Goal: Task Accomplishment & Management: Manage account settings

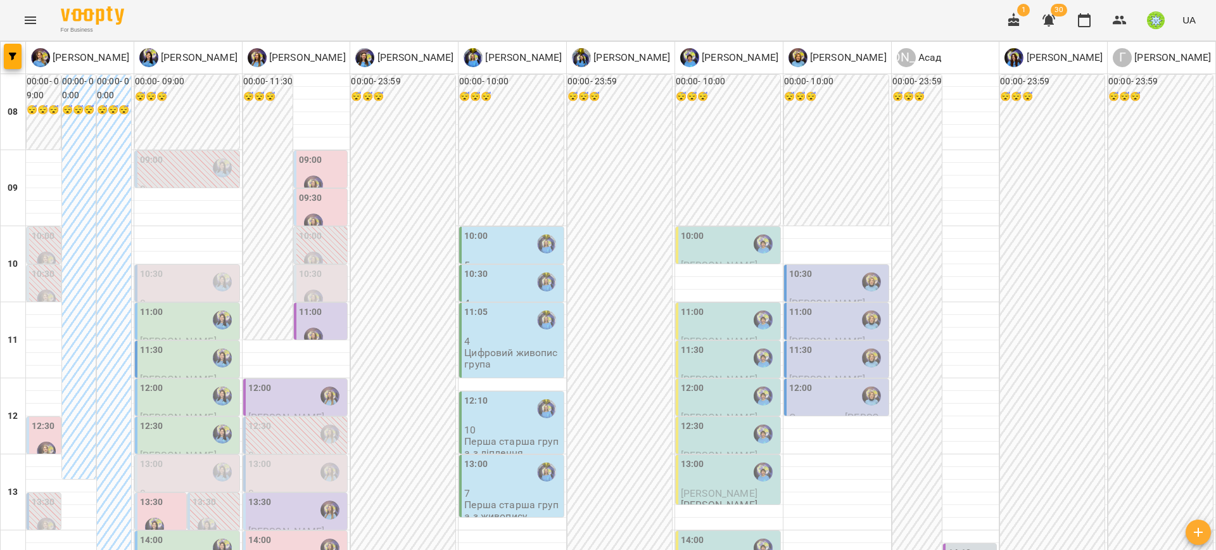
scroll to position [251, 0]
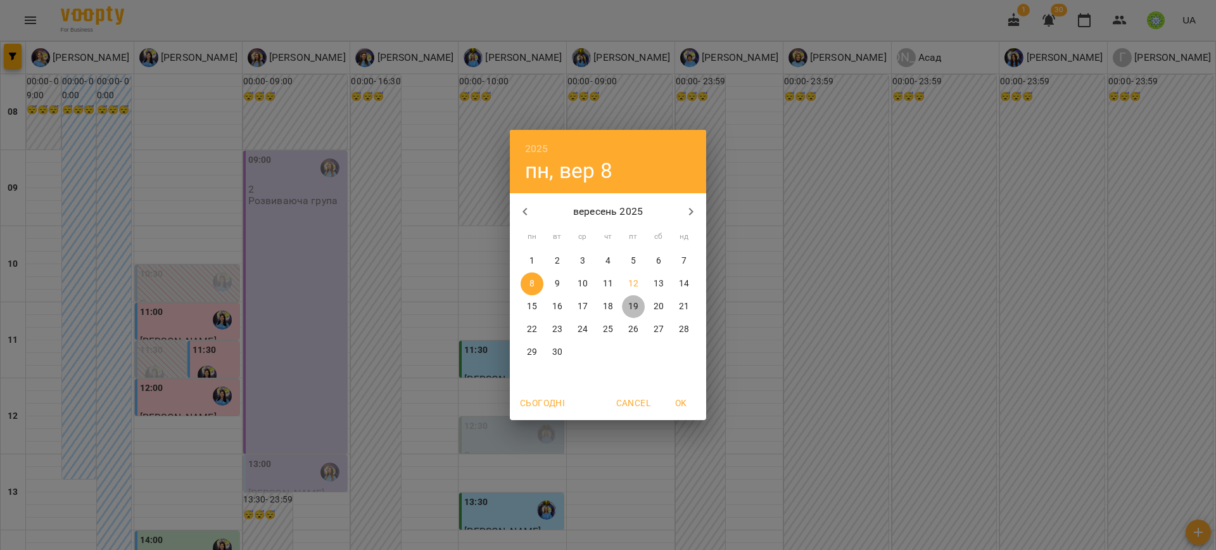
click at [632, 306] on p "19" at bounding box center [633, 306] width 10 height 13
type input "**********"
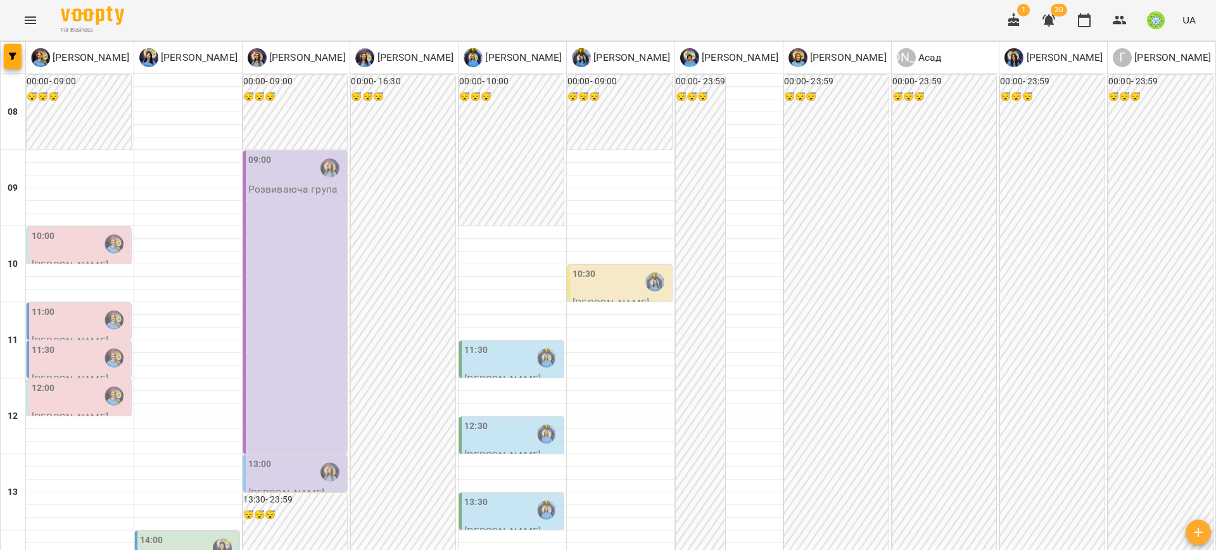
scroll to position [265, 0]
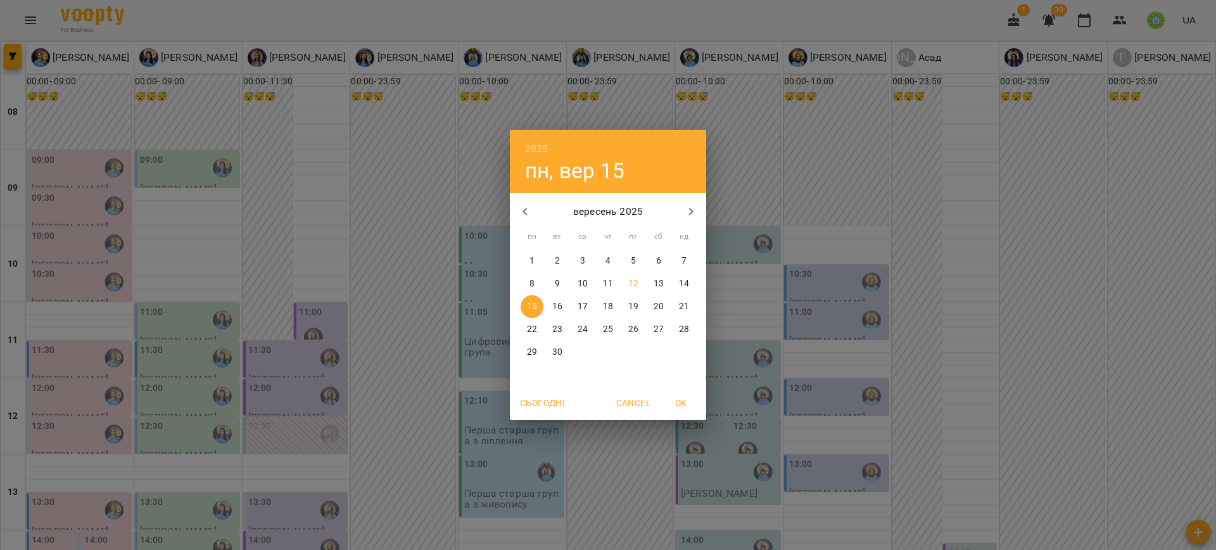
click at [652, 287] on span "13" at bounding box center [658, 283] width 23 height 13
type input "**********"
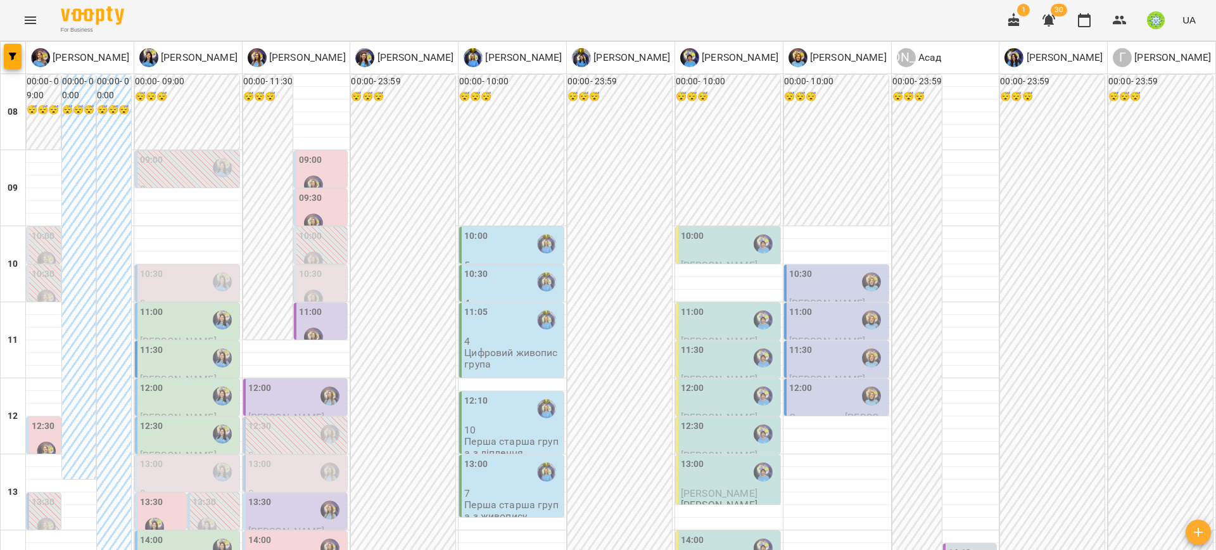
scroll to position [0, 0]
click at [181, 284] on div "10:30" at bounding box center [188, 281] width 97 height 29
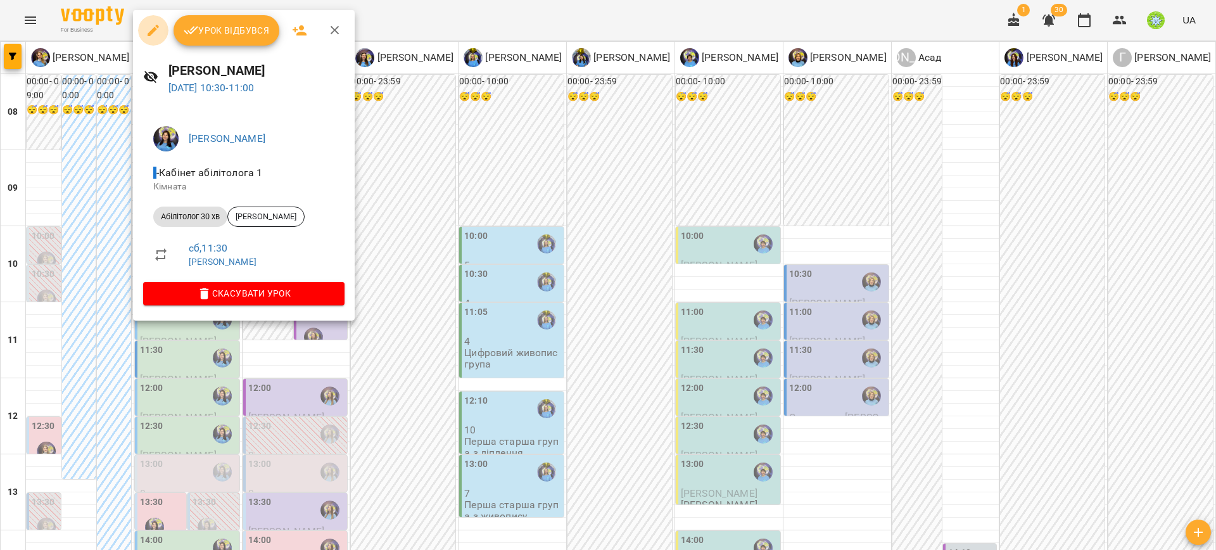
click at [159, 28] on icon "button" at bounding box center [153, 30] width 15 height 15
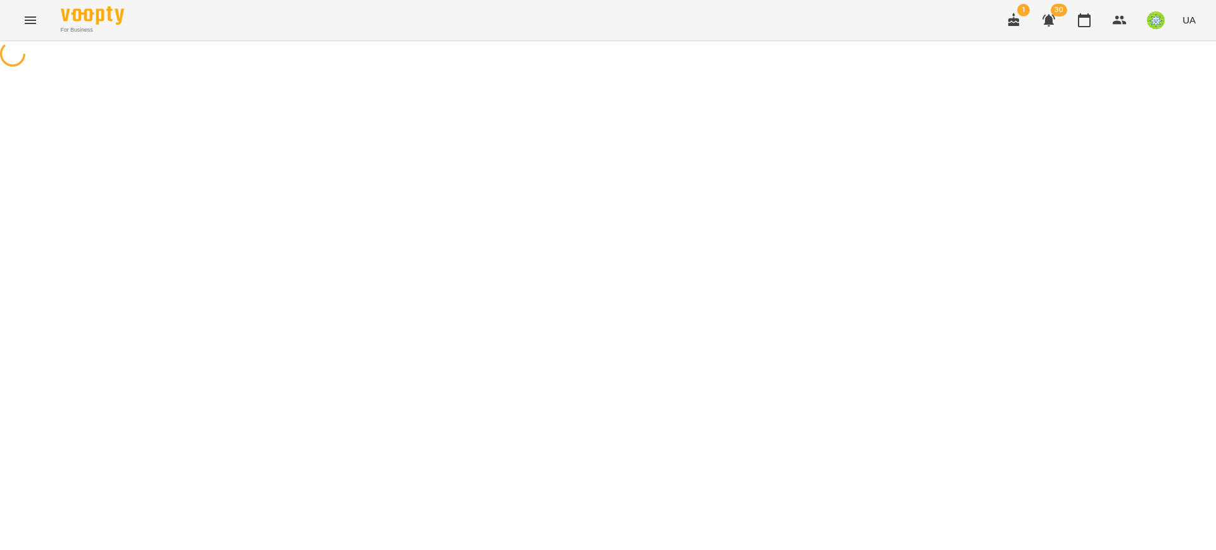
select select "**********"
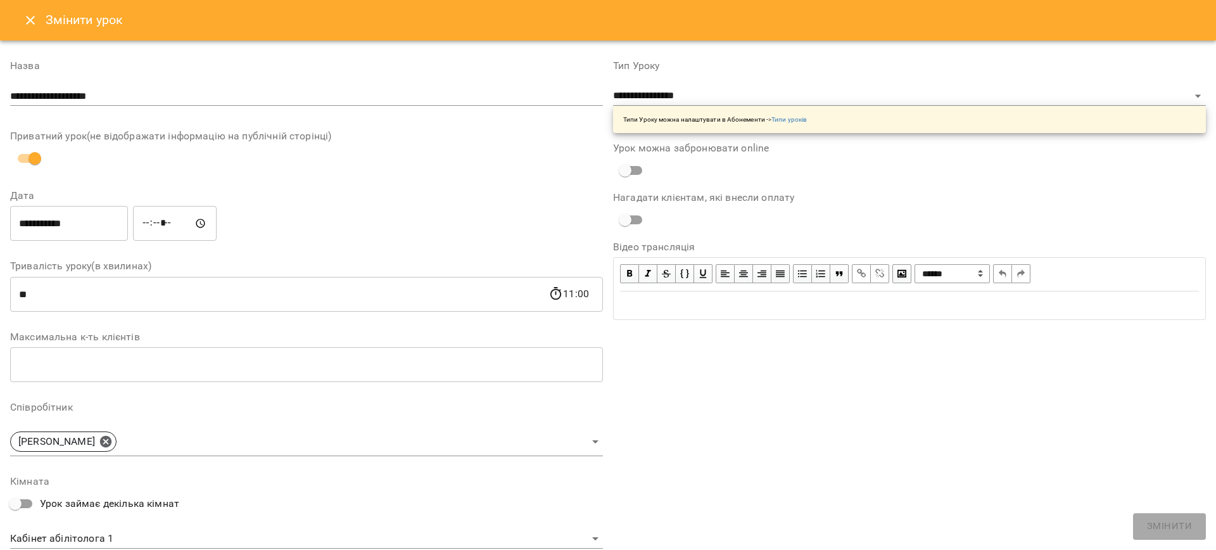
scroll to position [212, 0]
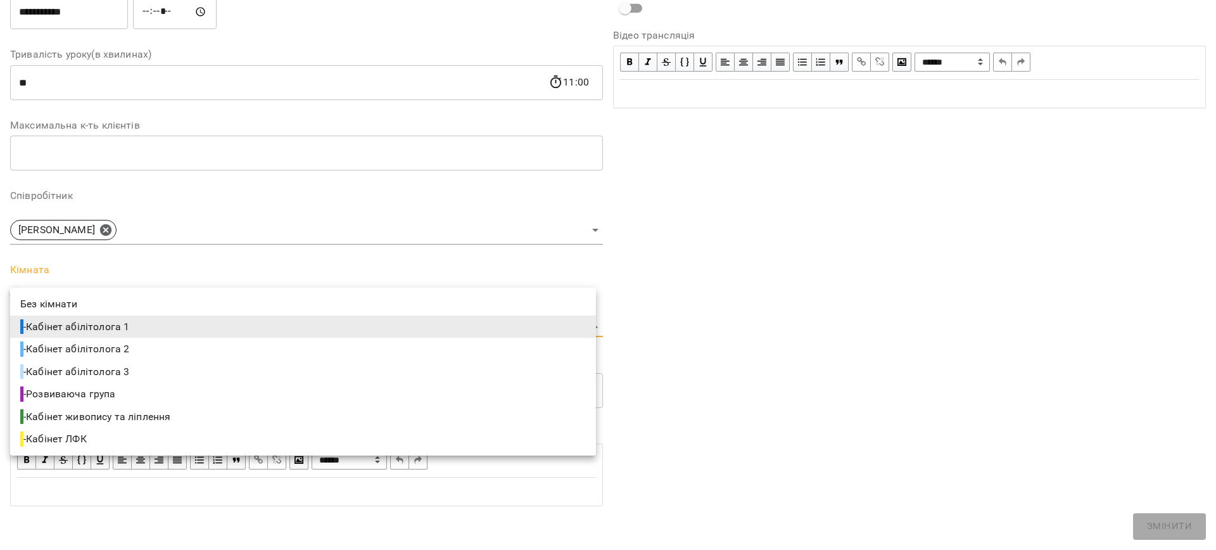
click at [99, 333] on body "For Business 1 30 UA Журнал відвідувань / [PERSON_NAME] [DATE] 10:30 / Урок від…" at bounding box center [608, 295] width 1216 height 590
drag, startPoint x: 127, startPoint y: 371, endPoint x: 777, endPoint y: 453, distance: 654.4
click at [132, 371] on span "- Кабінет абілітолога 3" at bounding box center [75, 371] width 111 height 15
type input "**********"
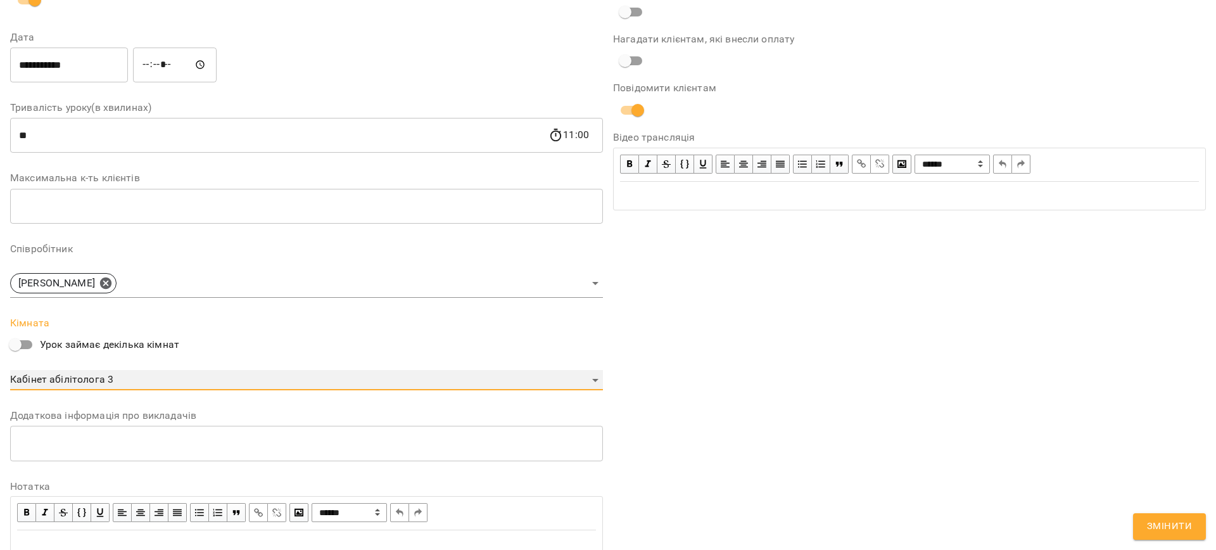
scroll to position [264, 0]
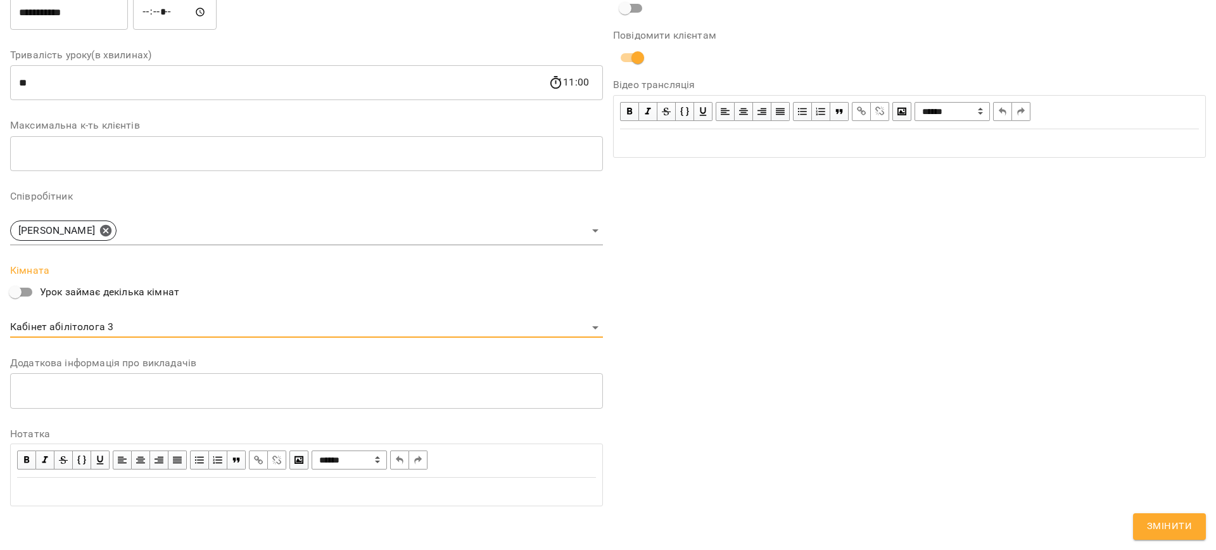
click at [1162, 529] on span "Змінити" at bounding box center [1169, 526] width 45 height 16
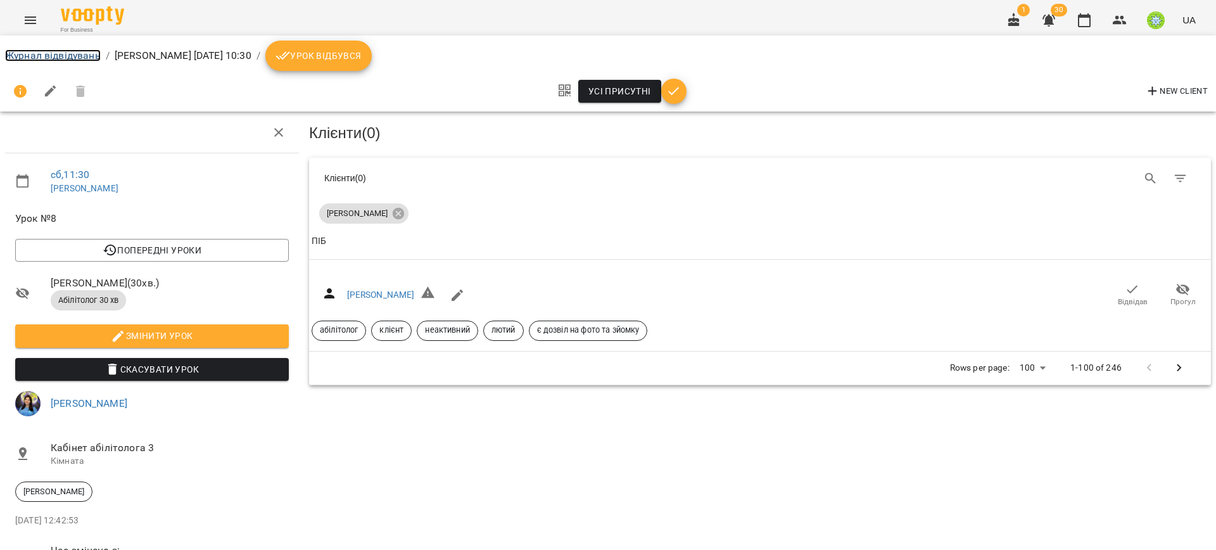
click at [41, 58] on link "Журнал відвідувань" at bounding box center [53, 55] width 96 height 12
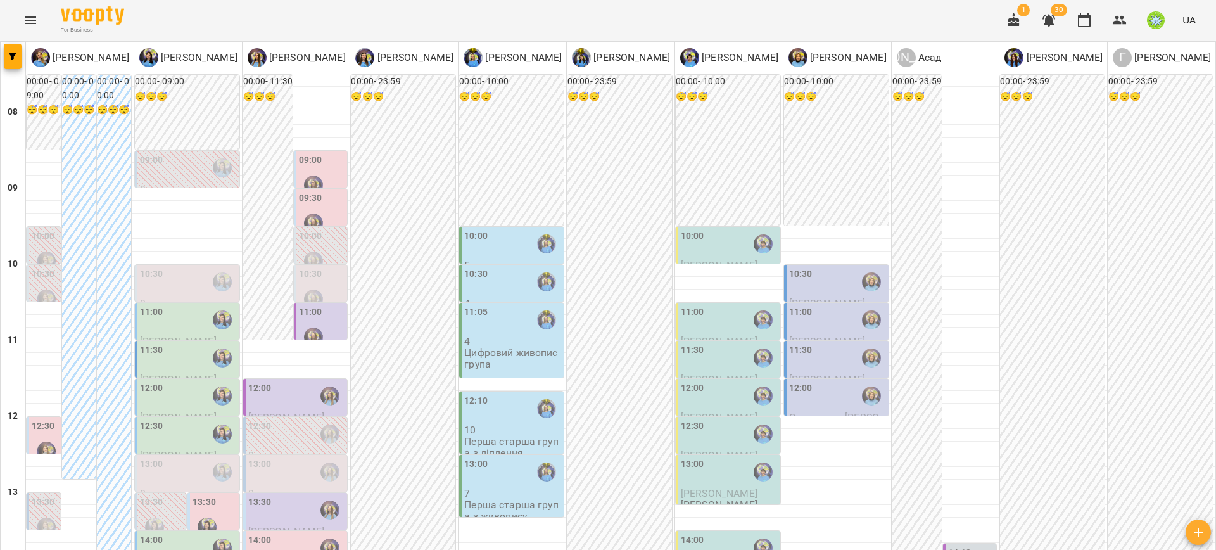
scroll to position [34, 0]
click at [159, 305] on div "11:00" at bounding box center [151, 319] width 23 height 29
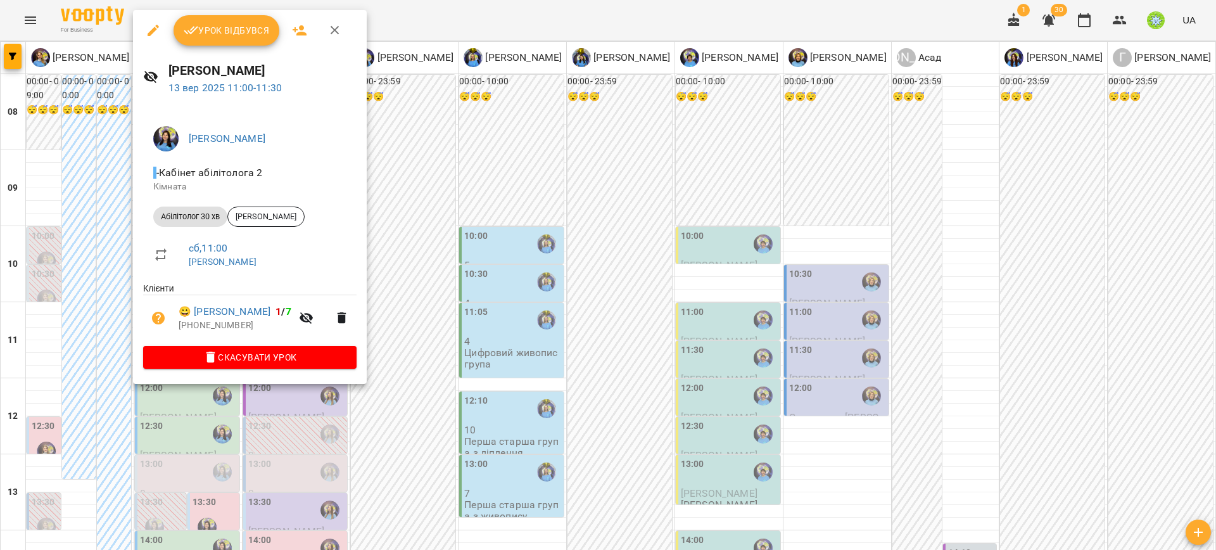
click at [427, 302] on div at bounding box center [608, 275] width 1216 height 550
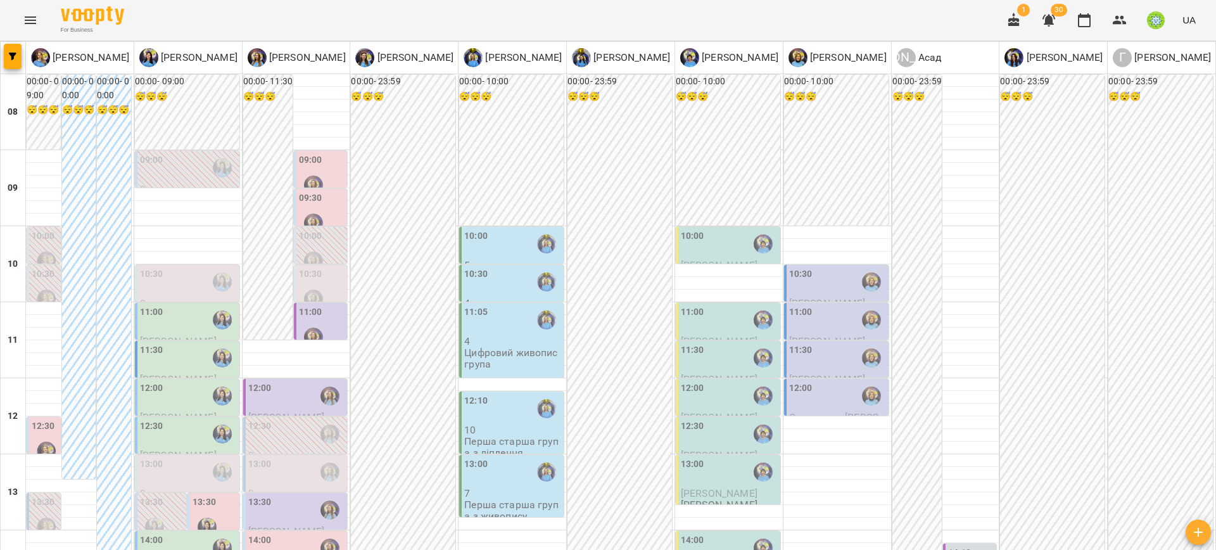
click at [182, 343] on div "11:30" at bounding box center [188, 357] width 97 height 29
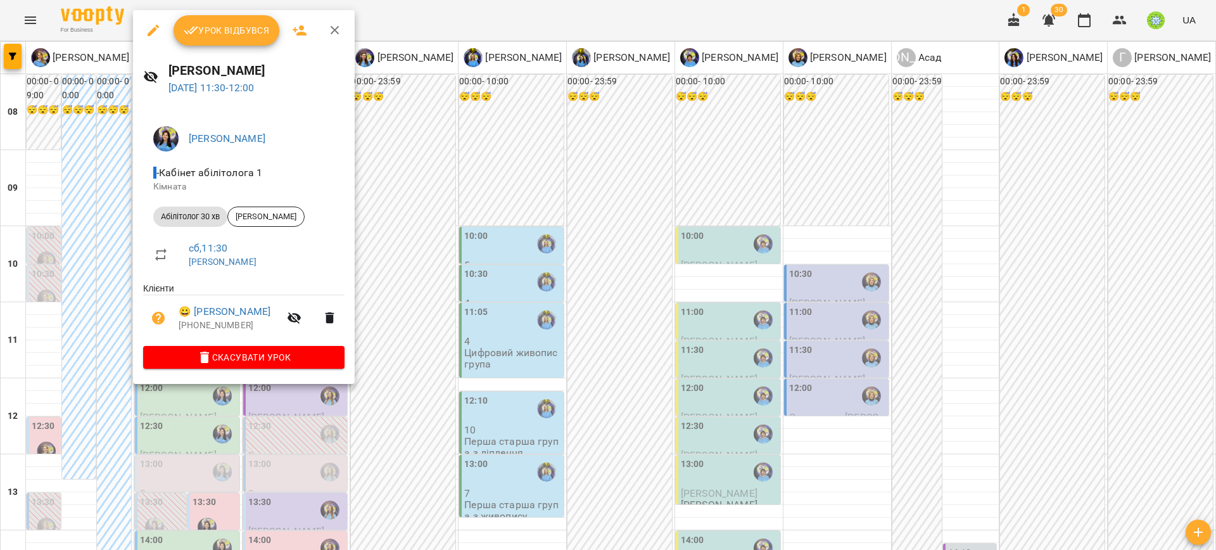
click at [153, 33] on icon "button" at bounding box center [153, 30] width 15 height 15
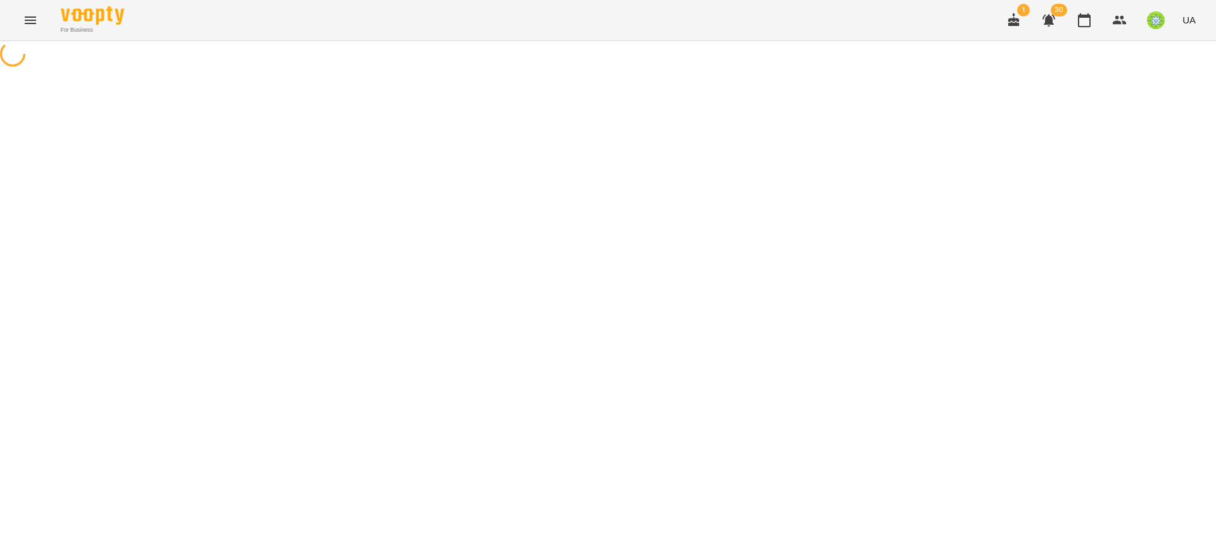
select select "**********"
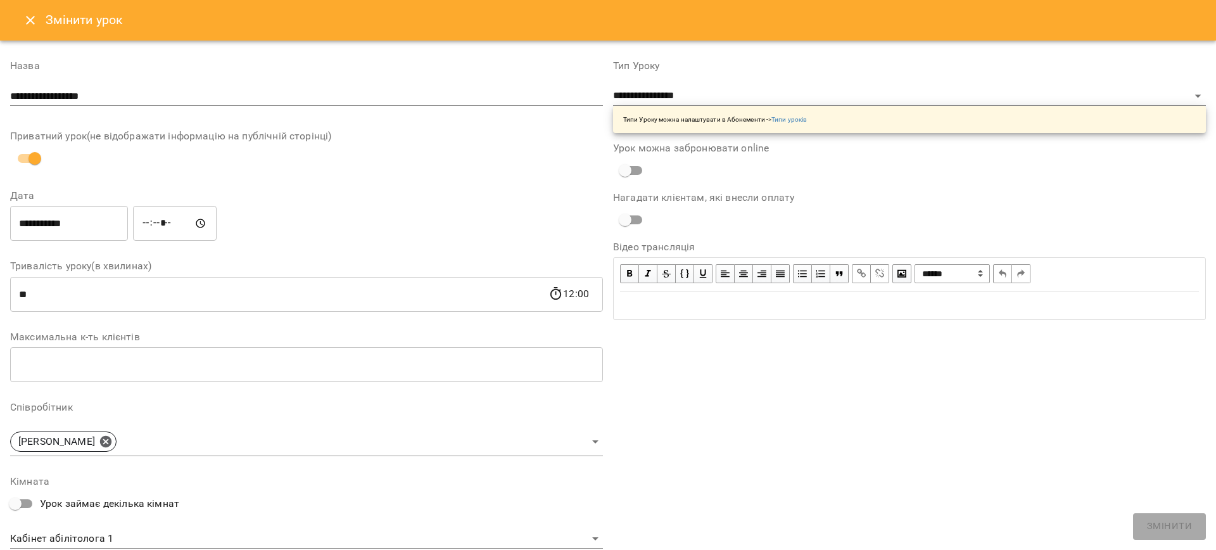
scroll to position [212, 0]
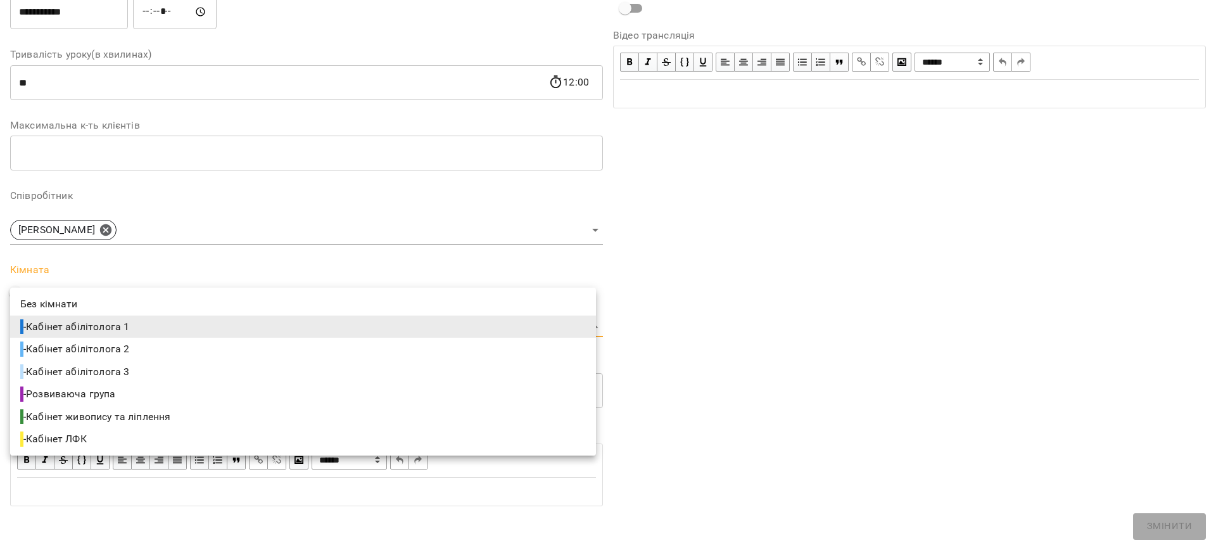
click at [106, 332] on body "**********" at bounding box center [608, 289] width 1216 height 578
click at [132, 350] on span "- Кабінет абілітолога 2" at bounding box center [75, 348] width 111 height 15
type input "**********"
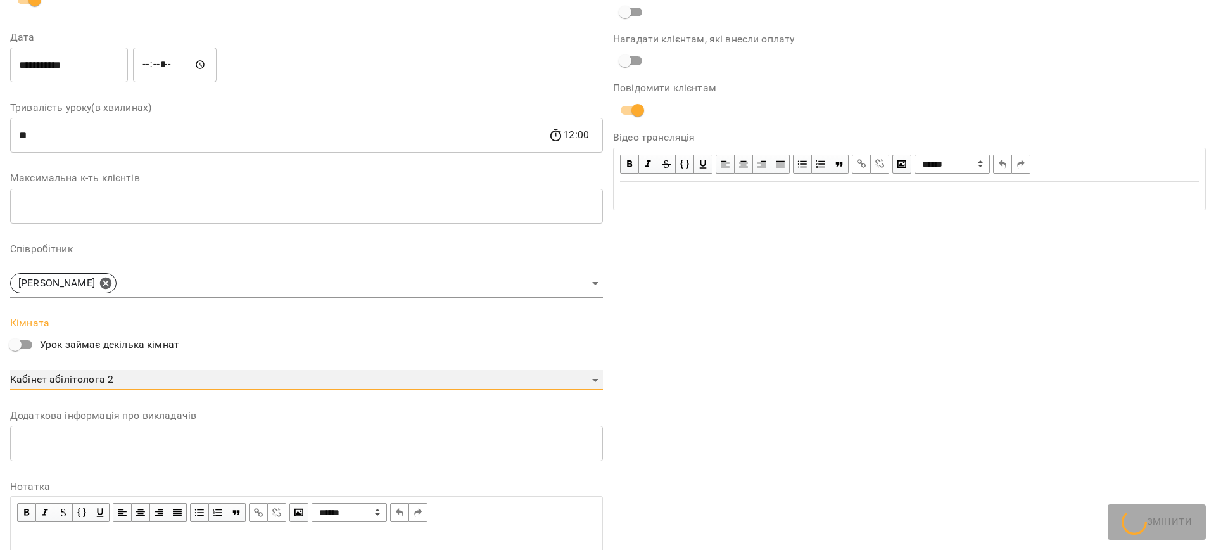
scroll to position [264, 0]
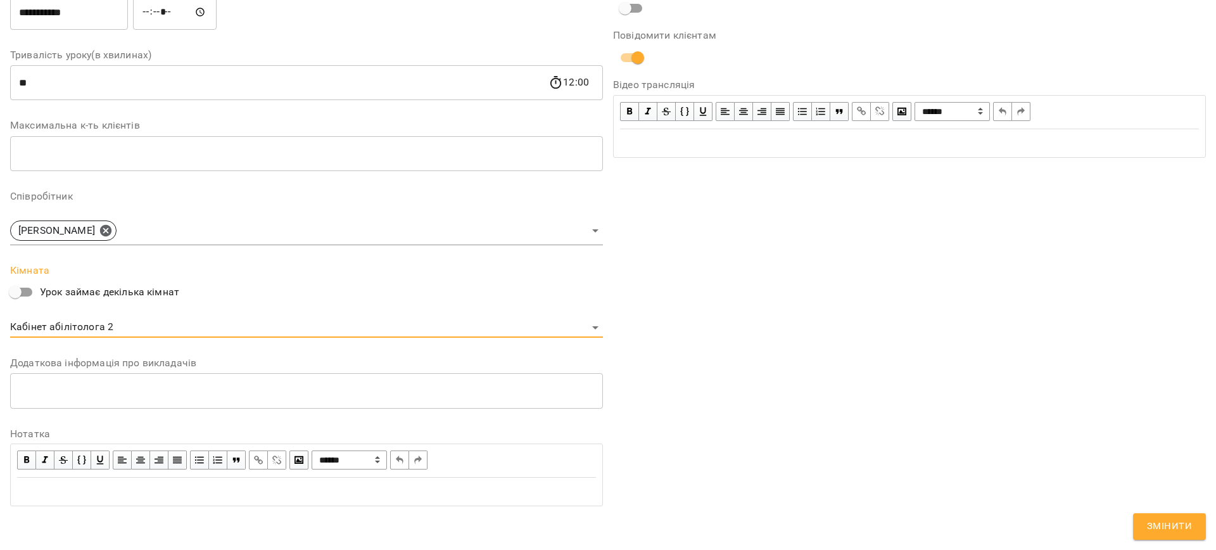
click at [1164, 512] on div "**********" at bounding box center [909, 178] width 603 height 687
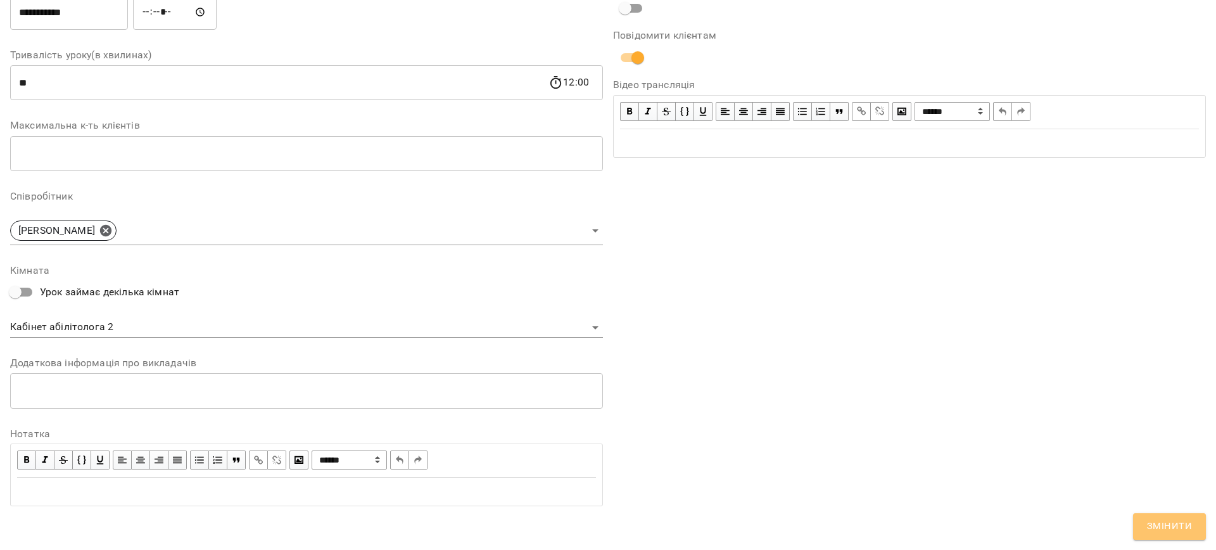
click at [1167, 523] on span "Змінити" at bounding box center [1169, 526] width 45 height 16
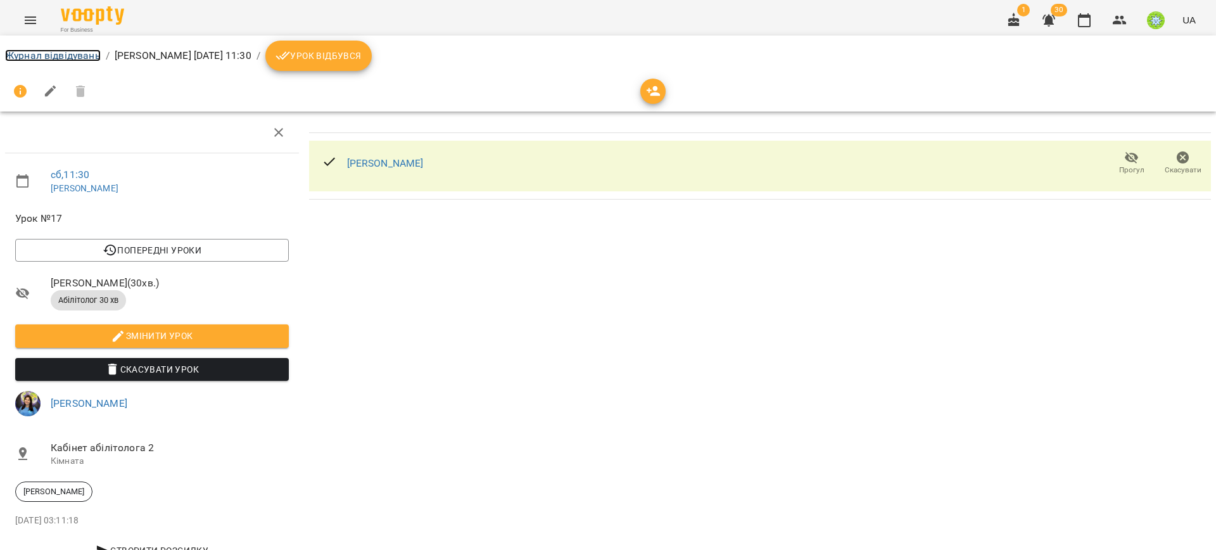
click at [58, 53] on link "Журнал відвідувань" at bounding box center [53, 55] width 96 height 12
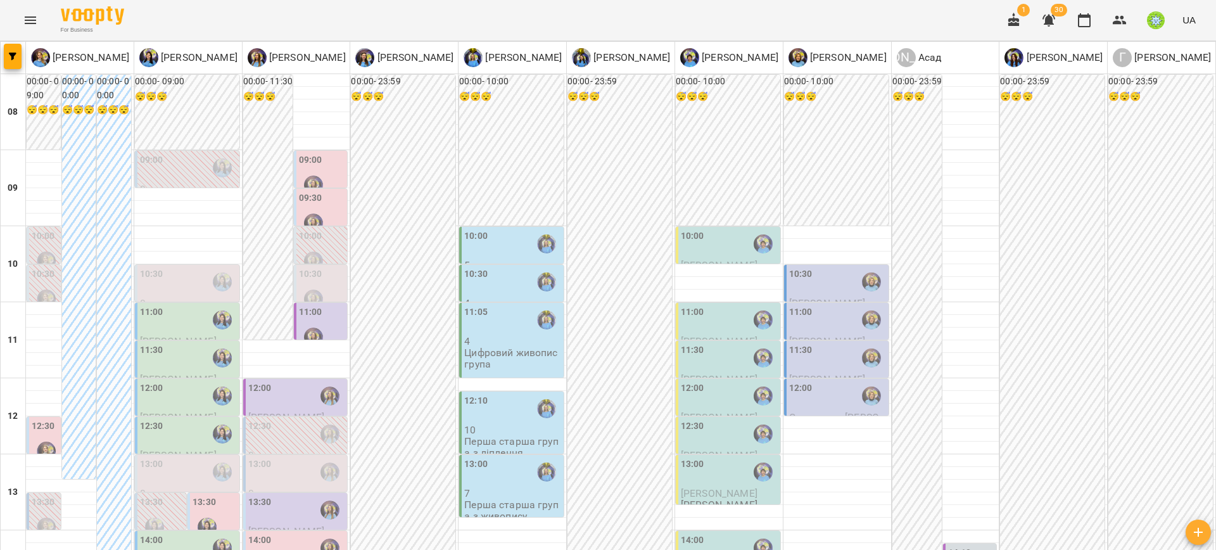
scroll to position [250, 0]
click at [164, 457] on div "13:00" at bounding box center [188, 471] width 97 height 29
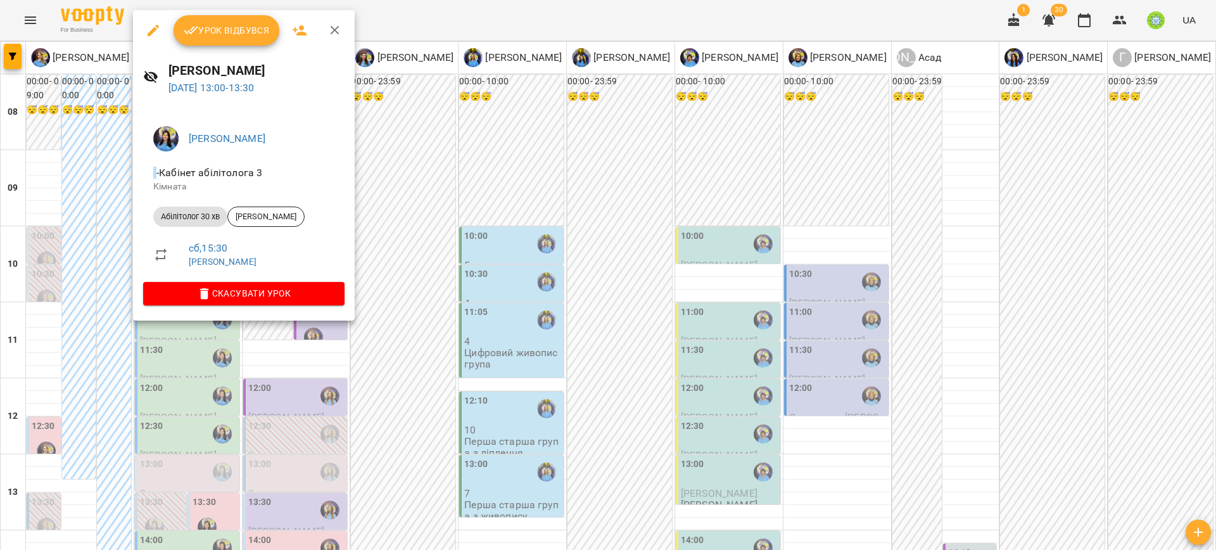
click at [156, 30] on icon "button" at bounding box center [153, 30] width 15 height 15
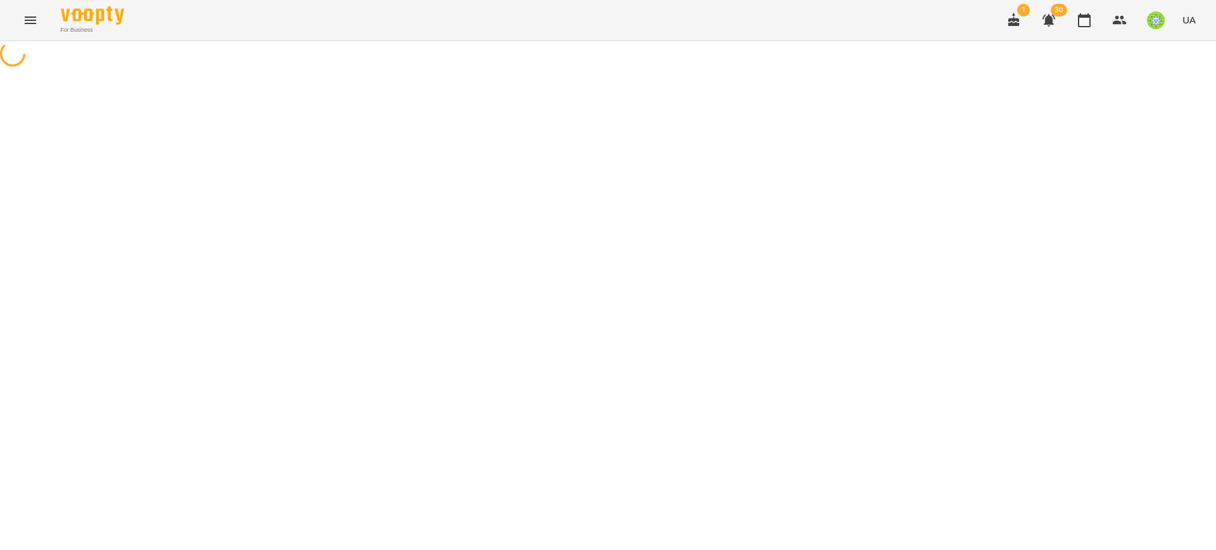
select select "**********"
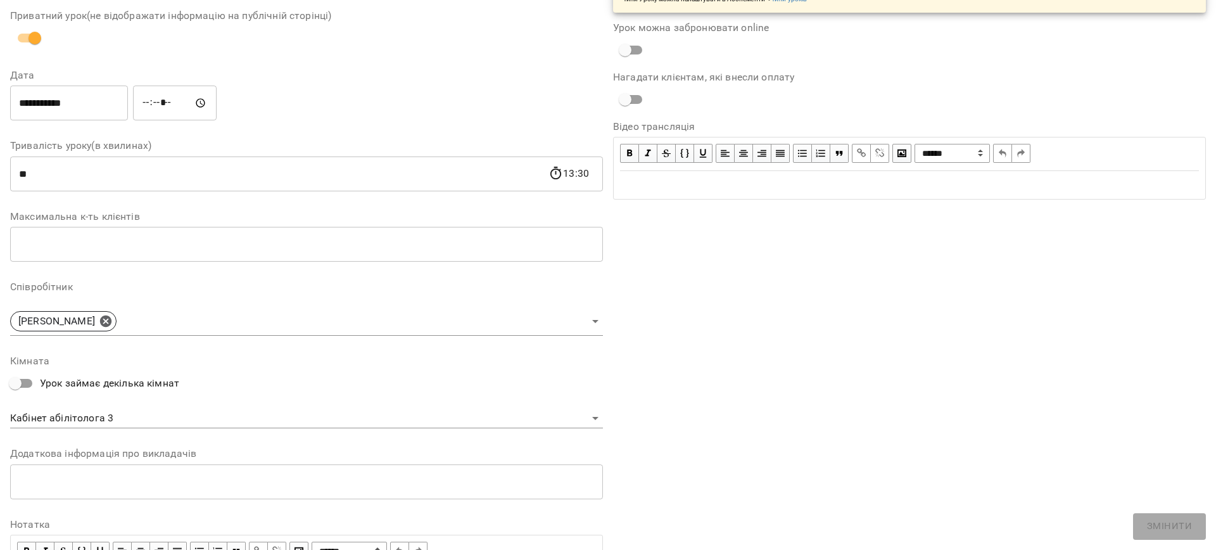
scroll to position [212, 0]
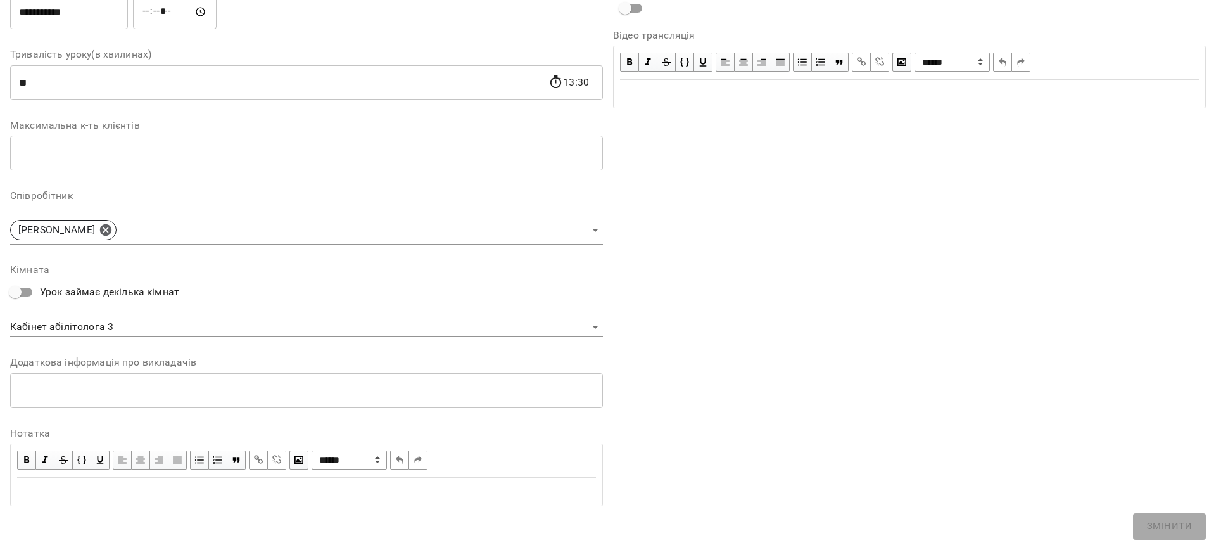
click at [103, 324] on body "**********" at bounding box center [608, 295] width 1216 height 590
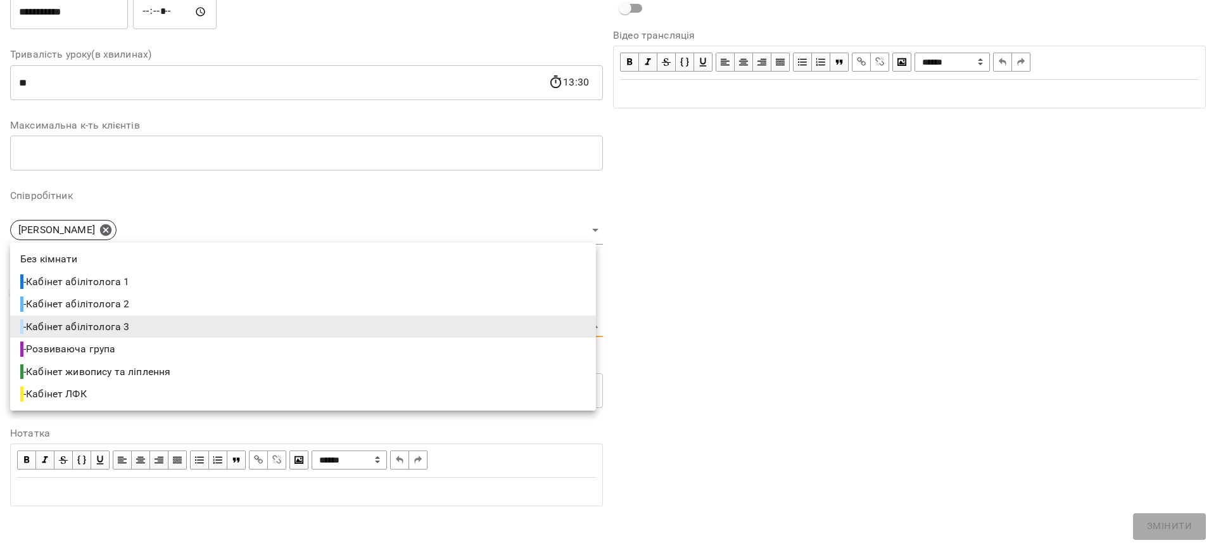
click at [143, 308] on li "- Кабінет абілітолога 2" at bounding box center [303, 304] width 586 height 23
type input "**********"
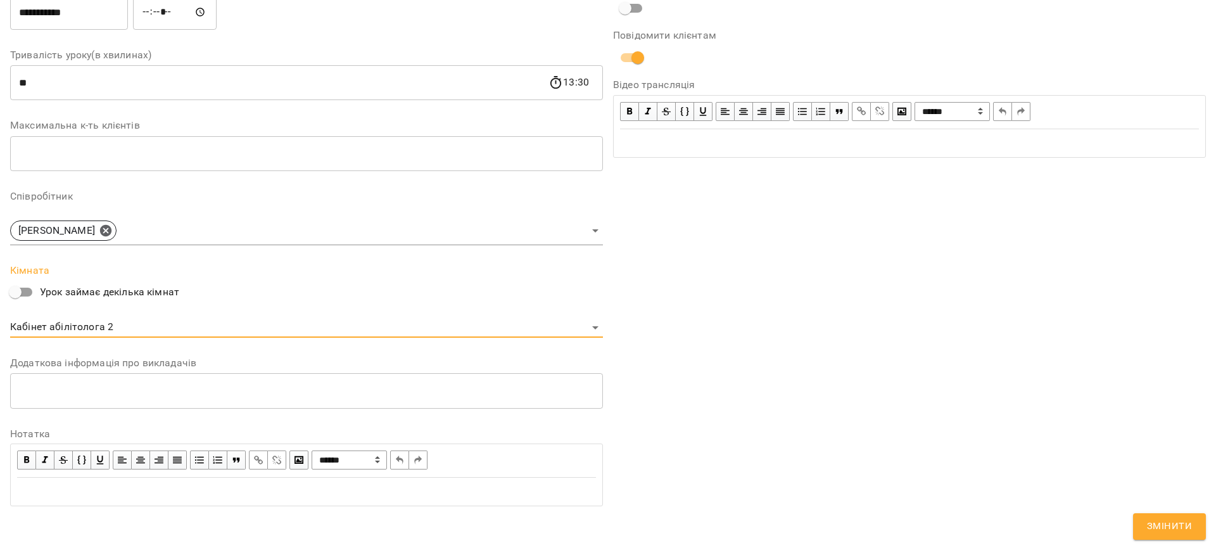
click at [1174, 522] on span "Змінити" at bounding box center [1169, 526] width 45 height 16
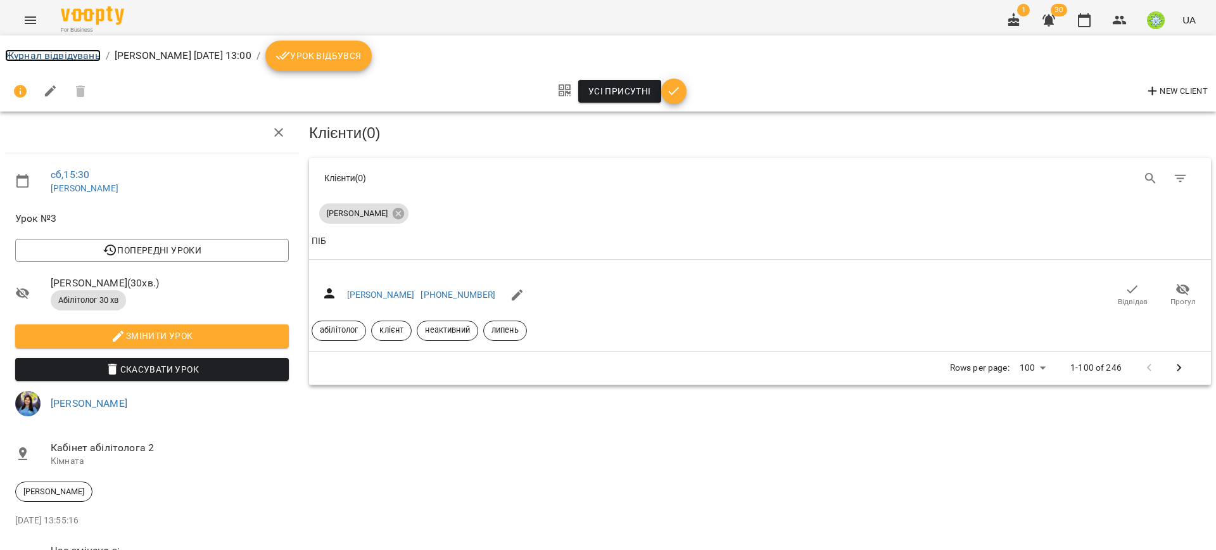
click at [70, 55] on link "Журнал відвідувань" at bounding box center [53, 55] width 96 height 12
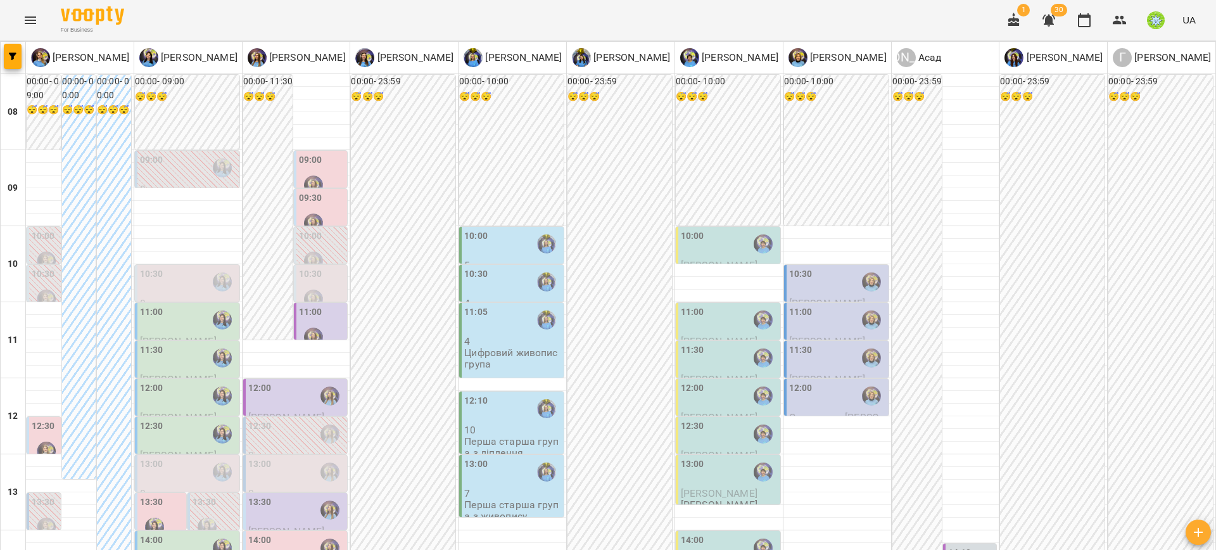
scroll to position [367, 0]
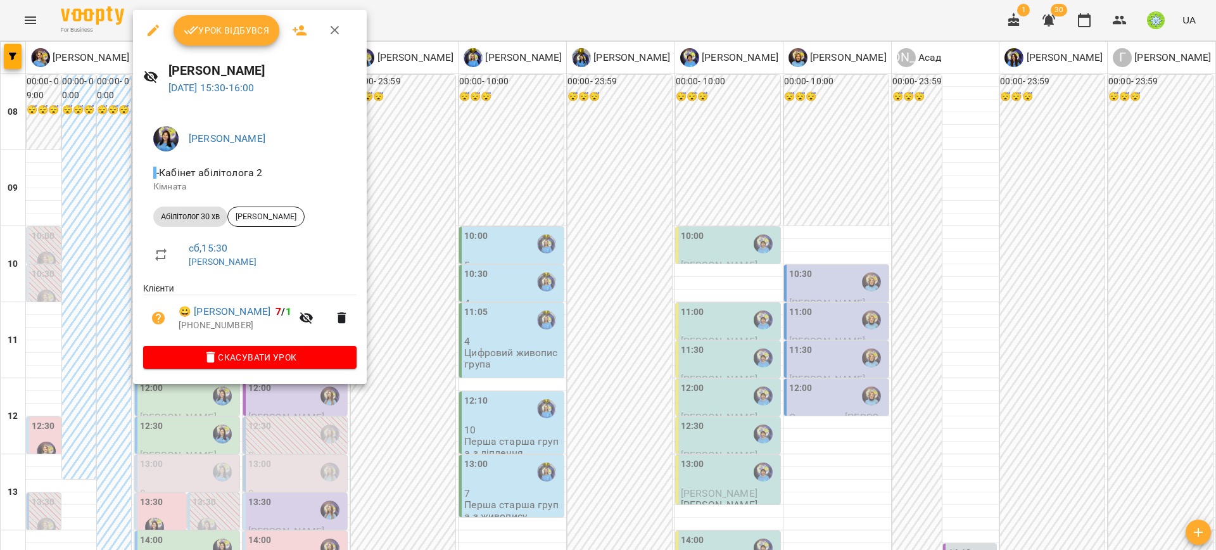
drag, startPoint x: 474, startPoint y: 378, endPoint x: 310, endPoint y: 383, distance: 164.8
click at [466, 374] on div at bounding box center [608, 275] width 1216 height 550
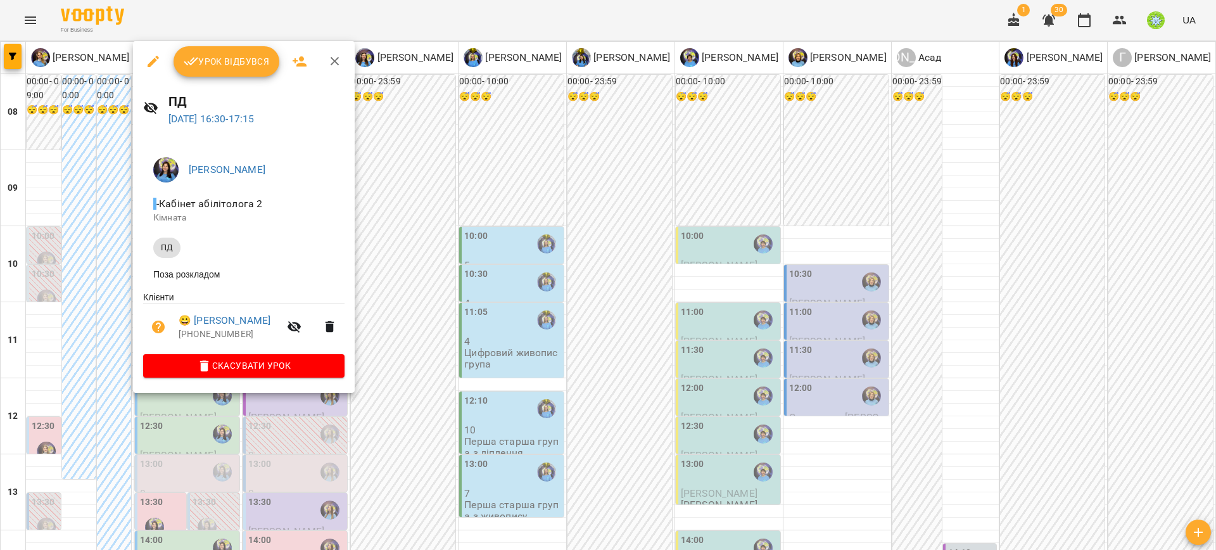
click at [459, 389] on div at bounding box center [608, 275] width 1216 height 550
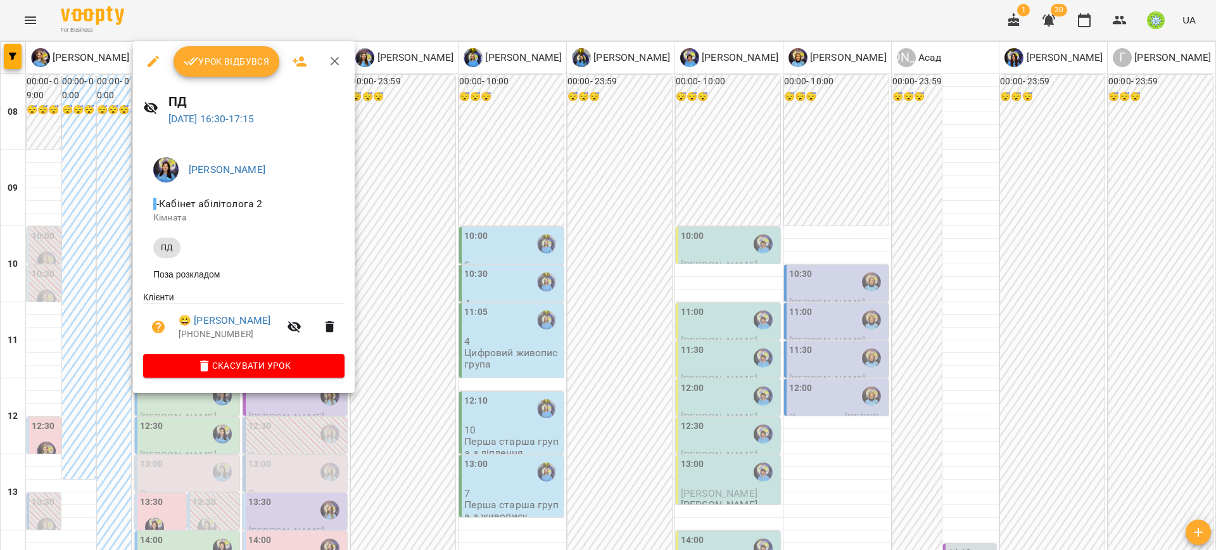
click at [516, 380] on div at bounding box center [608, 275] width 1216 height 550
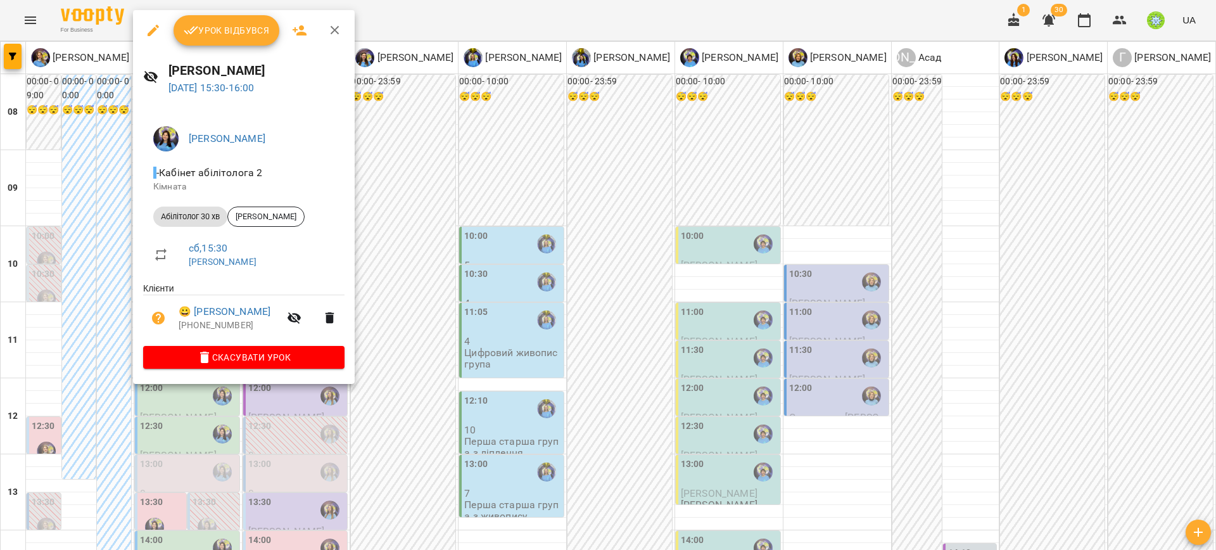
drag, startPoint x: 510, startPoint y: 388, endPoint x: 753, endPoint y: 538, distance: 286.2
click at [512, 388] on div at bounding box center [608, 275] width 1216 height 550
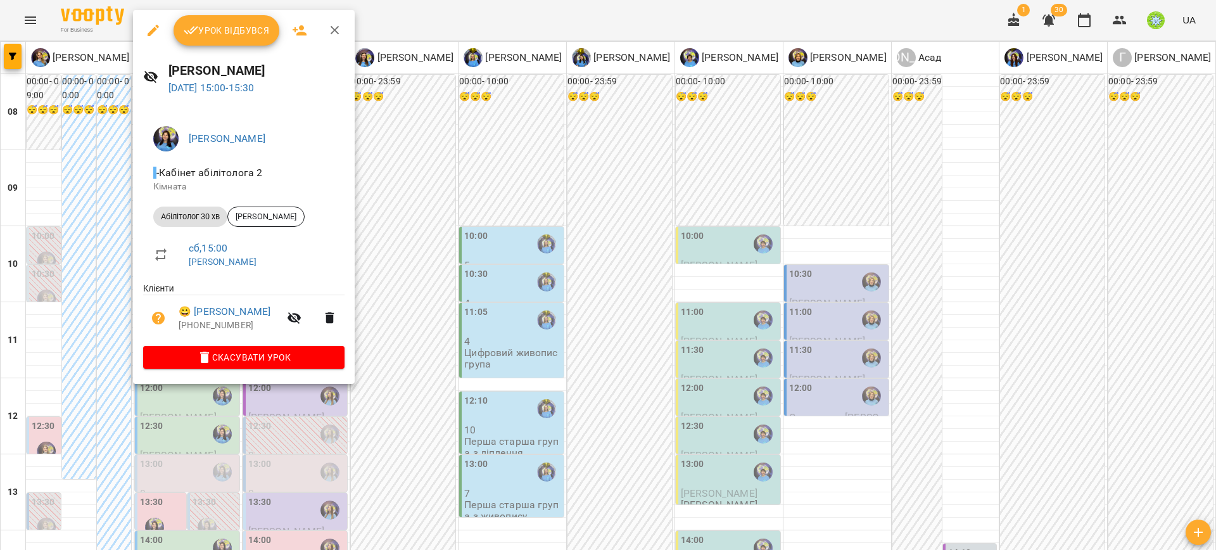
drag, startPoint x: 404, startPoint y: 343, endPoint x: 320, endPoint y: 321, distance: 87.1
click at [404, 343] on div at bounding box center [608, 275] width 1216 height 550
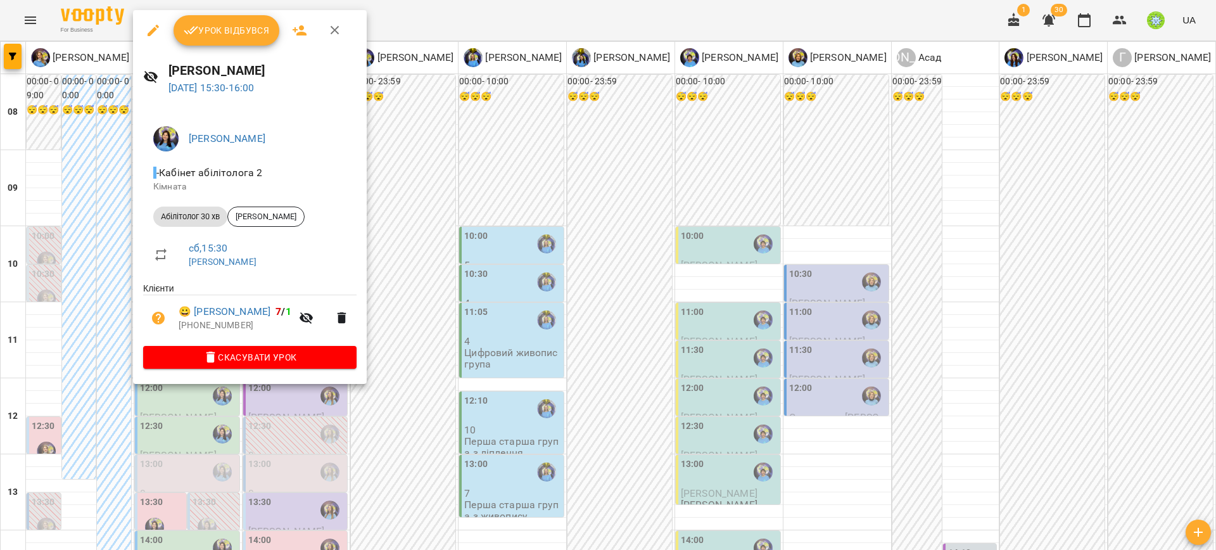
click at [444, 392] on div at bounding box center [608, 275] width 1216 height 550
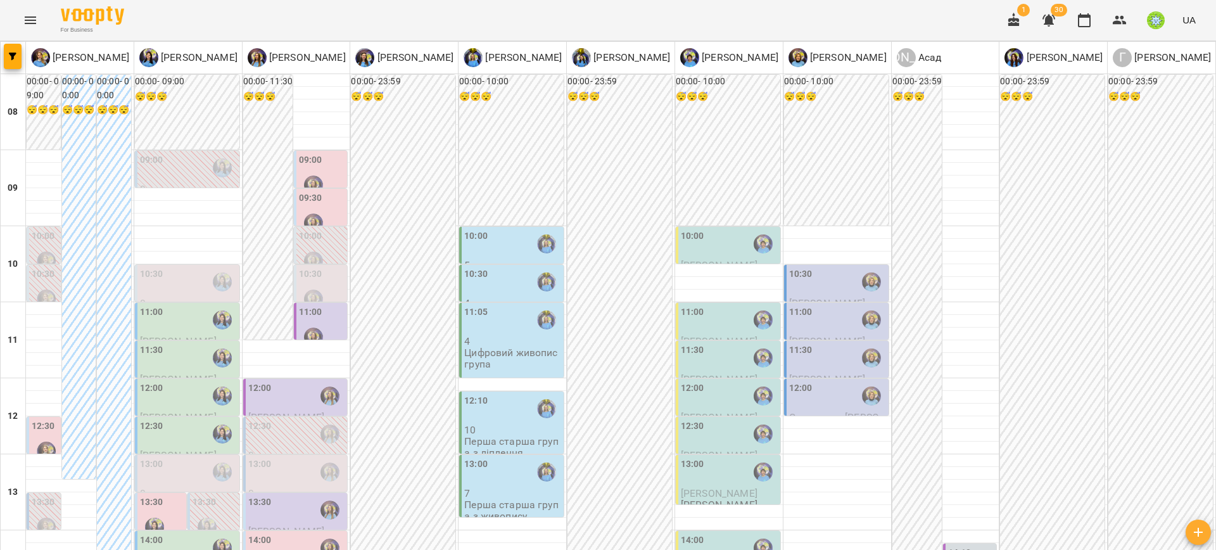
scroll to position [321, 0]
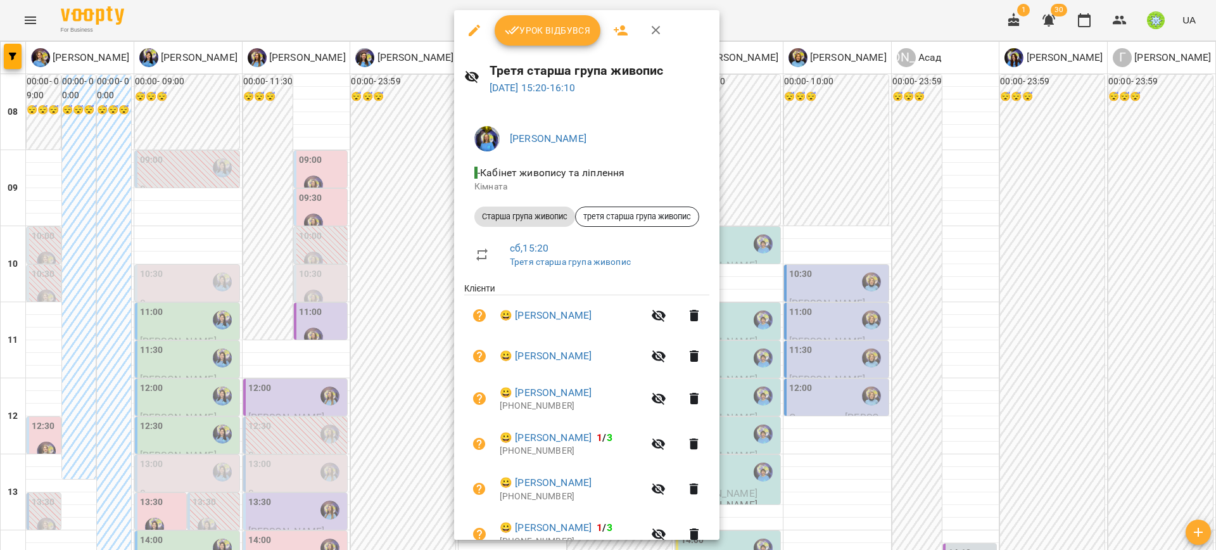
click at [884, 461] on div at bounding box center [608, 275] width 1216 height 550
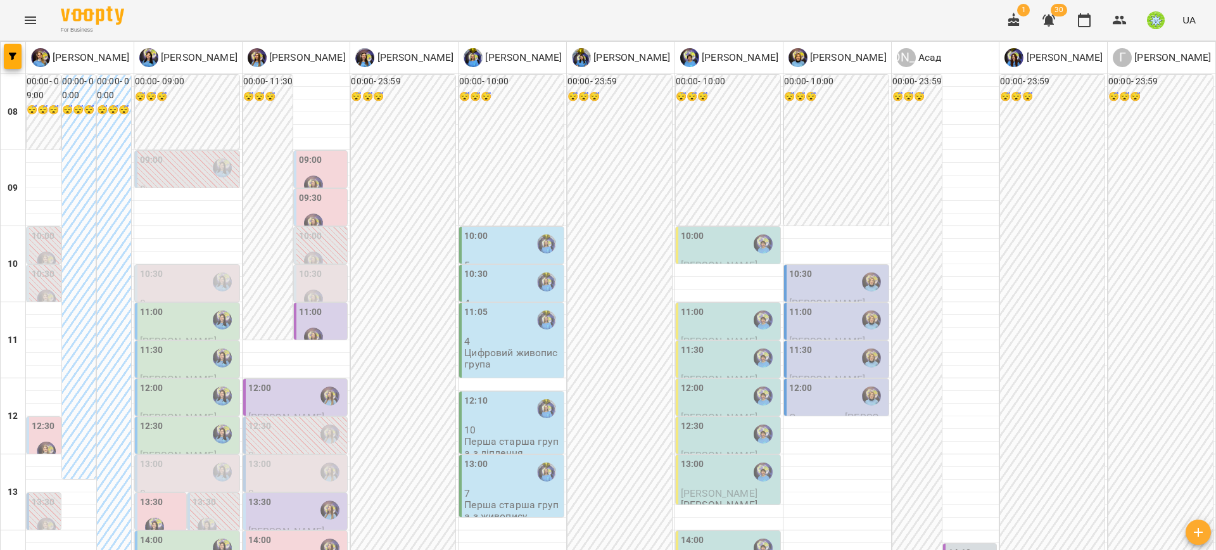
type input "**********"
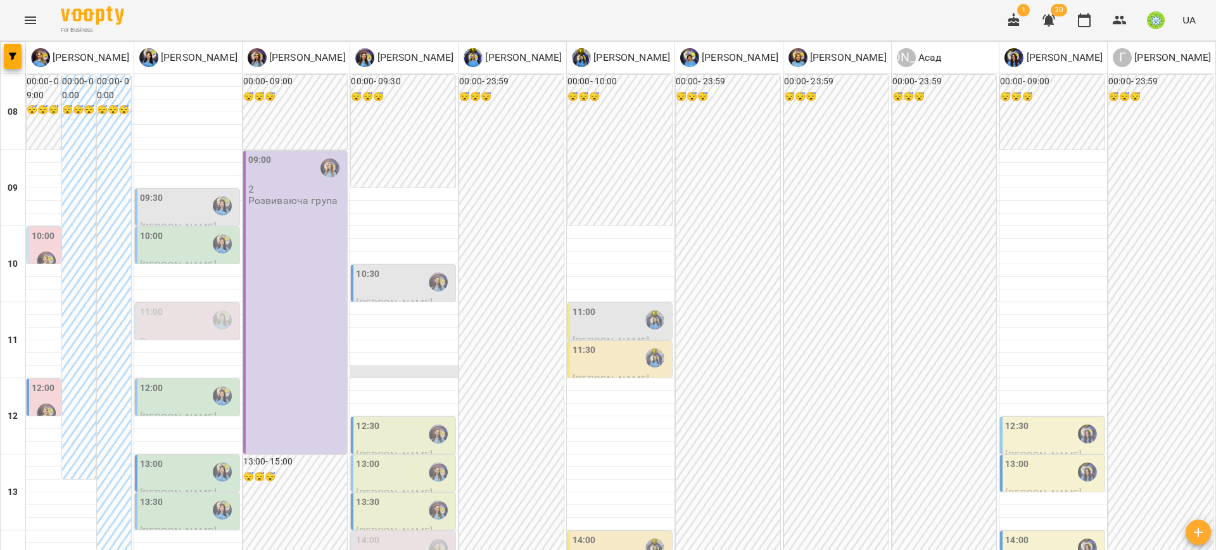
scroll to position [331, 0]
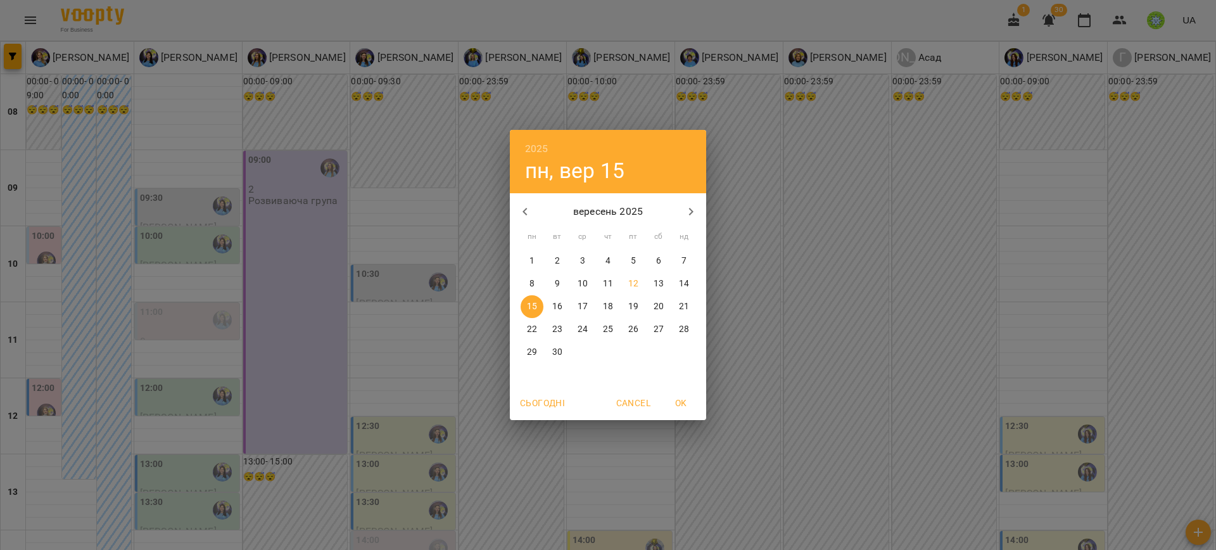
click at [663, 281] on p "13" at bounding box center [659, 283] width 10 height 13
type input "**********"
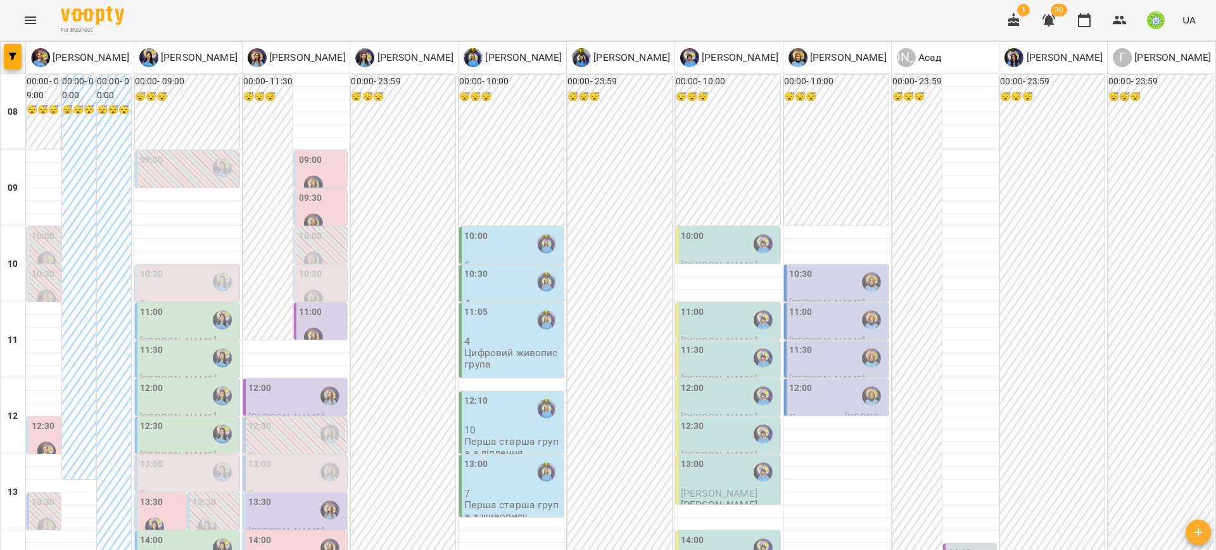
click at [258, 397] on div "12:00" at bounding box center [259, 395] width 23 height 29
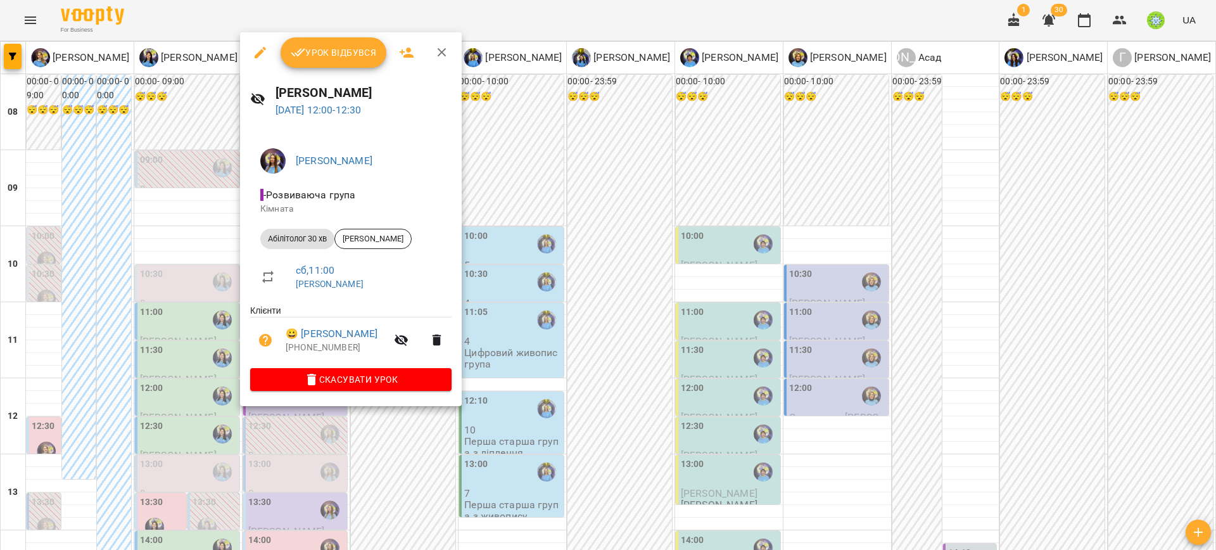
click at [514, 407] on div at bounding box center [608, 275] width 1216 height 550
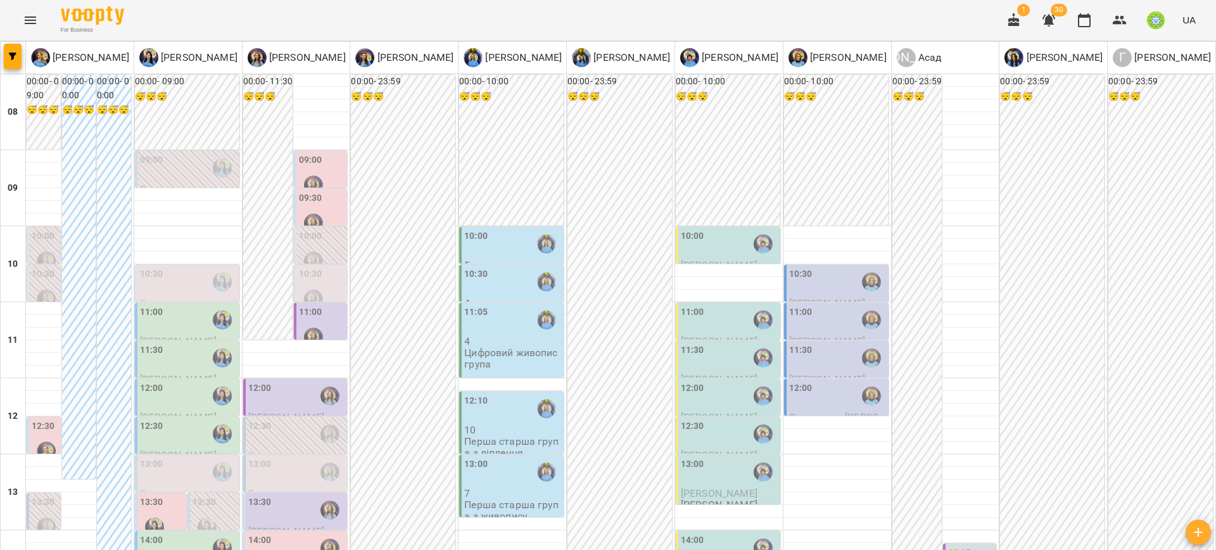
scroll to position [284, 0]
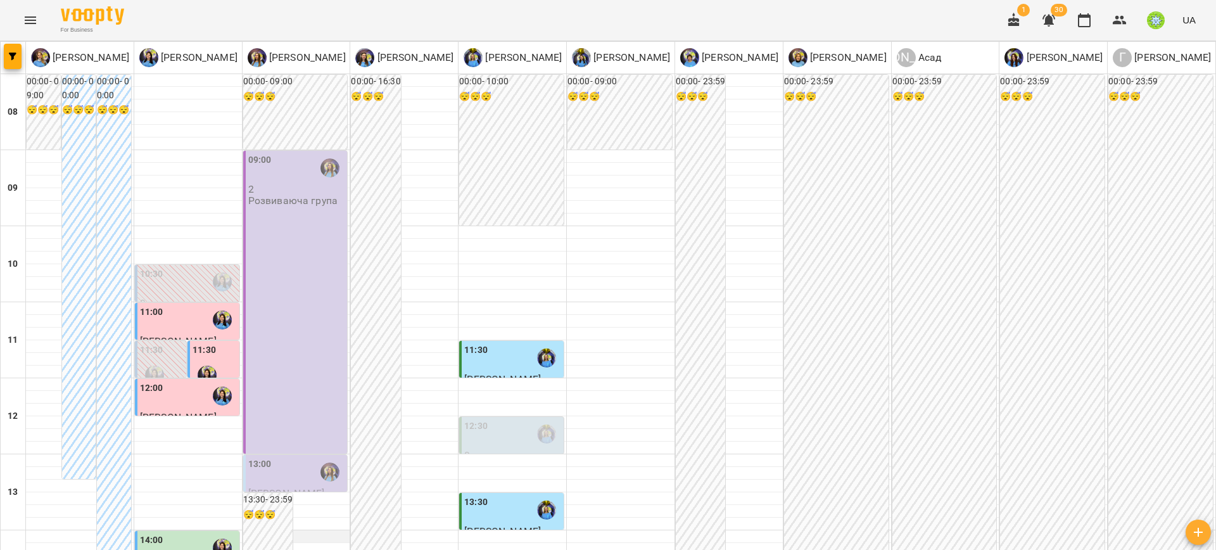
scroll to position [485, 0]
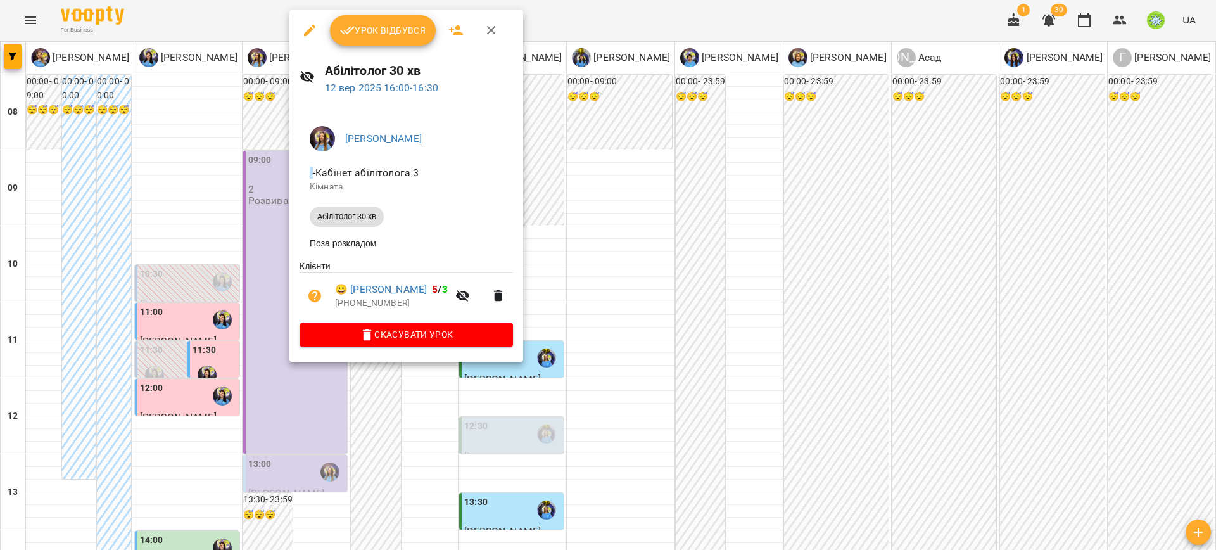
click at [465, 424] on div at bounding box center [608, 275] width 1216 height 550
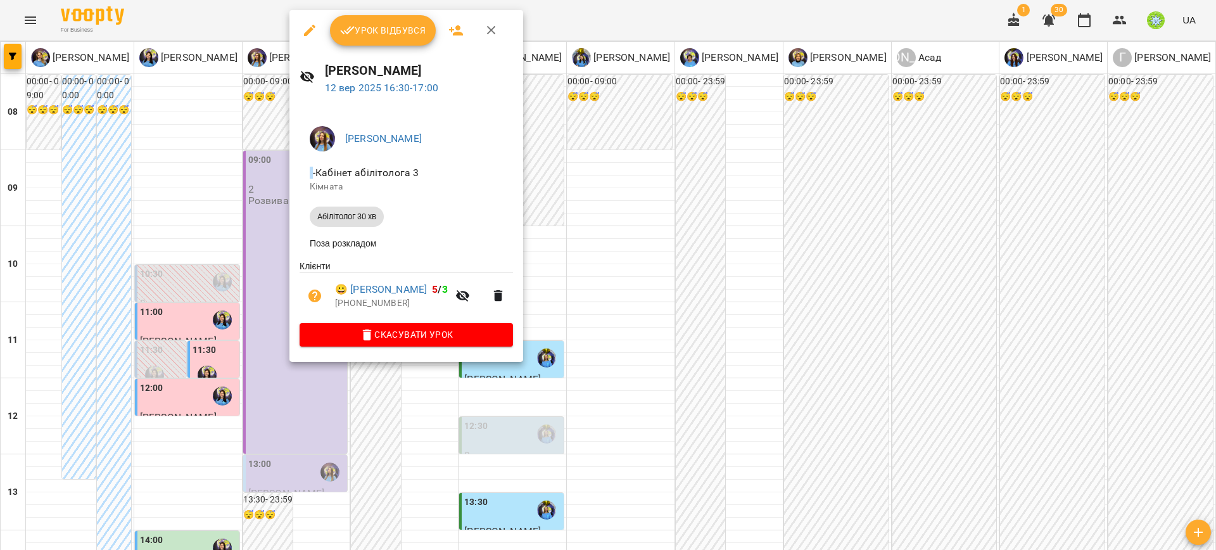
click at [894, 357] on div at bounding box center [608, 275] width 1216 height 550
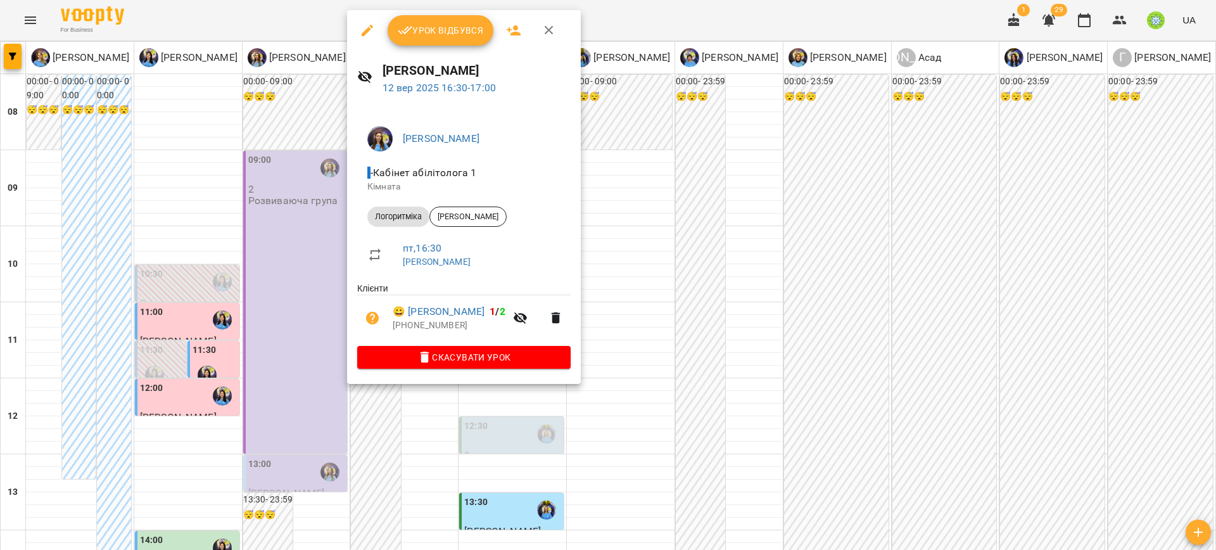
drag, startPoint x: 617, startPoint y: 432, endPoint x: 451, endPoint y: 338, distance: 190.9
click at [616, 431] on div at bounding box center [608, 275] width 1216 height 550
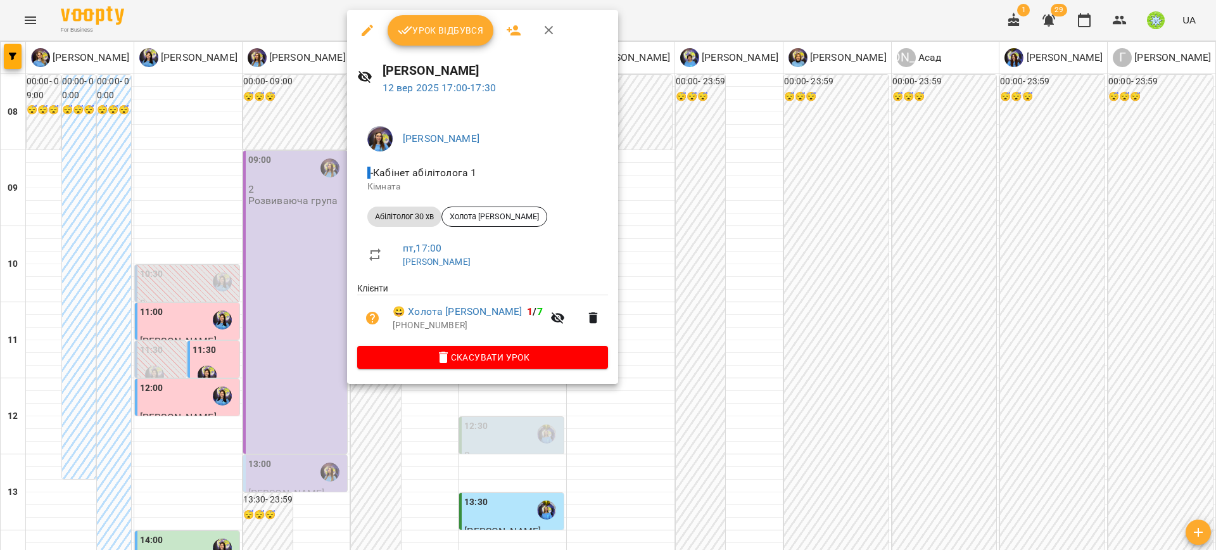
drag, startPoint x: 683, startPoint y: 430, endPoint x: 886, endPoint y: 489, distance: 211.1
click at [684, 430] on div at bounding box center [608, 275] width 1216 height 550
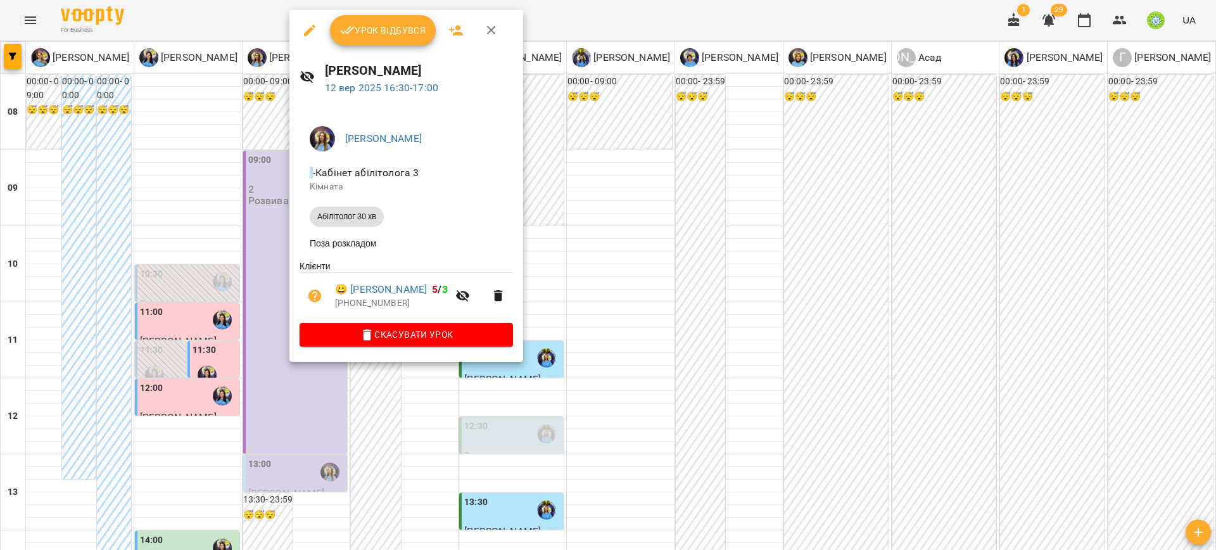
drag, startPoint x: 763, startPoint y: 310, endPoint x: 525, endPoint y: 280, distance: 240.1
click at [760, 310] on div at bounding box center [608, 275] width 1216 height 550
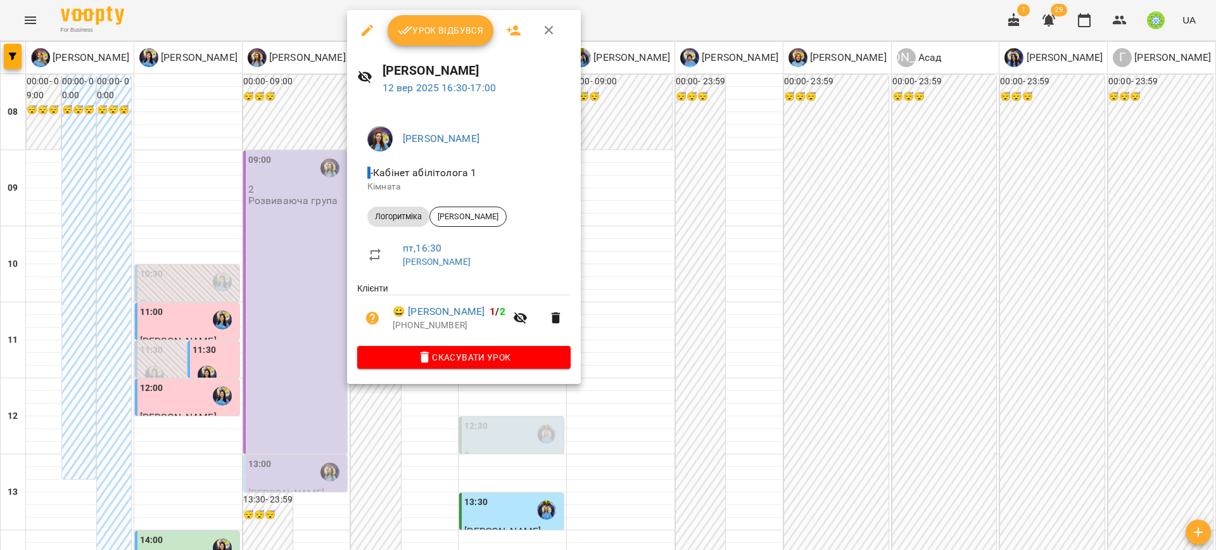
drag, startPoint x: 663, startPoint y: 360, endPoint x: 431, endPoint y: 304, distance: 239.1
click at [654, 362] on div at bounding box center [608, 275] width 1216 height 550
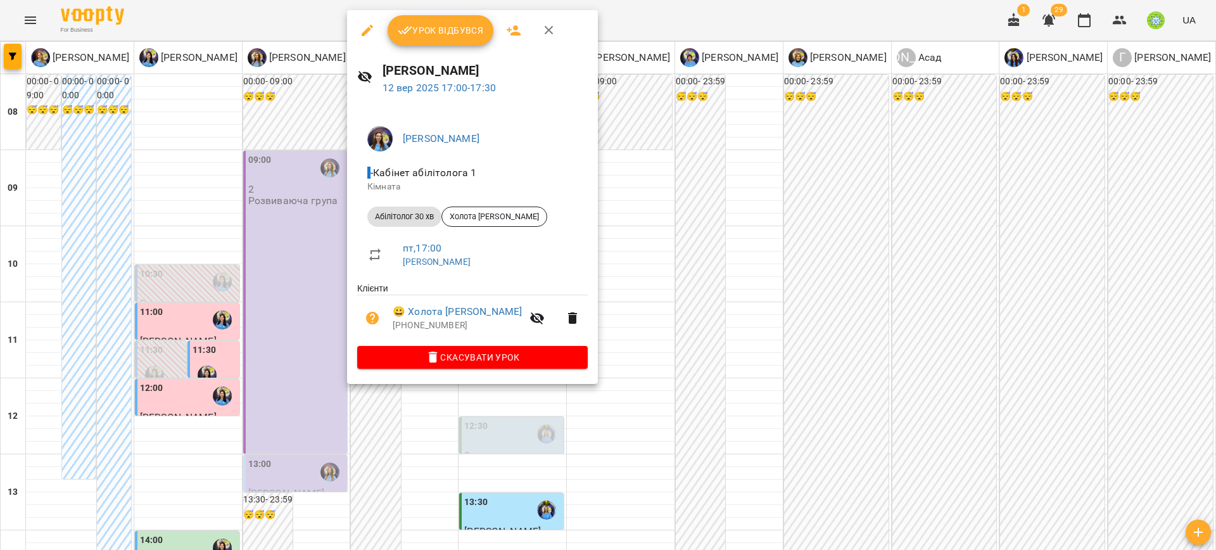
click at [483, 364] on span "Скасувати Урок" at bounding box center [472, 357] width 210 height 15
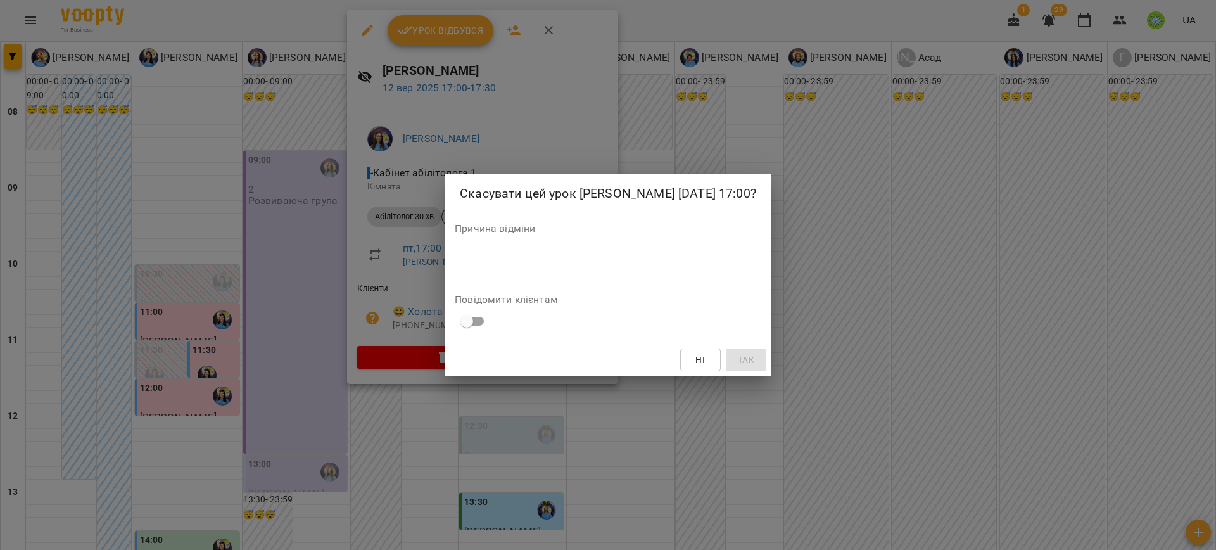
click at [518, 249] on div "*" at bounding box center [608, 259] width 307 height 20
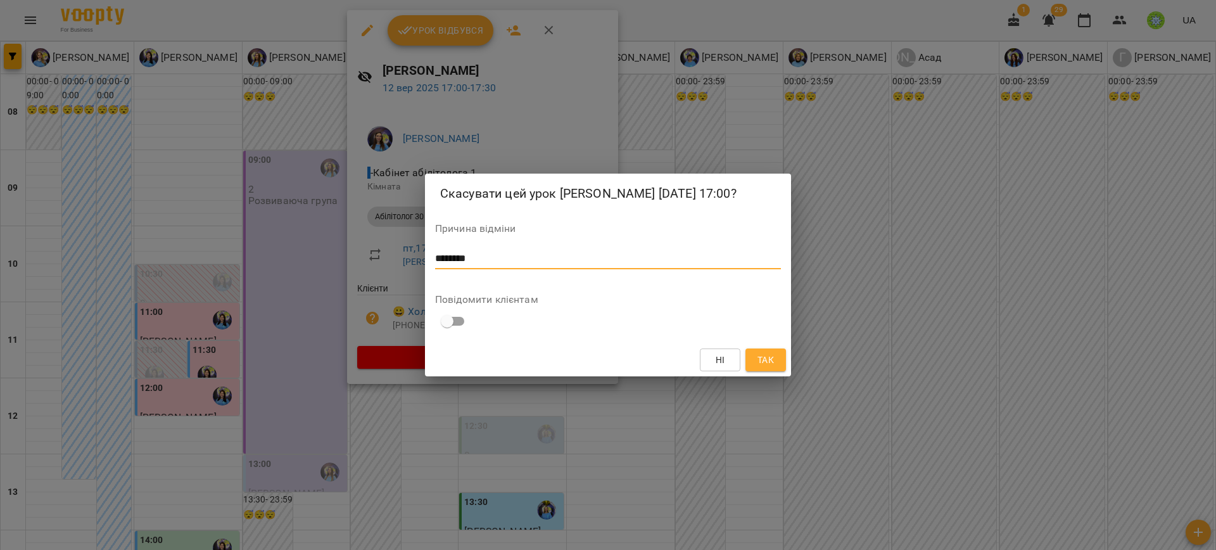
type textarea "********"
click at [778, 362] on button "Так" at bounding box center [766, 359] width 41 height 23
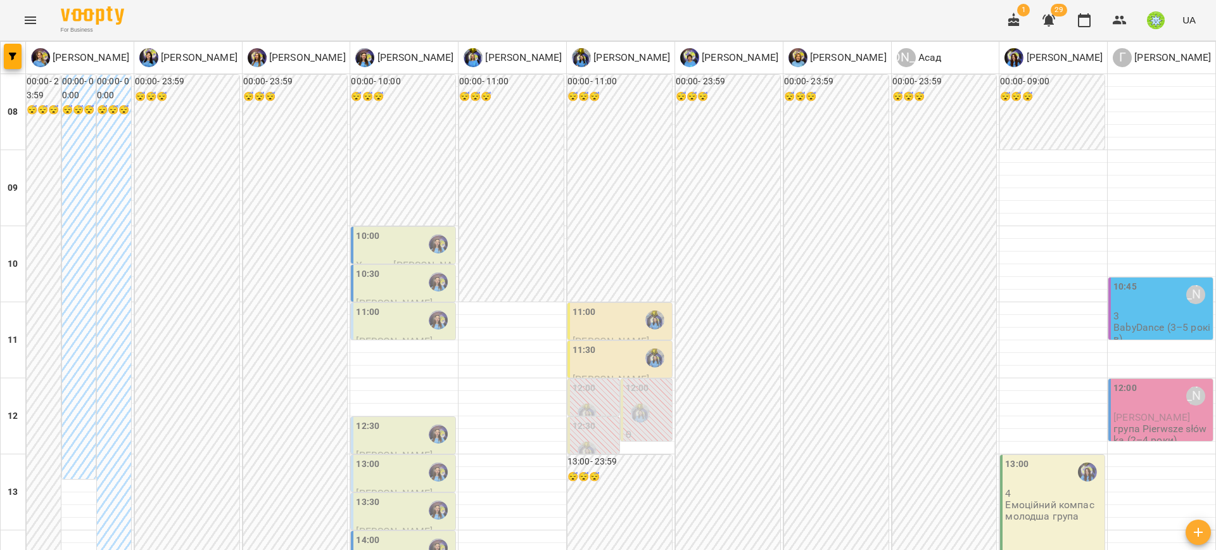
scroll to position [0, 0]
click at [613, 317] on div "11:00" at bounding box center [621, 319] width 97 height 29
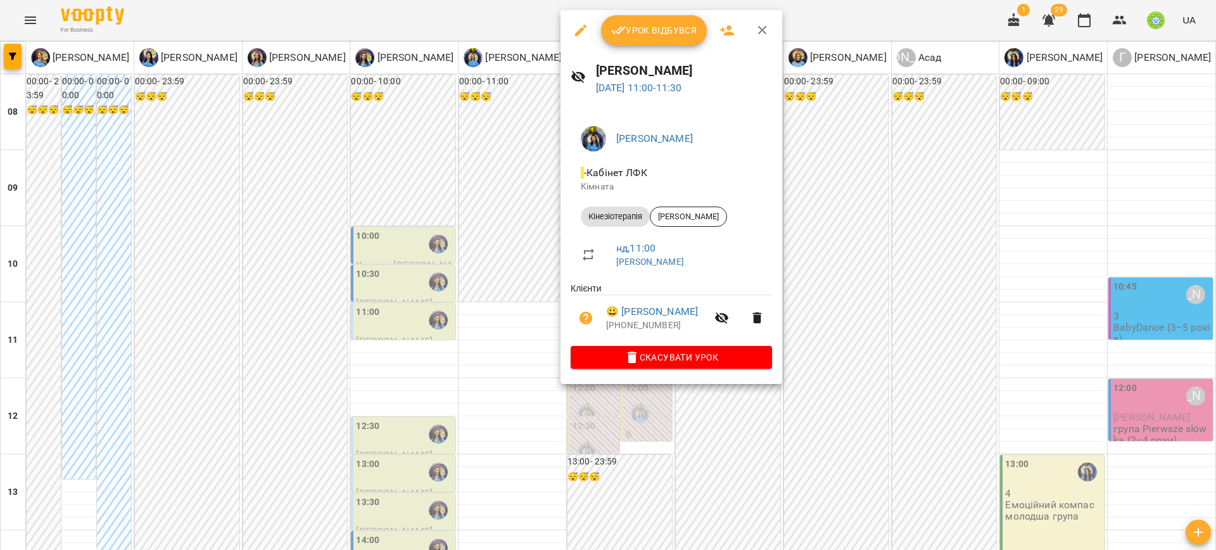
drag, startPoint x: 833, startPoint y: 401, endPoint x: 760, endPoint y: 402, distance: 73.5
click at [832, 401] on div at bounding box center [608, 275] width 1216 height 550
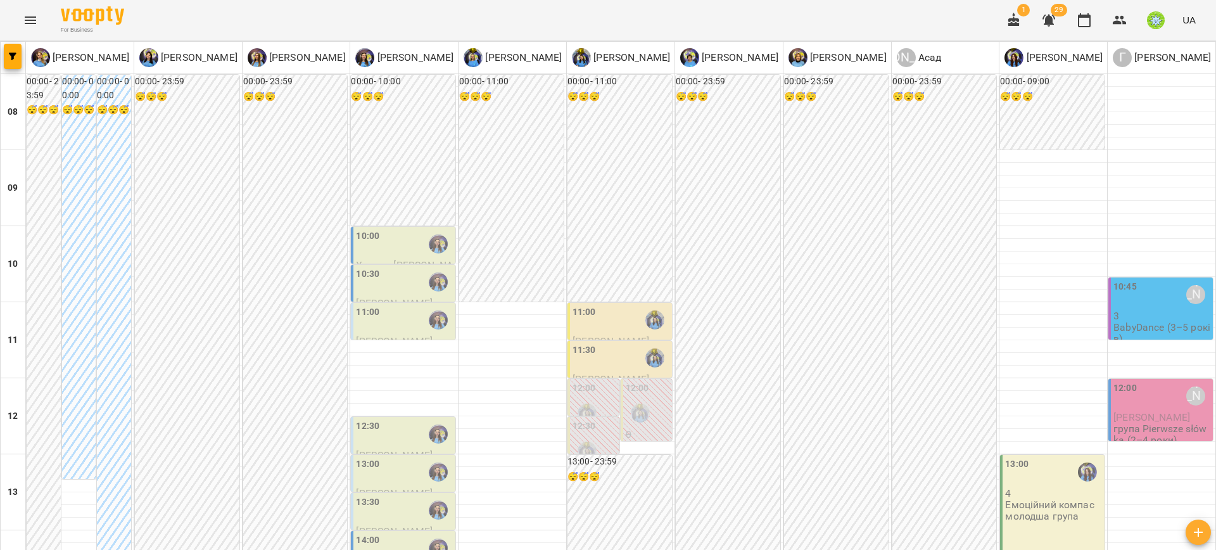
click at [625, 367] on div "11:30" at bounding box center [621, 357] width 97 height 29
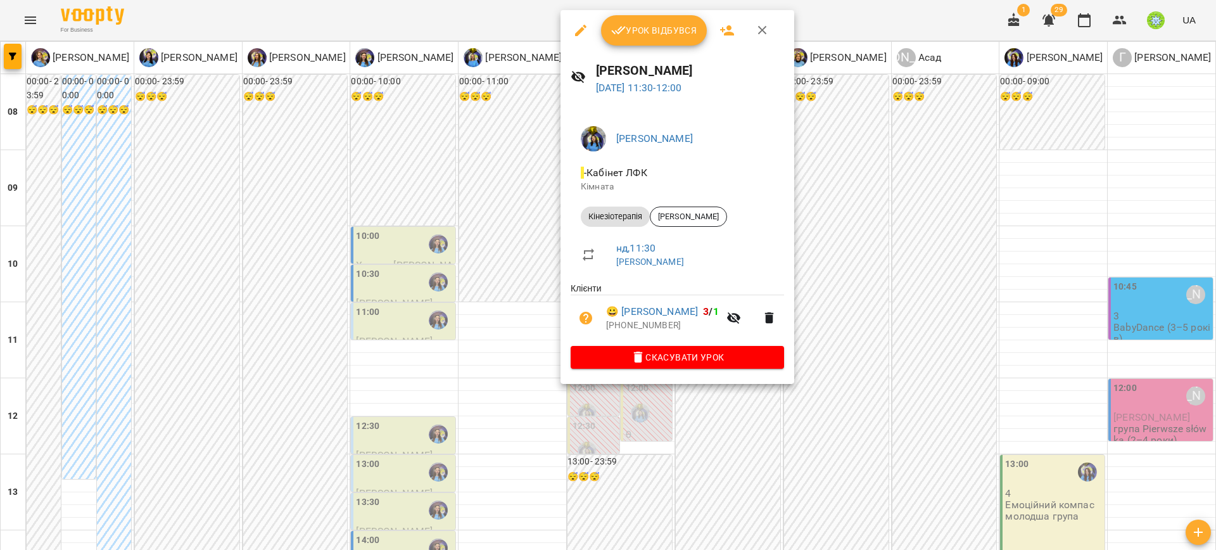
drag, startPoint x: 934, startPoint y: 398, endPoint x: 713, endPoint y: 340, distance: 228.6
click at [932, 398] on div at bounding box center [608, 275] width 1216 height 550
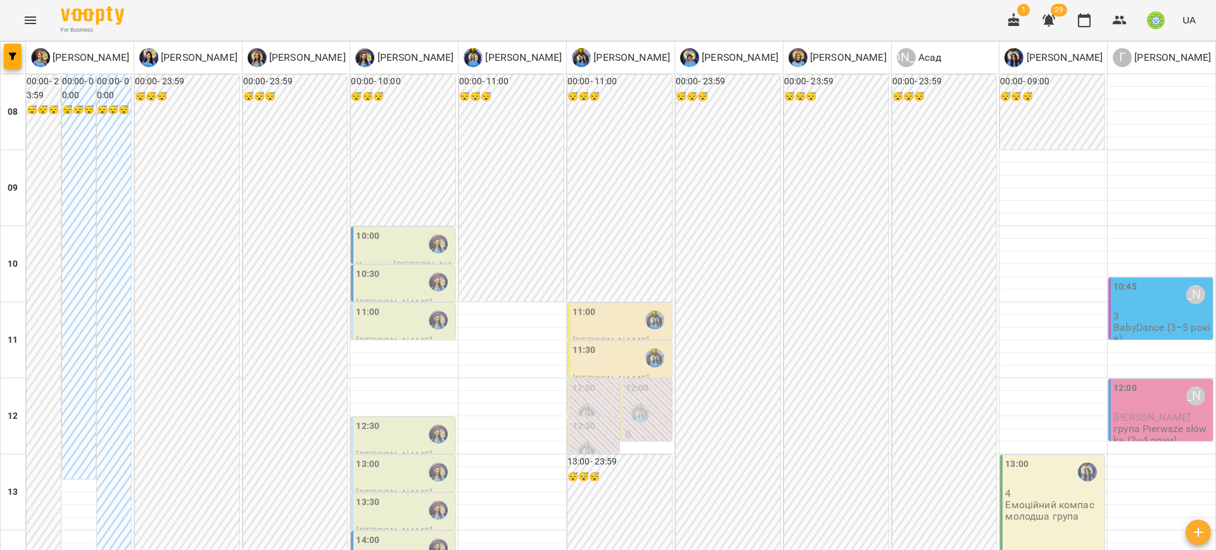
click at [385, 240] on div "10:00" at bounding box center [404, 243] width 97 height 29
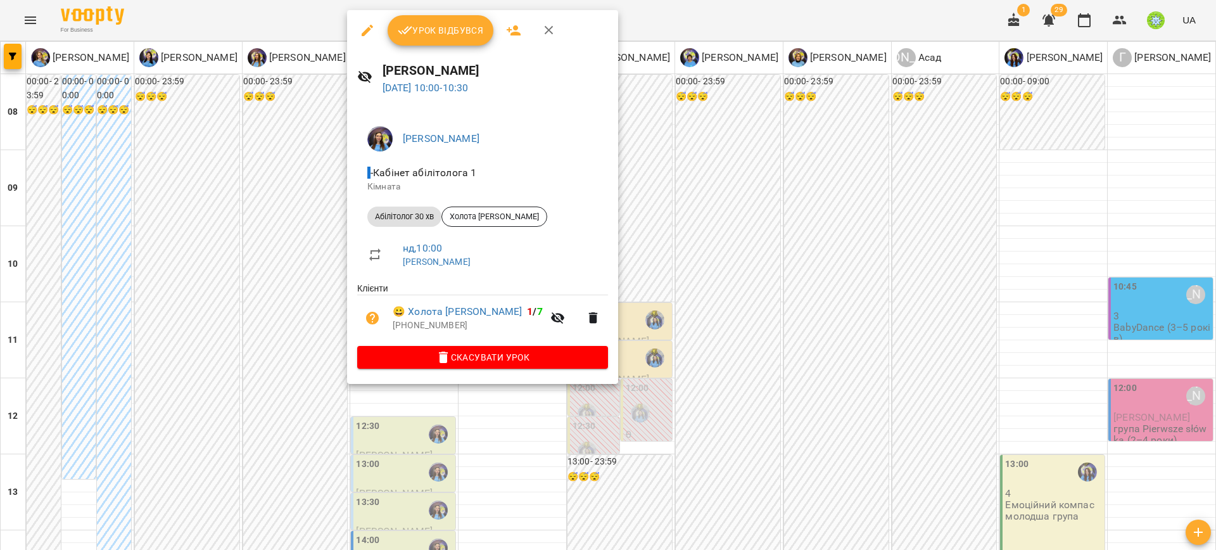
drag, startPoint x: 676, startPoint y: 324, endPoint x: 604, endPoint y: 308, distance: 73.2
click at [675, 324] on div at bounding box center [608, 275] width 1216 height 550
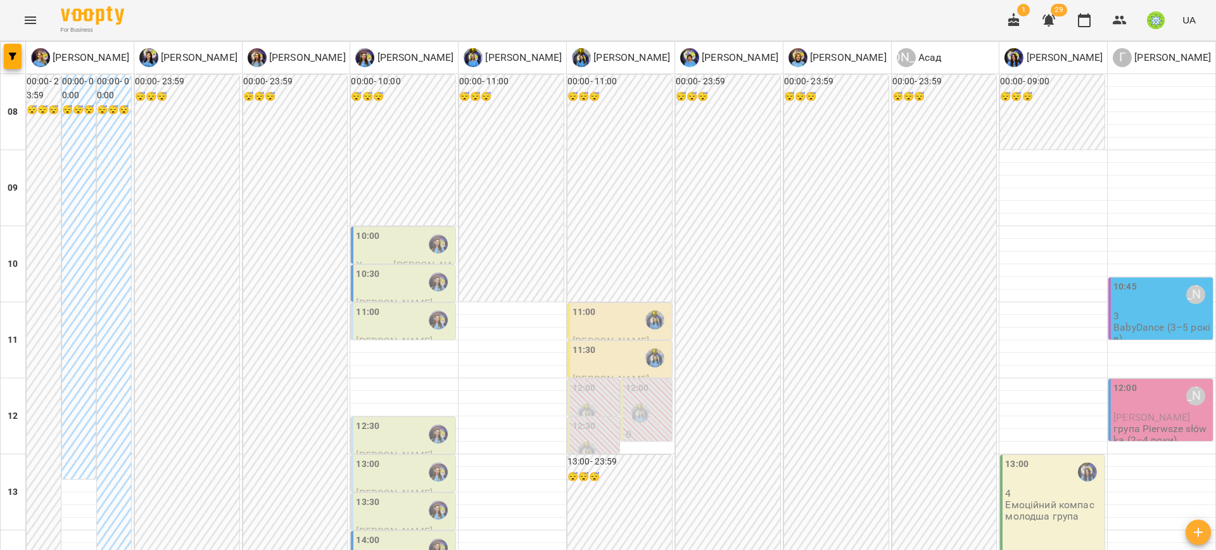
click at [378, 242] on div "10:00" at bounding box center [404, 243] width 97 height 29
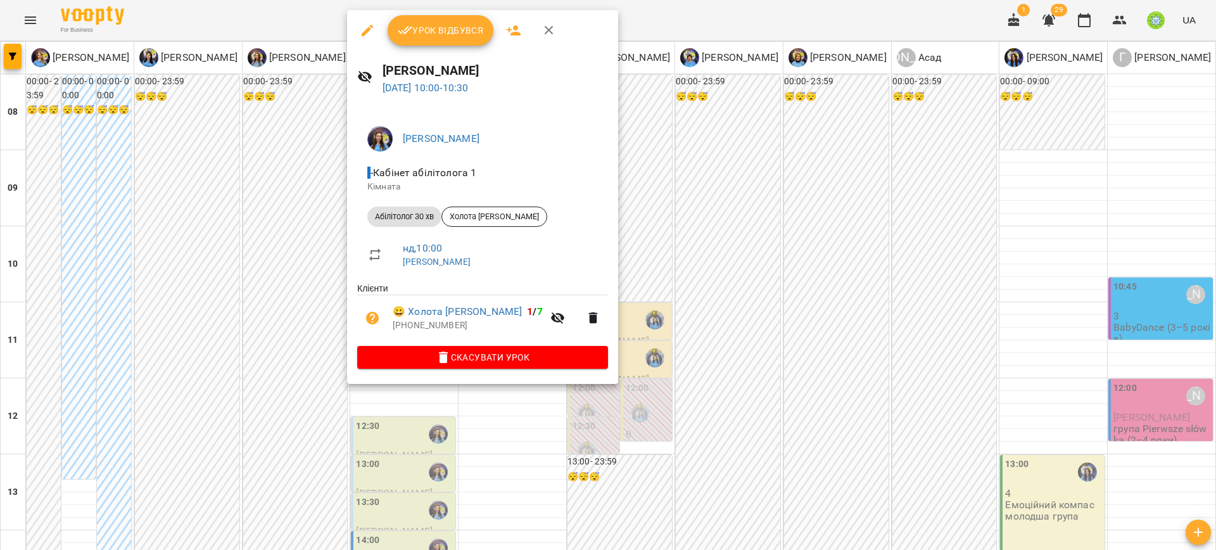
click at [541, 351] on span "Скасувати Урок" at bounding box center [482, 357] width 231 height 15
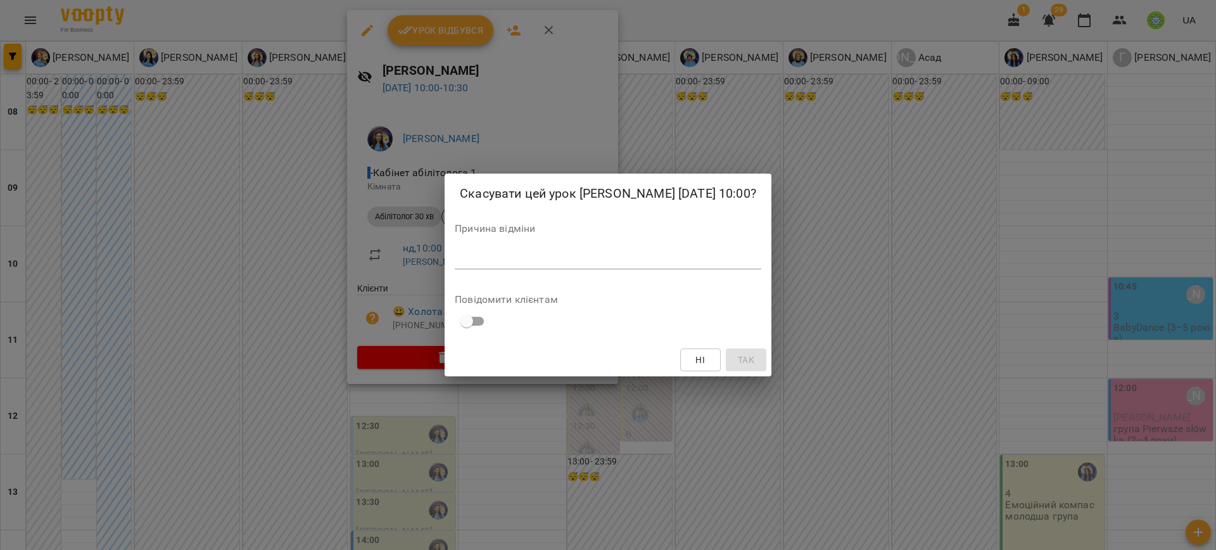
click at [573, 265] on div "*" at bounding box center [608, 259] width 307 height 20
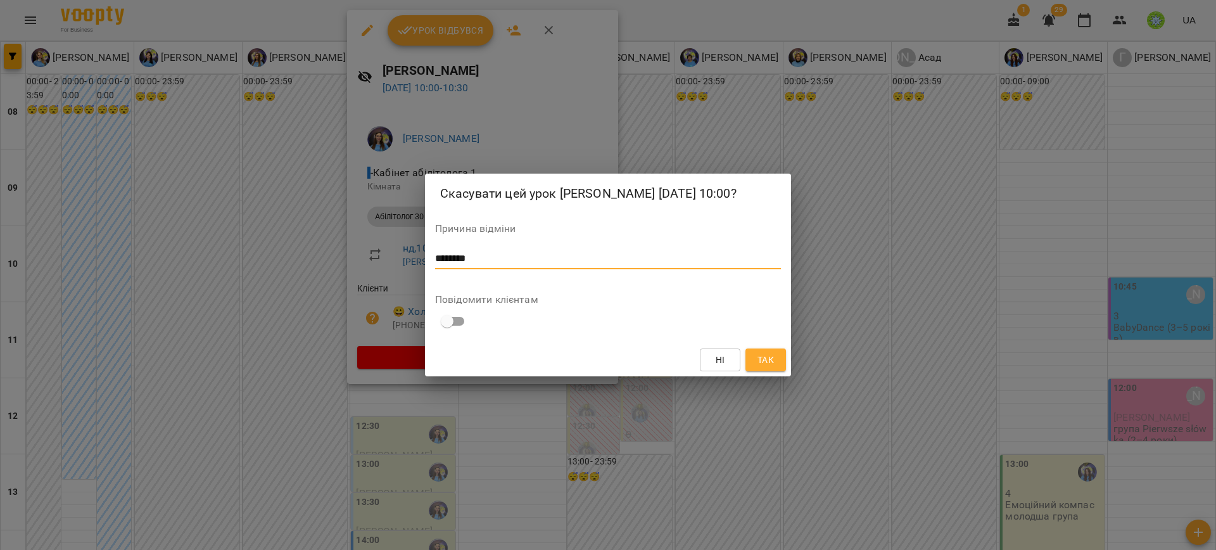
type textarea "********"
click at [763, 356] on span "Так" at bounding box center [766, 359] width 16 height 15
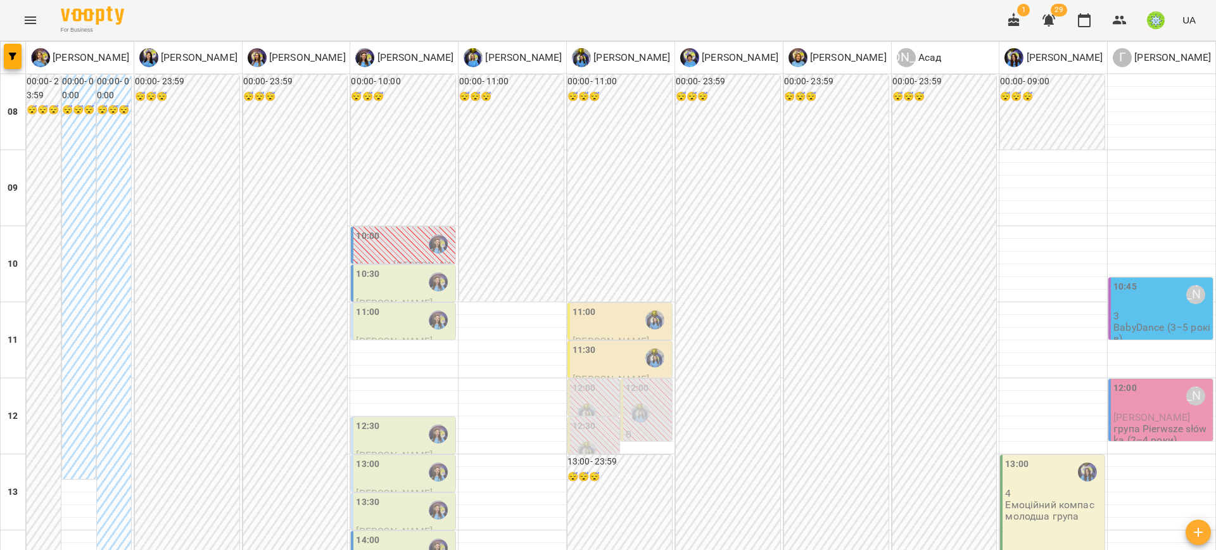
click at [381, 281] on div "10:30" at bounding box center [404, 281] width 97 height 29
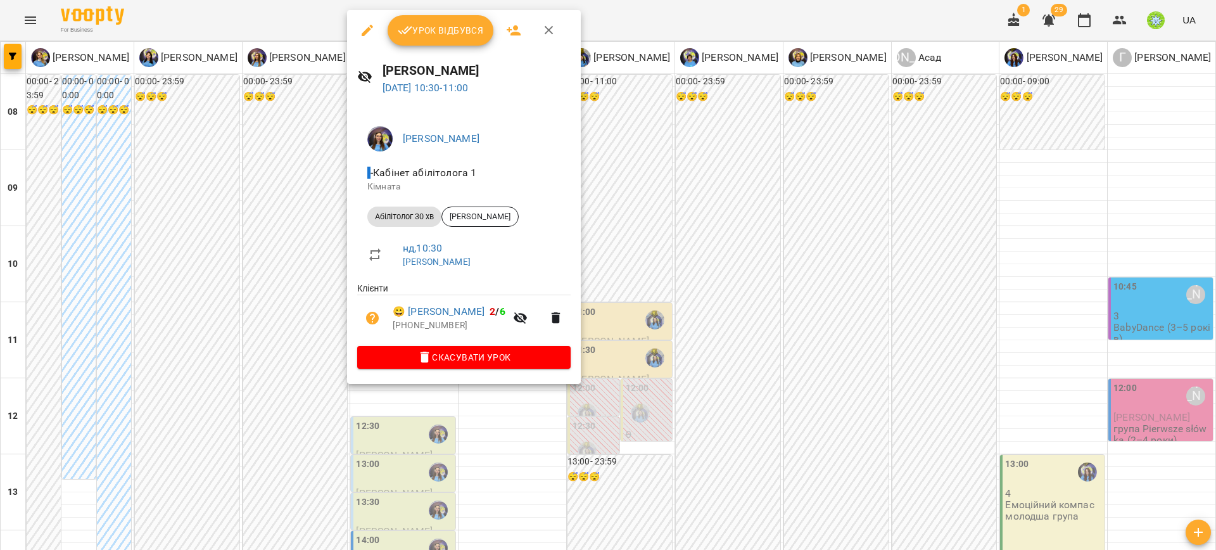
click at [730, 348] on div at bounding box center [608, 275] width 1216 height 550
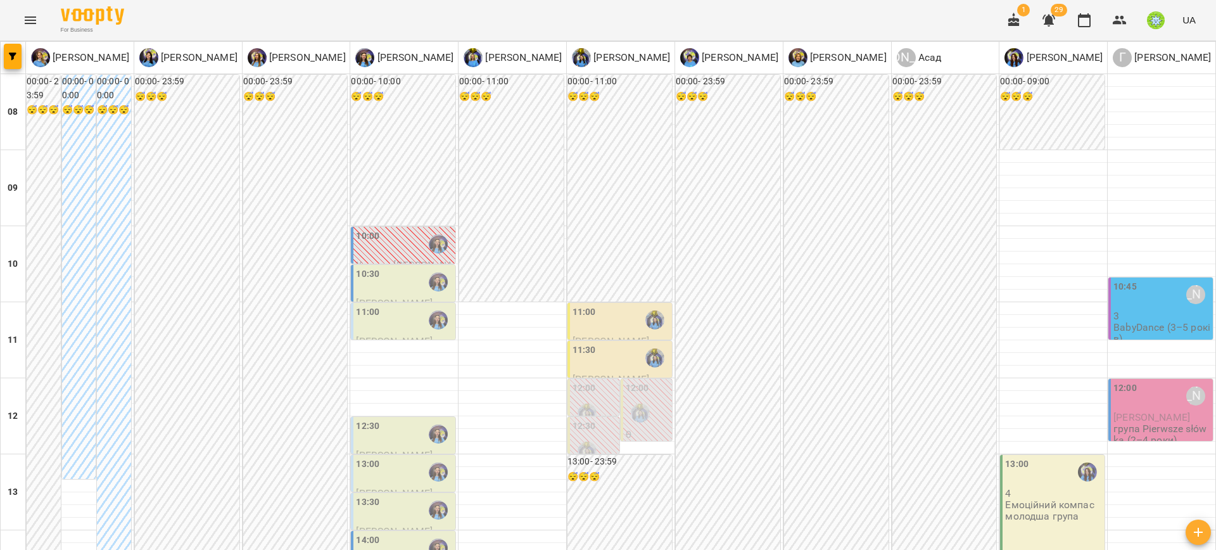
click at [376, 318] on div "11:00" at bounding box center [404, 319] width 97 height 29
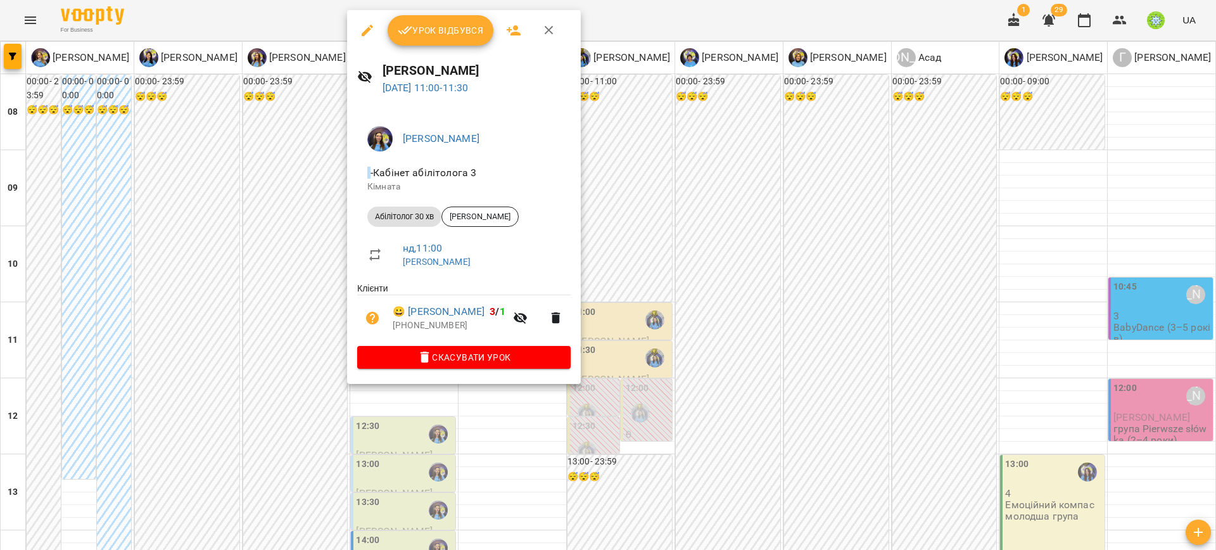
click at [720, 369] on div at bounding box center [608, 275] width 1216 height 550
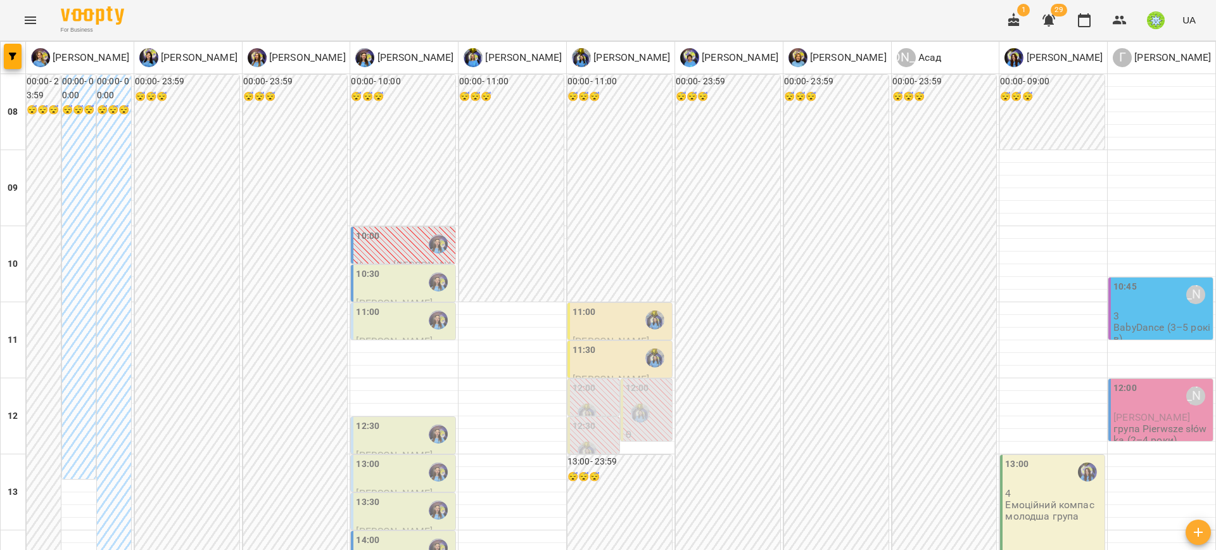
click at [410, 287] on div "10:30" at bounding box center [404, 281] width 97 height 29
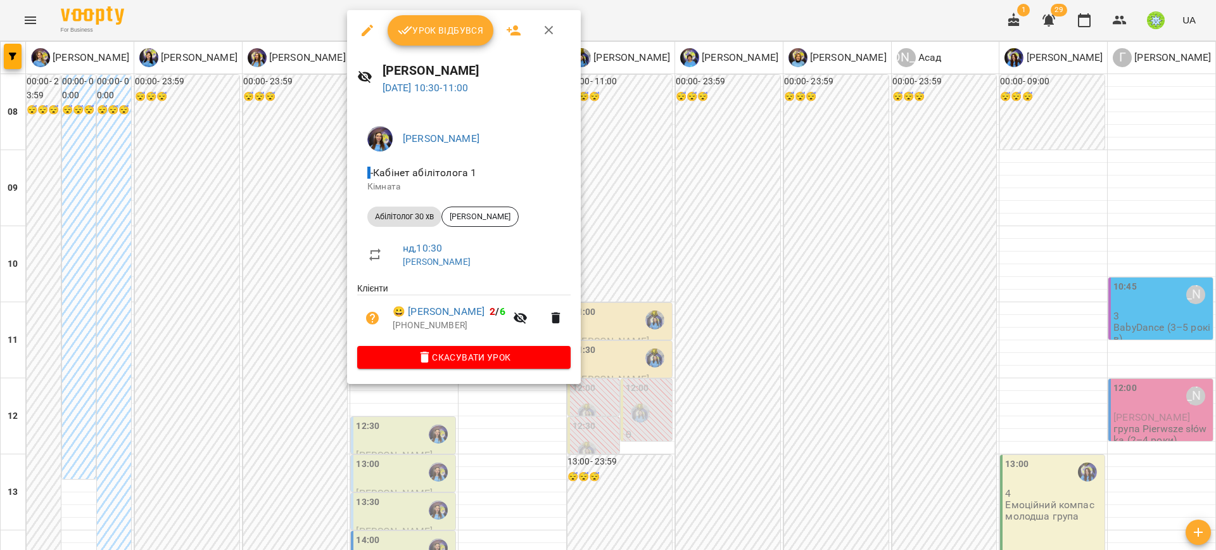
click at [665, 291] on div at bounding box center [608, 275] width 1216 height 550
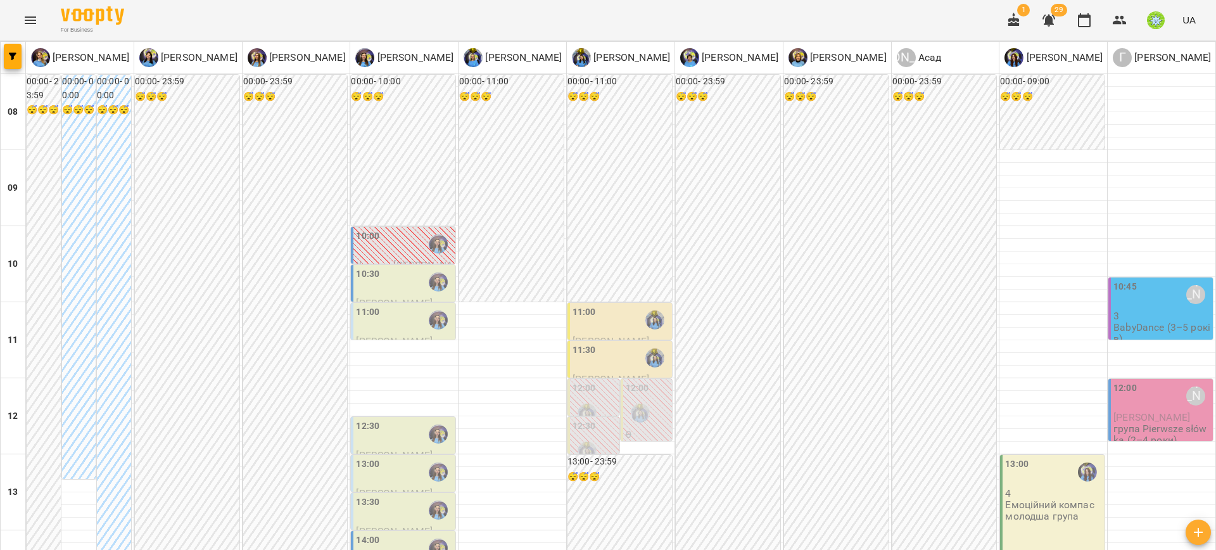
click at [390, 335] on span "[PERSON_NAME]" at bounding box center [394, 341] width 77 height 12
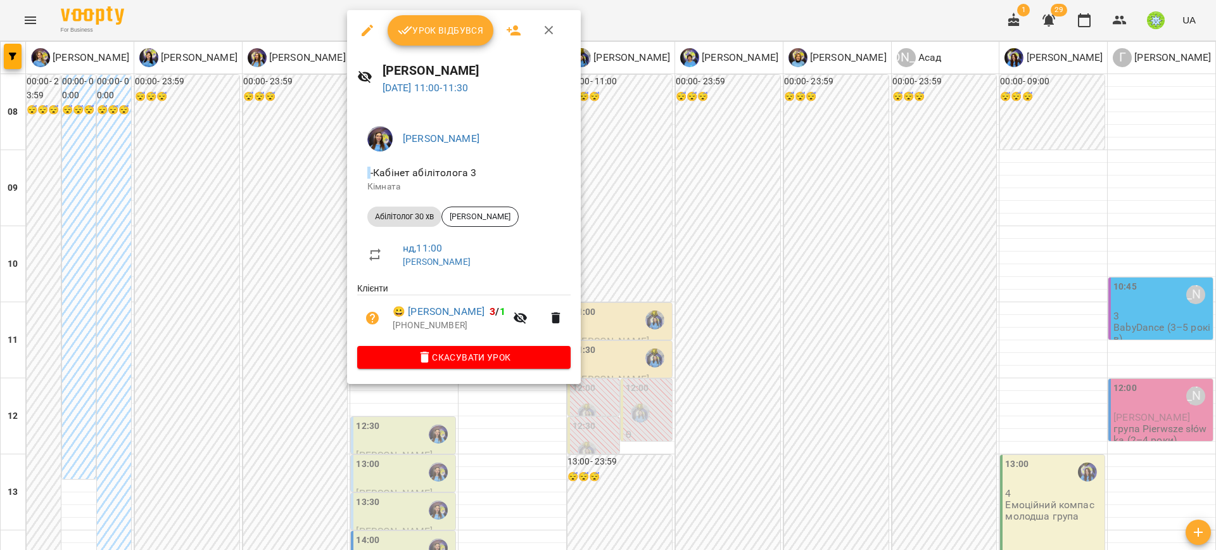
click at [818, 347] on div at bounding box center [608, 275] width 1216 height 550
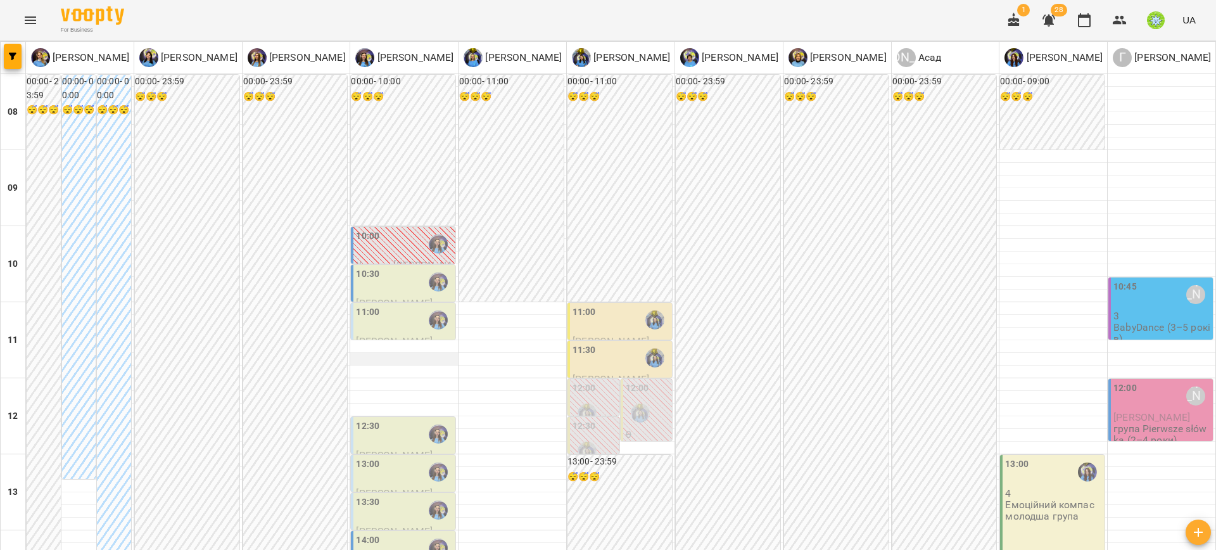
scroll to position [55, 0]
click at [367, 267] on div "10:30" at bounding box center [367, 281] width 23 height 29
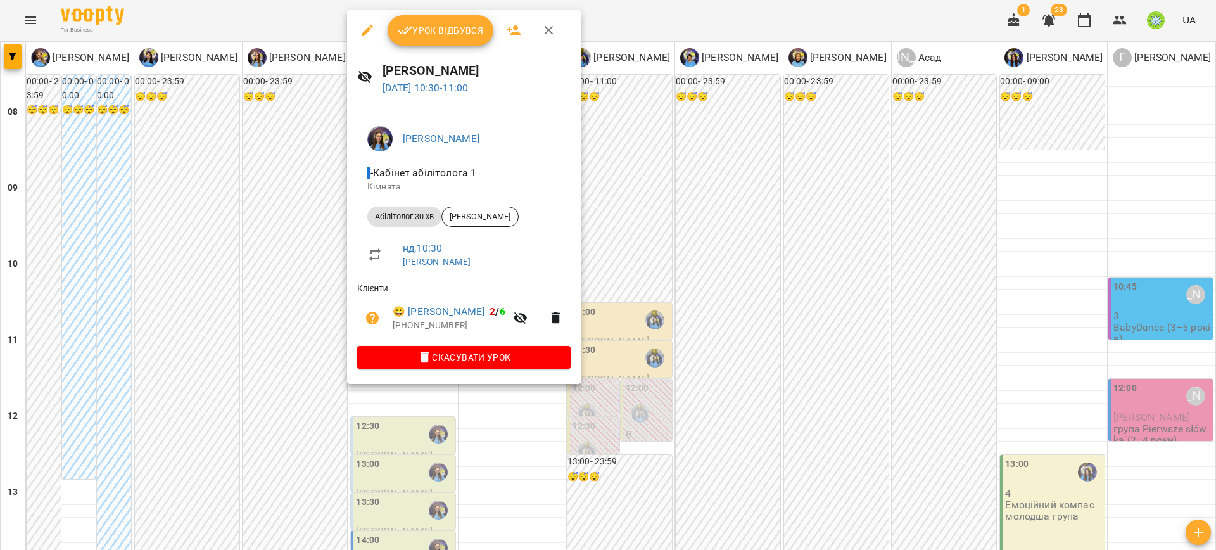
click at [373, 25] on icon "button" at bounding box center [367, 30] width 15 height 15
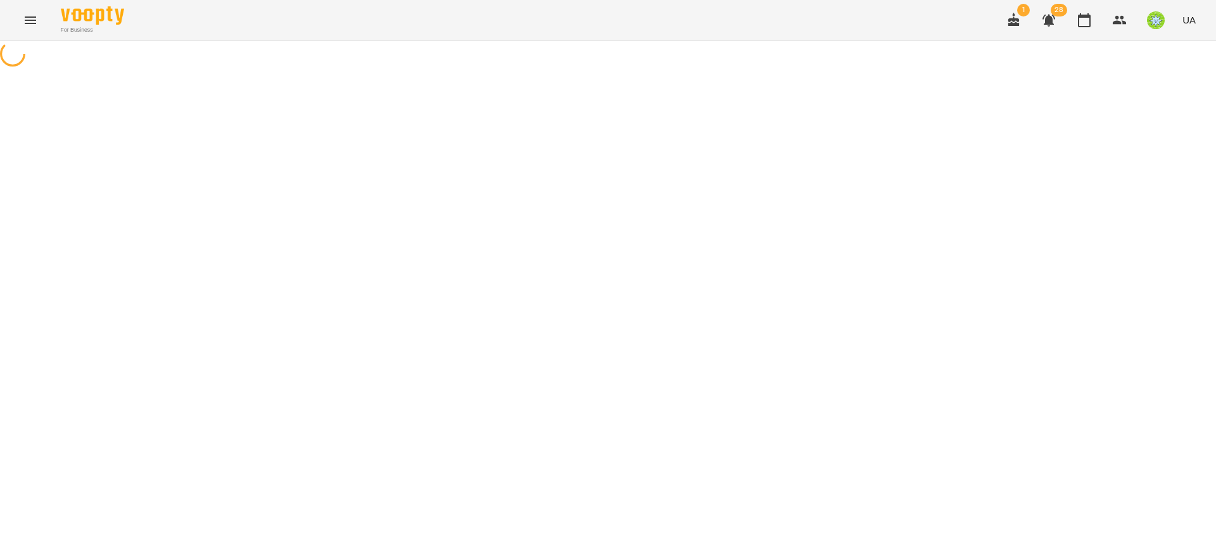
select select "**********"
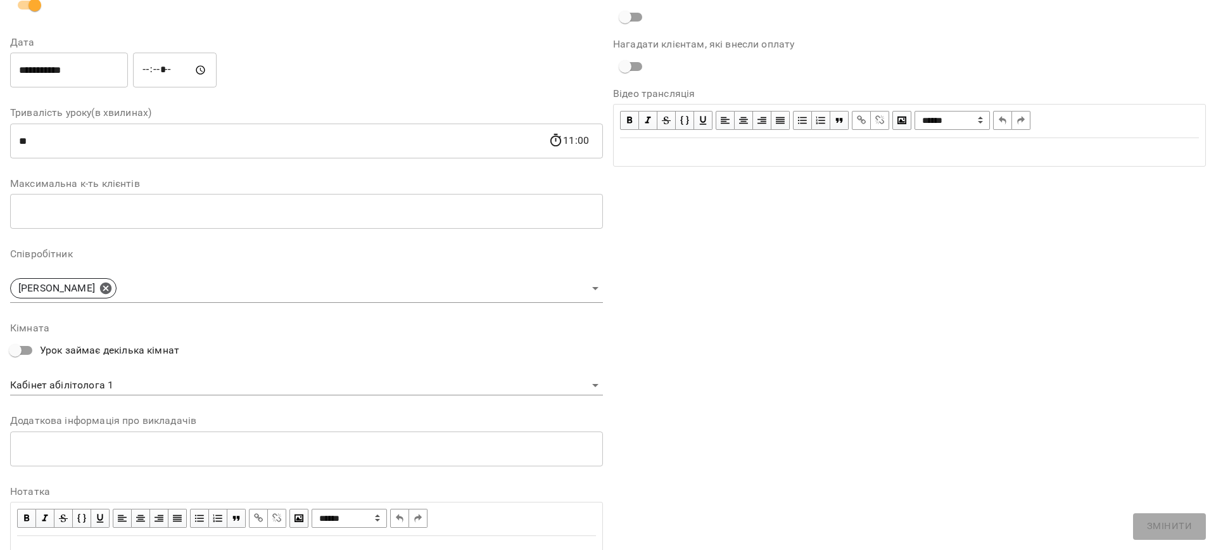
scroll to position [212, 0]
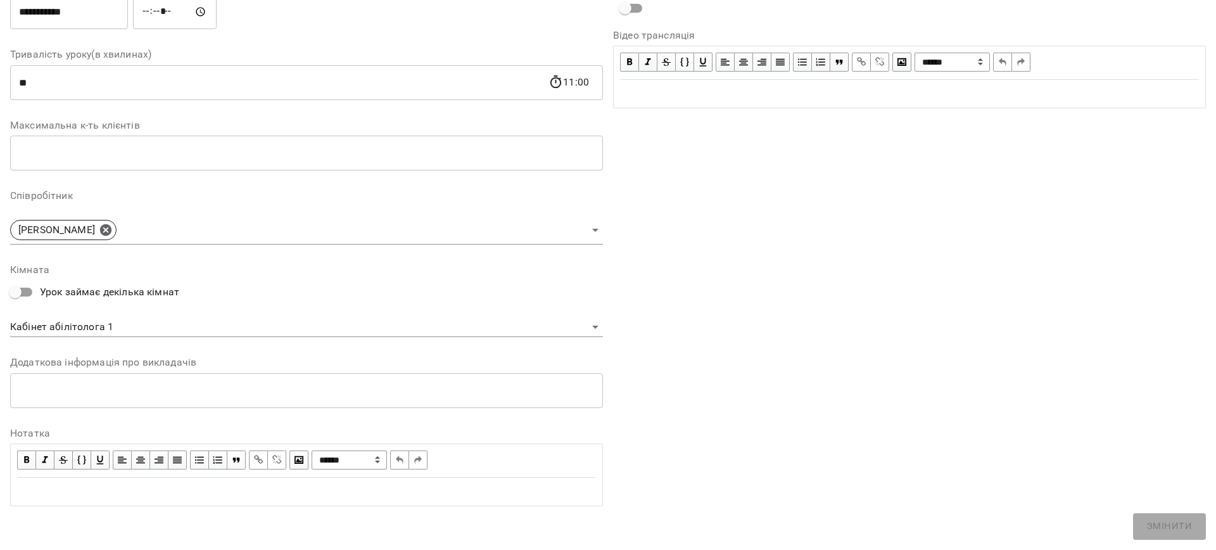
click at [133, 327] on body "**********" at bounding box center [608, 289] width 1216 height 578
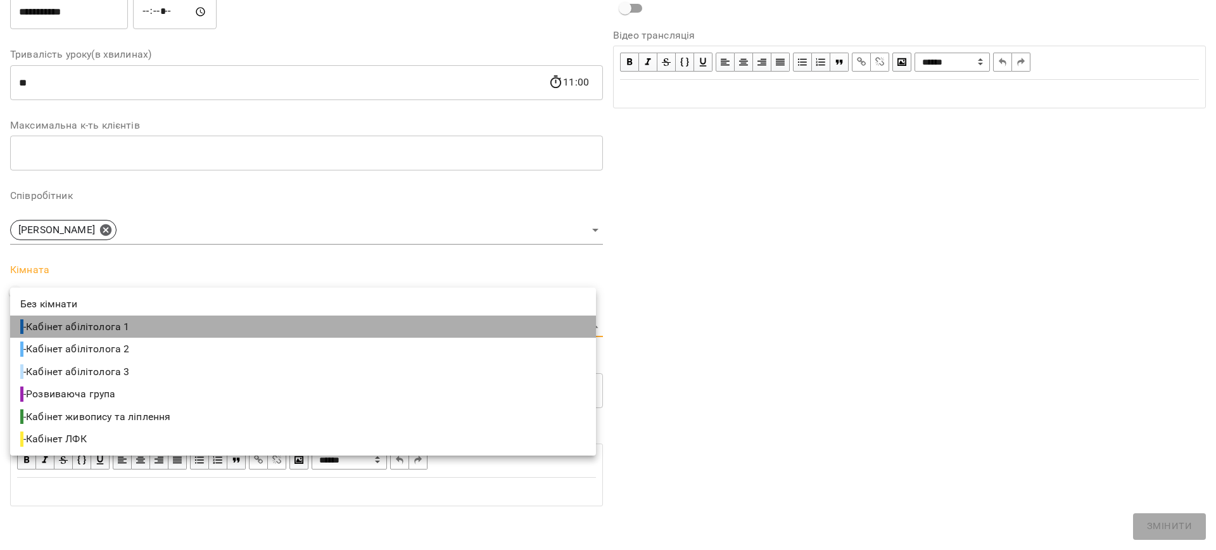
drag, startPoint x: 143, startPoint y: 334, endPoint x: 395, endPoint y: 404, distance: 261.1
click at [144, 334] on li "- Кабінет абілітолога 1" at bounding box center [303, 326] width 586 height 23
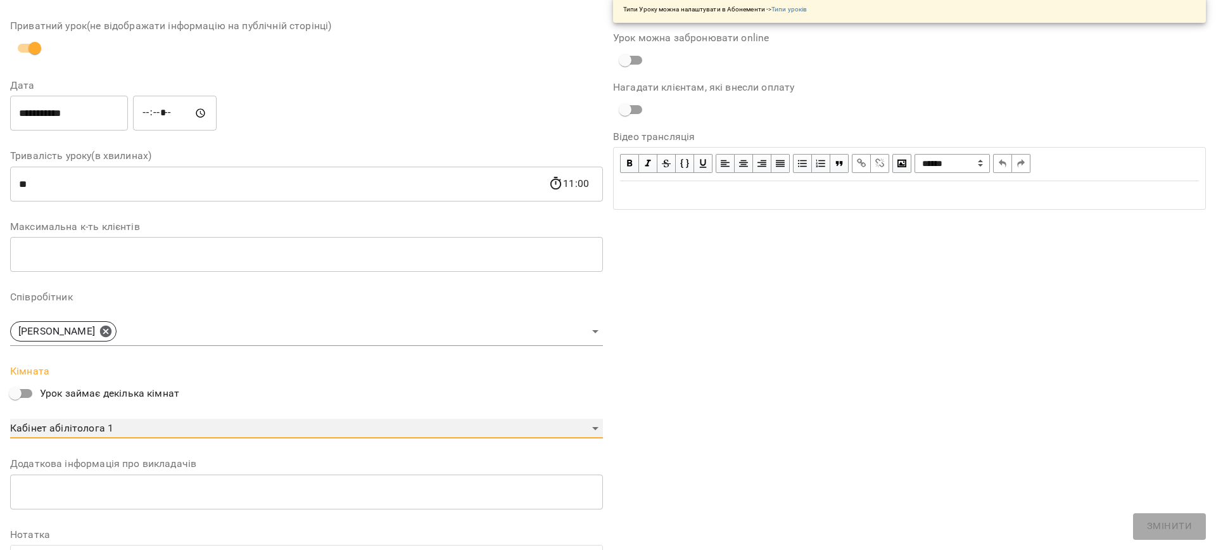
scroll to position [0, 0]
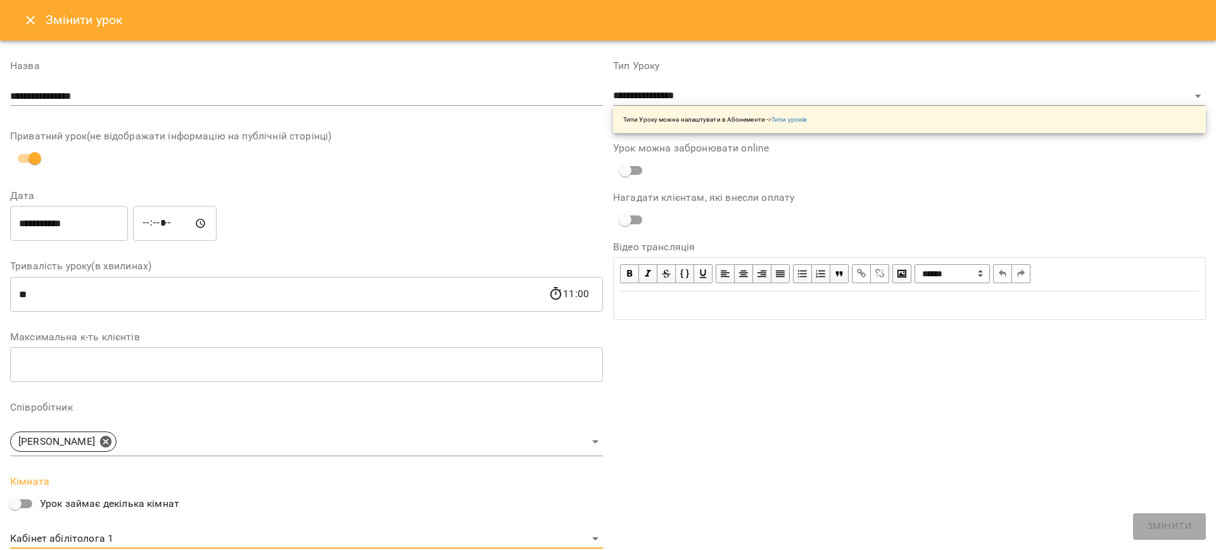
click at [28, 18] on icon "Close" at bounding box center [30, 20] width 9 height 9
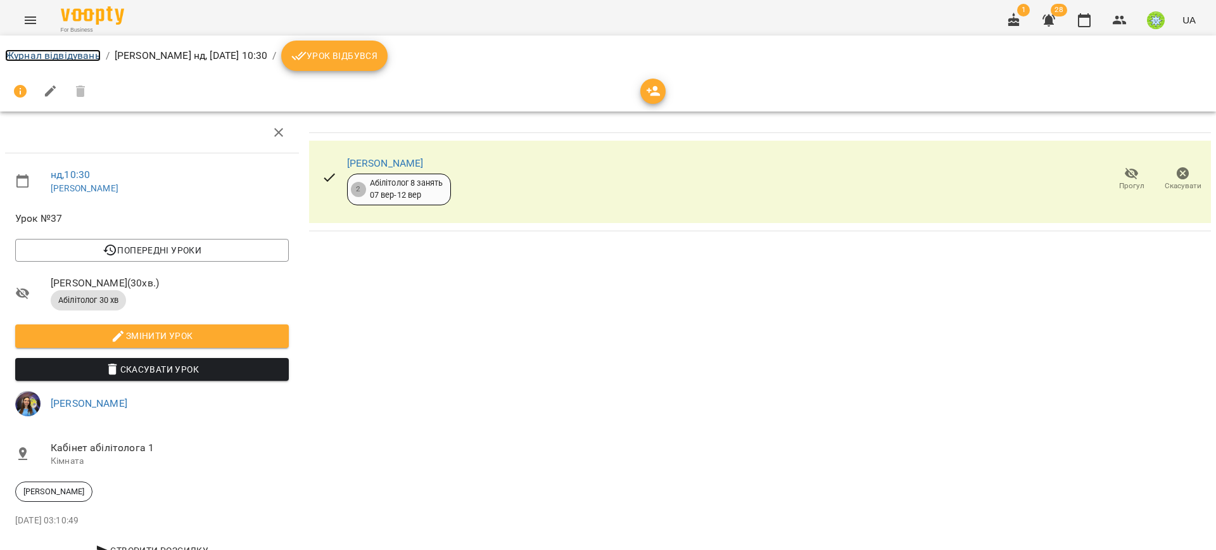
click at [60, 56] on link "Журнал відвідувань" at bounding box center [53, 55] width 96 height 12
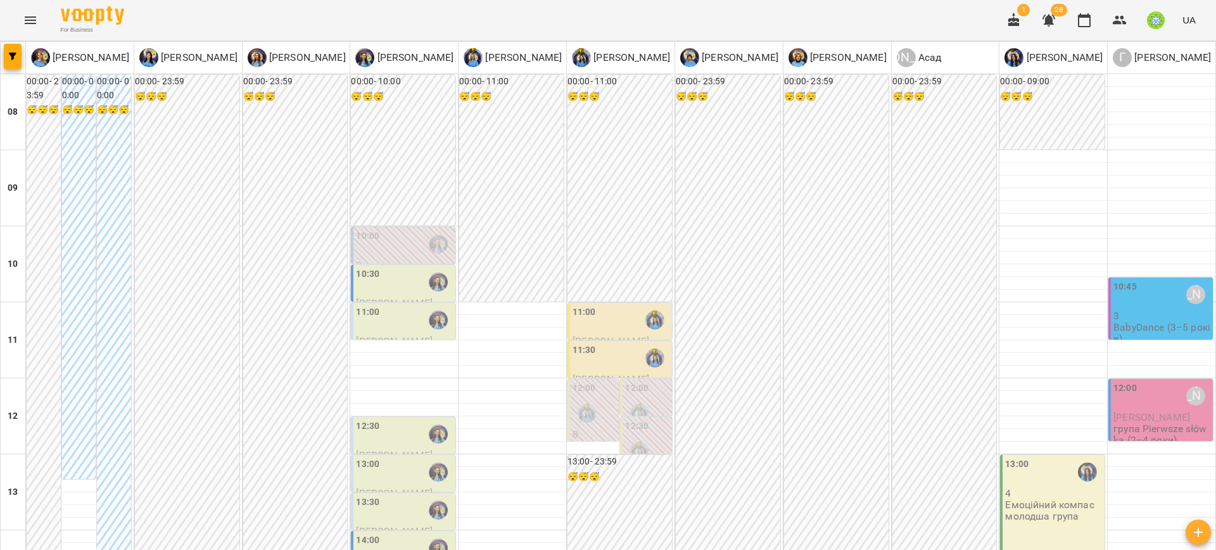
click at [387, 319] on div "11:00" at bounding box center [404, 319] width 97 height 29
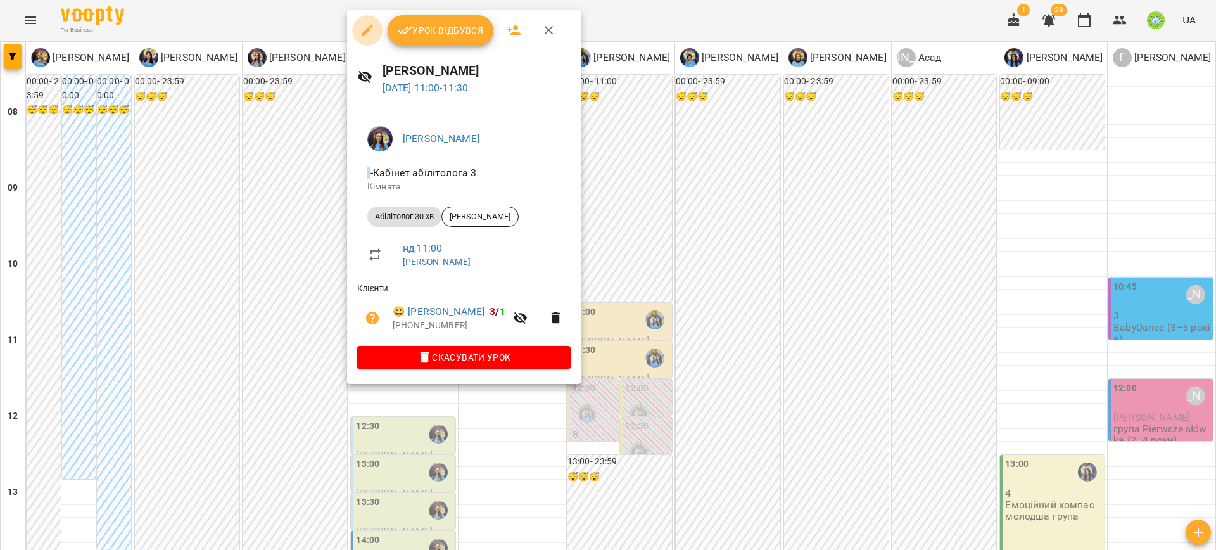
click at [356, 35] on button "button" at bounding box center [367, 30] width 30 height 30
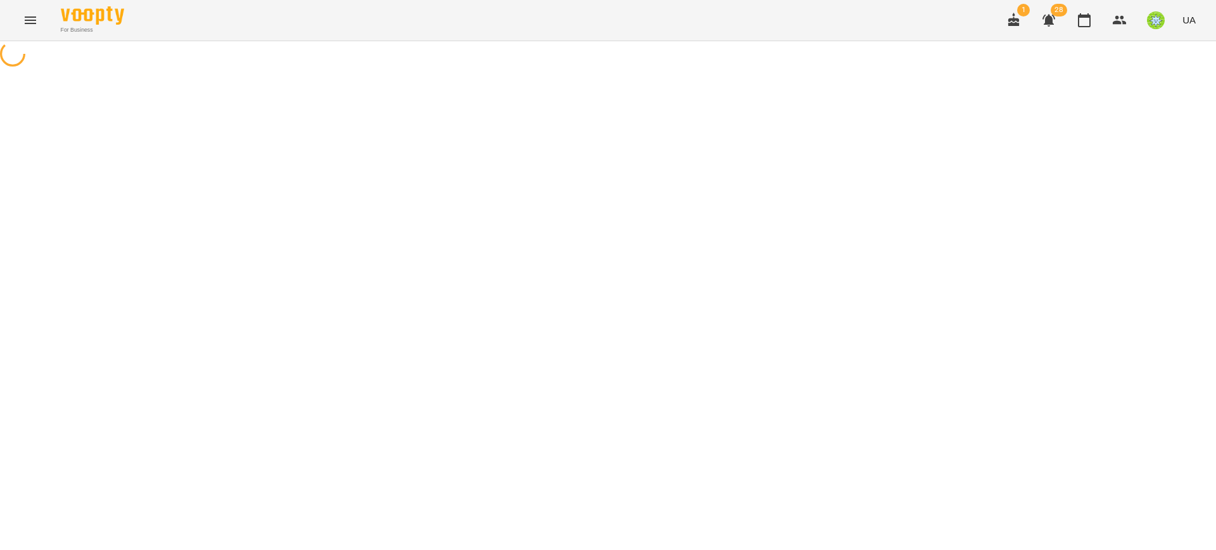
select select "**********"
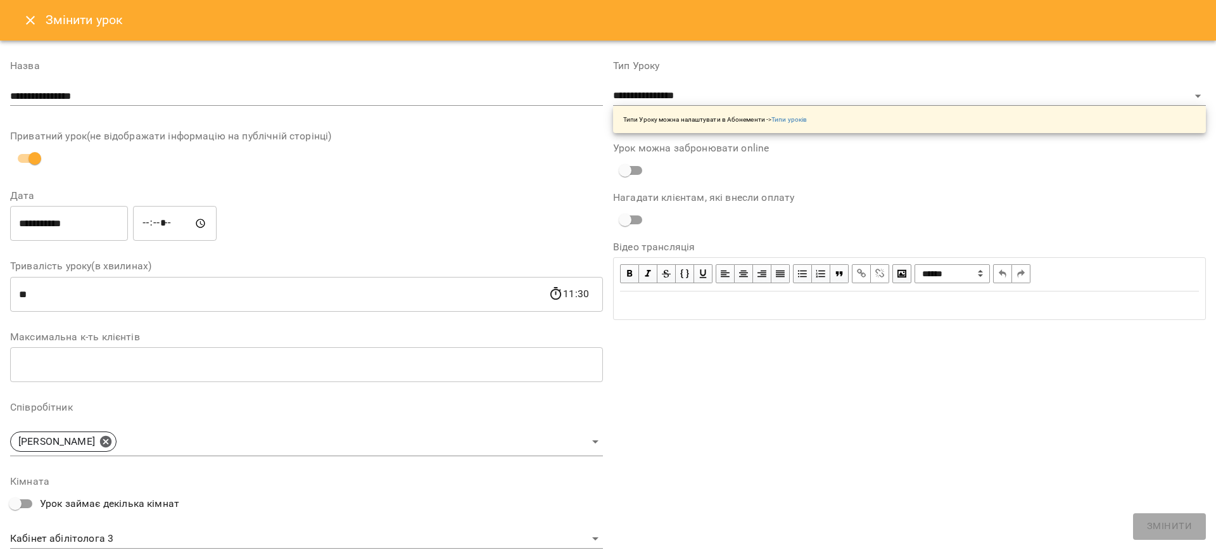
scroll to position [212, 0]
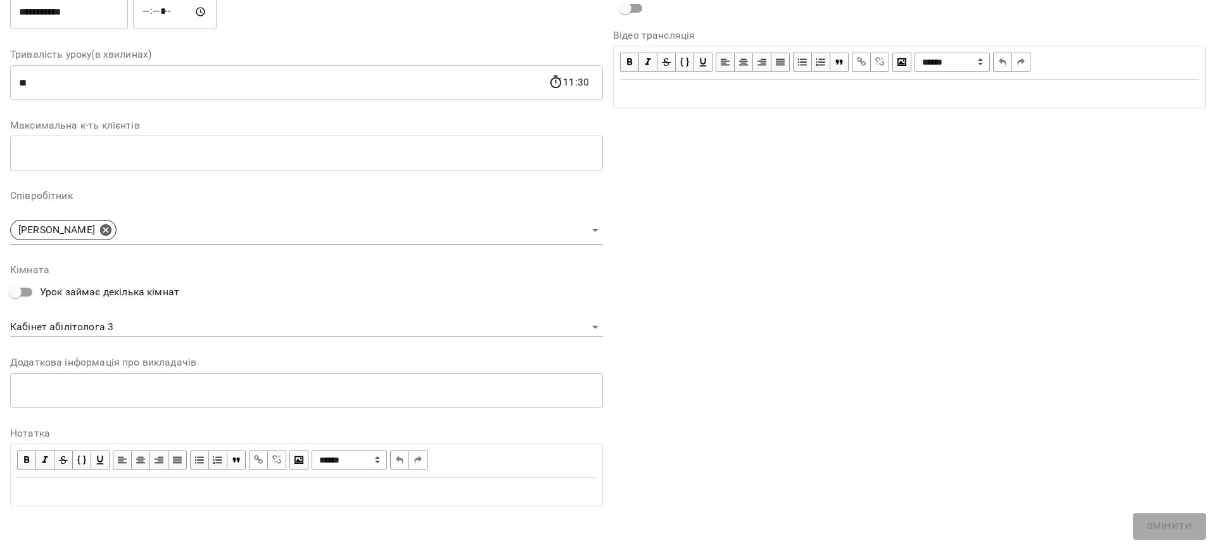
click at [150, 314] on div "**********" at bounding box center [306, 301] width 593 height 72
click at [148, 322] on body "**********" at bounding box center [608, 289] width 1216 height 578
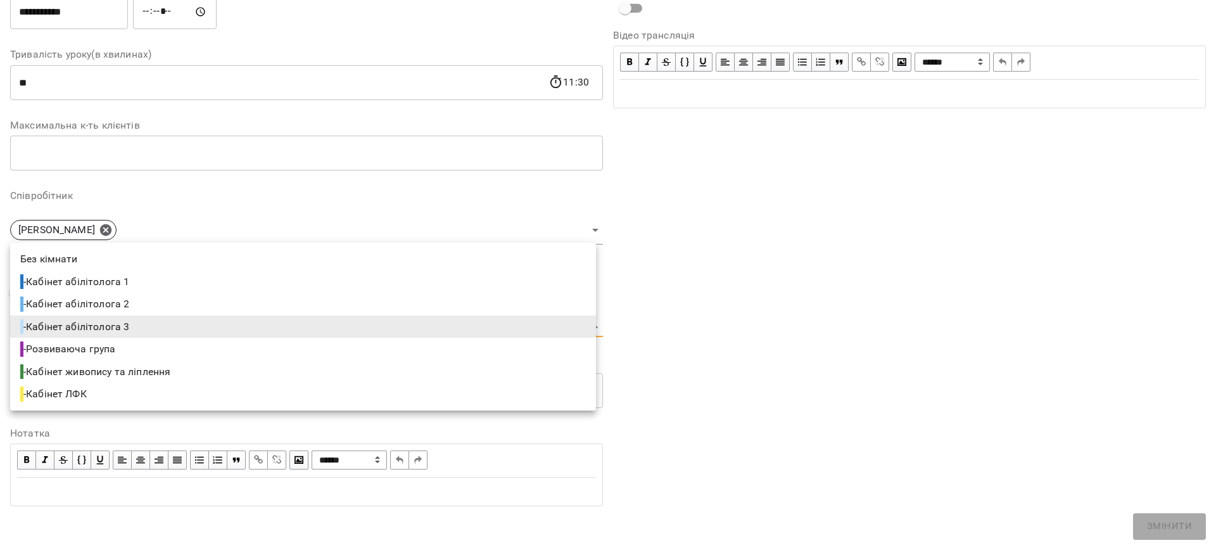
click at [135, 270] on li "- Кабінет абілітолога 1" at bounding box center [303, 281] width 586 height 23
type input "**********"
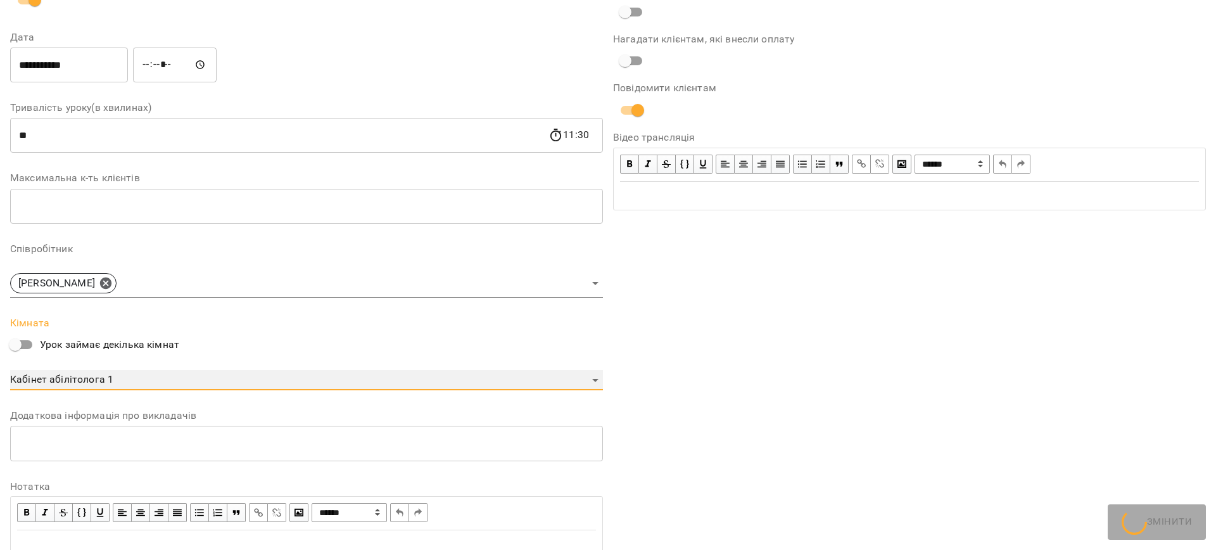
scroll to position [264, 0]
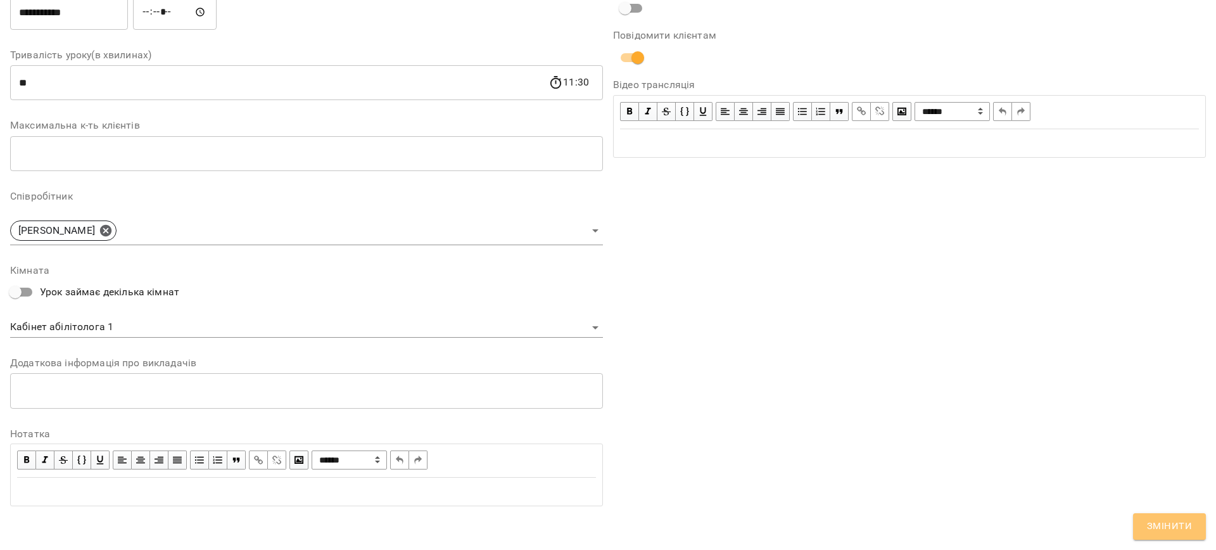
drag, startPoint x: 1174, startPoint y: 531, endPoint x: 1163, endPoint y: 525, distance: 12.7
click at [1175, 531] on span "Змінити" at bounding box center [1169, 526] width 45 height 16
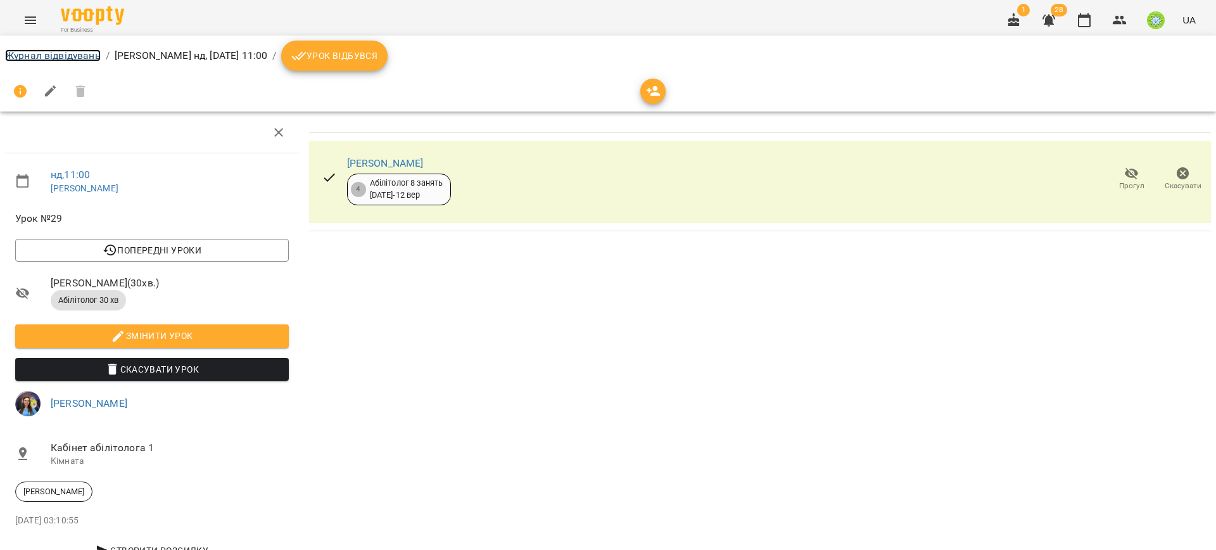
click at [37, 53] on link "Журнал відвідувань" at bounding box center [53, 55] width 96 height 12
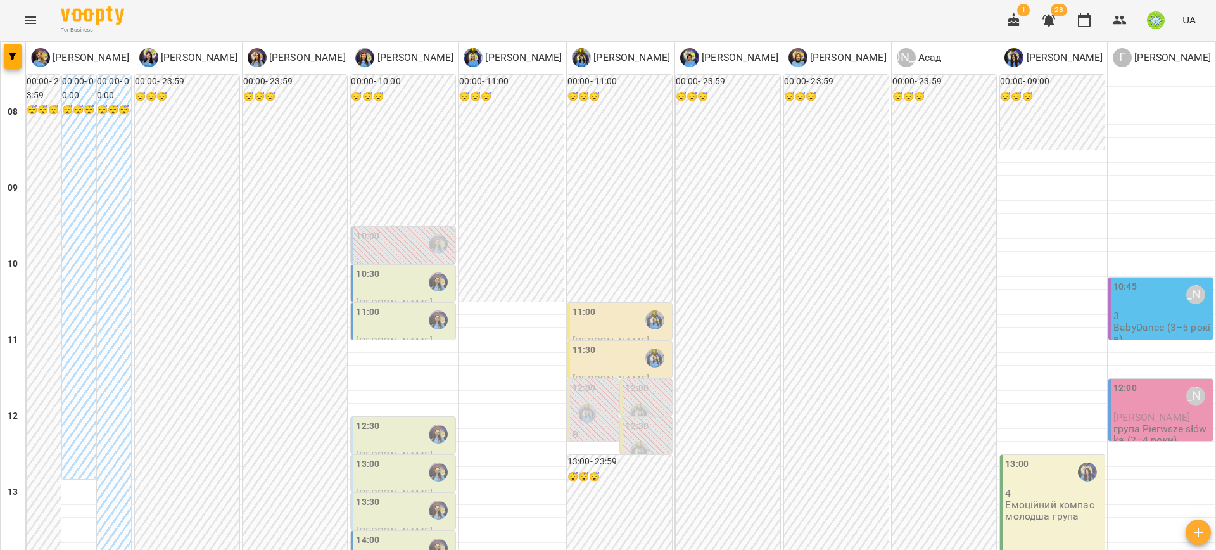
scroll to position [125, 0]
click at [386, 419] on div "12:30" at bounding box center [404, 433] width 97 height 29
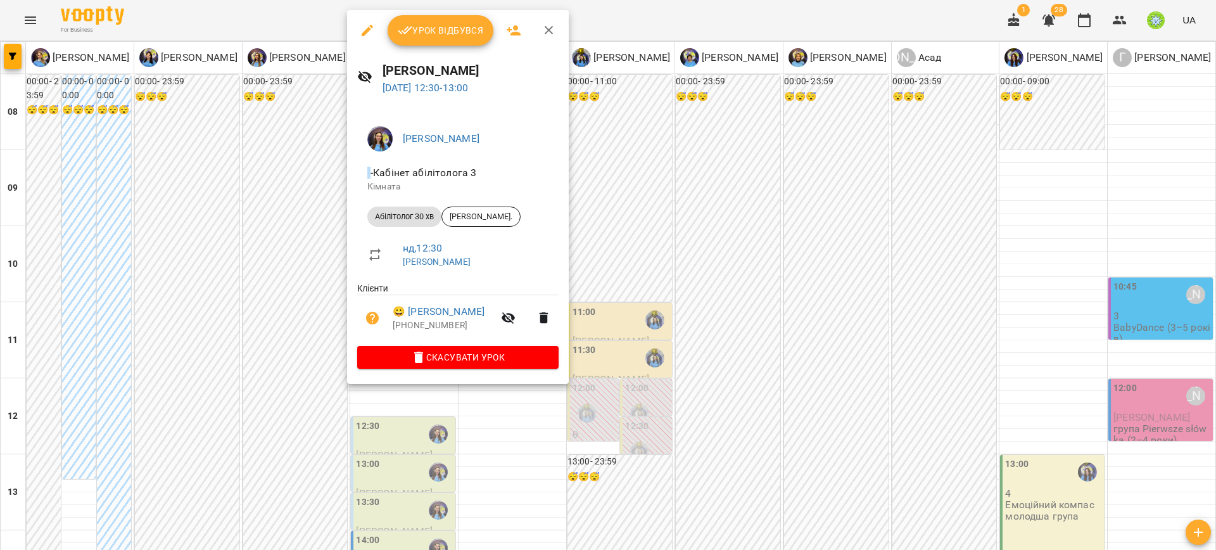
click at [699, 297] on div at bounding box center [608, 275] width 1216 height 550
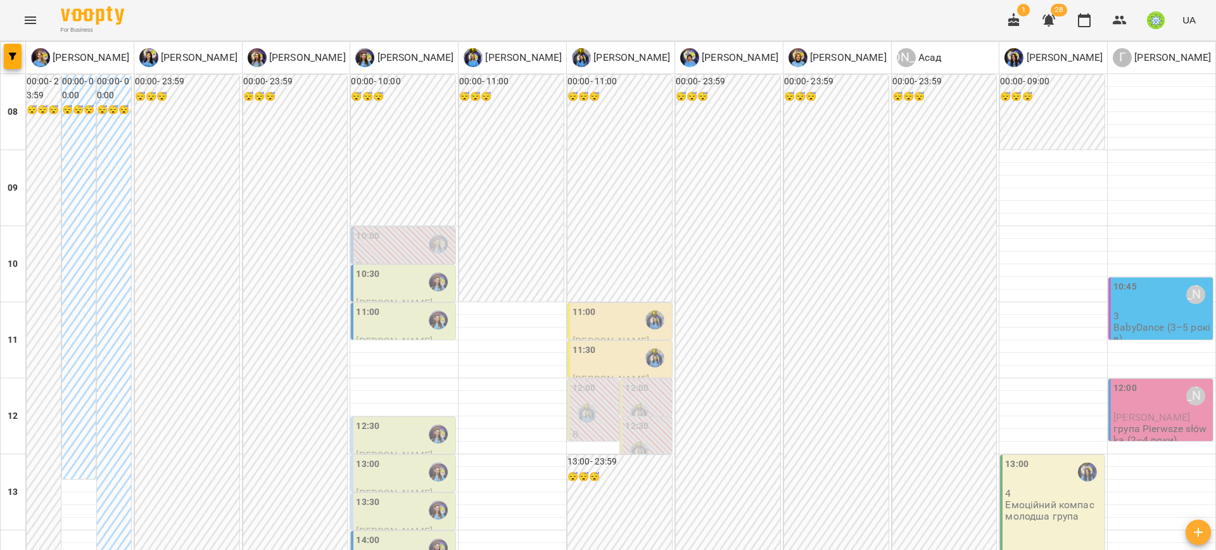
click at [386, 419] on div "12:30" at bounding box center [404, 433] width 97 height 29
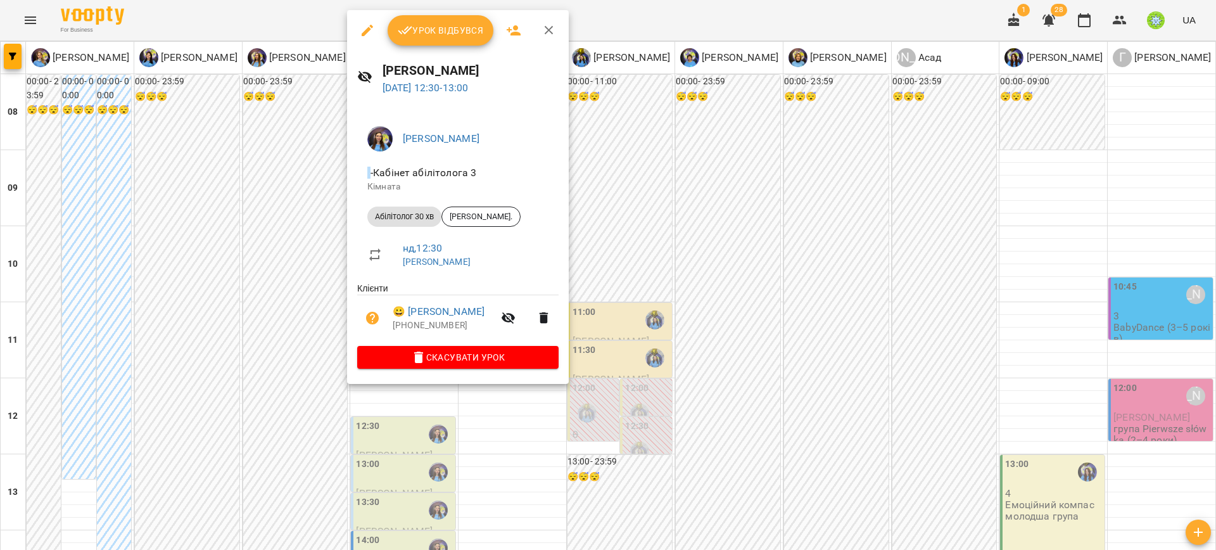
click at [369, 25] on icon "button" at bounding box center [367, 30] width 15 height 15
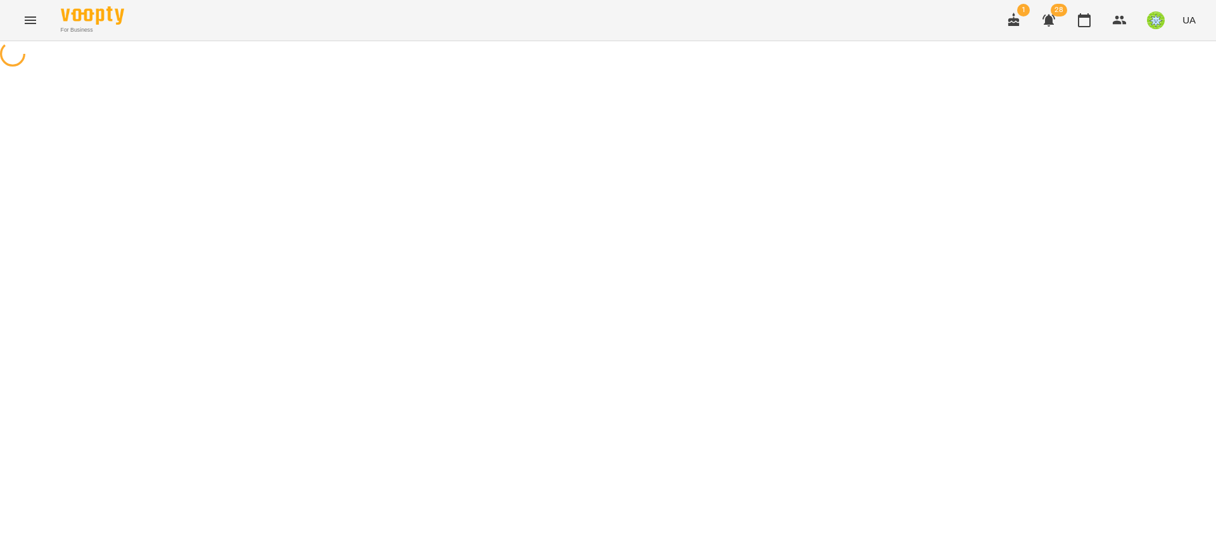
select select "**********"
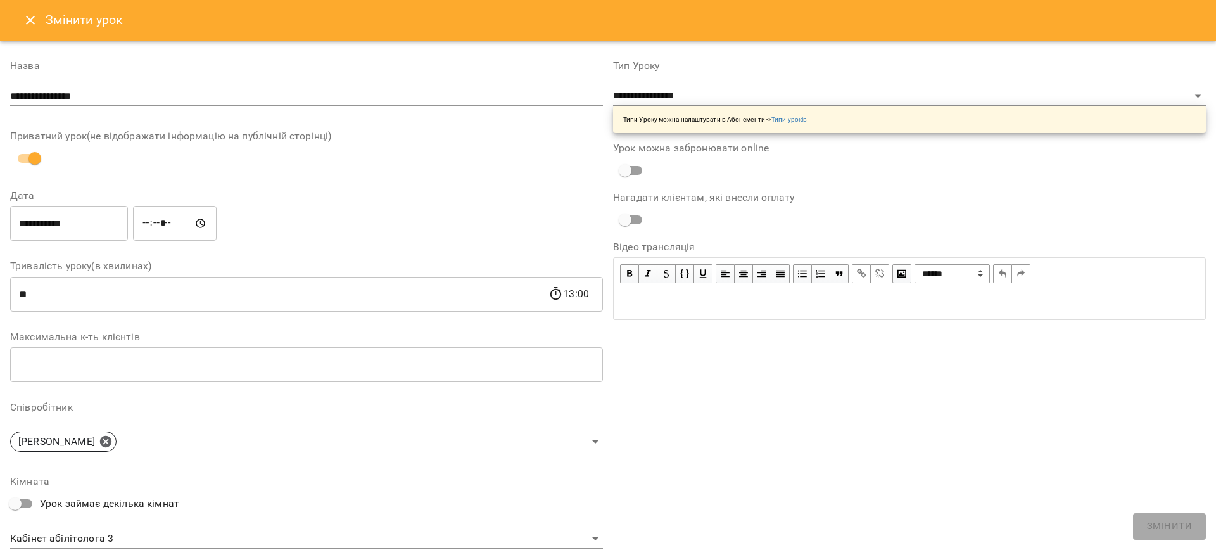
click at [31, 18] on icon "Close" at bounding box center [30, 20] width 15 height 15
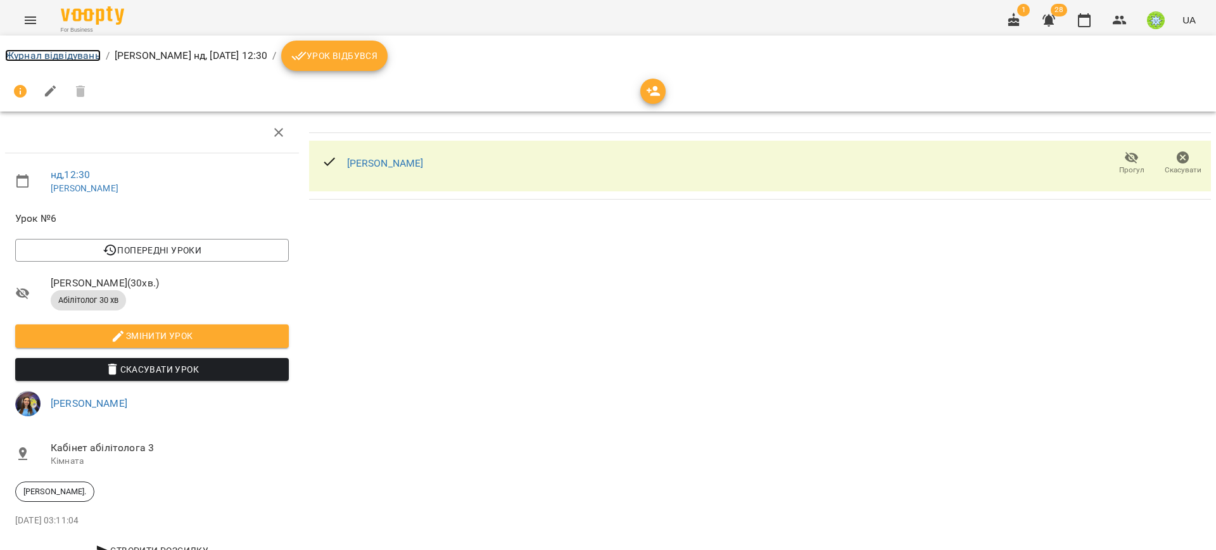
click at [56, 54] on link "Журнал відвідувань" at bounding box center [53, 55] width 96 height 12
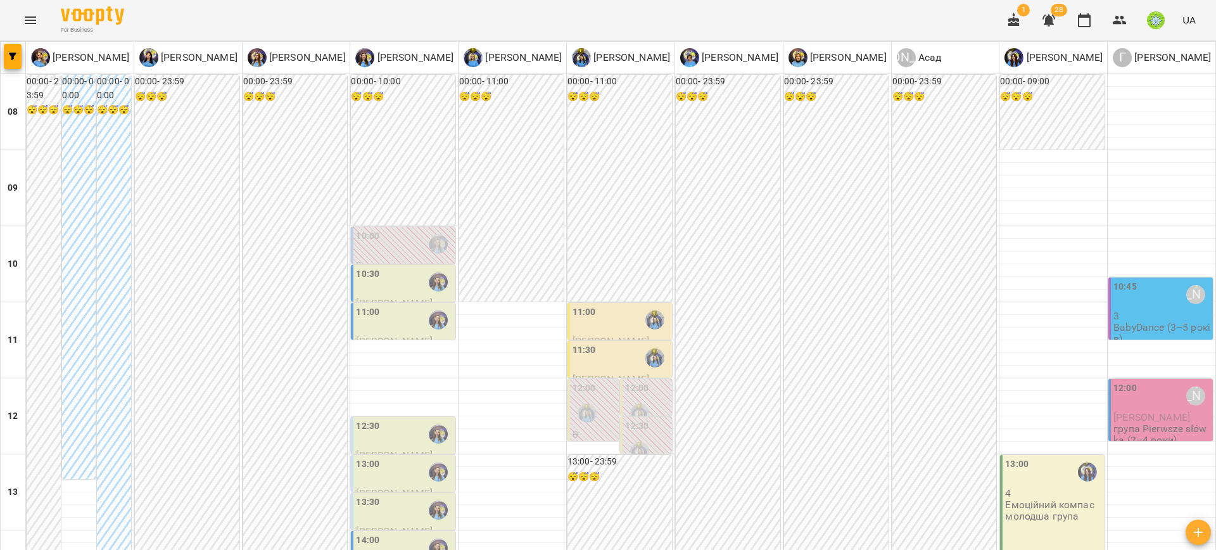
scroll to position [183, 0]
click at [370, 419] on label "12:30" at bounding box center [367, 426] width 23 height 14
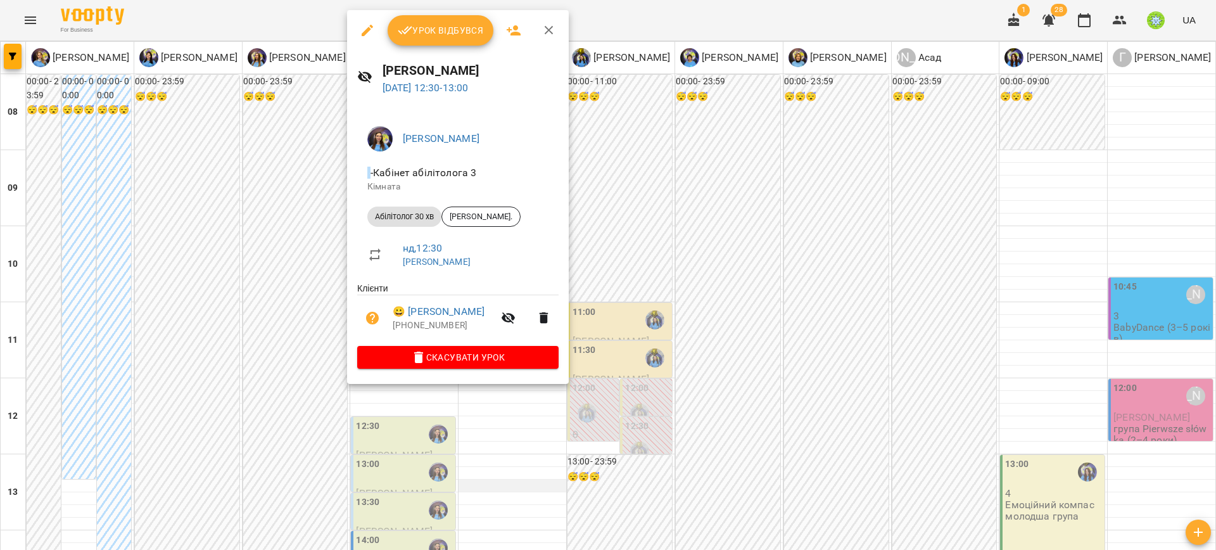
drag, startPoint x: 644, startPoint y: 327, endPoint x: 528, endPoint y: 298, distance: 119.7
click at [641, 327] on div at bounding box center [608, 275] width 1216 height 550
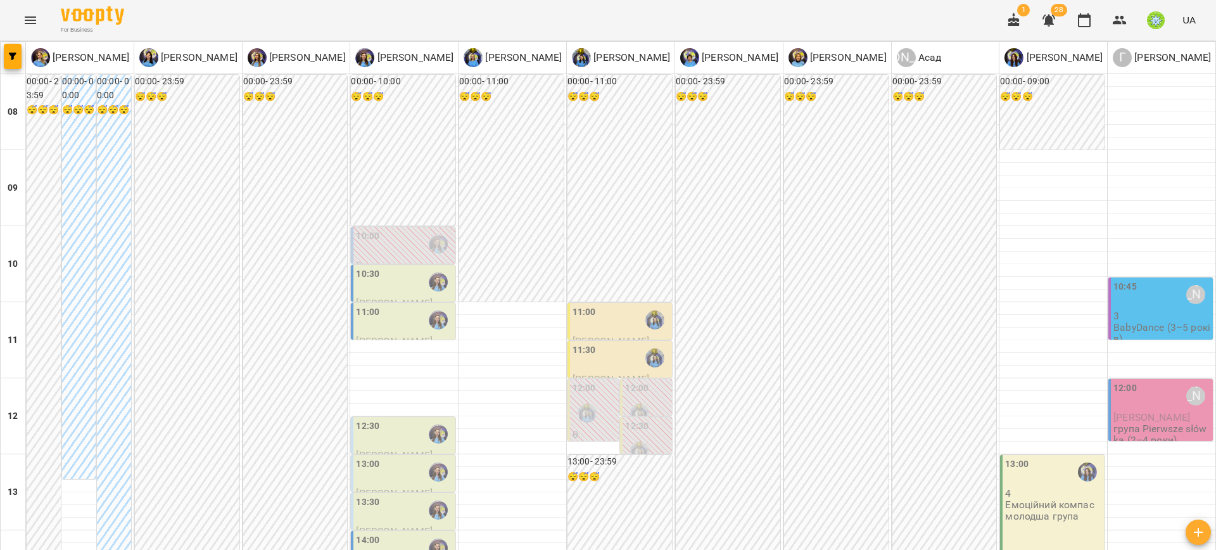
click at [386, 457] on div "13:00" at bounding box center [404, 471] width 97 height 29
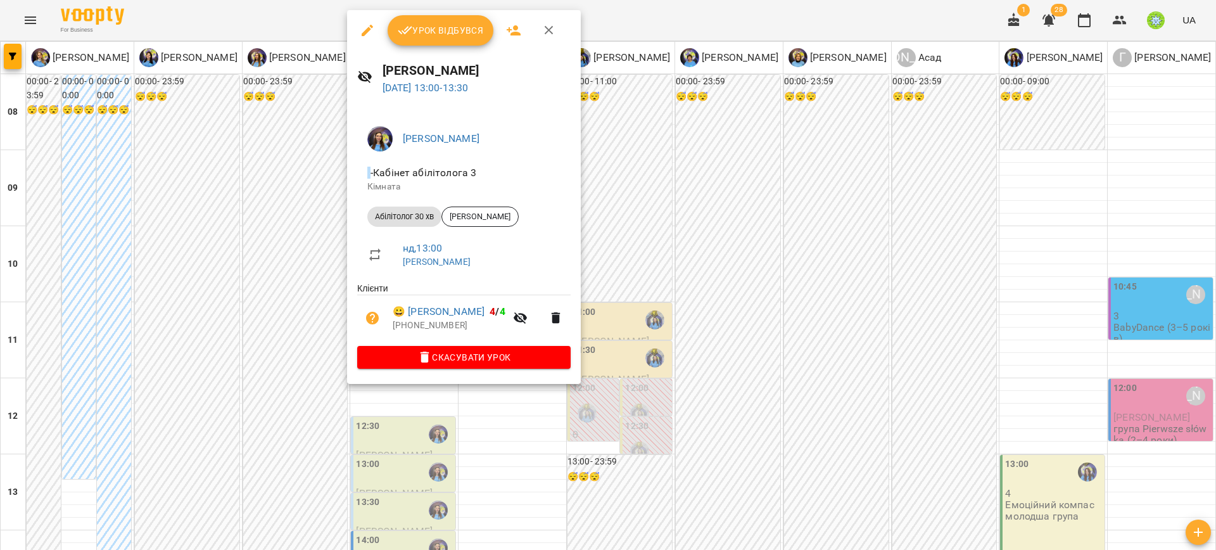
drag, startPoint x: 369, startPoint y: 34, endPoint x: 366, endPoint y: 44, distance: 10.4
click at [368, 34] on icon "button" at bounding box center [367, 30] width 15 height 15
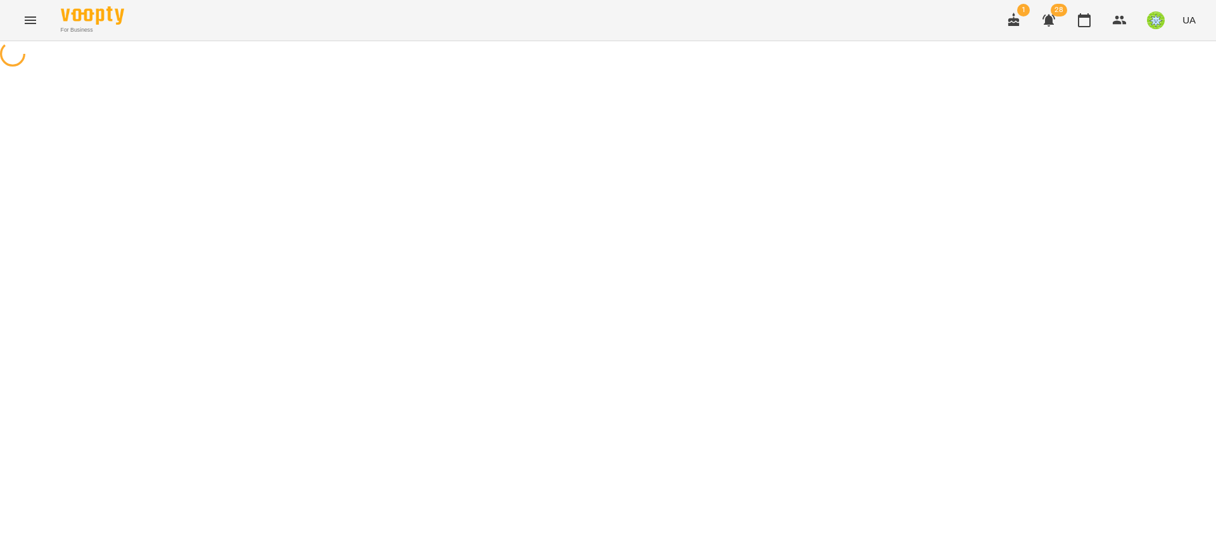
select select "**********"
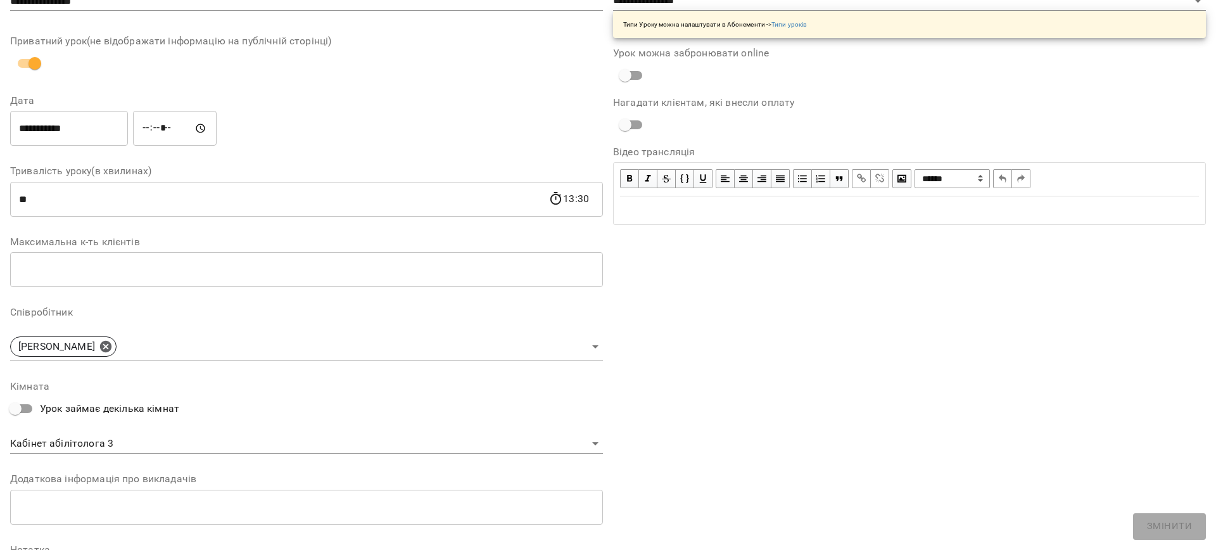
scroll to position [212, 0]
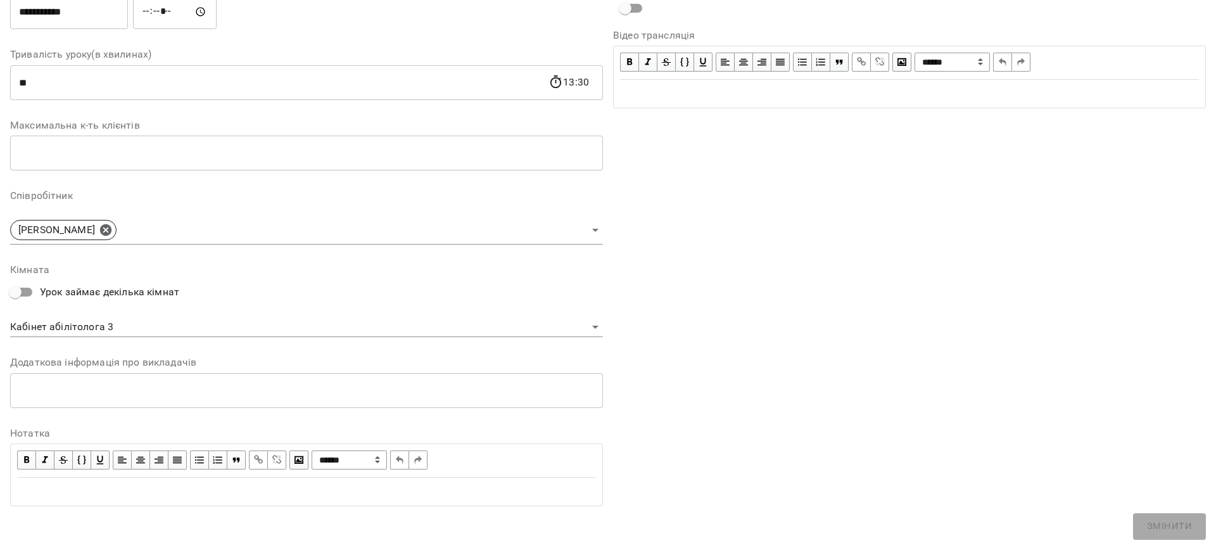
click at [105, 315] on div "**********" at bounding box center [306, 301] width 593 height 72
click at [103, 321] on body "**********" at bounding box center [608, 289] width 1216 height 578
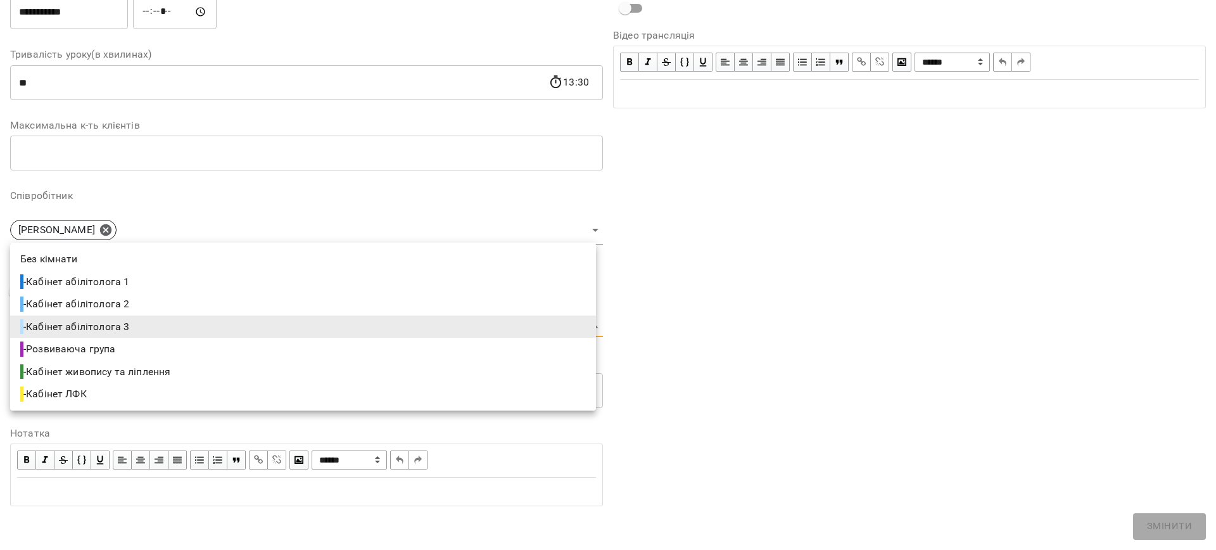
click at [130, 272] on li "- Кабінет абілітолога 1" at bounding box center [303, 281] width 586 height 23
type input "**********"
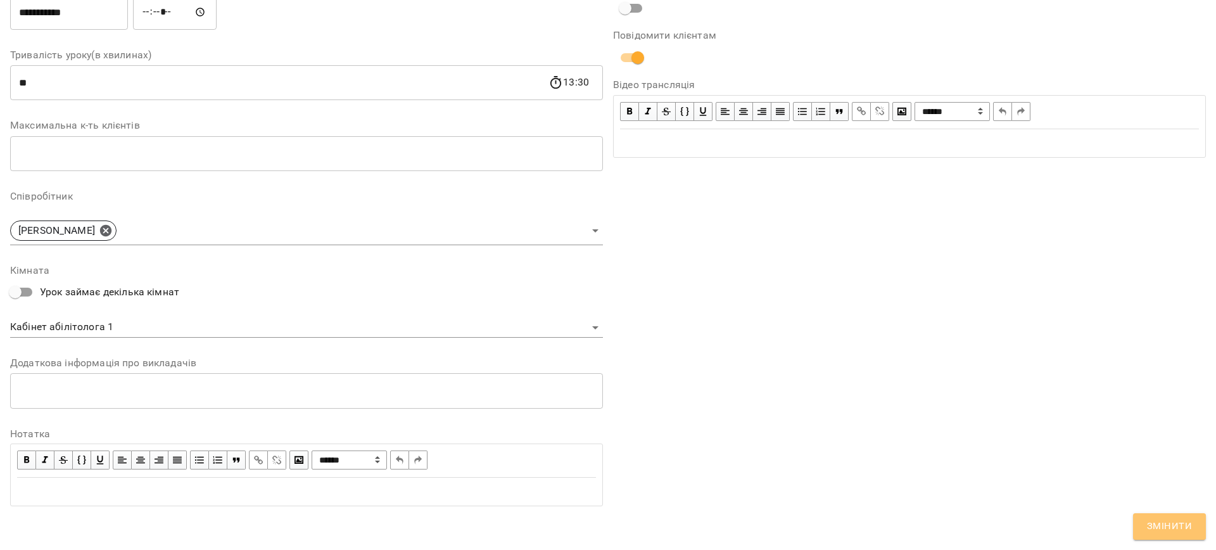
drag, startPoint x: 1157, startPoint y: 527, endPoint x: 1129, endPoint y: 517, distance: 29.7
click at [1156, 527] on span "Змінити" at bounding box center [1169, 526] width 45 height 16
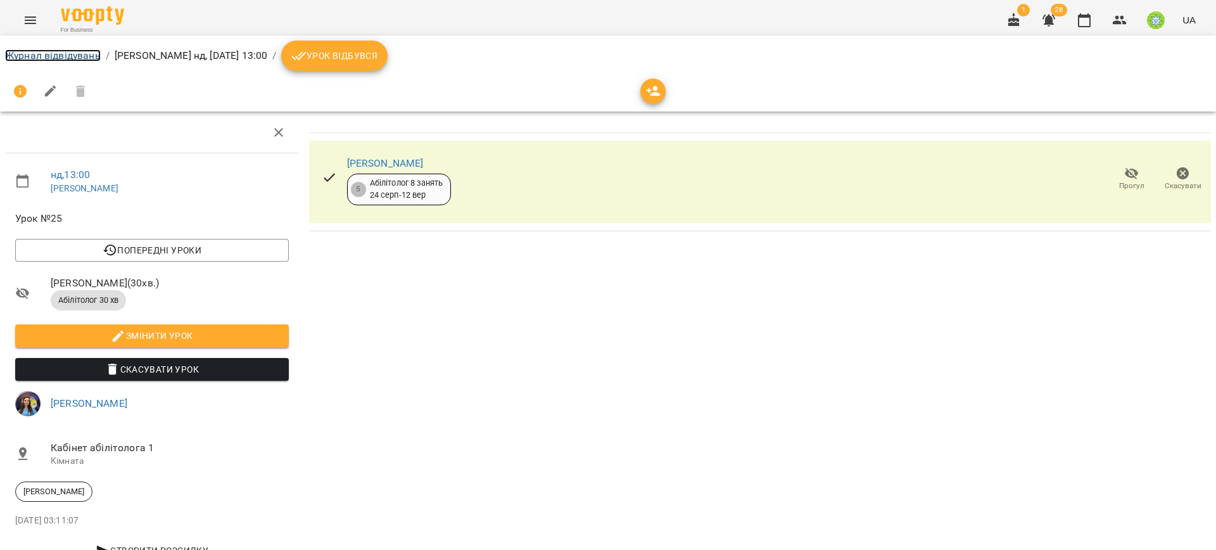
click at [49, 49] on link "Журнал відвідувань" at bounding box center [53, 55] width 96 height 12
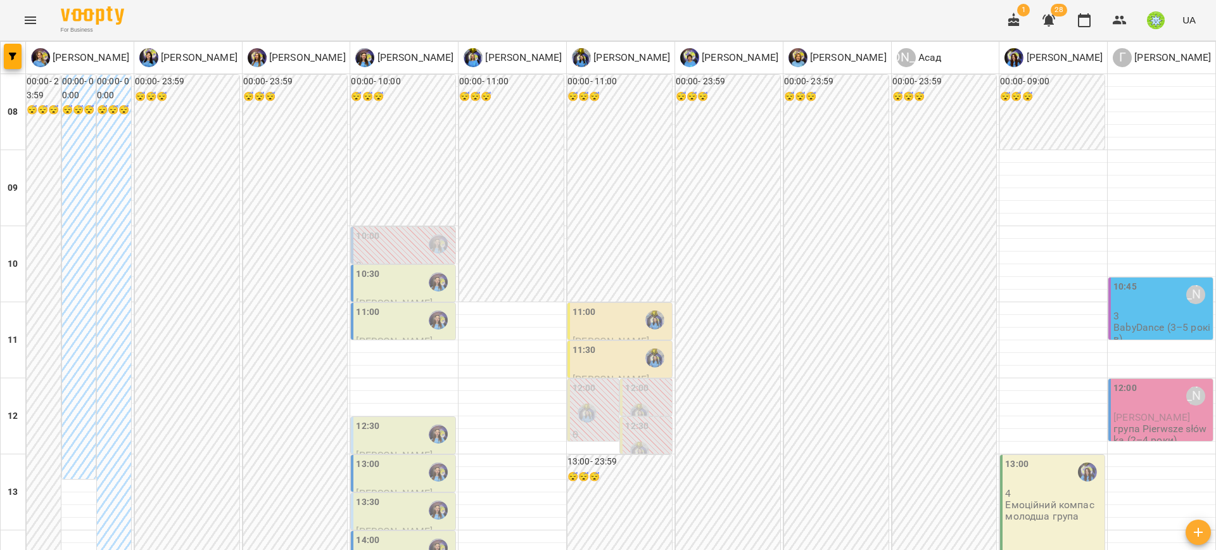
scroll to position [274, 0]
click at [371, 457] on div "13:00" at bounding box center [367, 471] width 23 height 29
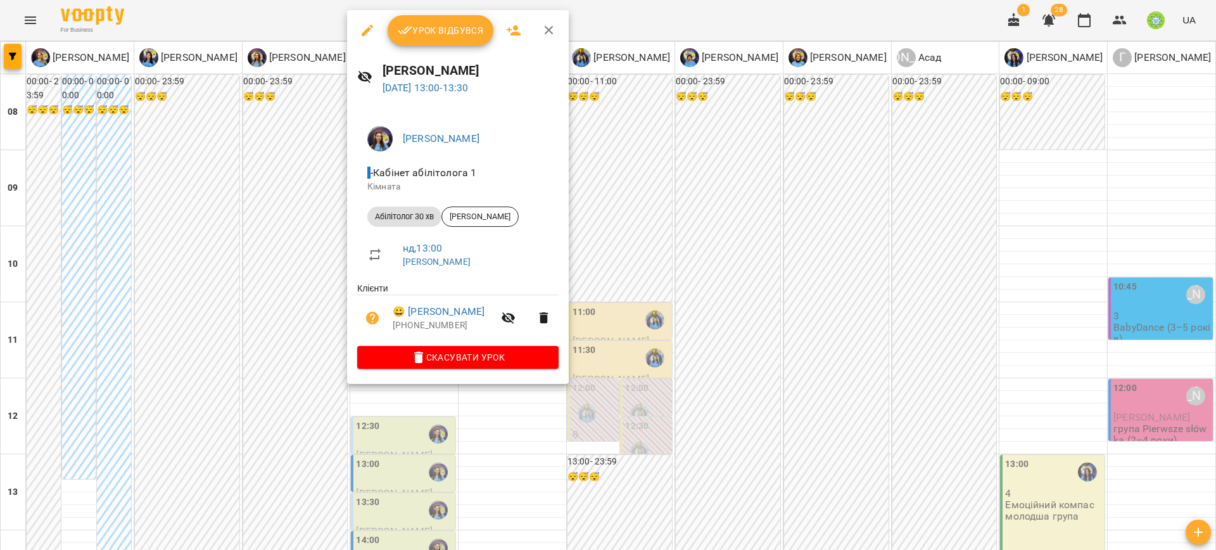
drag, startPoint x: 711, startPoint y: 293, endPoint x: 563, endPoint y: 284, distance: 148.5
click at [706, 293] on div at bounding box center [608, 275] width 1216 height 550
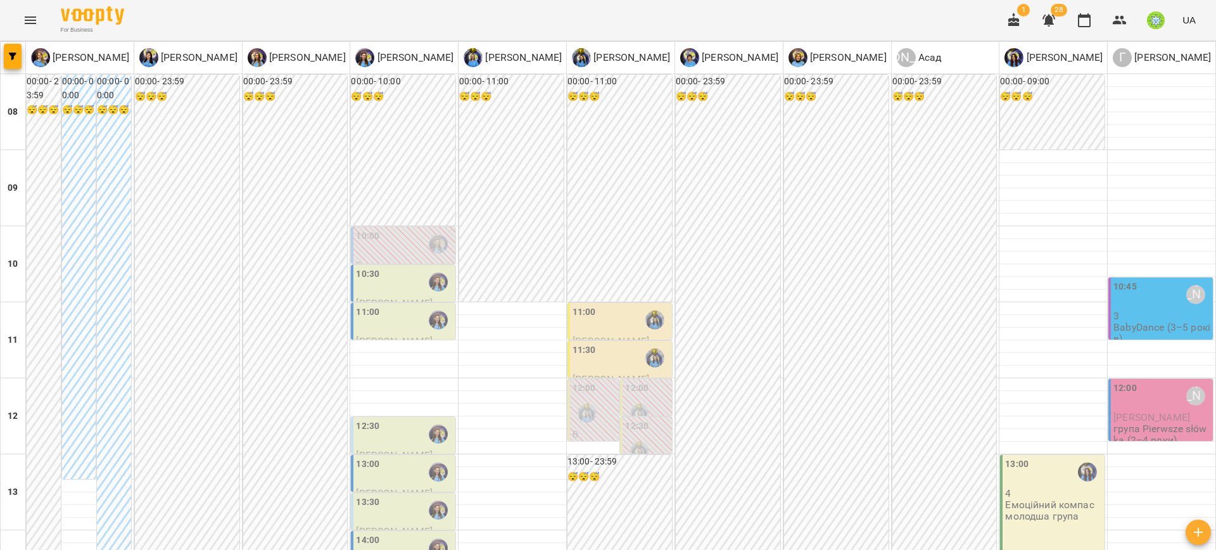
click at [357, 495] on div "13:30" at bounding box center [367, 509] width 23 height 29
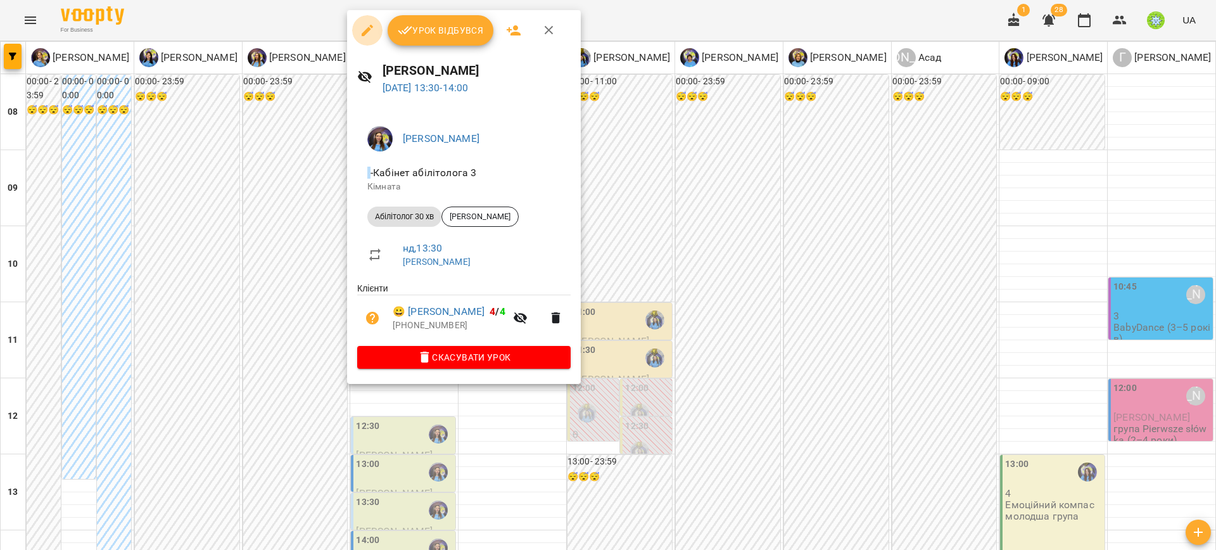
drag, startPoint x: 365, startPoint y: 19, endPoint x: 365, endPoint y: 32, distance: 12.7
click at [365, 22] on button "button" at bounding box center [367, 30] width 30 height 30
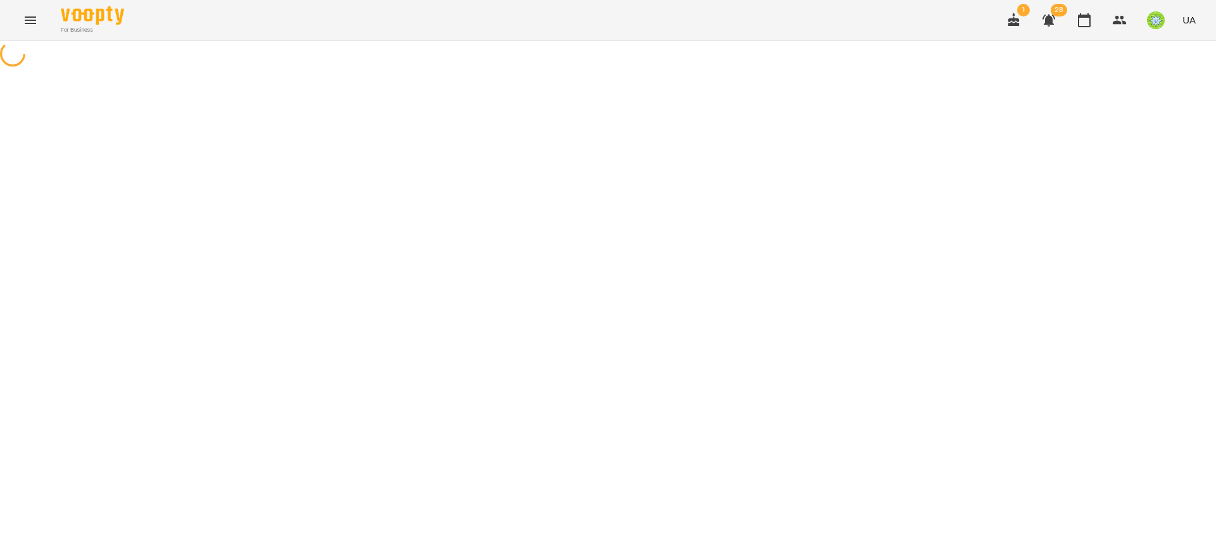
select select "**********"
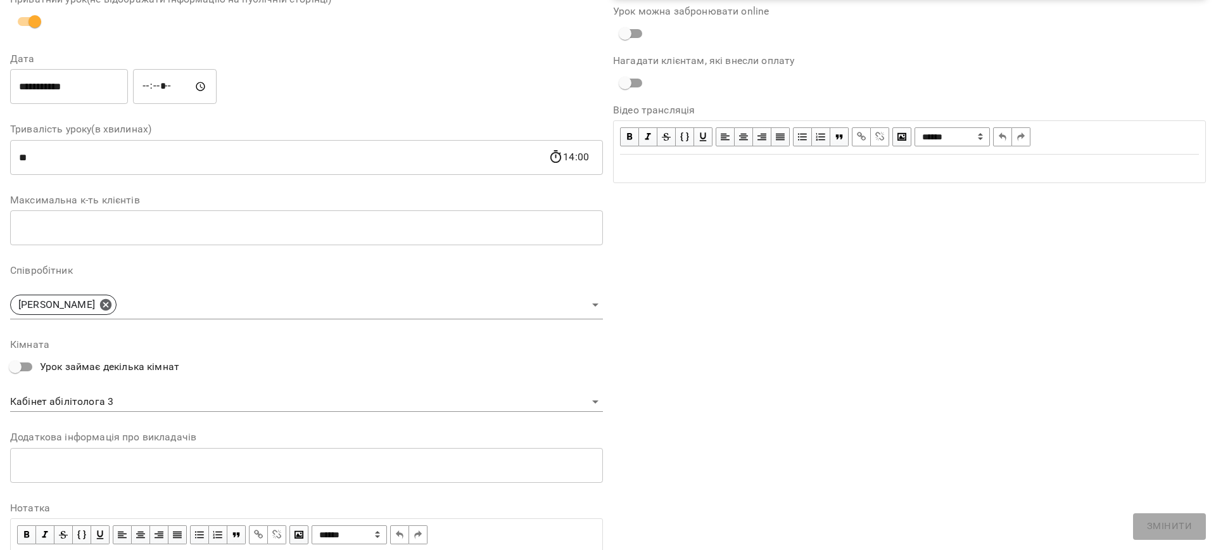
scroll to position [148, 0]
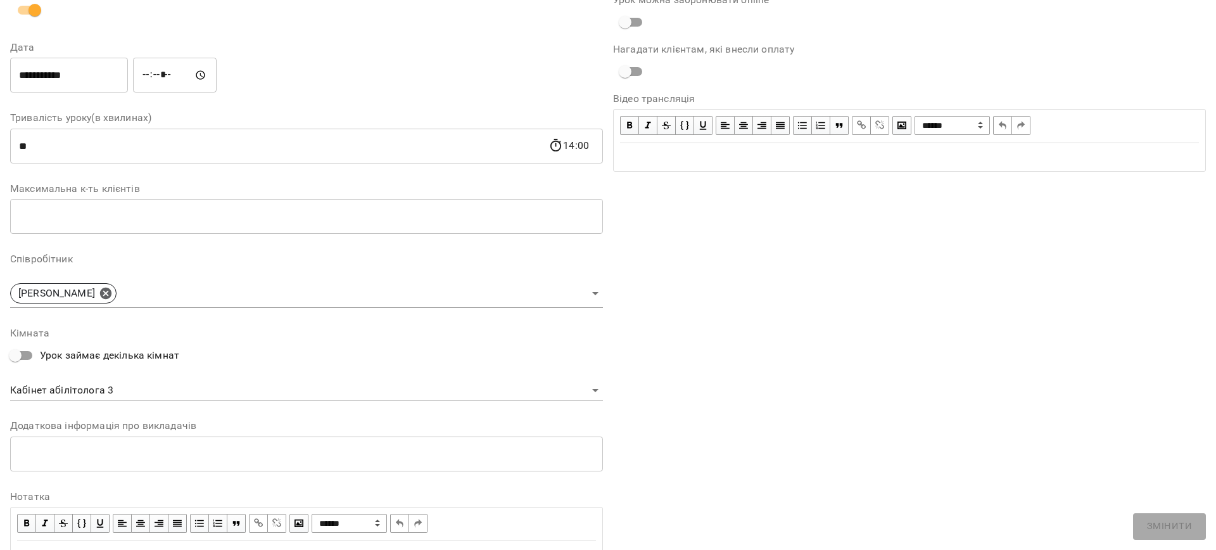
click at [100, 393] on body "**********" at bounding box center [608, 289] width 1216 height 578
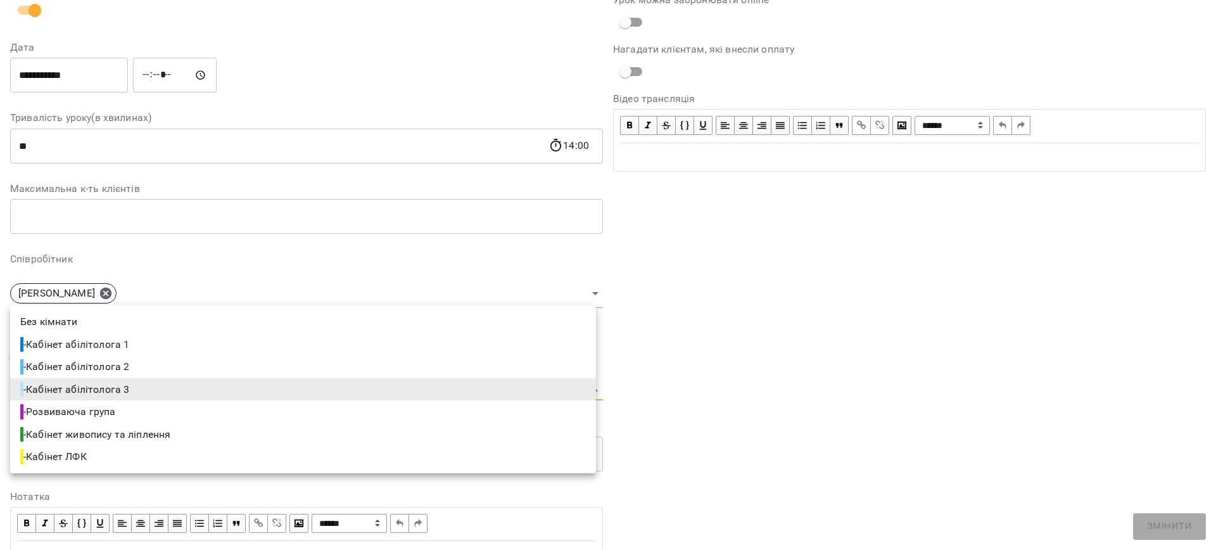
click at [140, 347] on li "- Кабінет абілітолога 1" at bounding box center [303, 344] width 586 height 23
type input "**********"
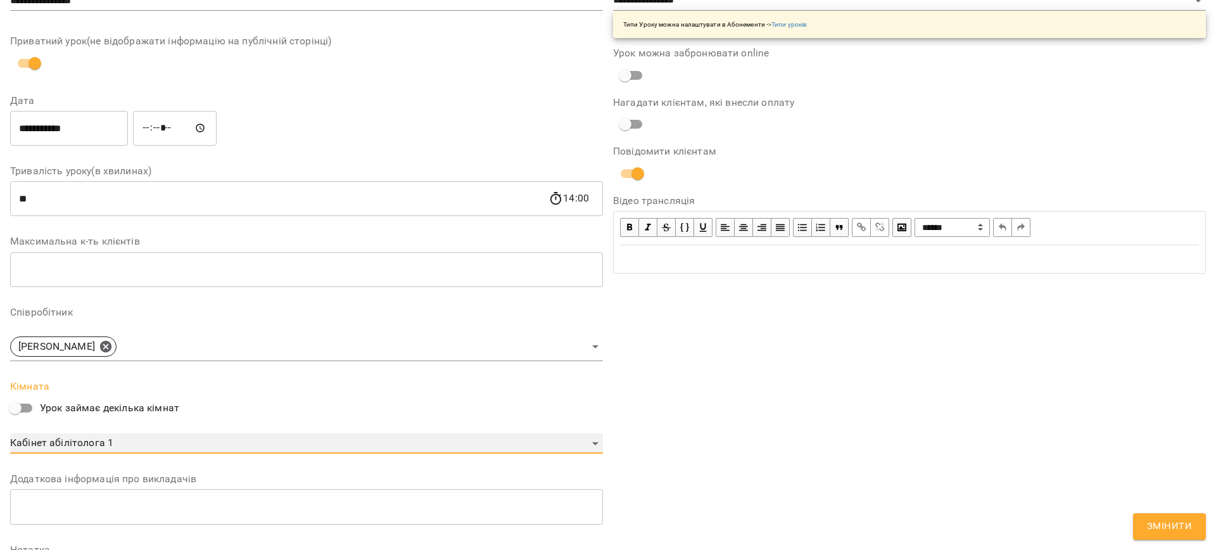
scroll to position [201, 0]
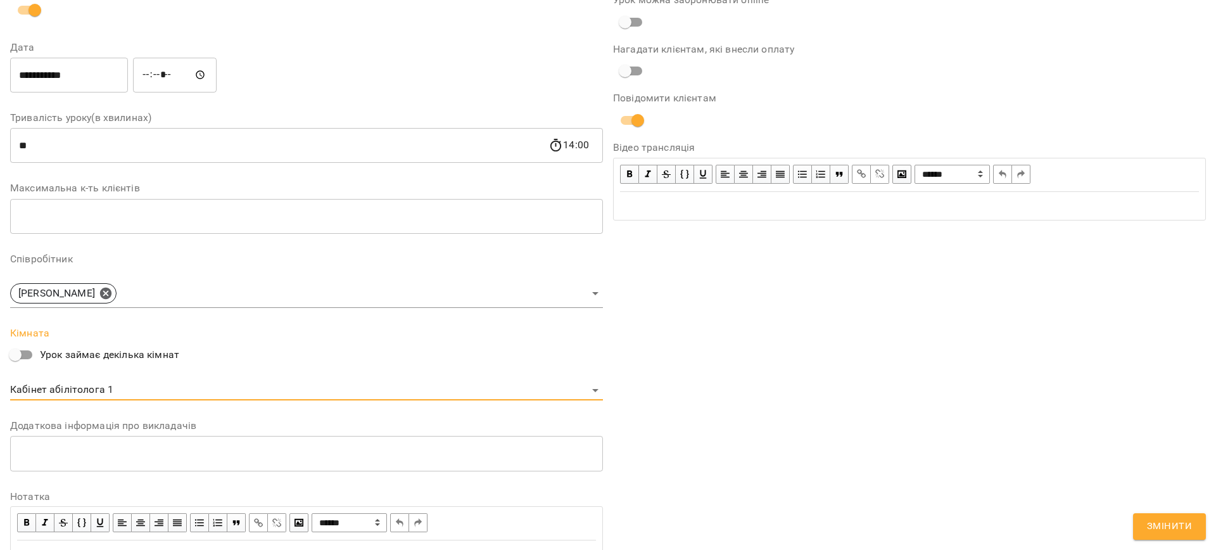
click at [1185, 526] on span "Змінити" at bounding box center [1169, 526] width 45 height 16
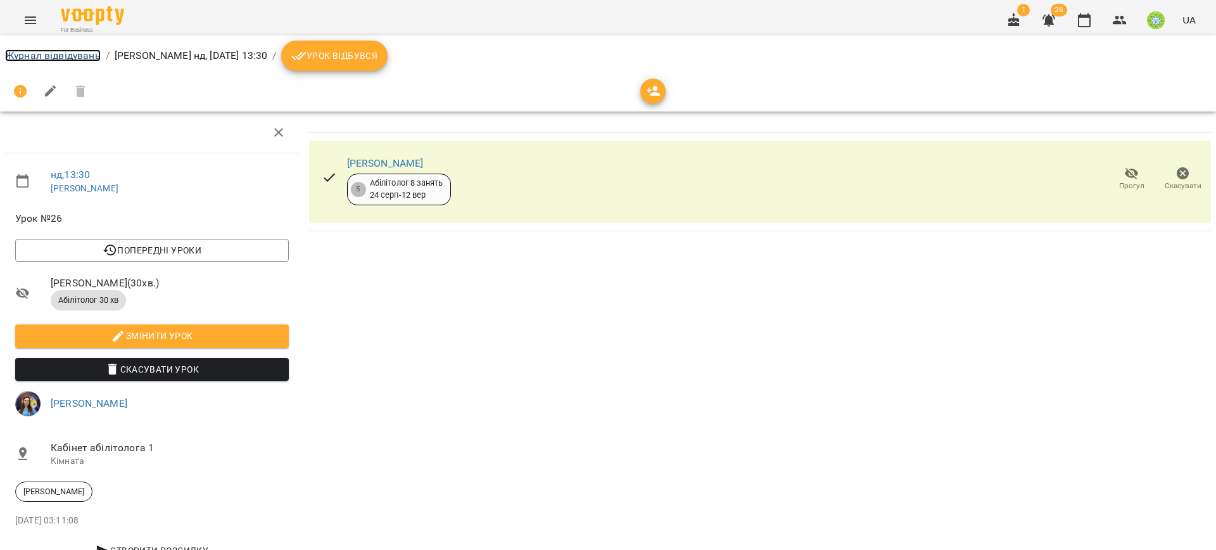
click at [82, 56] on link "Журнал відвідувань" at bounding box center [53, 55] width 96 height 12
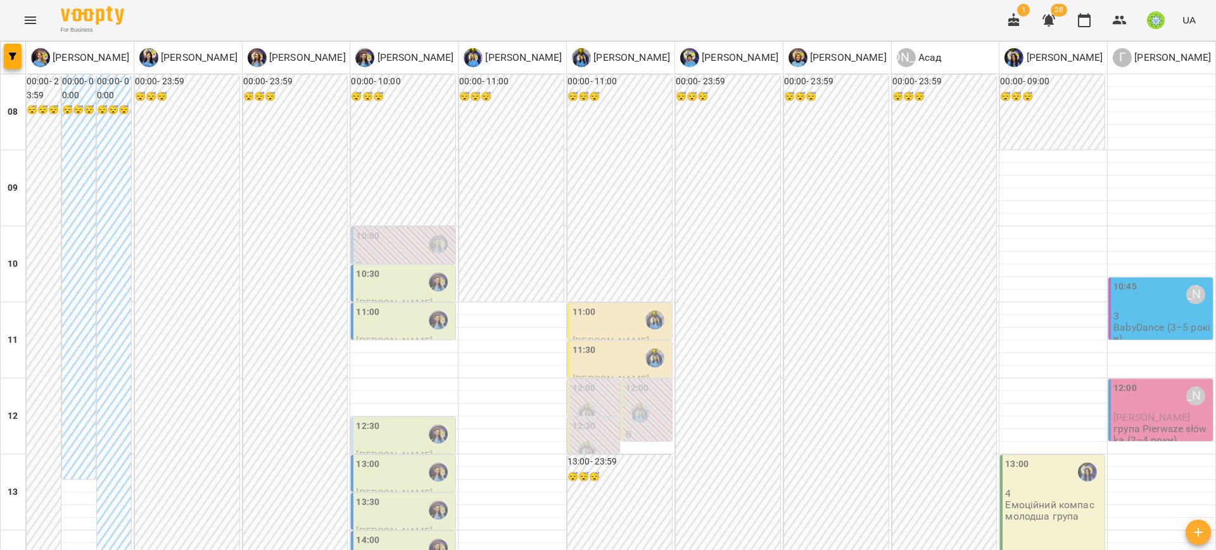
scroll to position [227, 0]
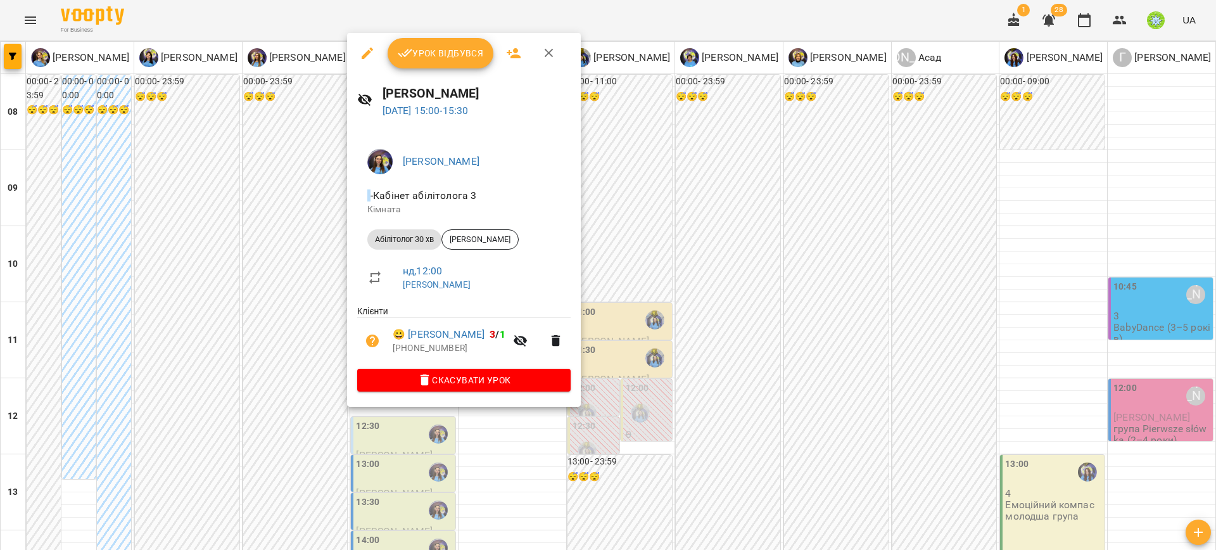
click at [364, 52] on icon "button" at bounding box center [367, 53] width 15 height 15
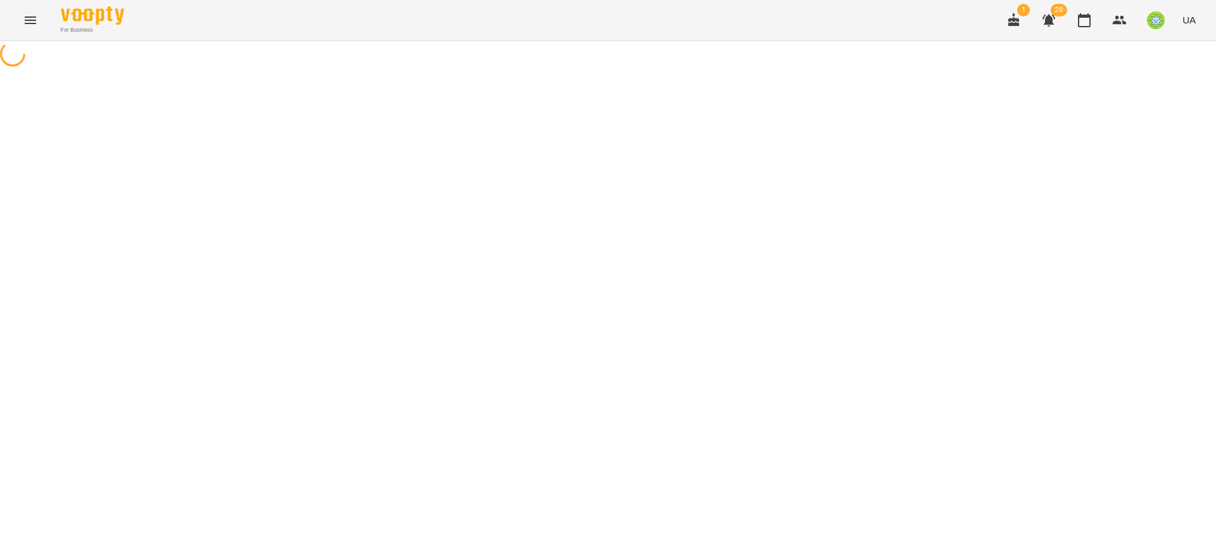
select select "**********"
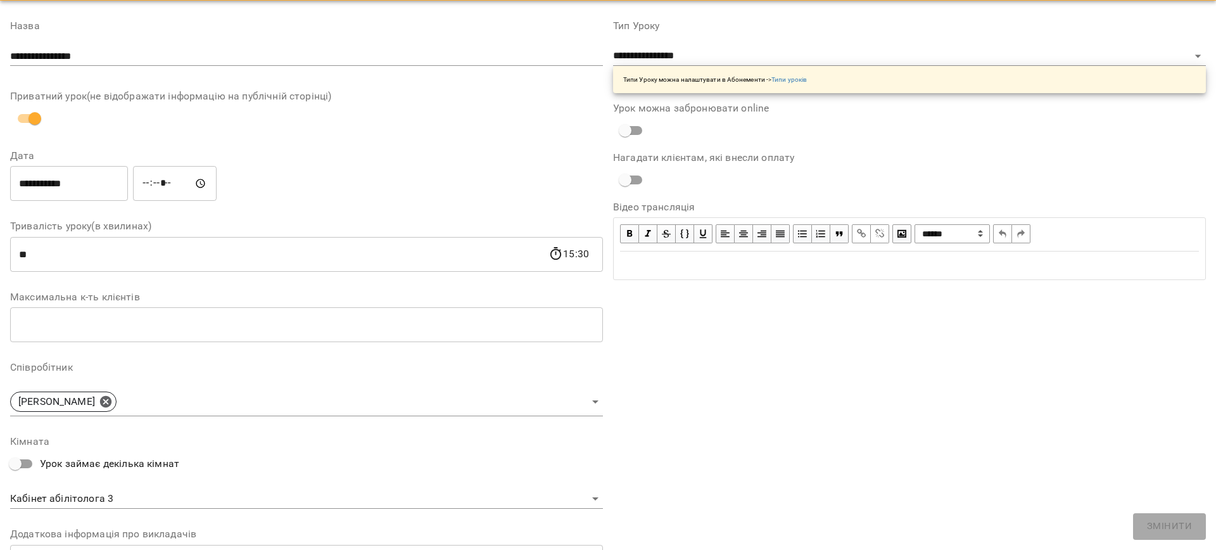
scroll to position [212, 0]
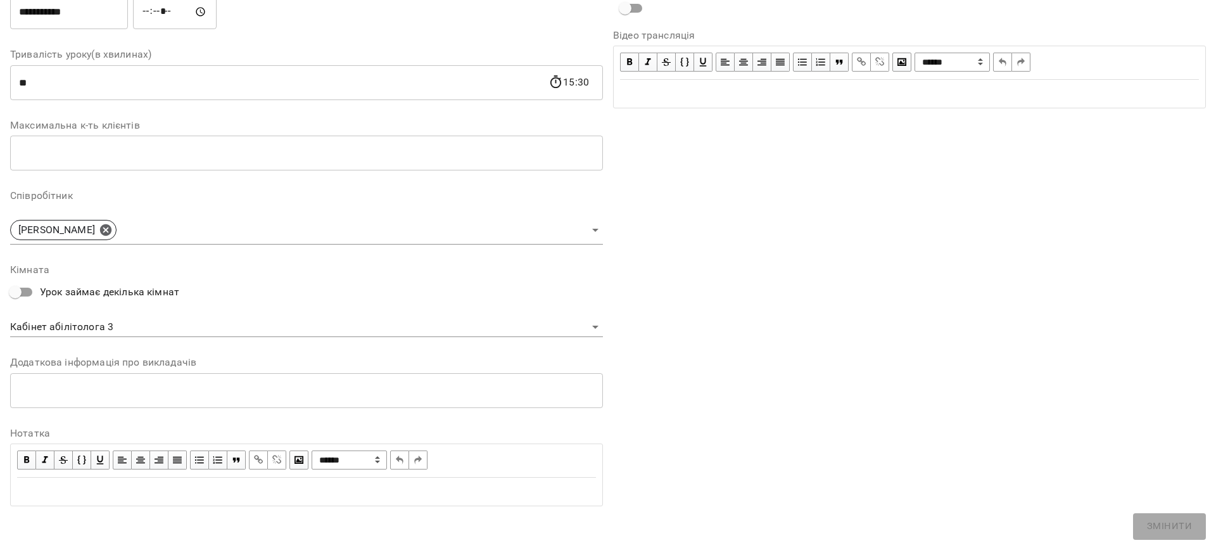
click at [138, 329] on body "For Business 1 28 UA Журнал відвідувань / [PERSON_NAME] нд, [DATE] 15:00 / Урок…" at bounding box center [608, 311] width 1216 height 623
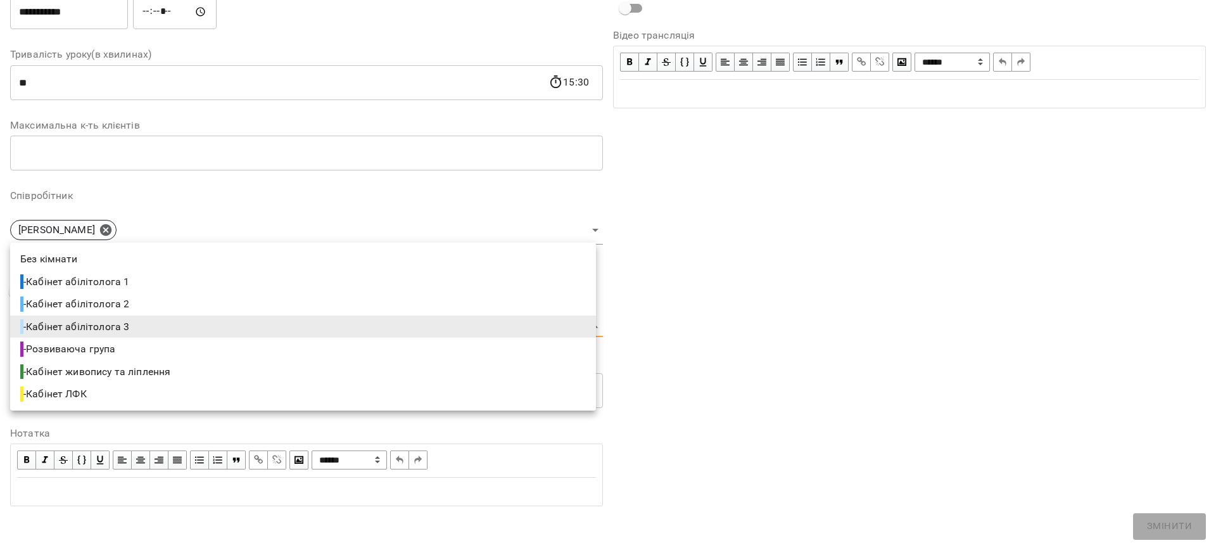
click at [146, 277] on li "- Кабінет абілітолога 1" at bounding box center [303, 281] width 586 height 23
type input "**********"
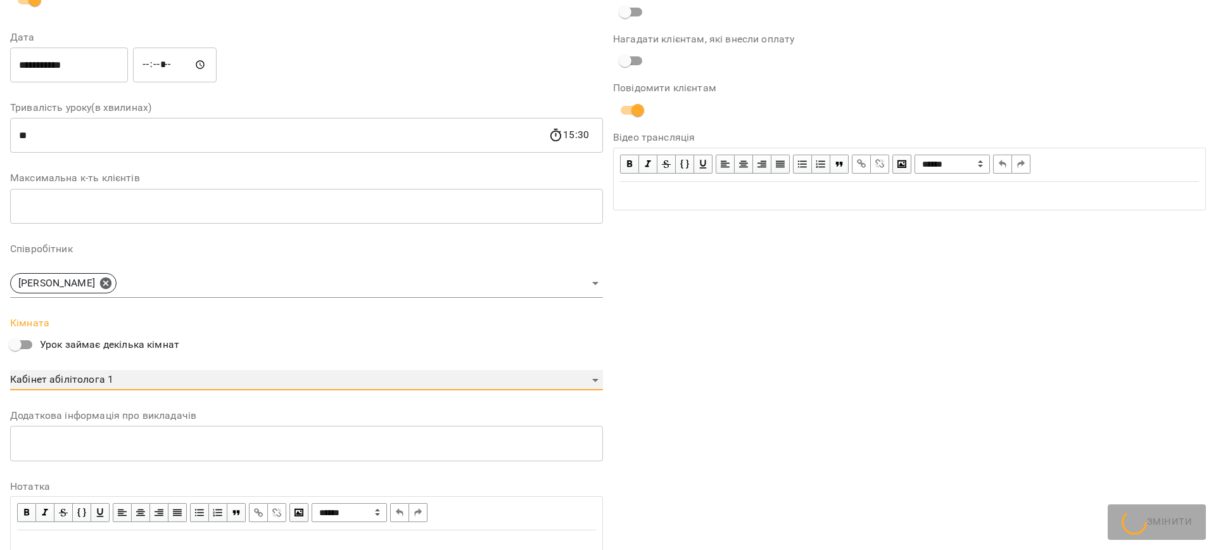
scroll to position [264, 0]
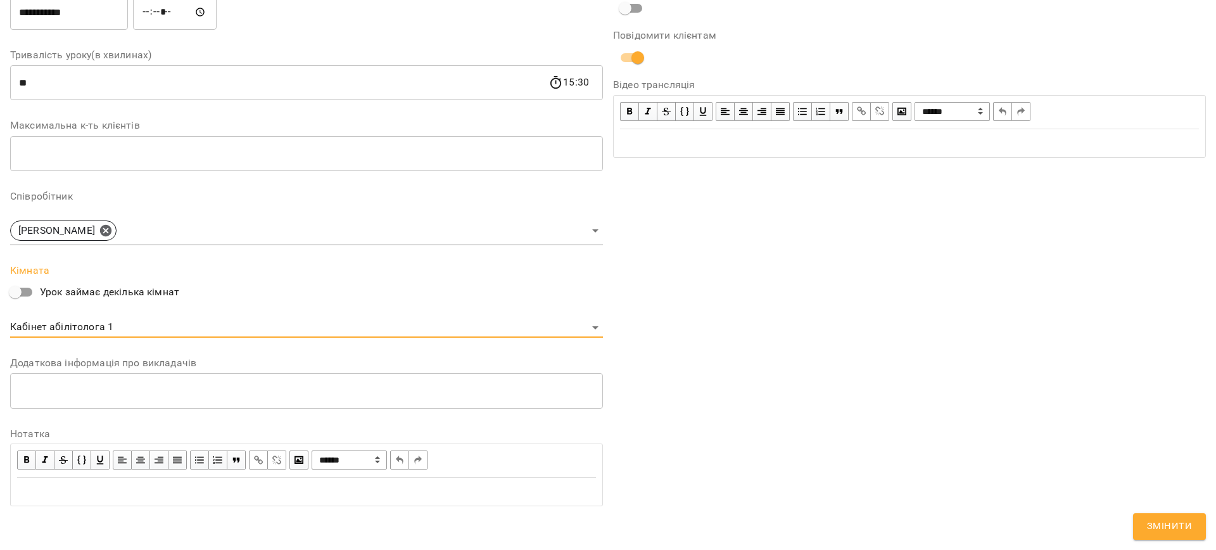
click at [1190, 521] on span "Змінити" at bounding box center [1169, 526] width 45 height 16
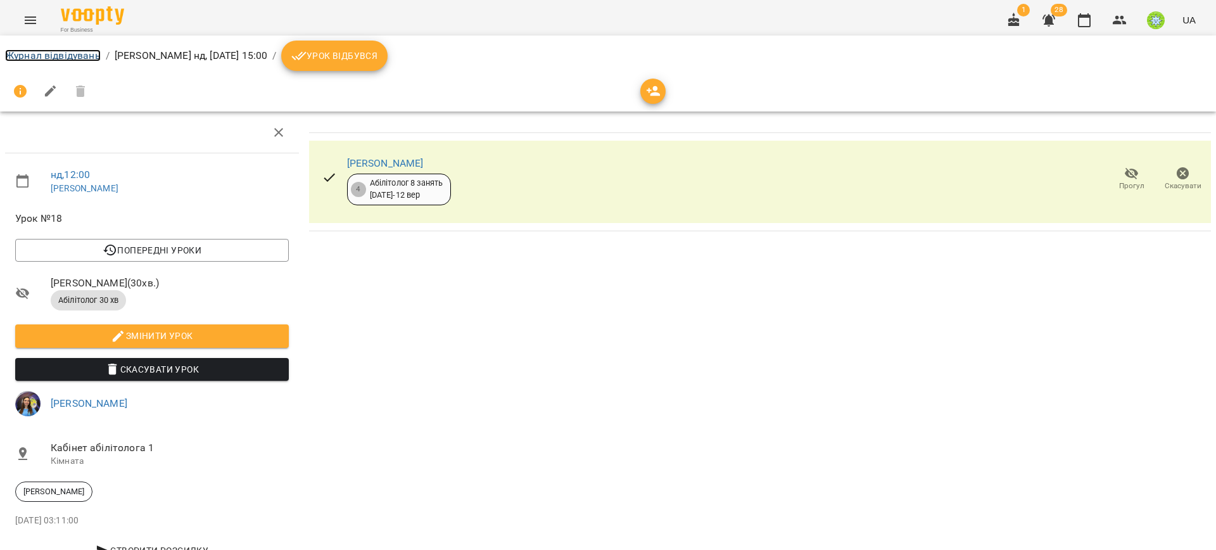
drag, startPoint x: 49, startPoint y: 54, endPoint x: 120, endPoint y: 97, distance: 83.0
click at [49, 53] on link "Журнал відвідувань" at bounding box center [53, 55] width 96 height 12
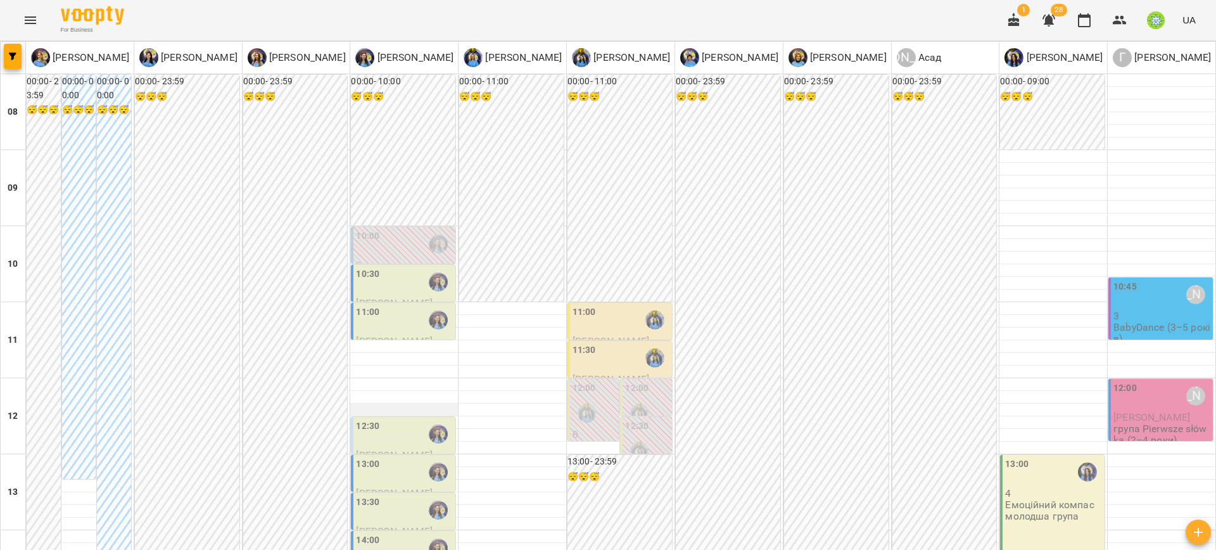
scroll to position [378, 0]
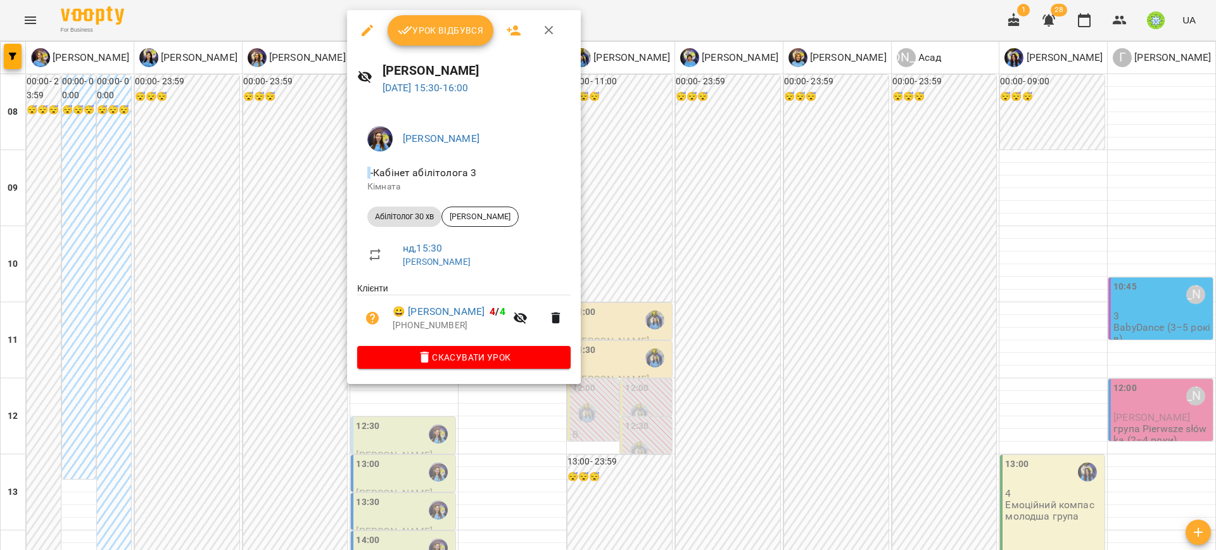
click at [365, 30] on icon "button" at bounding box center [367, 30] width 11 height 11
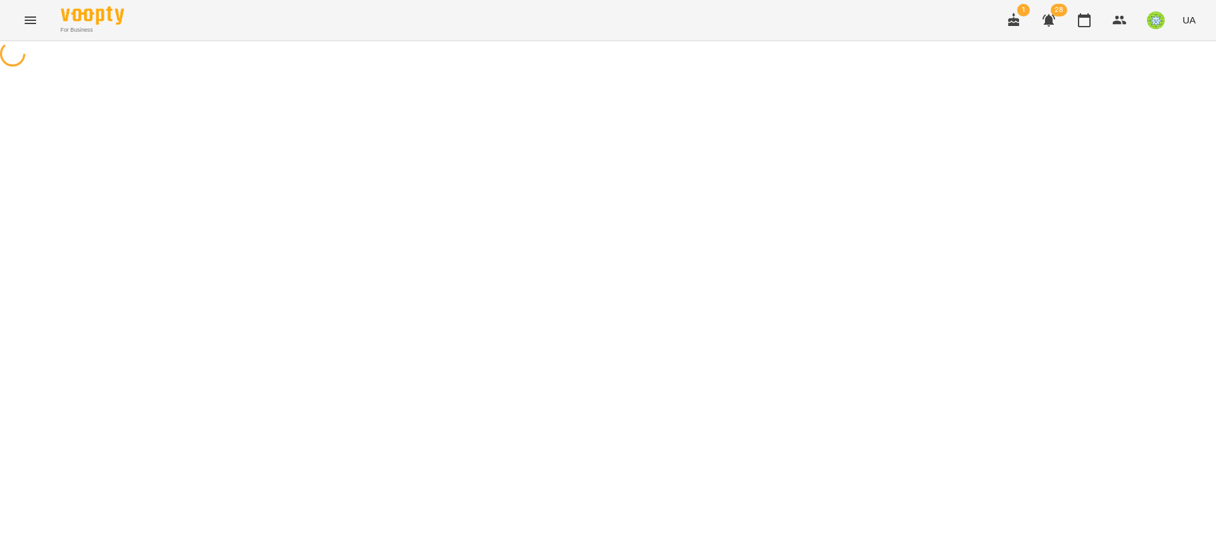
select select "**********"
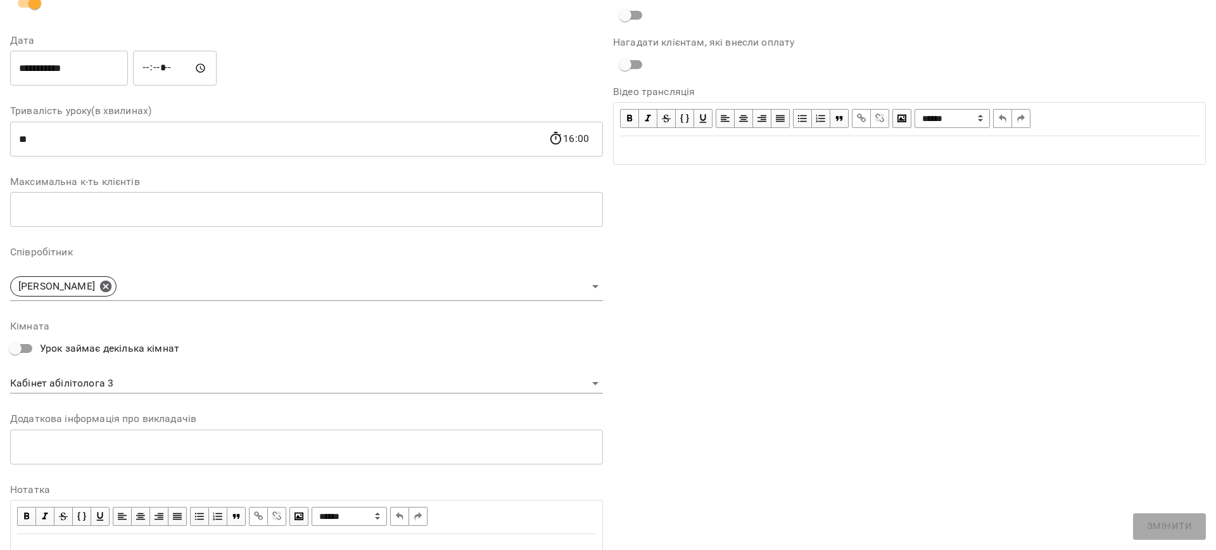
scroll to position [212, 0]
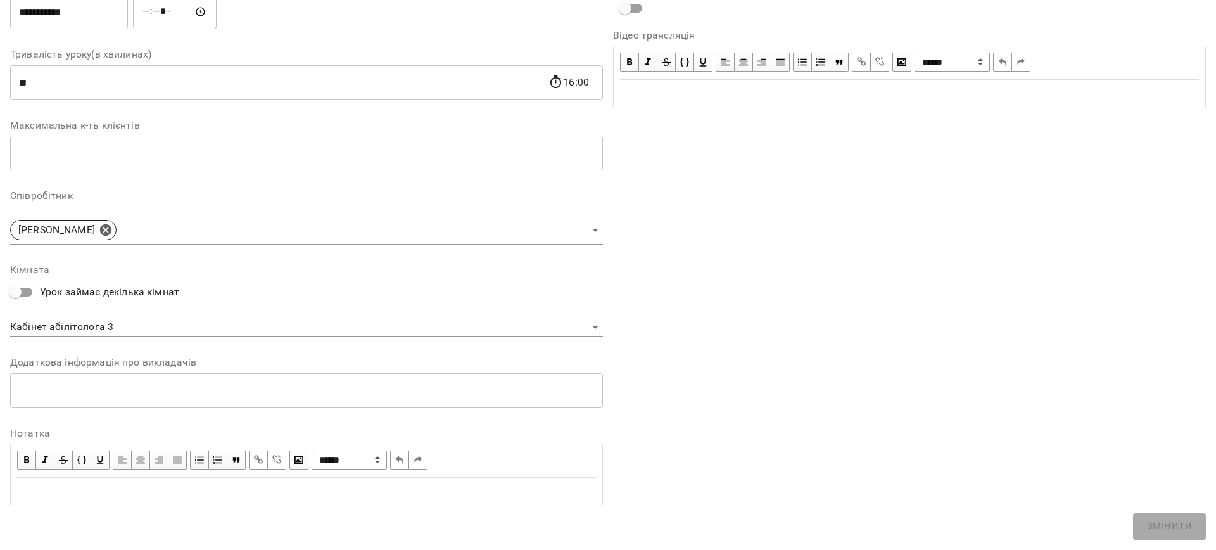
click at [108, 321] on body "**********" at bounding box center [608, 289] width 1216 height 578
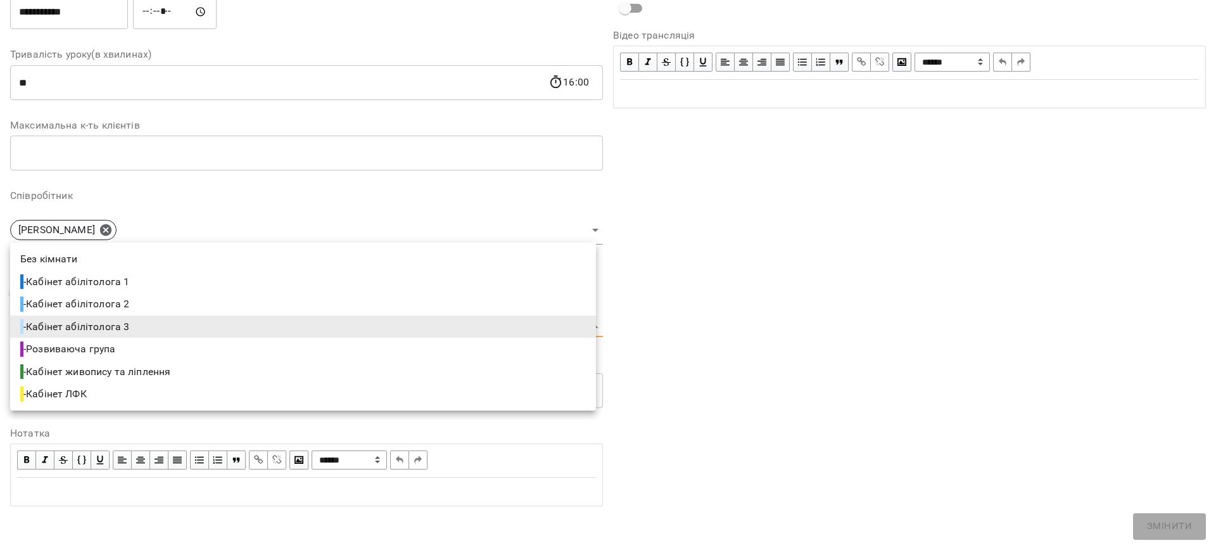
click at [122, 283] on span "- Кабінет абілітолога 1" at bounding box center [75, 281] width 111 height 15
type input "**********"
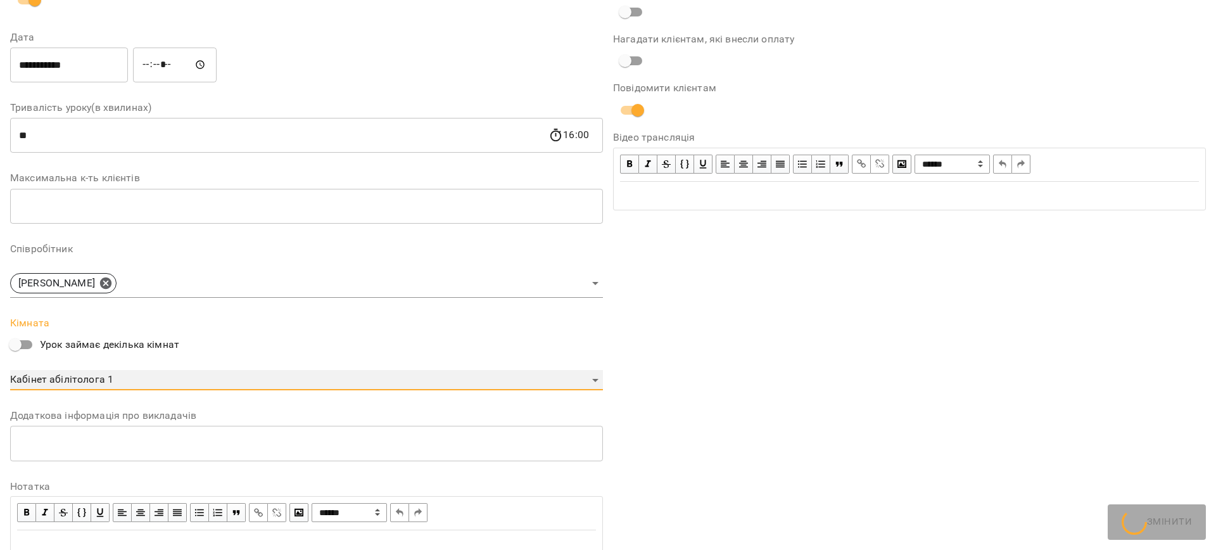
scroll to position [264, 0]
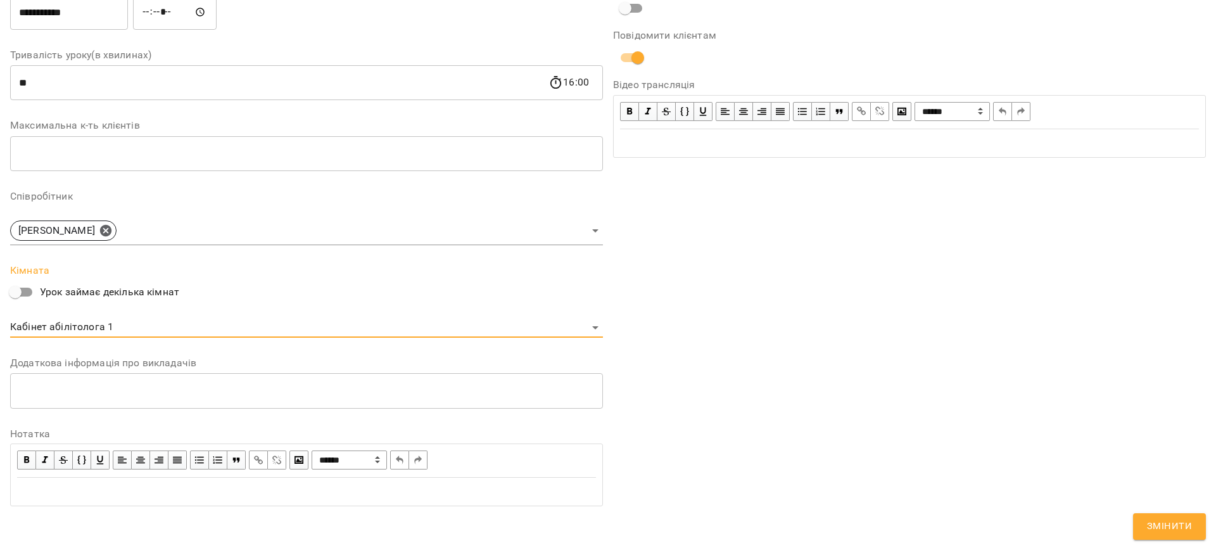
click at [1141, 531] on button "Змінити" at bounding box center [1169, 526] width 73 height 27
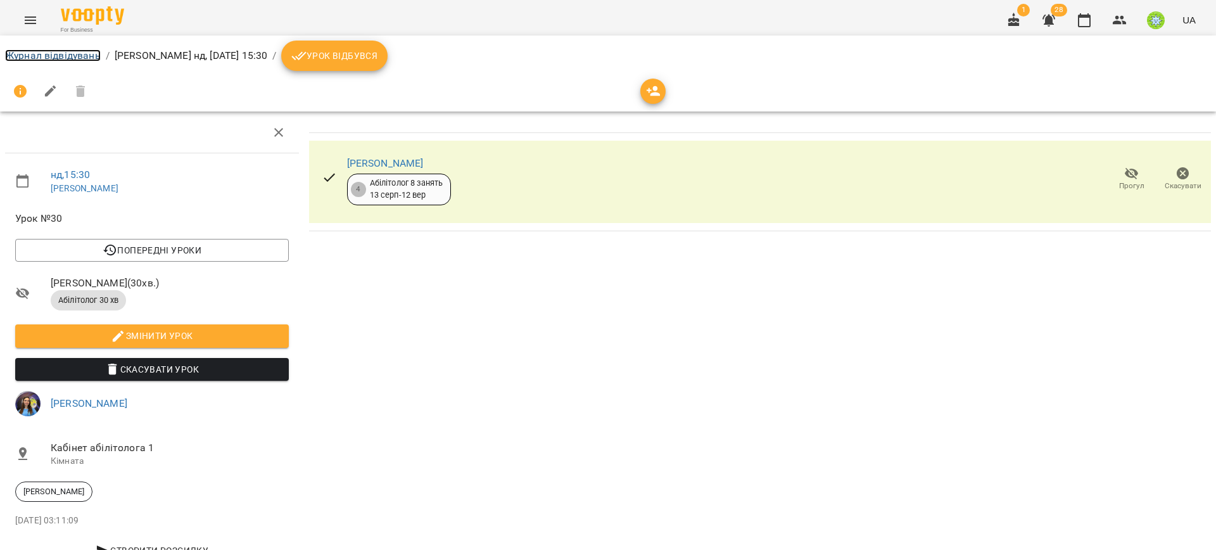
drag, startPoint x: 38, startPoint y: 55, endPoint x: 167, endPoint y: 150, distance: 160.4
click at [38, 56] on link "Журнал відвідувань" at bounding box center [53, 55] width 96 height 12
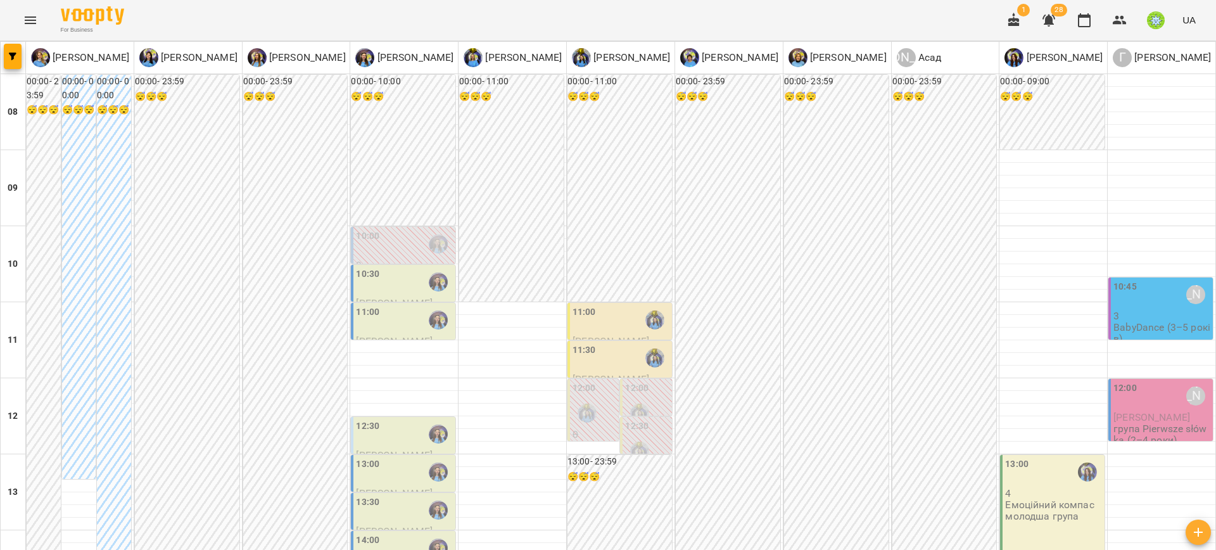
scroll to position [457, 0]
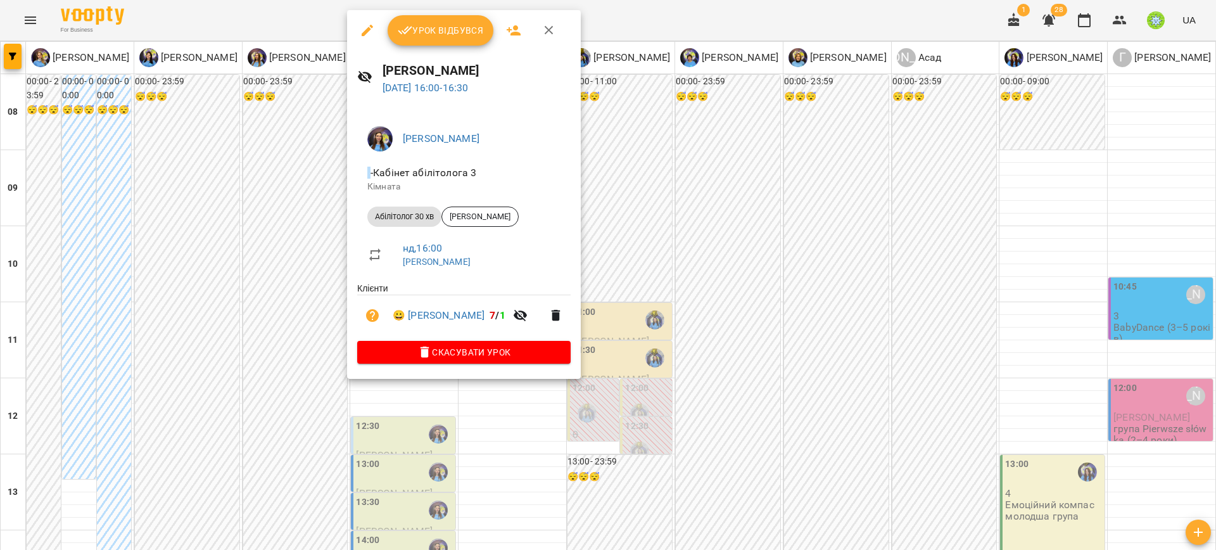
drag, startPoint x: 364, startPoint y: 18, endPoint x: 365, endPoint y: 31, distance: 12.8
click at [364, 20] on button "button" at bounding box center [367, 30] width 30 height 30
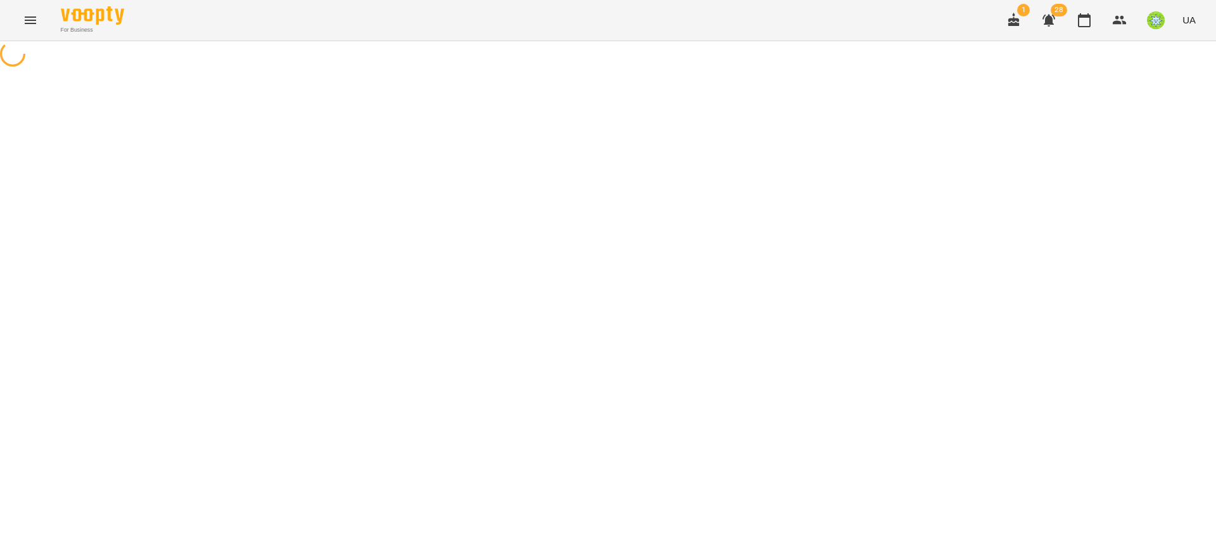
select select "**********"
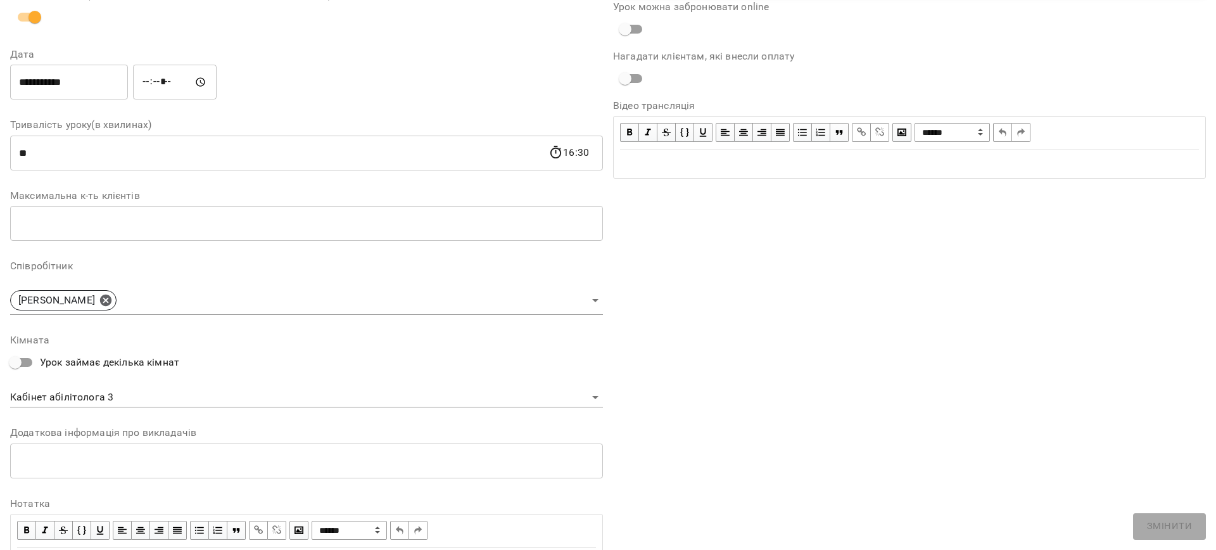
scroll to position [212, 0]
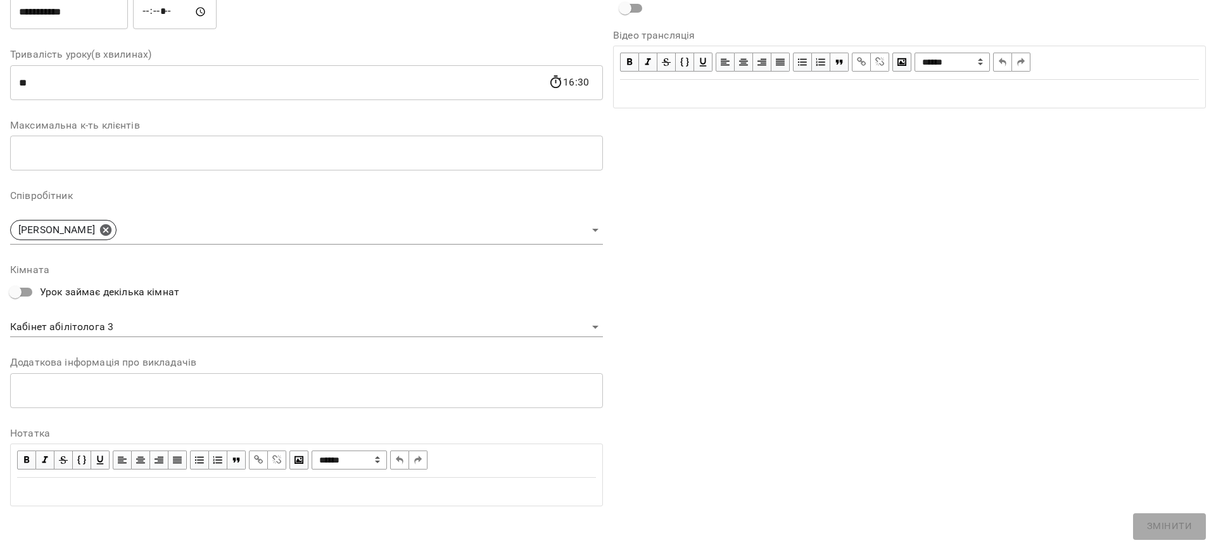
click at [122, 326] on body "**********" at bounding box center [608, 273] width 1216 height 547
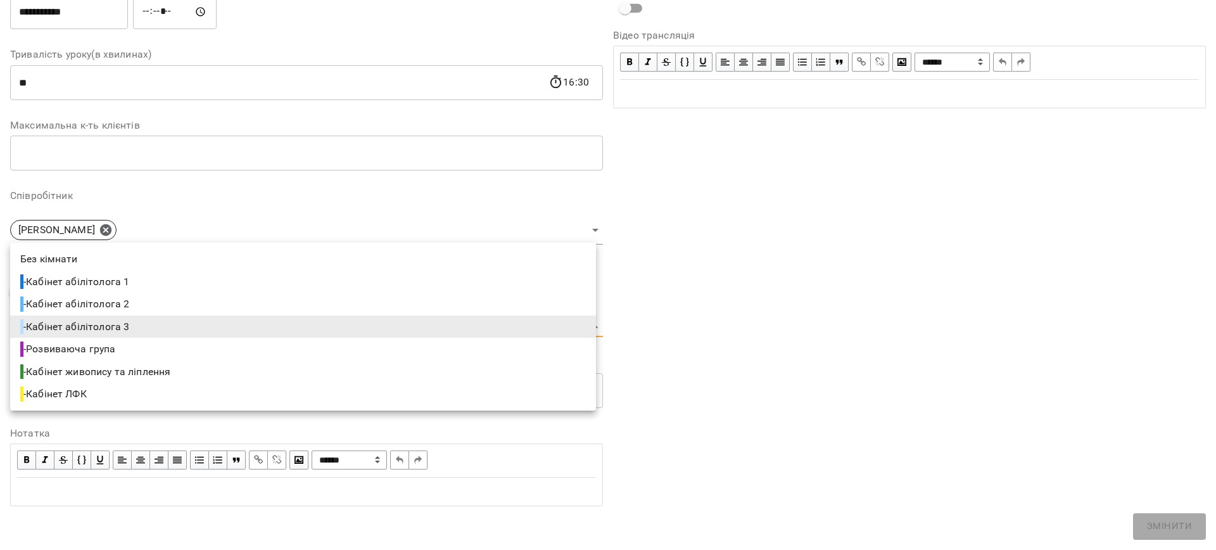
drag, startPoint x: 131, startPoint y: 283, endPoint x: 382, endPoint y: 362, distance: 262.9
click at [131, 283] on span "- Кабінет абілітолога 1" at bounding box center [75, 281] width 111 height 15
type input "**********"
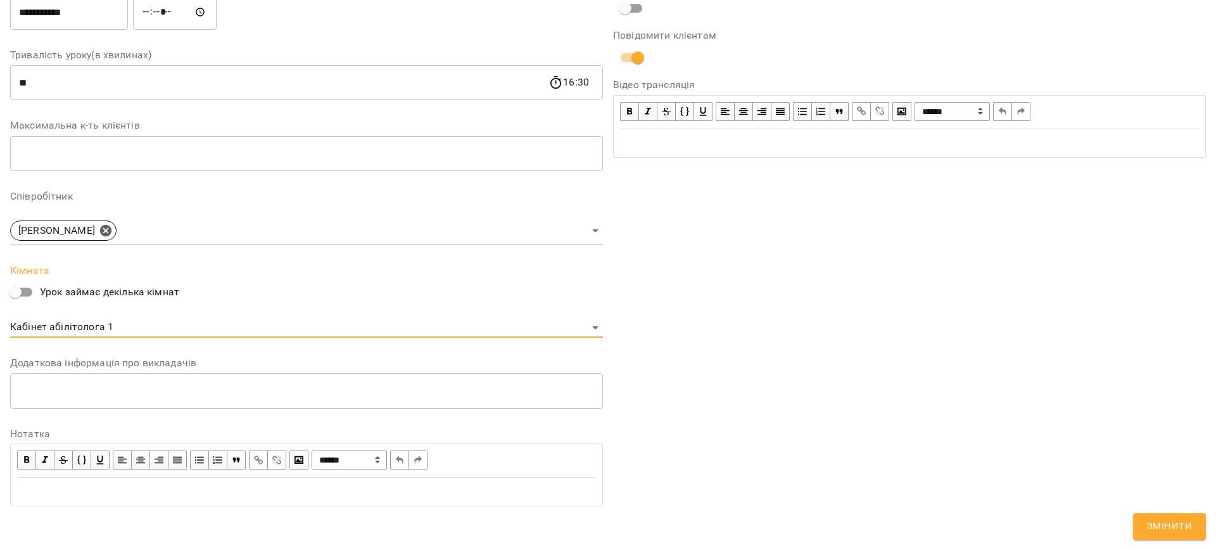
click at [1160, 518] on button "Змінити" at bounding box center [1169, 526] width 73 height 27
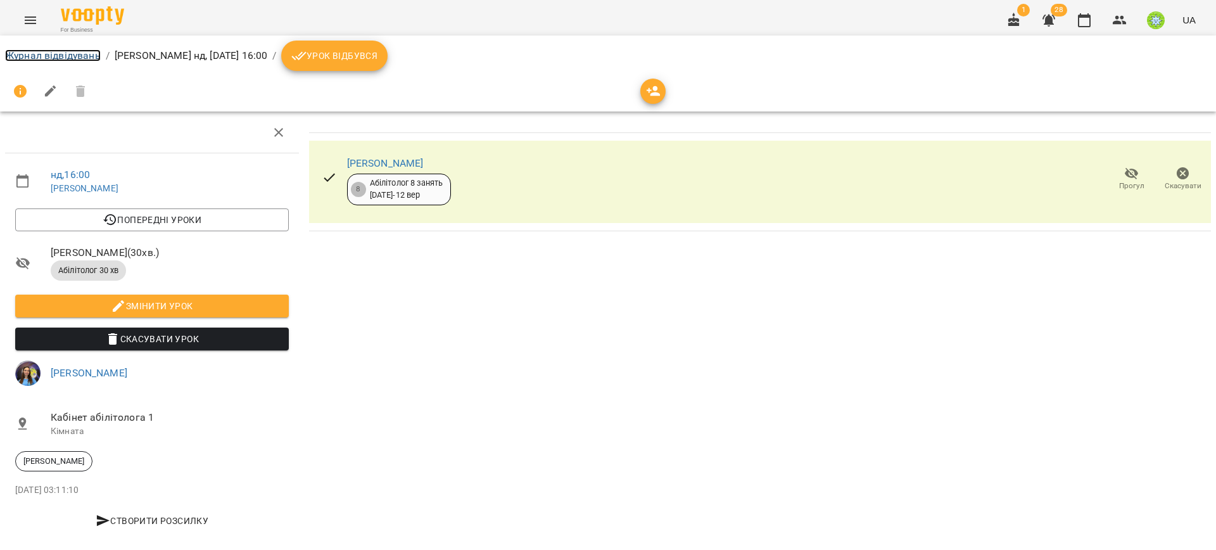
click at [60, 57] on link "Журнал відвідувань" at bounding box center [53, 55] width 96 height 12
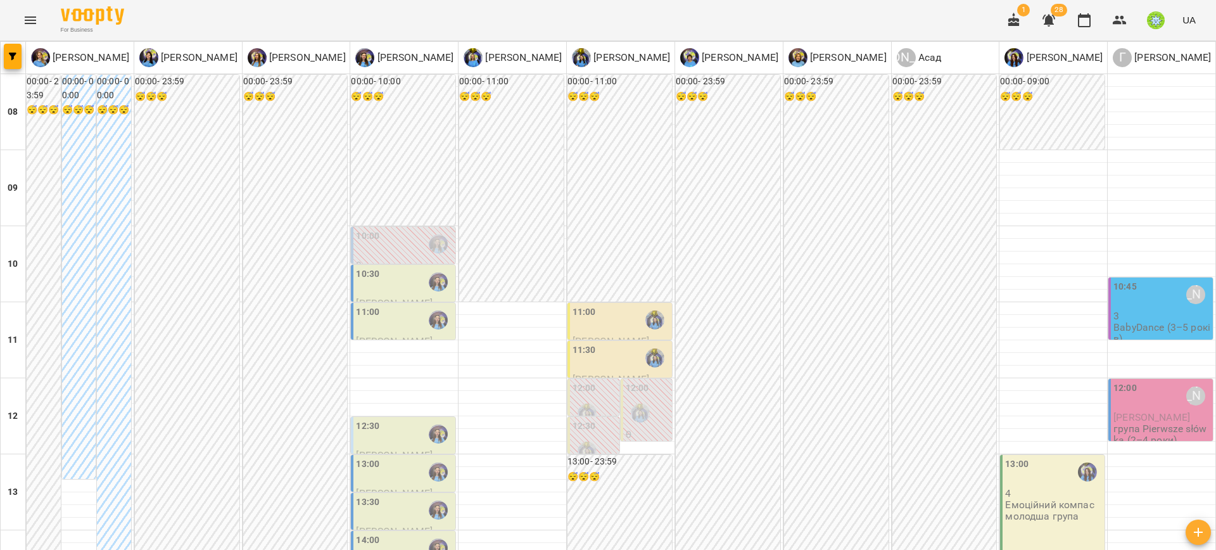
scroll to position [387, 0]
type input "**********"
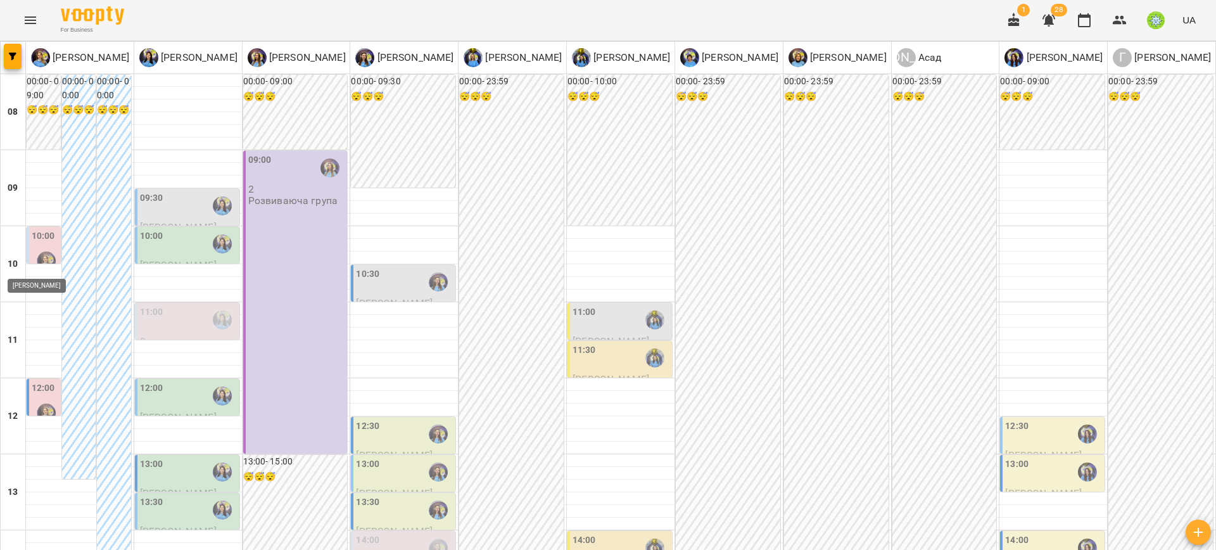
click at [44, 252] on img "Позднякова Анастасія" at bounding box center [46, 260] width 19 height 19
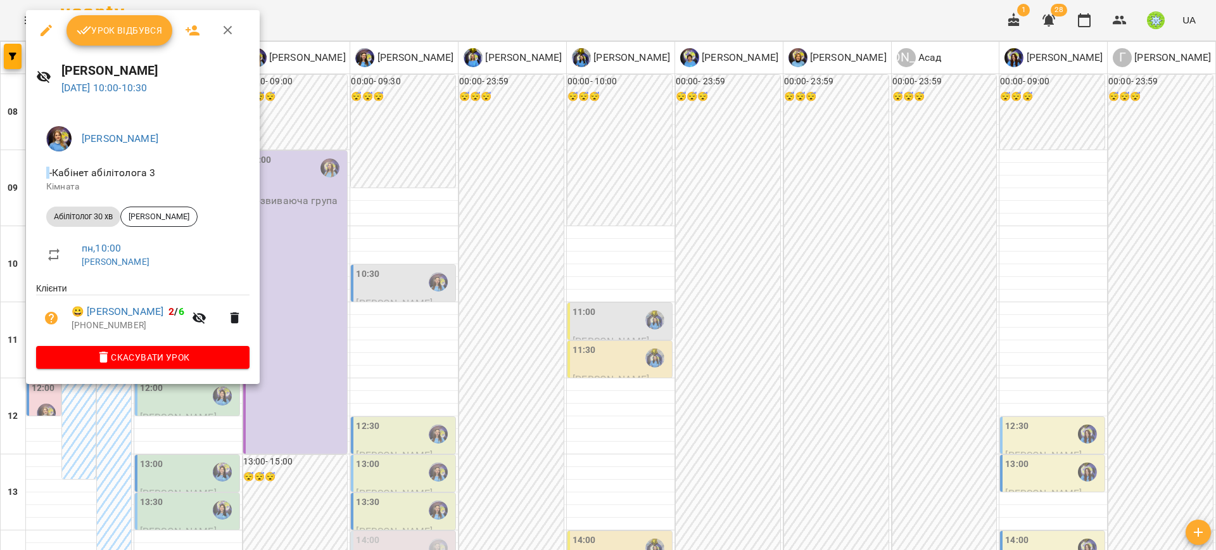
click at [337, 268] on div at bounding box center [608, 275] width 1216 height 550
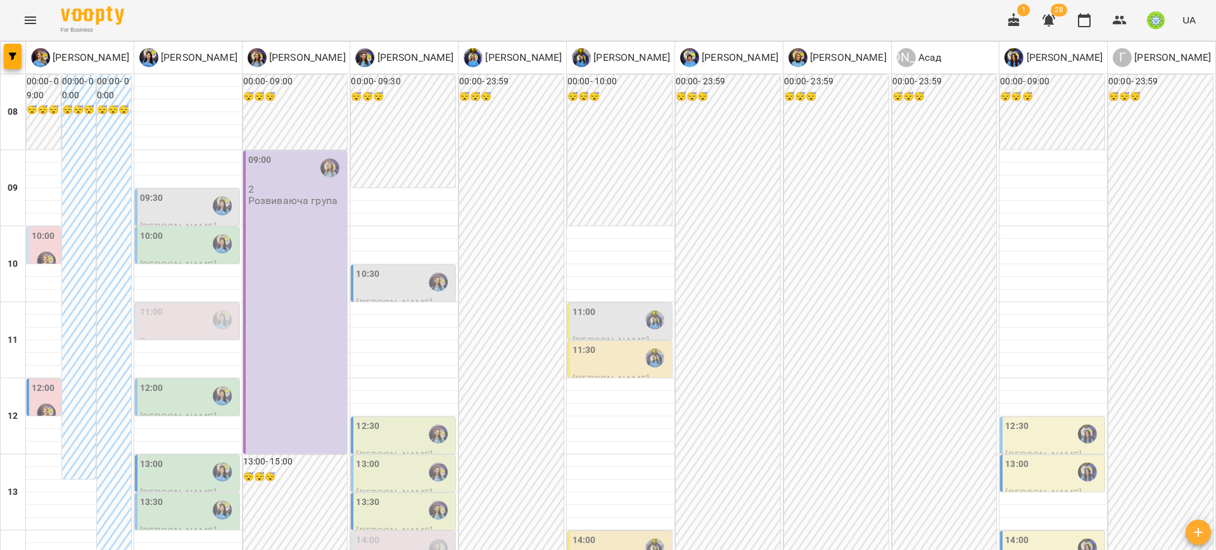
click at [42, 244] on div "10:00" at bounding box center [43, 237] width 23 height 17
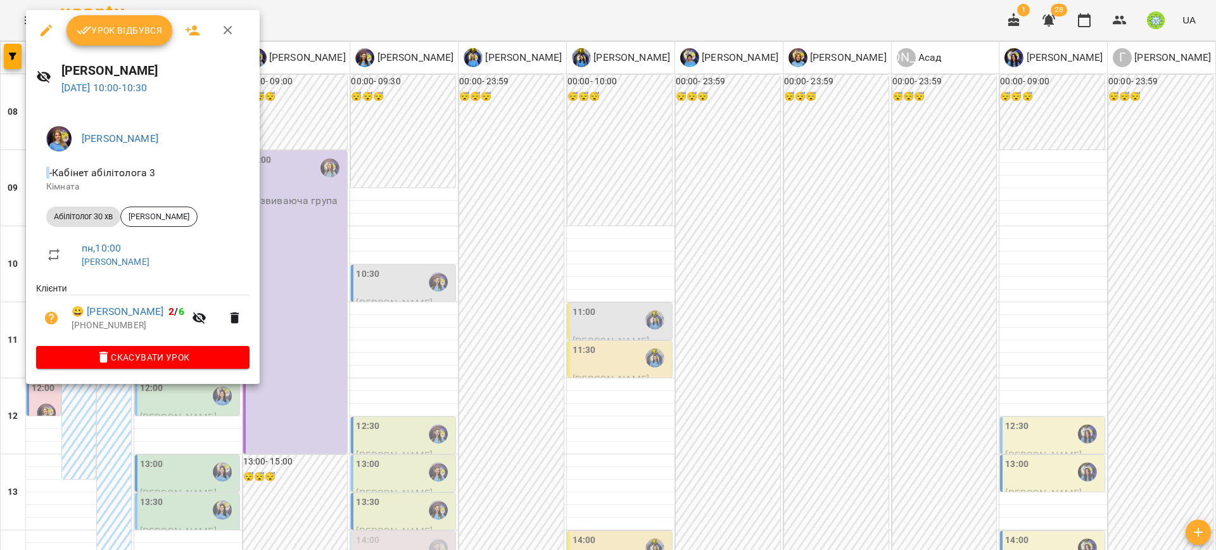
click at [392, 291] on div at bounding box center [608, 275] width 1216 height 550
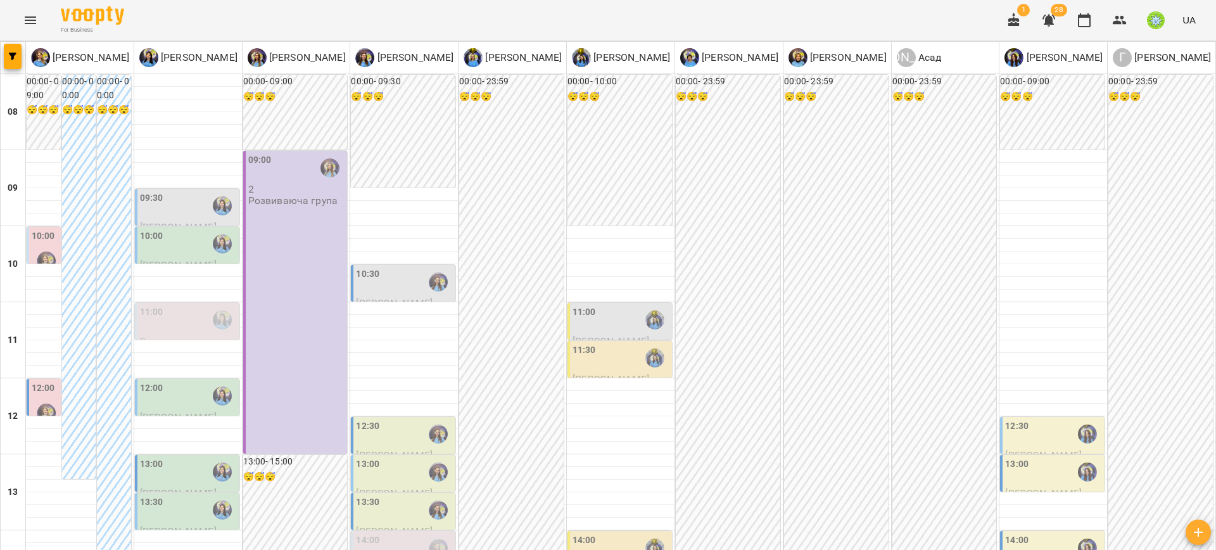
click at [588, 316] on div "11:00" at bounding box center [621, 319] width 97 height 29
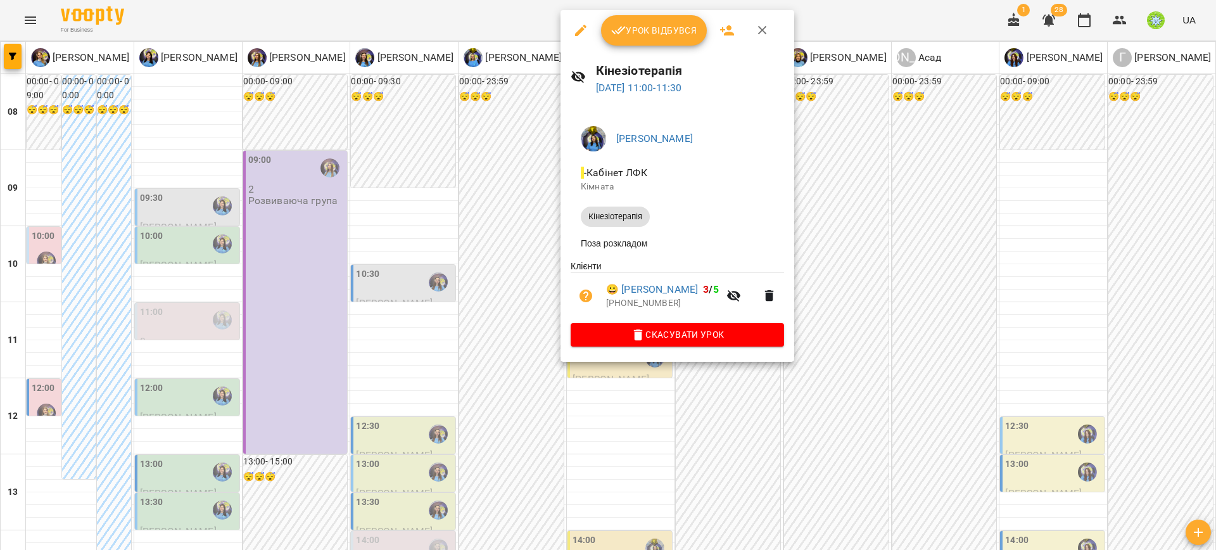
drag, startPoint x: 455, startPoint y: 395, endPoint x: 455, endPoint y: 383, distance: 12.0
click at [455, 393] on div at bounding box center [608, 275] width 1216 height 550
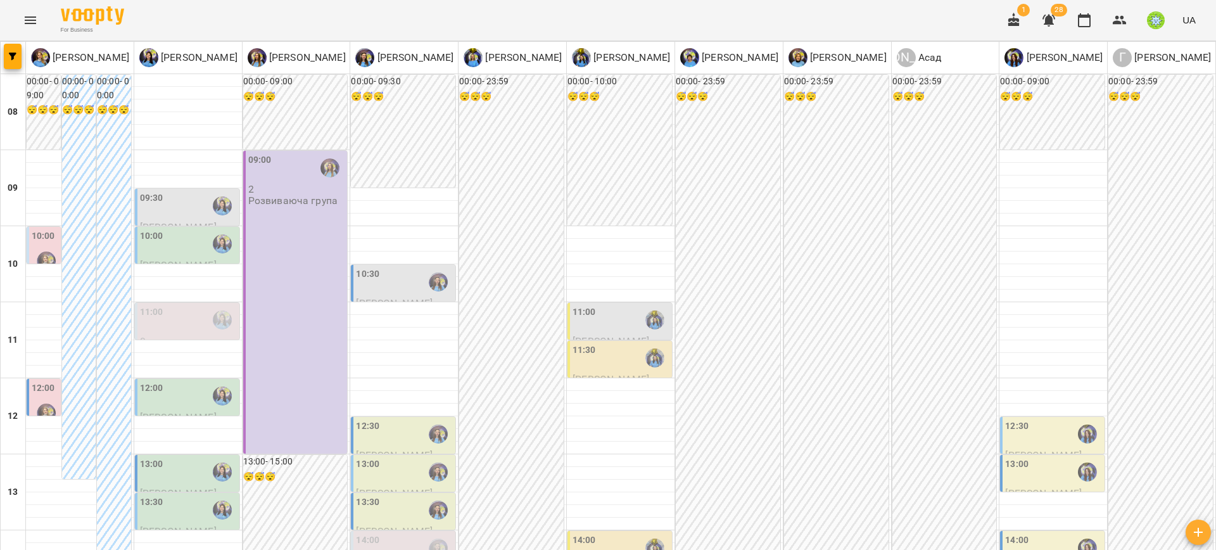
click at [48, 236] on label "10:00" at bounding box center [43, 236] width 23 height 14
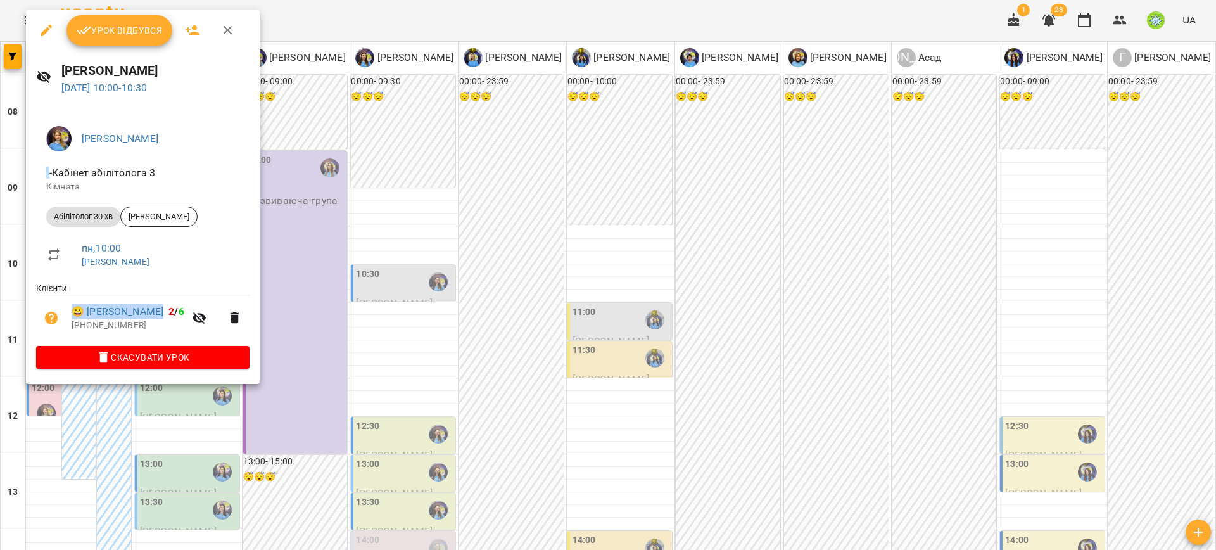
drag, startPoint x: 43, startPoint y: 31, endPoint x: 96, endPoint y: 65, distance: 63.3
click at [43, 31] on icon "button" at bounding box center [46, 30] width 11 height 11
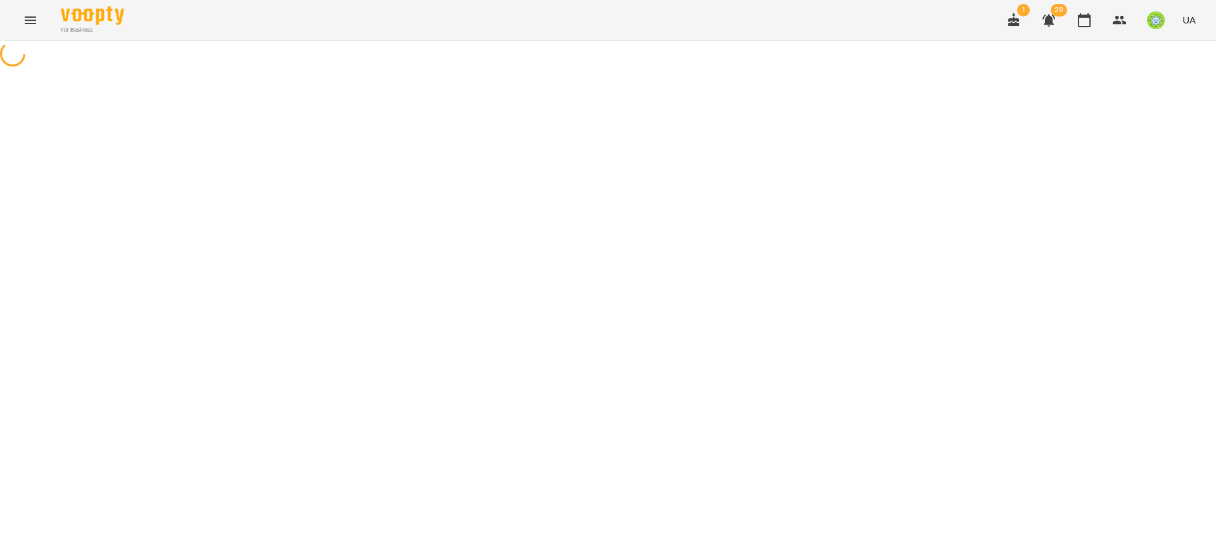
select select "**********"
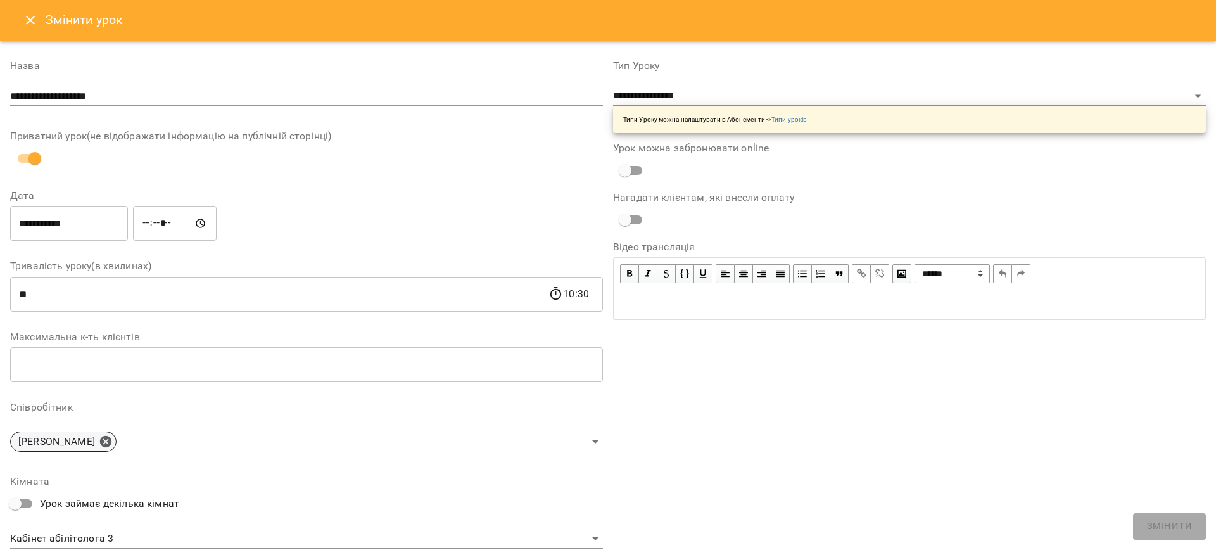
click at [111, 440] on icon at bounding box center [105, 441] width 11 height 11
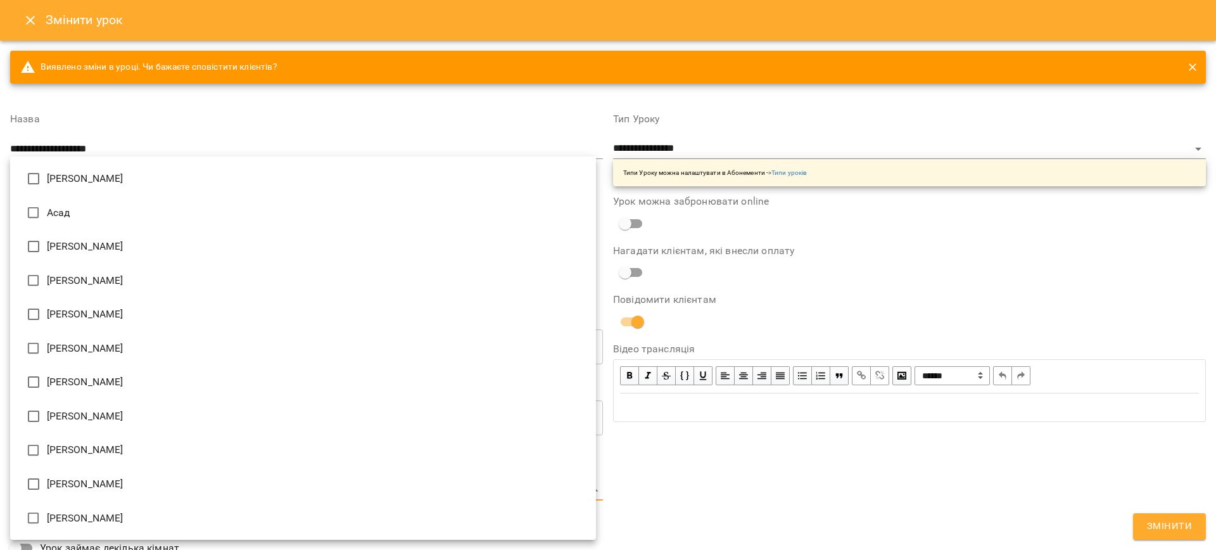
click at [60, 493] on body "**********" at bounding box center [608, 289] width 1216 height 578
click at [95, 166] on li "[PERSON_NAME]" at bounding box center [303, 179] width 586 height 34
type input "**********"
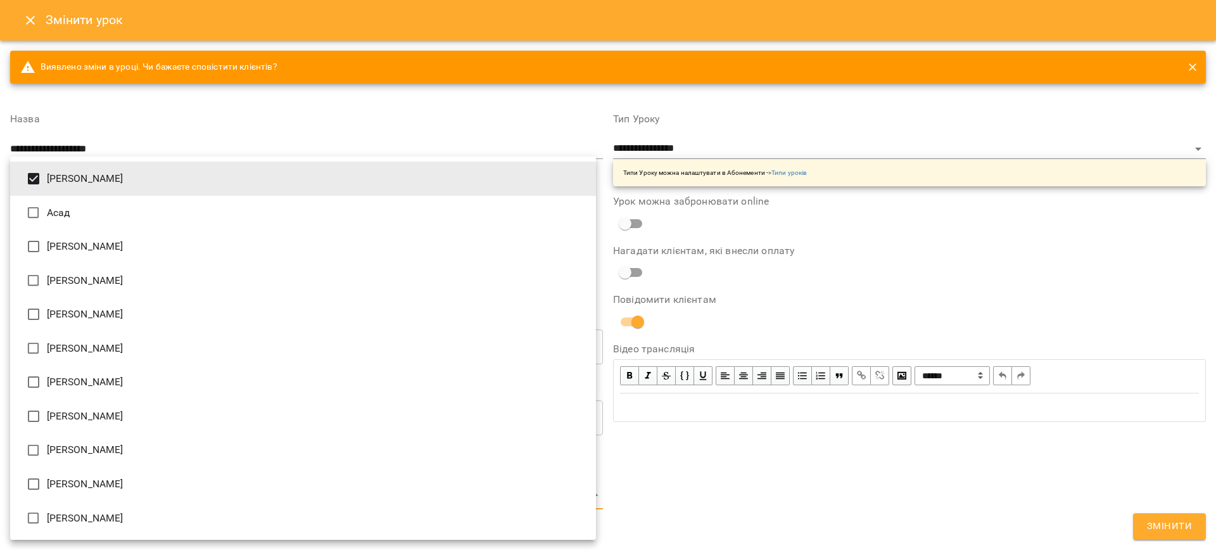
click at [1162, 495] on div at bounding box center [608, 275] width 1216 height 550
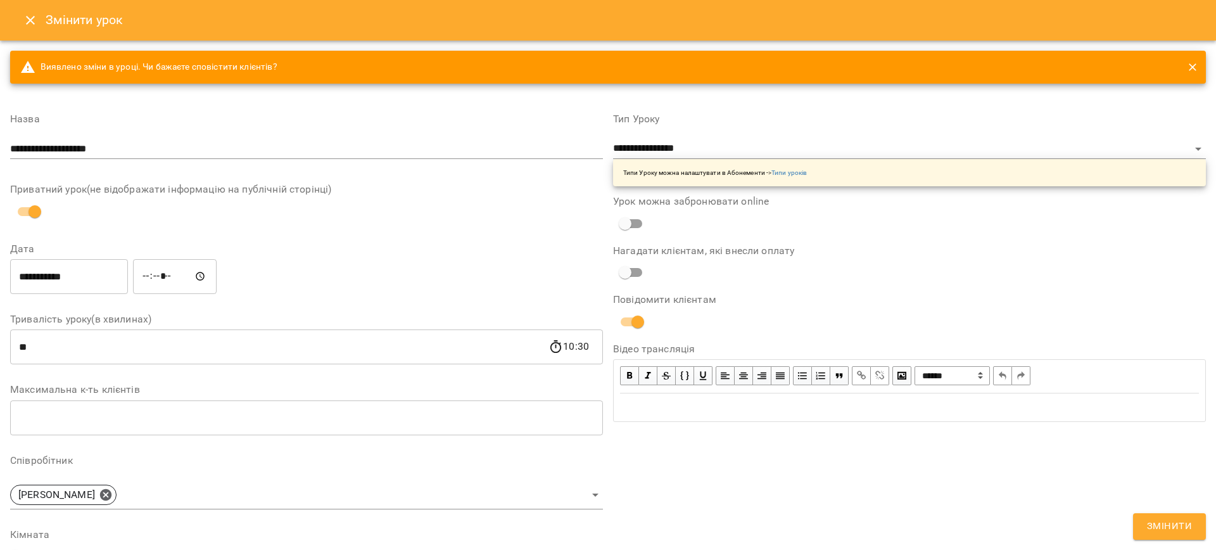
click at [1160, 529] on span "Змінити" at bounding box center [1169, 526] width 45 height 16
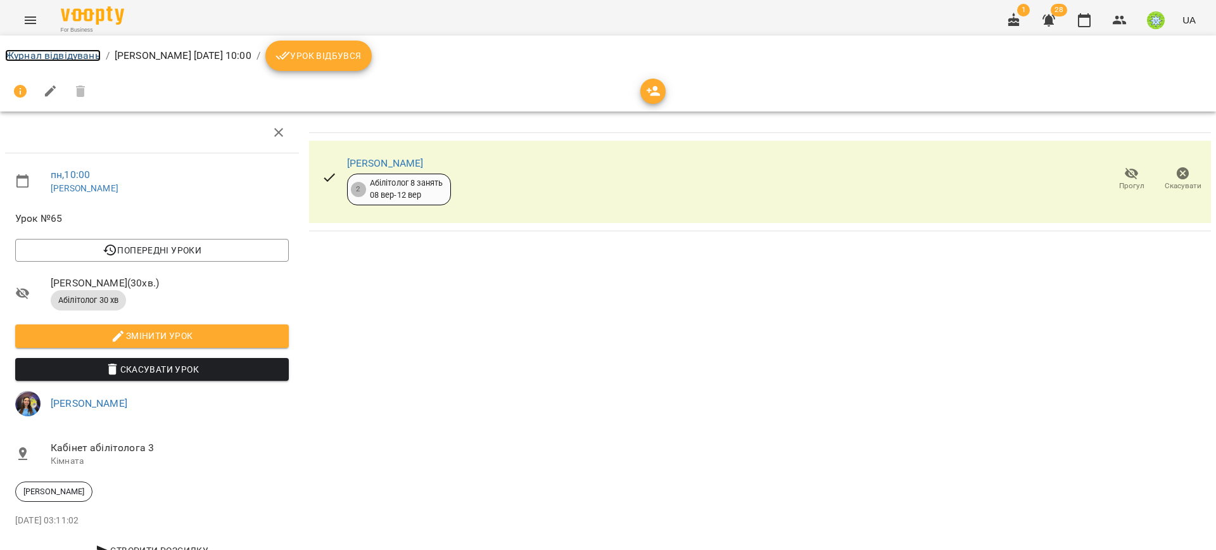
click at [67, 51] on link "Журнал відвідувань" at bounding box center [53, 55] width 96 height 12
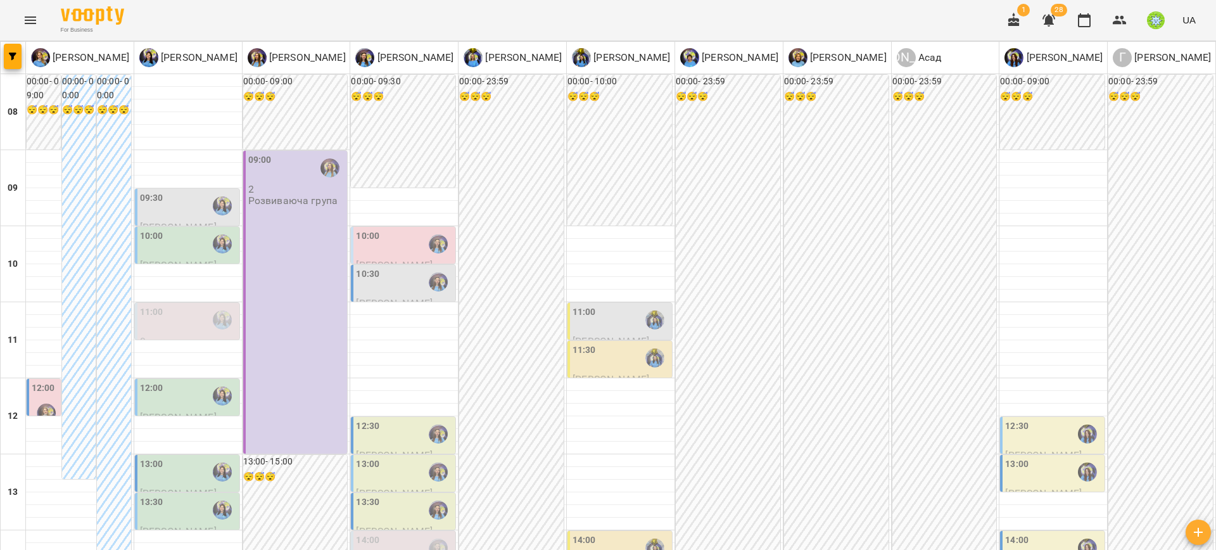
scroll to position [8, 0]
click at [37, 383] on label "12:00" at bounding box center [43, 388] width 23 height 14
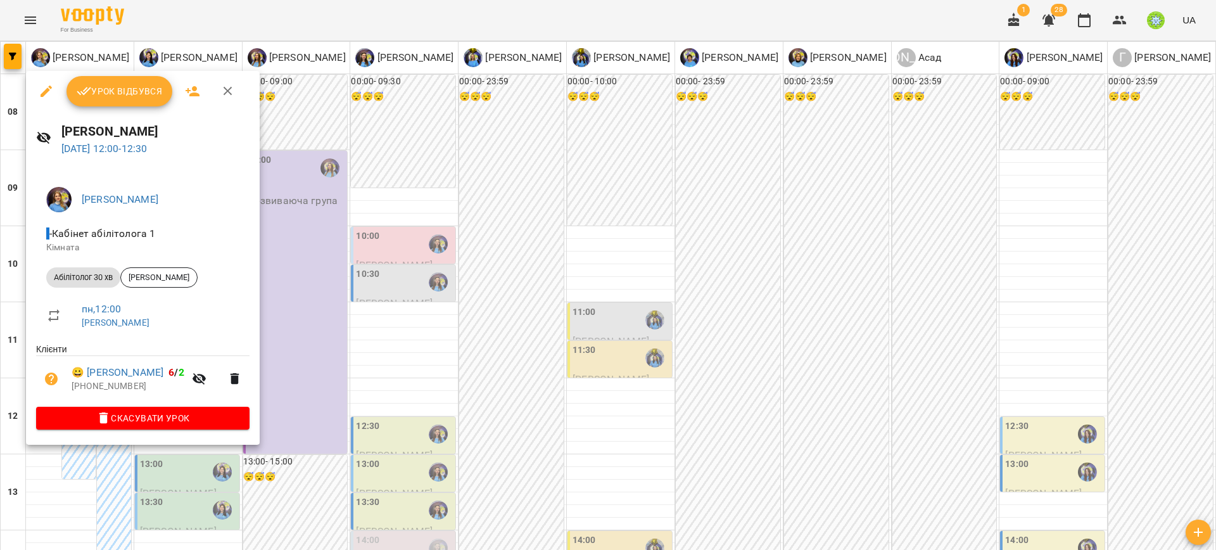
click at [332, 356] on div at bounding box center [608, 275] width 1216 height 550
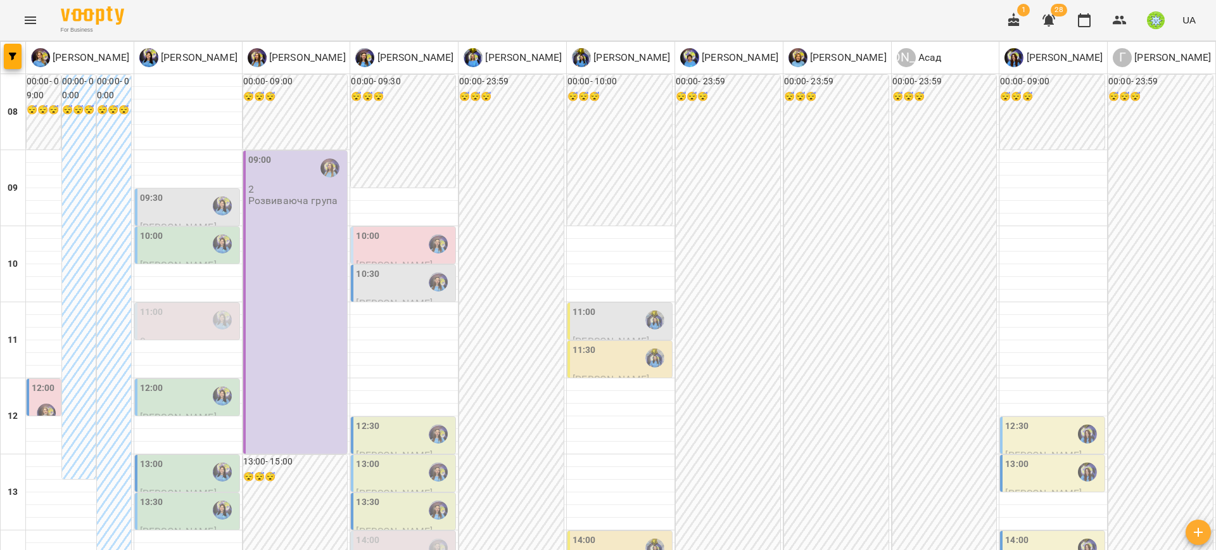
click at [30, 394] on div "12:00 [PERSON_NAME] [PERSON_NAME]" at bounding box center [44, 449] width 34 height 141
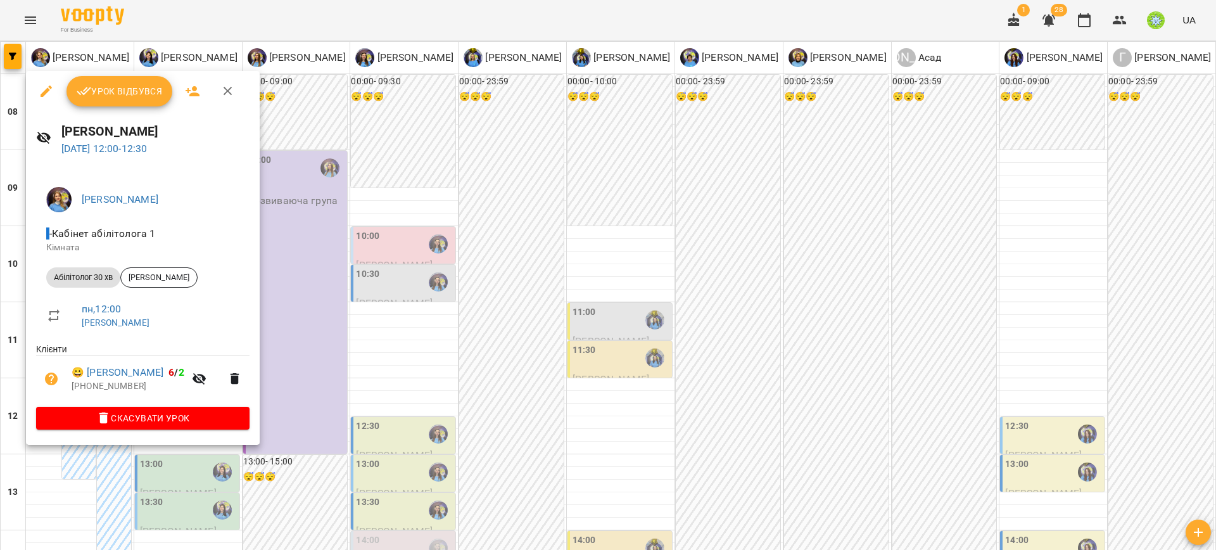
click at [44, 95] on icon "button" at bounding box center [46, 91] width 15 height 15
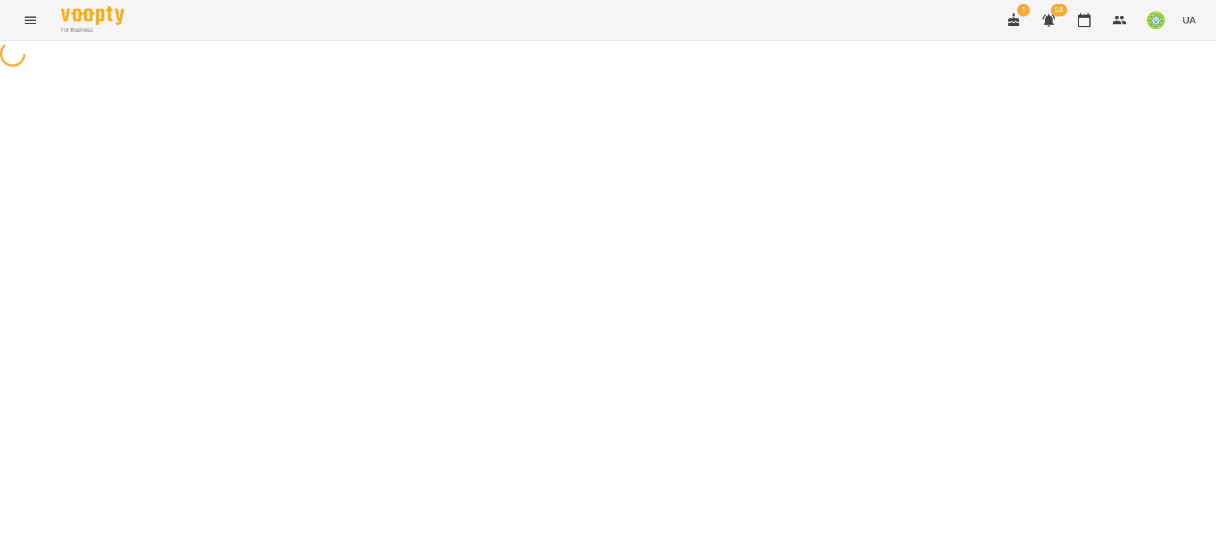
select select "**********"
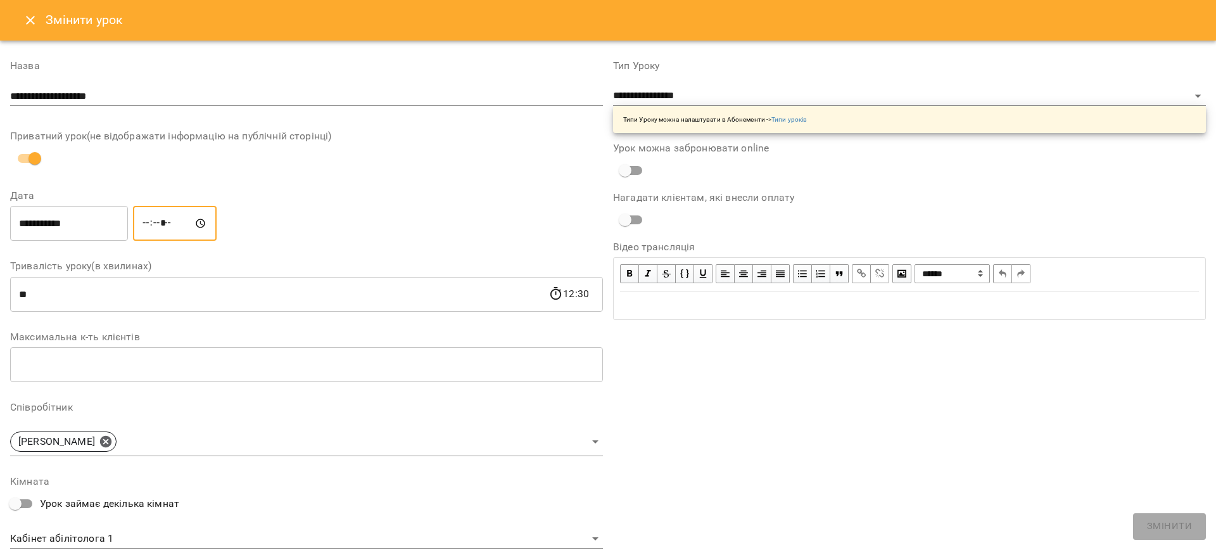
click at [158, 222] on input "*****" at bounding box center [175, 223] width 84 height 35
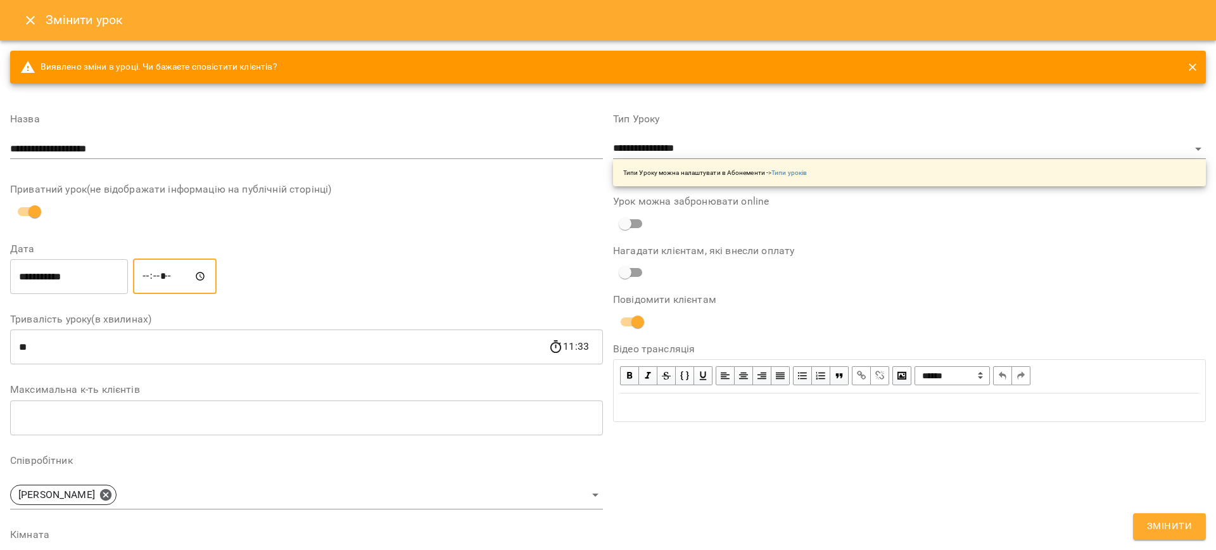
type input "*****"
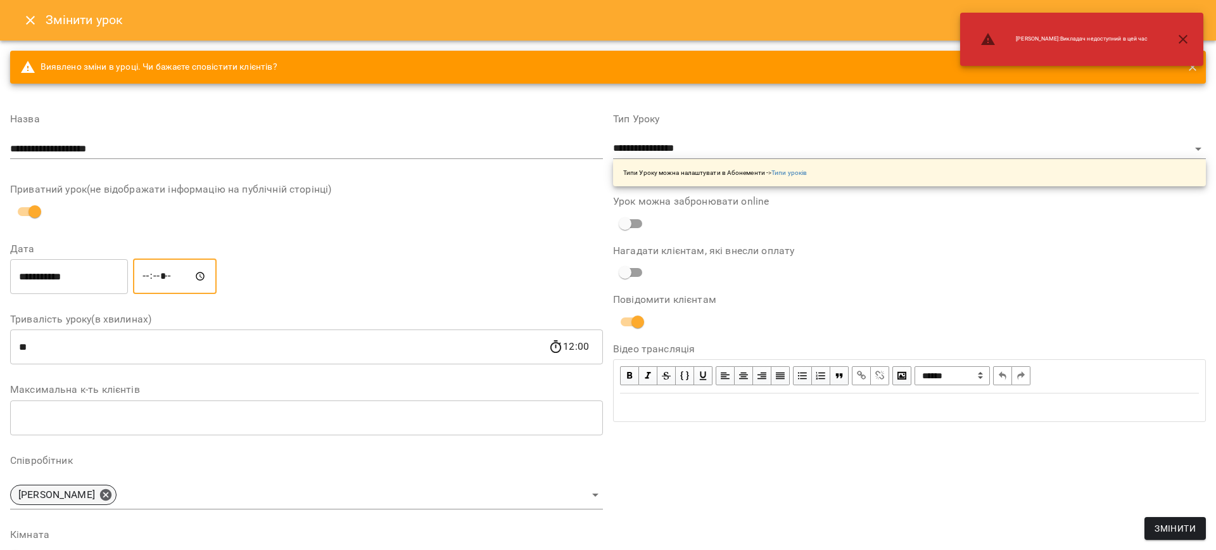
click at [113, 493] on icon at bounding box center [106, 495] width 14 height 14
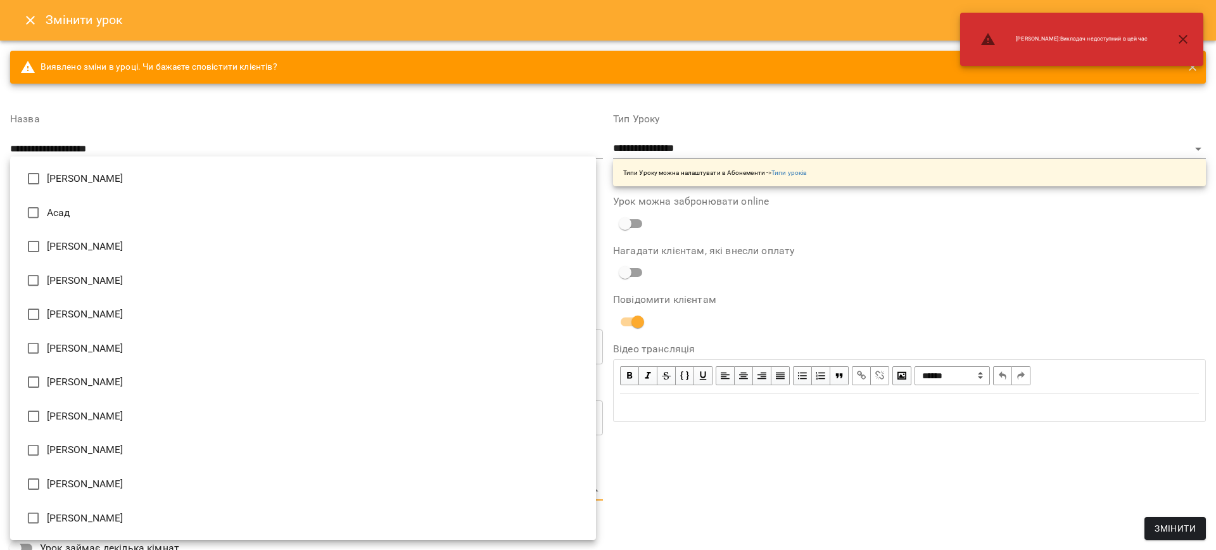
click at [119, 490] on body "For Business 1 28 UA Журнал відвідувань / [PERSON_NAME][DATE] 12:00 / Урок відб…" at bounding box center [608, 289] width 1216 height 578
click at [127, 279] on li "[PERSON_NAME]" at bounding box center [303, 281] width 586 height 34
type input "**********"
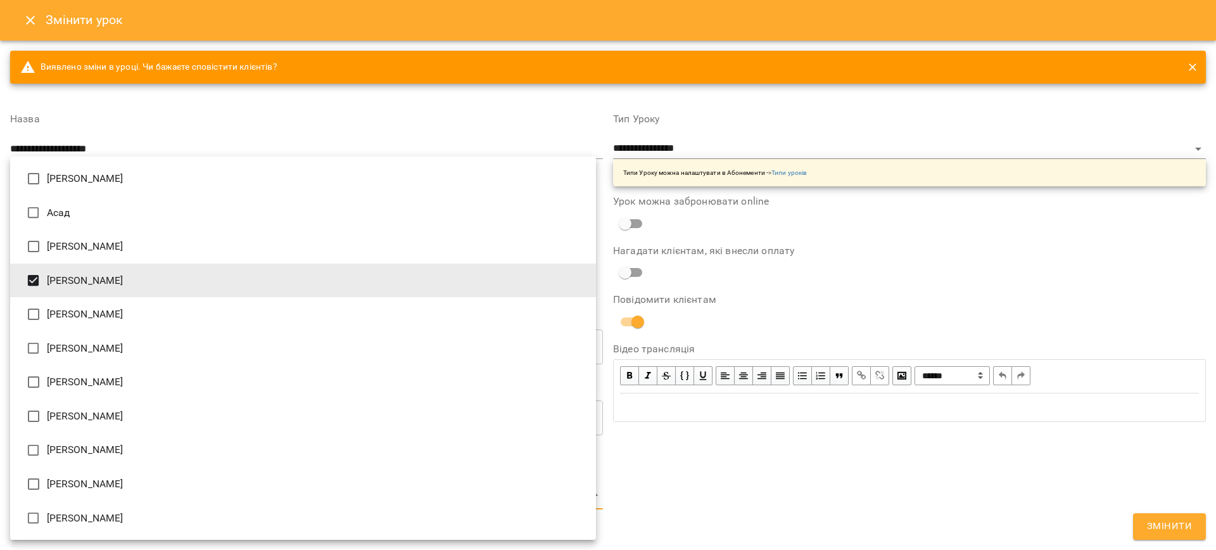
click at [1169, 524] on div at bounding box center [608, 275] width 1216 height 550
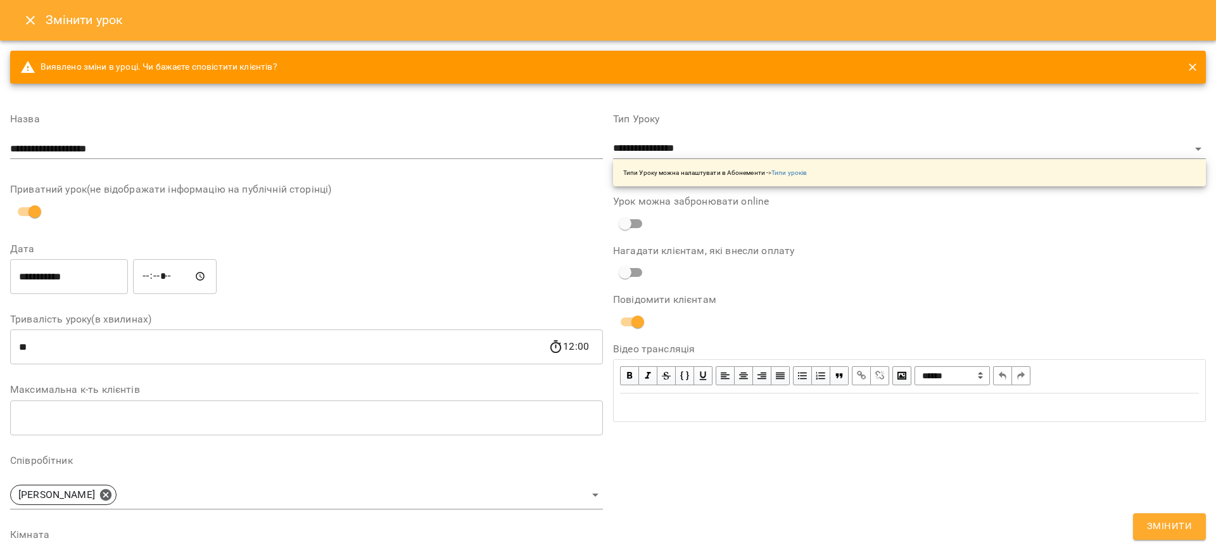
click at [1169, 527] on div "[PERSON_NAME] Асад [PERSON_NAME] [PERSON_NAME] [PERSON_NAME] [PERSON_NAME] [PER…" at bounding box center [608, 275] width 1216 height 550
click at [1169, 528] on span "Змінити" at bounding box center [1169, 526] width 45 height 16
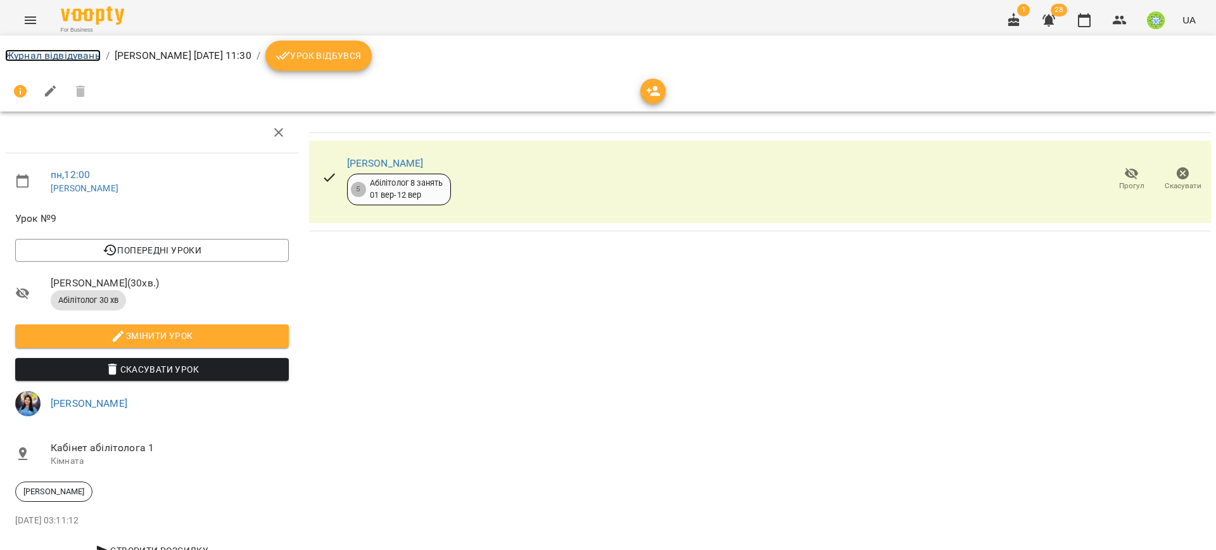
click at [58, 54] on link "Журнал відвідувань" at bounding box center [53, 55] width 96 height 12
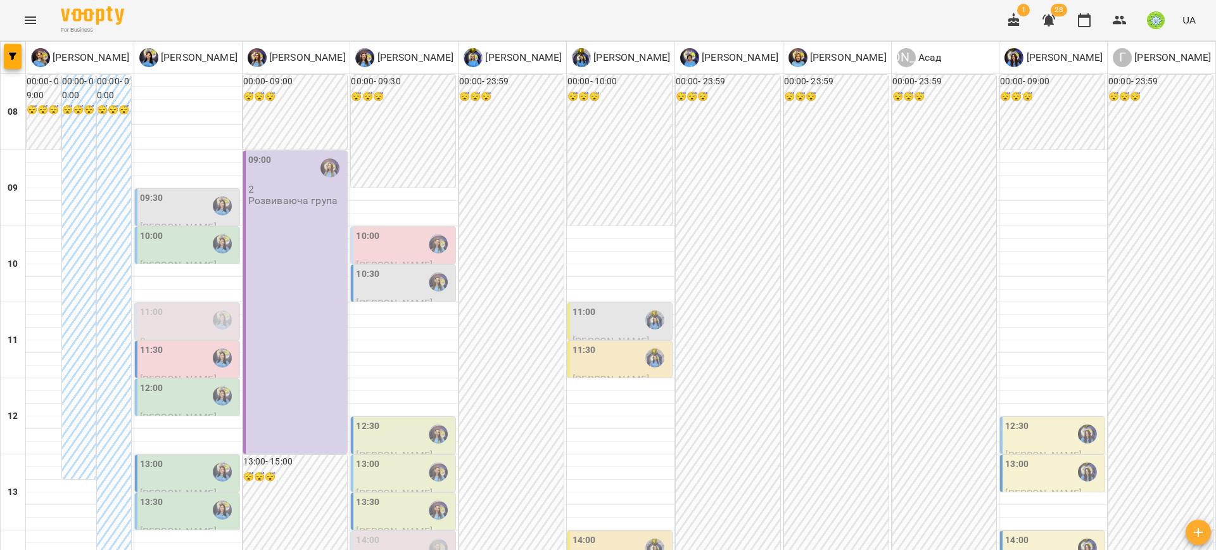
scroll to position [68, 0]
click at [168, 343] on div "11:30" at bounding box center [188, 357] width 97 height 29
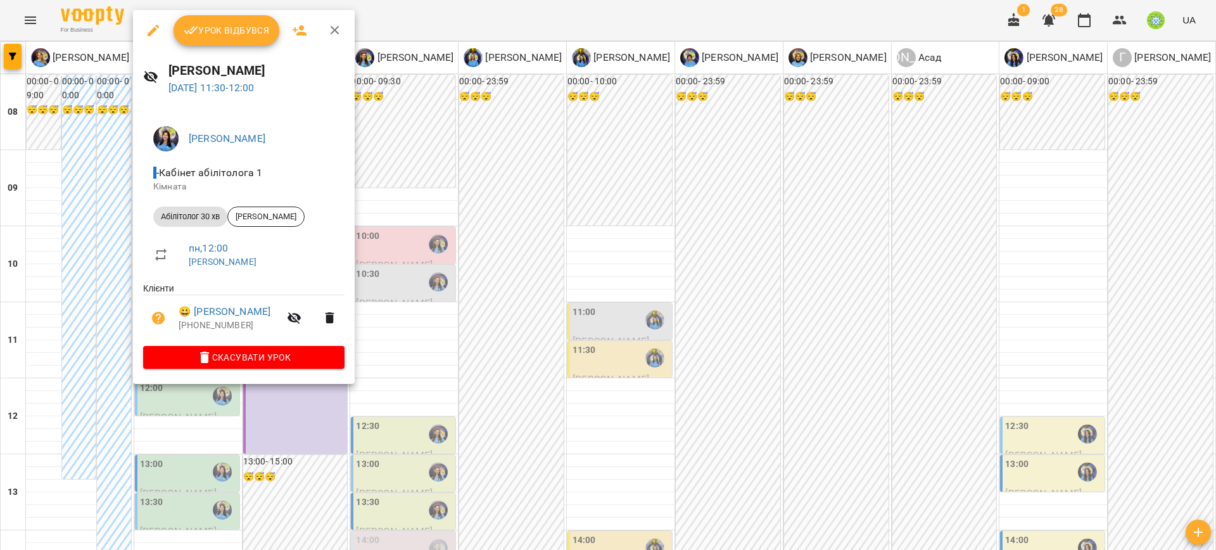
click at [436, 324] on div at bounding box center [608, 275] width 1216 height 550
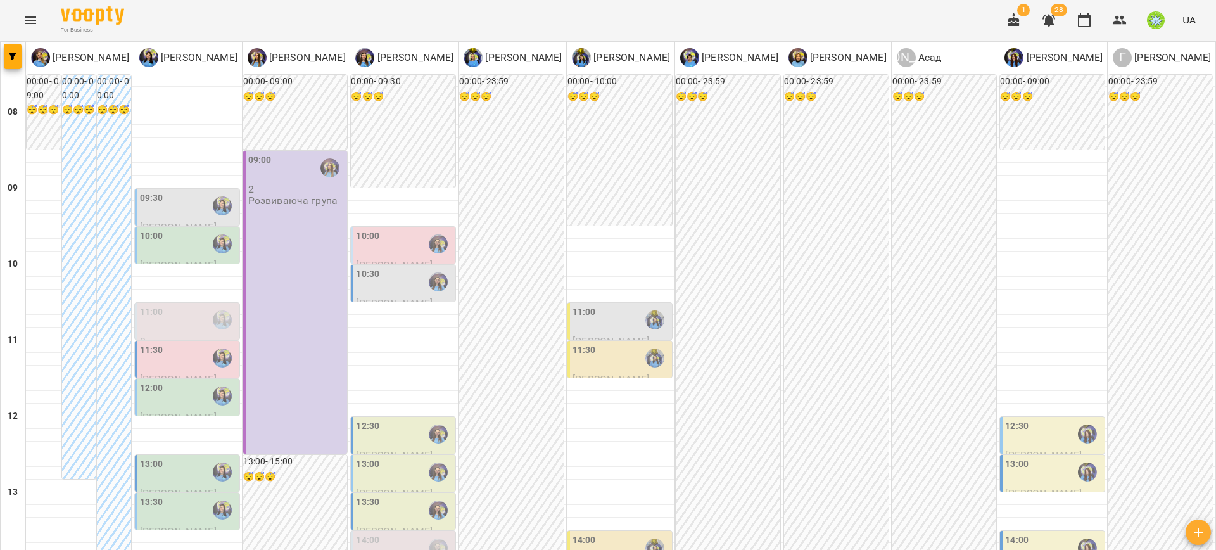
click at [174, 229] on div "10:00" at bounding box center [188, 243] width 97 height 29
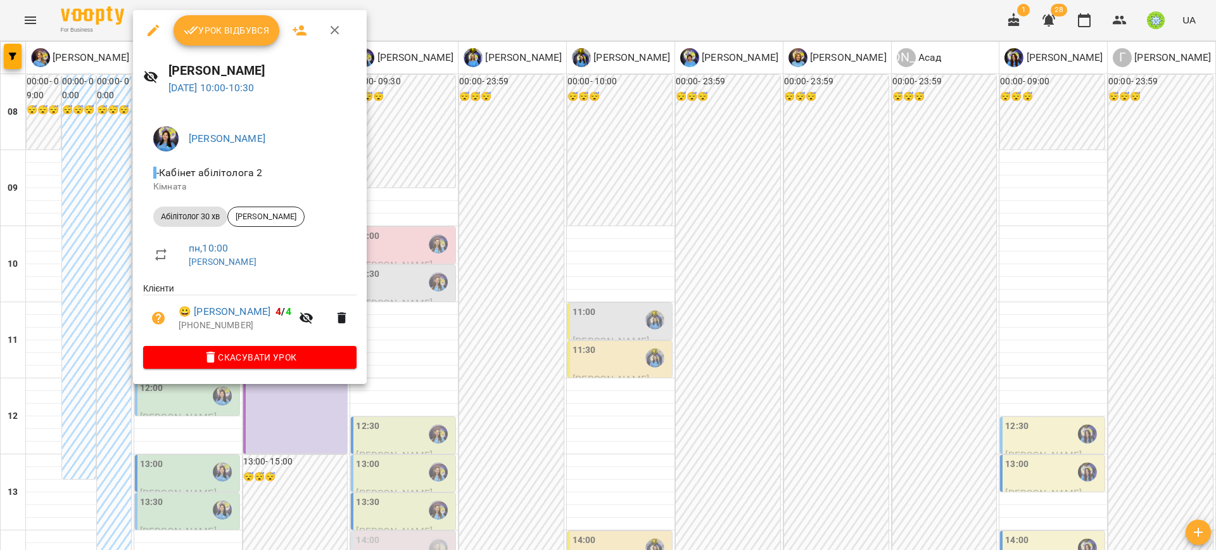
drag, startPoint x: 407, startPoint y: 313, endPoint x: 269, endPoint y: 286, distance: 140.6
click at [403, 313] on div at bounding box center [608, 275] width 1216 height 550
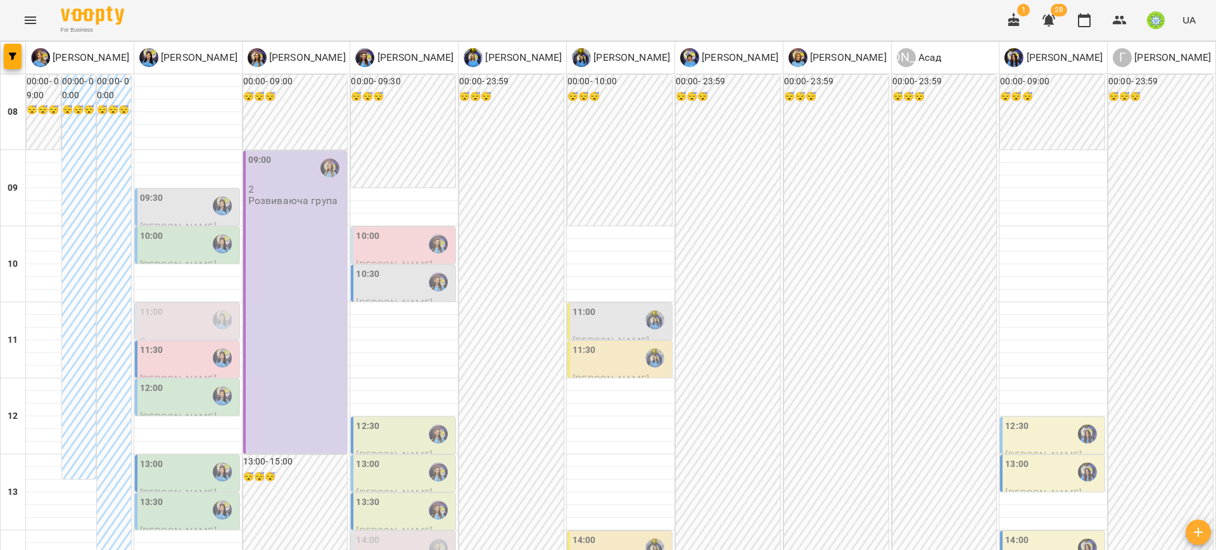
click at [177, 305] on div "11:00" at bounding box center [188, 319] width 97 height 29
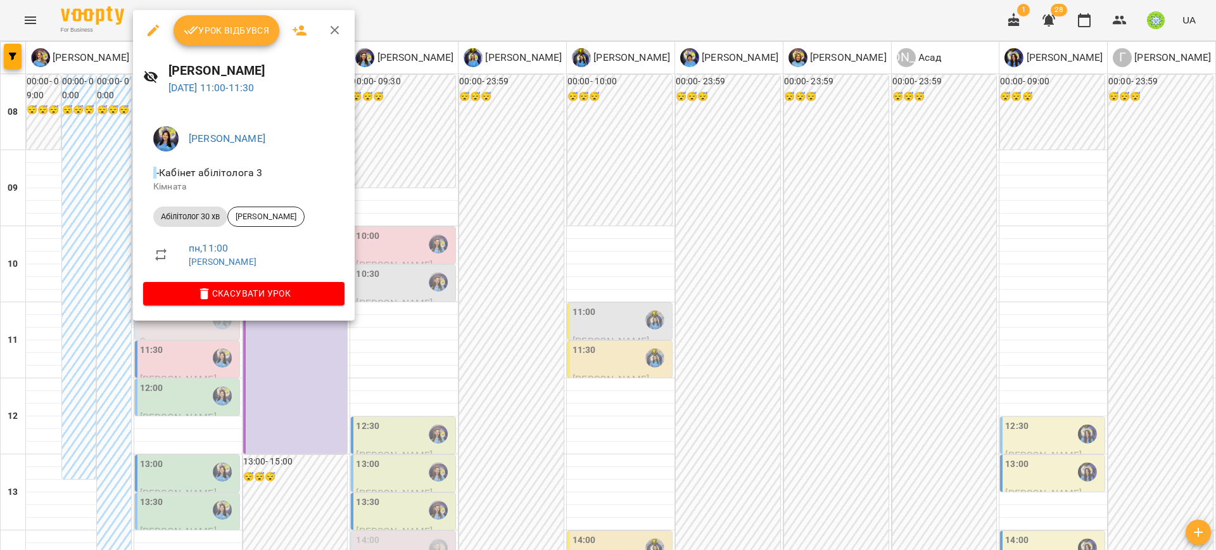
click at [420, 284] on div at bounding box center [608, 275] width 1216 height 550
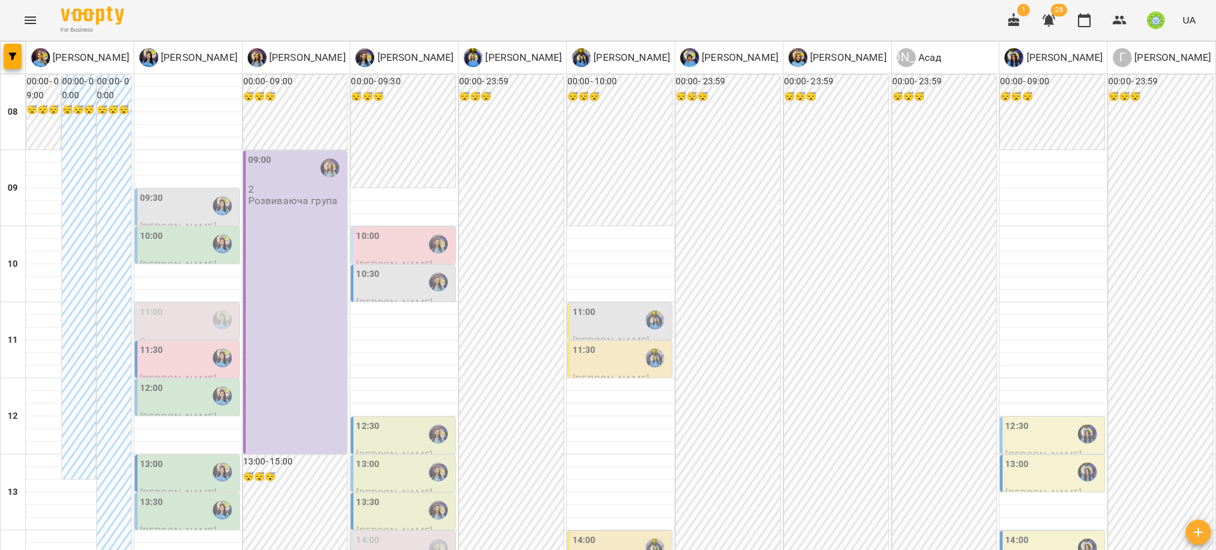
click at [187, 305] on div "11:00" at bounding box center [188, 319] width 97 height 29
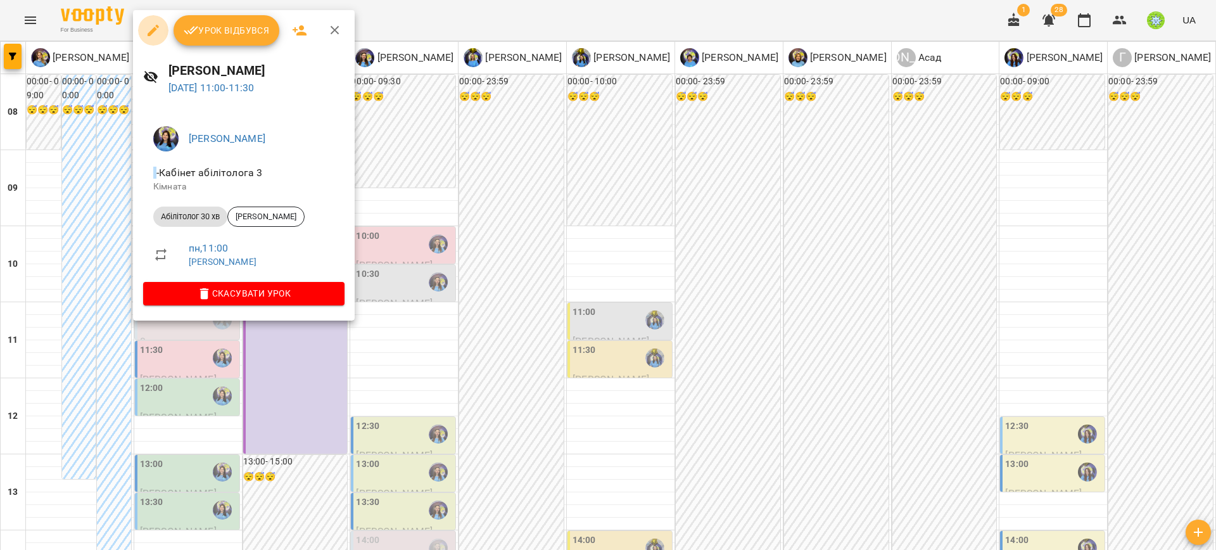
click at [149, 24] on icon "button" at bounding box center [153, 30] width 15 height 15
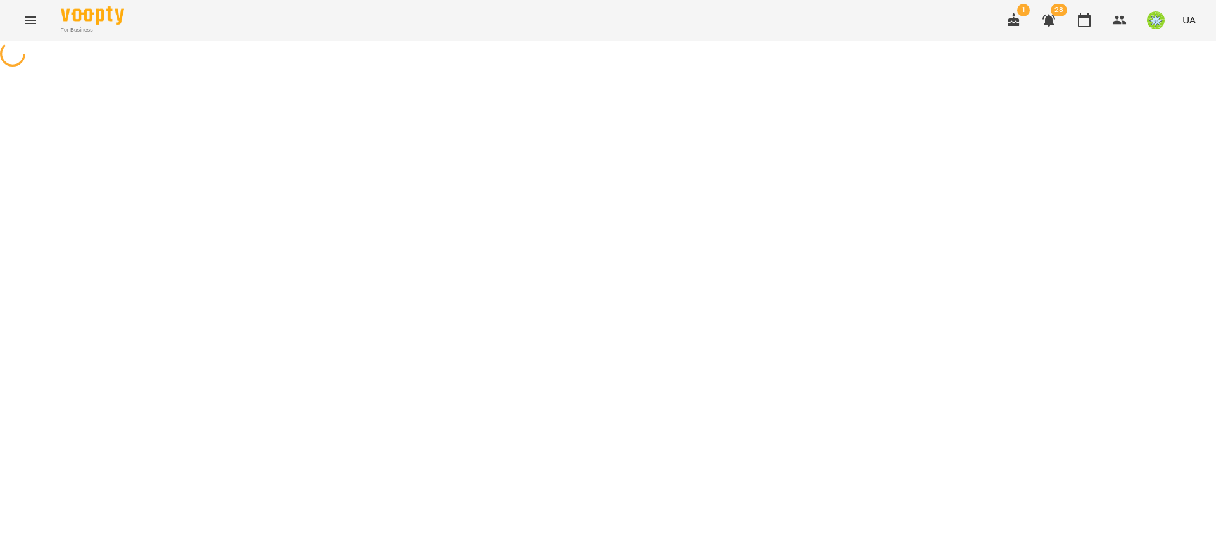
select select "**********"
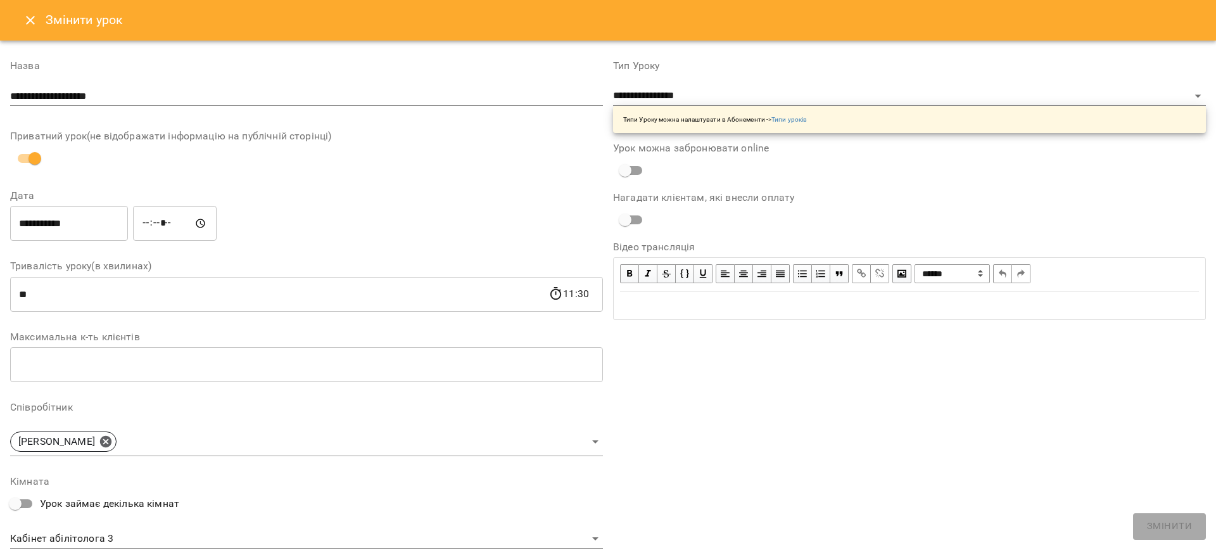
scroll to position [91, 0]
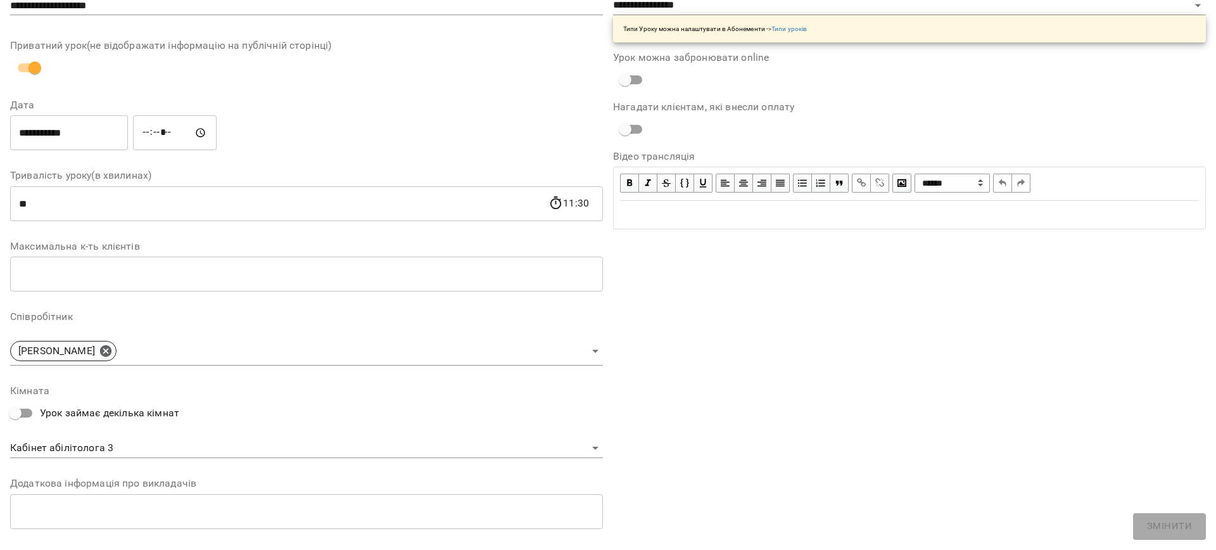
click at [129, 453] on body "For Business 1 28 UA Журнал відвідувань / [PERSON_NAME][DATE] 11:00 / Урок відб…" at bounding box center [608, 272] width 1216 height 544
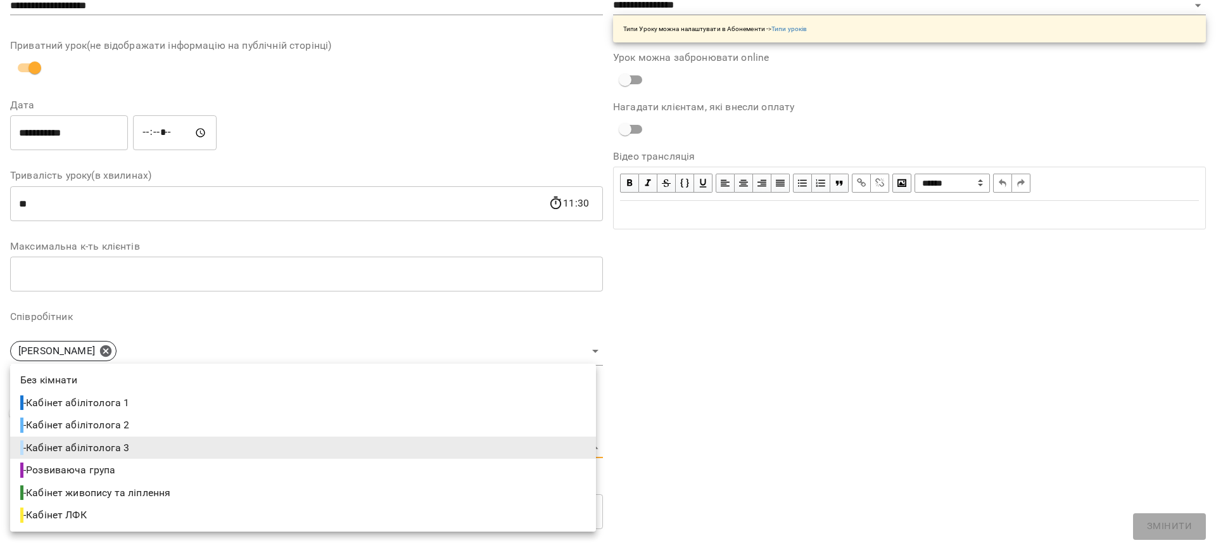
click at [144, 420] on li "- Кабінет абілітолога 2" at bounding box center [303, 425] width 586 height 23
type input "**********"
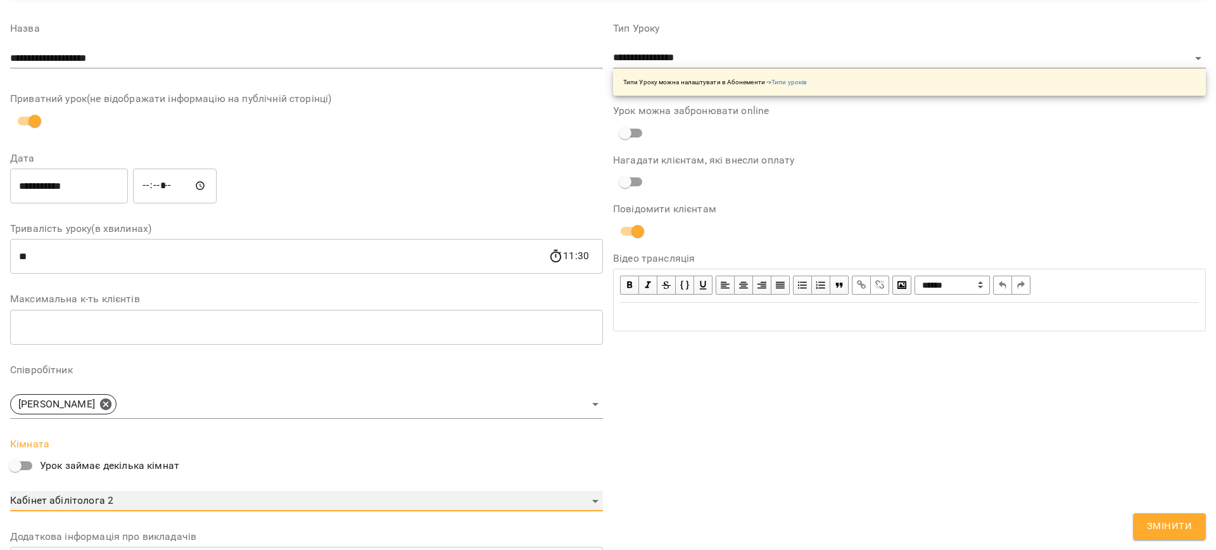
scroll to position [144, 0]
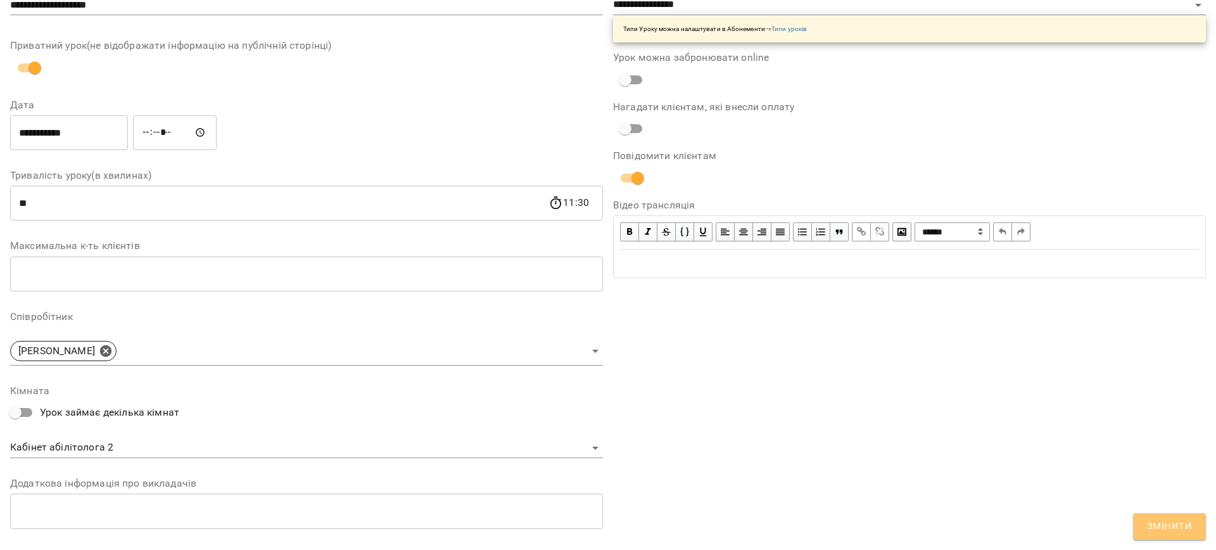
drag, startPoint x: 1168, startPoint y: 534, endPoint x: 910, endPoint y: 279, distance: 362.8
click at [1167, 533] on span "Змінити" at bounding box center [1169, 526] width 45 height 16
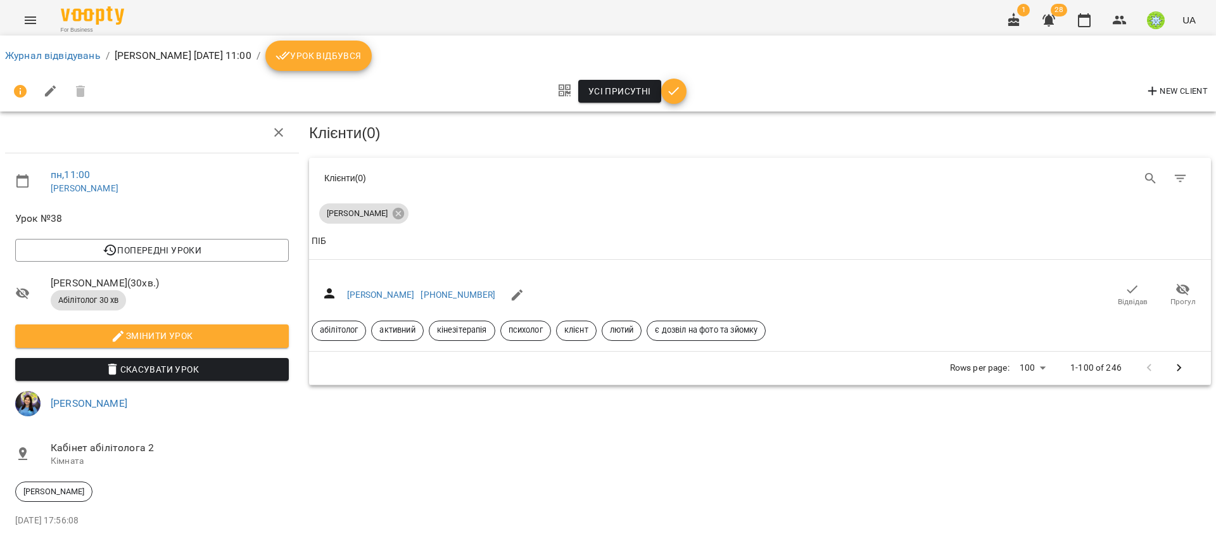
click at [34, 47] on ol "Журнал відвідувань / [PERSON_NAME][DATE] 11:00 / Урок відбувся" at bounding box center [608, 56] width 1206 height 30
click at [37, 56] on link "Журнал відвідувань" at bounding box center [53, 55] width 96 height 12
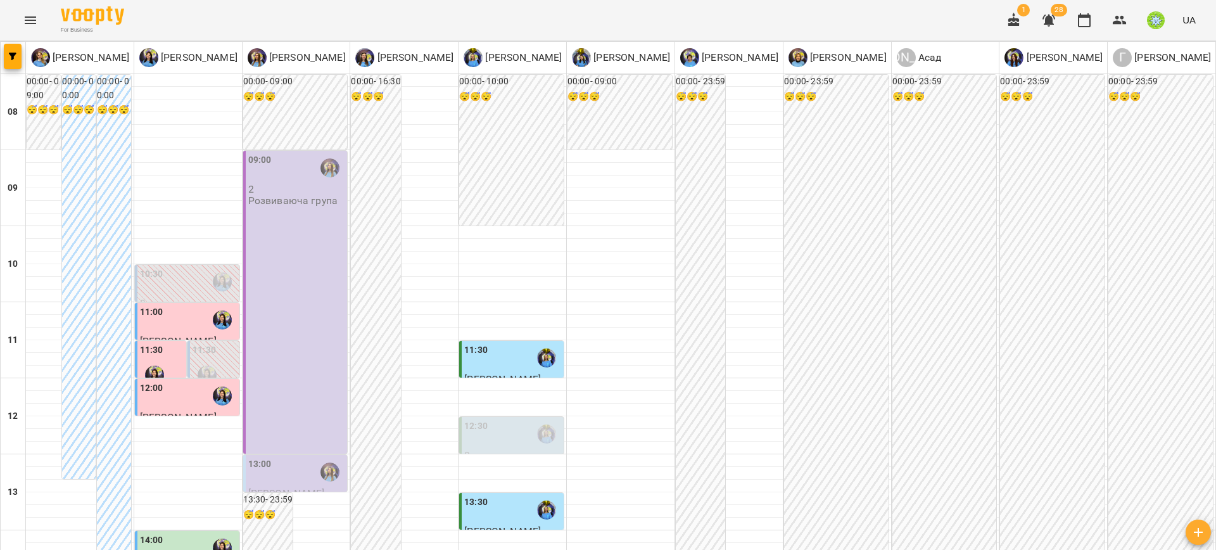
scroll to position [595, 0]
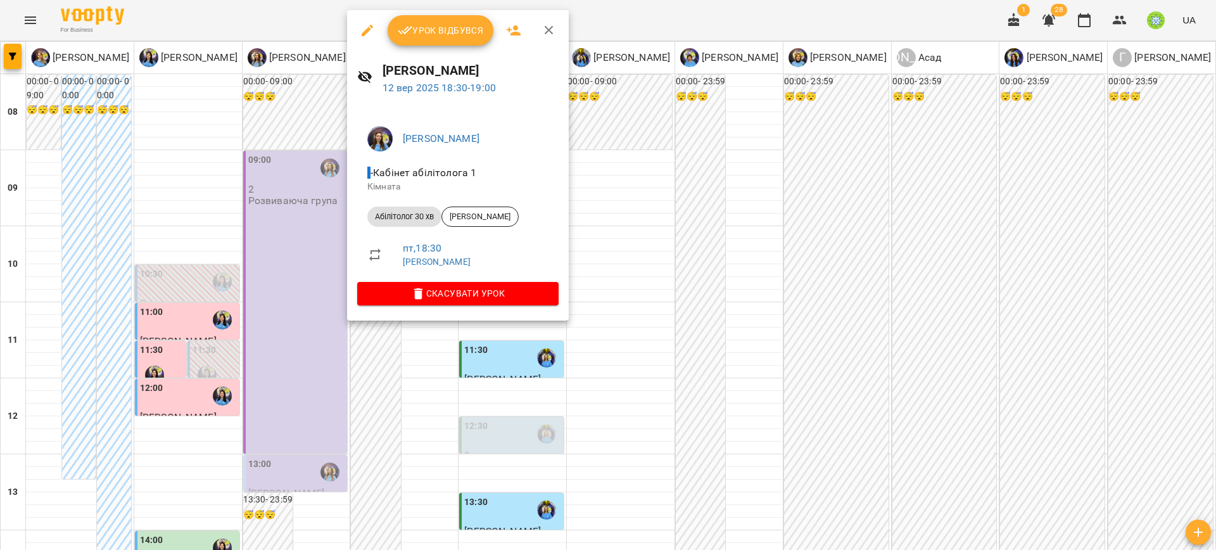
click at [364, 27] on icon "button" at bounding box center [367, 30] width 15 height 15
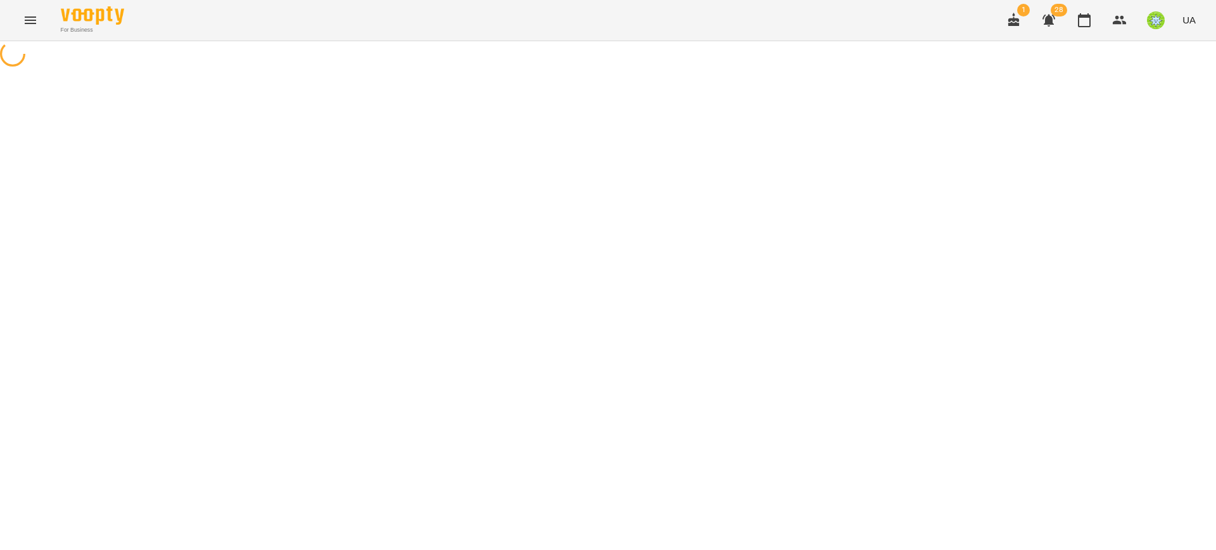
select select "**********"
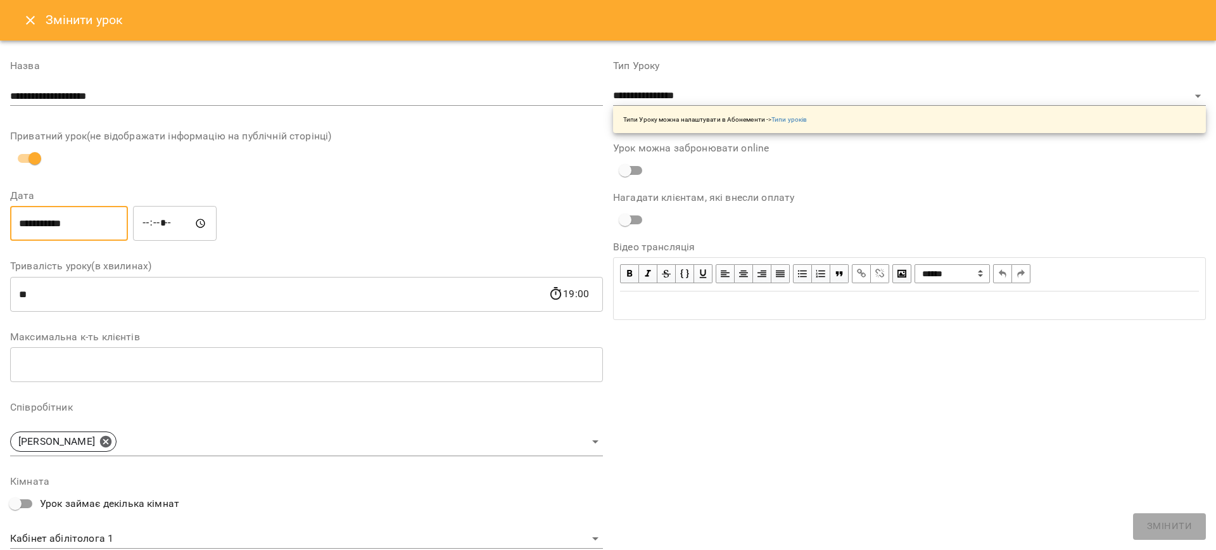
click at [52, 226] on input "**********" at bounding box center [69, 223] width 118 height 35
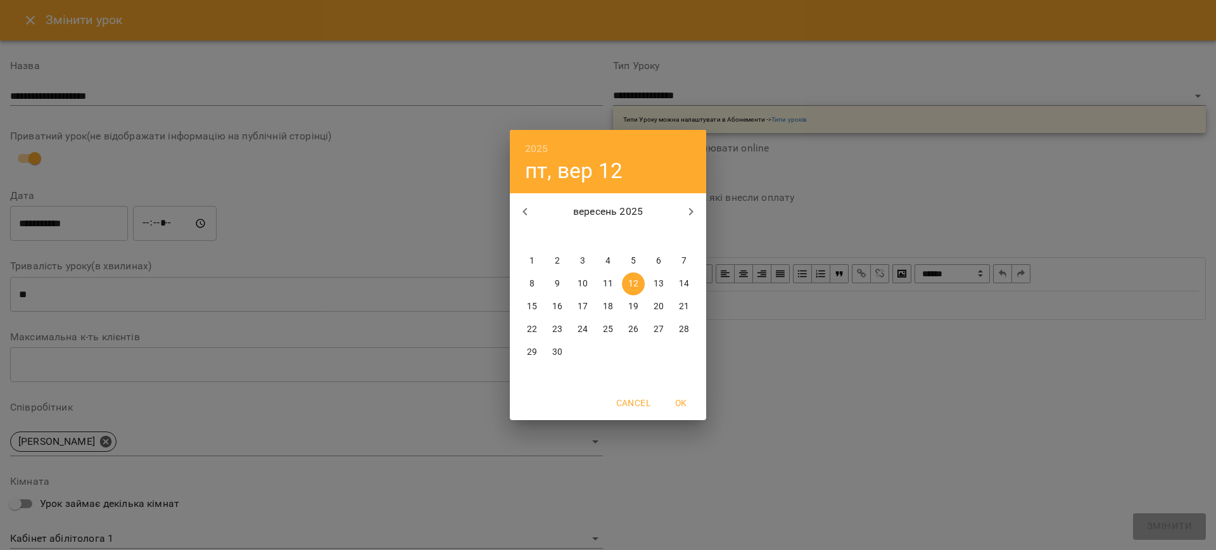
click at [683, 283] on p "14" at bounding box center [684, 283] width 10 height 13
type input "**********"
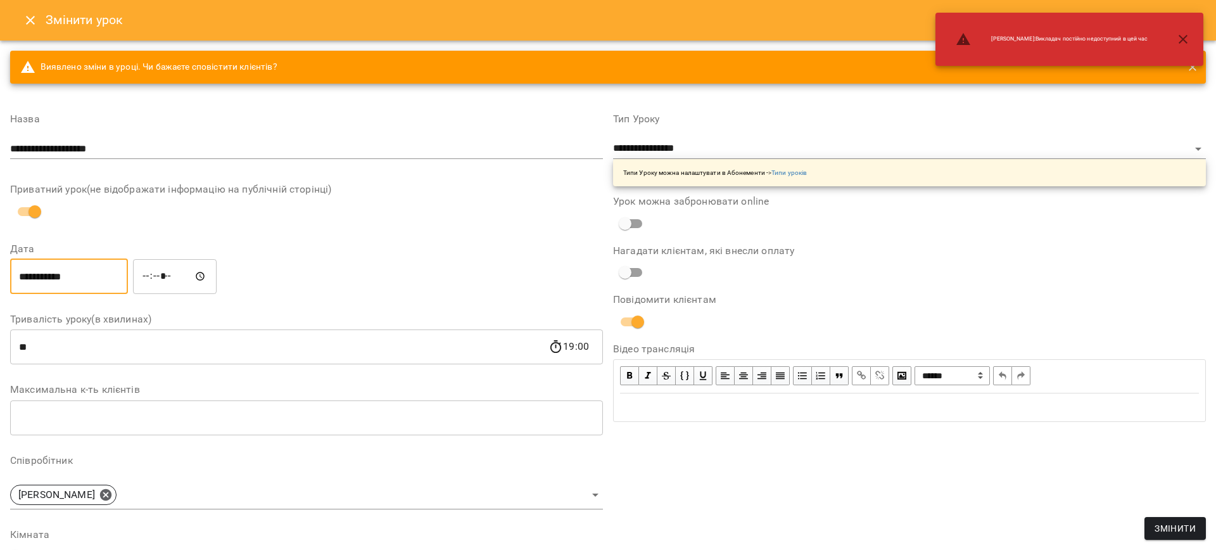
click at [152, 274] on input "*****" at bounding box center [175, 275] width 84 height 35
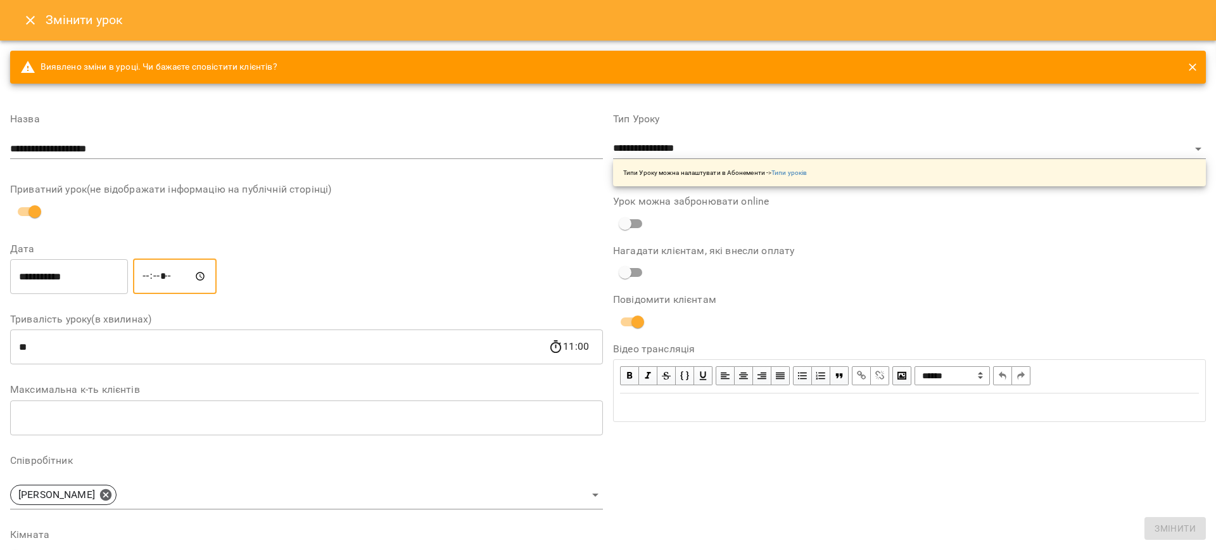
type input "*****"
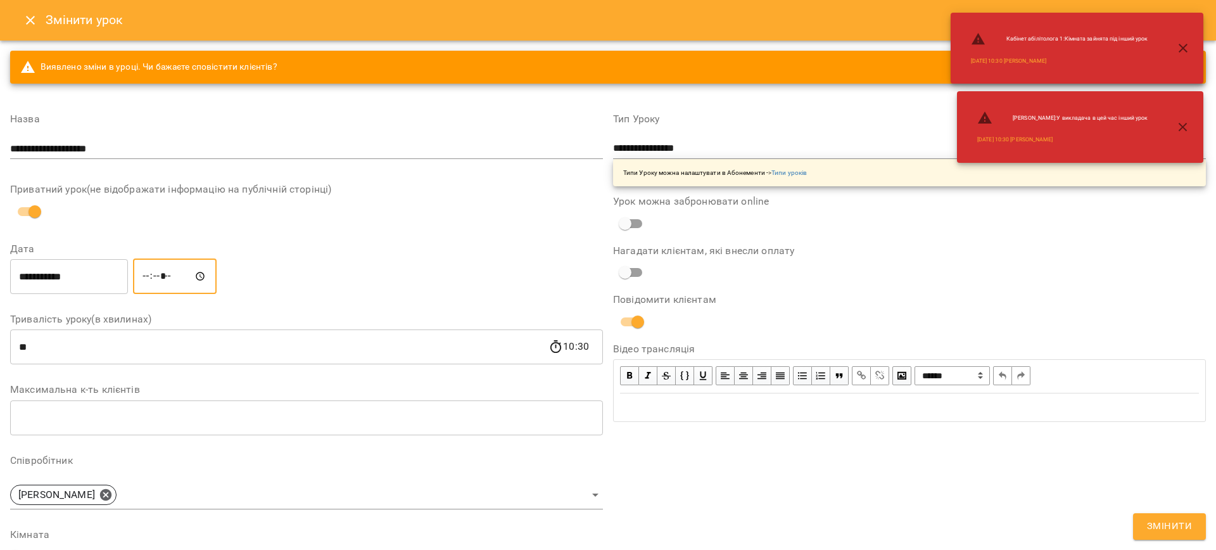
click at [1174, 525] on span "Змінити" at bounding box center [1169, 526] width 45 height 16
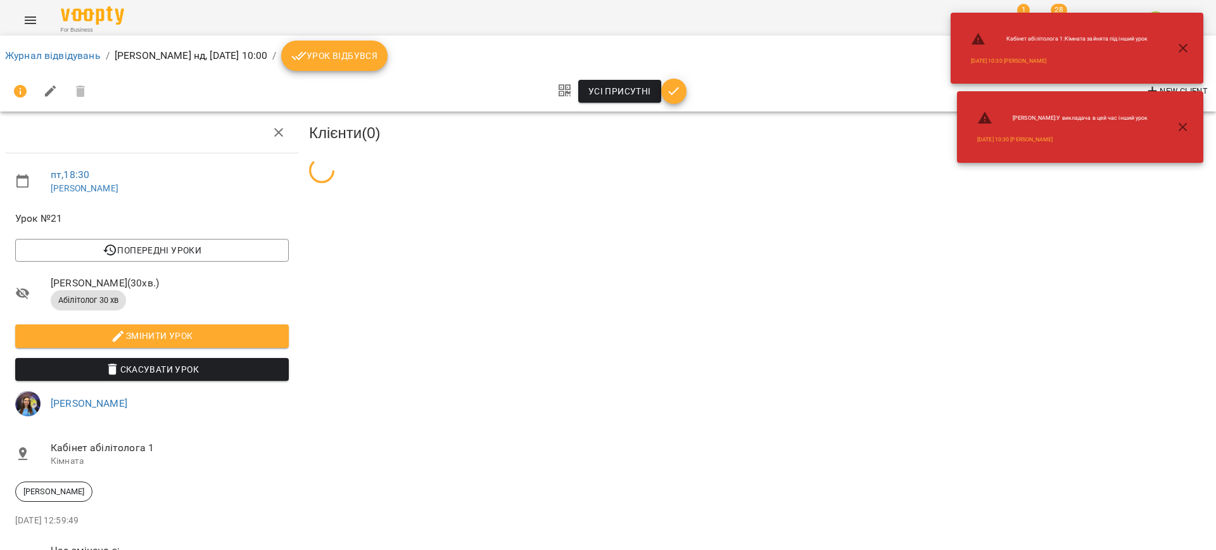
drag, startPoint x: 1177, startPoint y: 43, endPoint x: 1202, endPoint y: 68, distance: 34.9
click at [1177, 43] on icon "button" at bounding box center [1183, 48] width 15 height 15
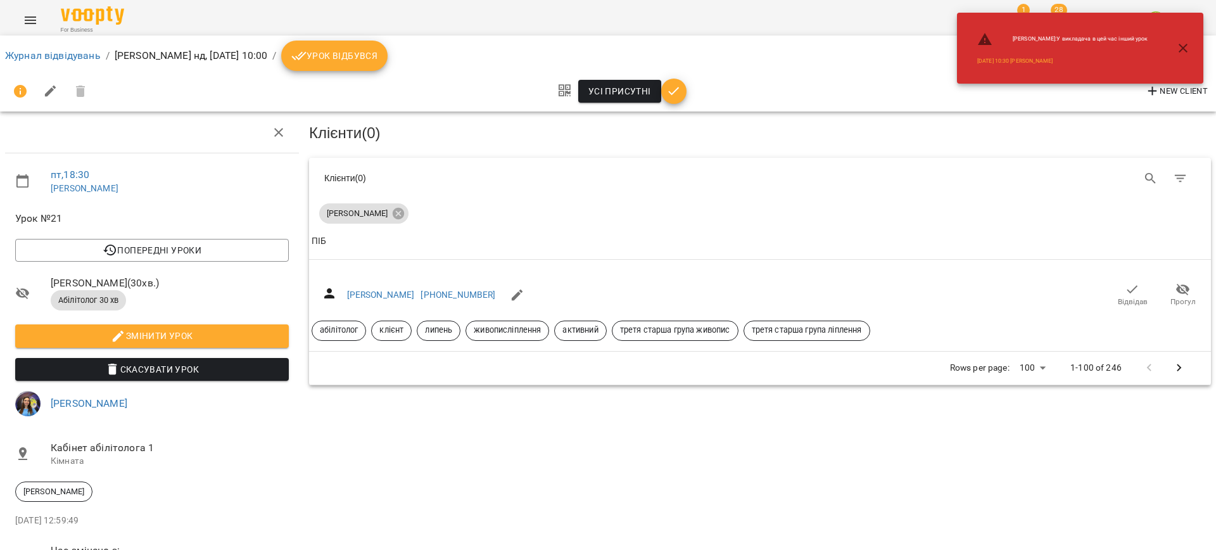
click at [1179, 41] on icon "button" at bounding box center [1183, 48] width 15 height 15
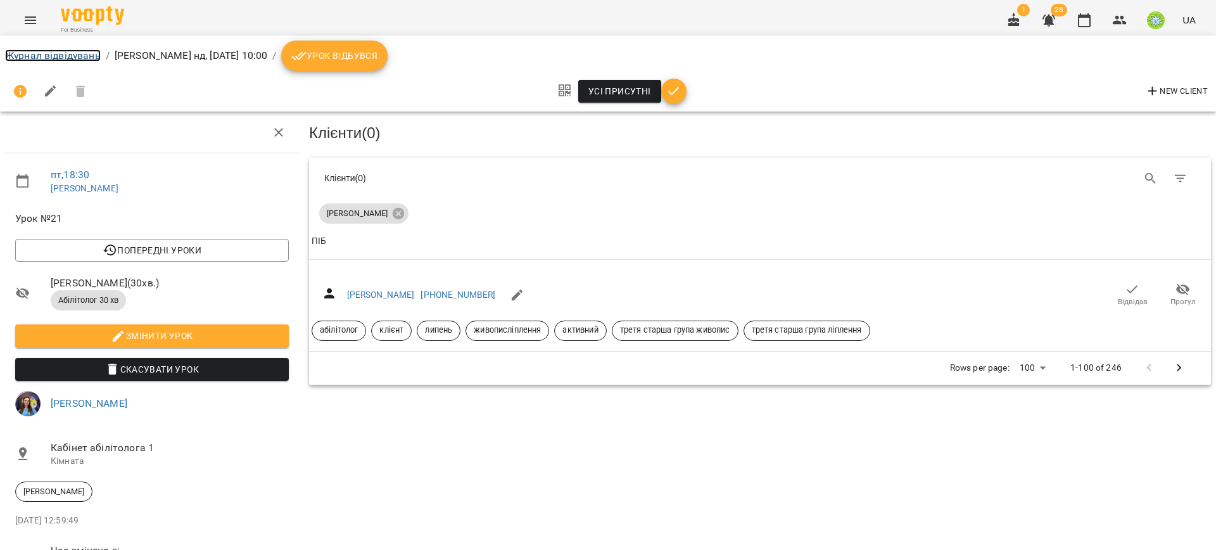
drag, startPoint x: 38, startPoint y: 53, endPoint x: 104, endPoint y: 50, distance: 66.0
click at [39, 53] on link "Журнал відвідувань" at bounding box center [53, 55] width 96 height 12
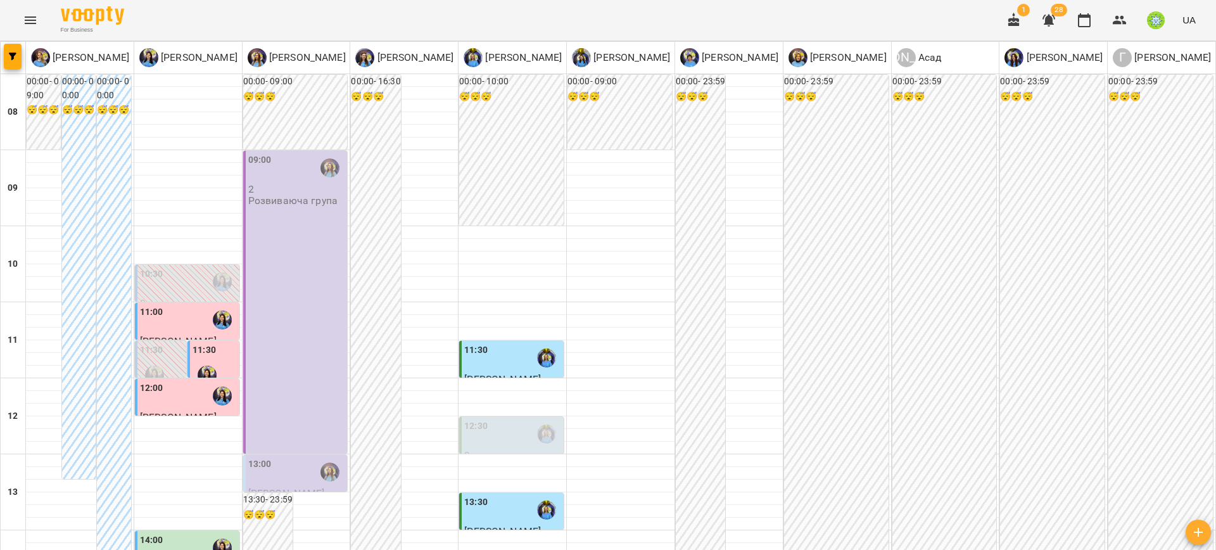
scroll to position [196, 0]
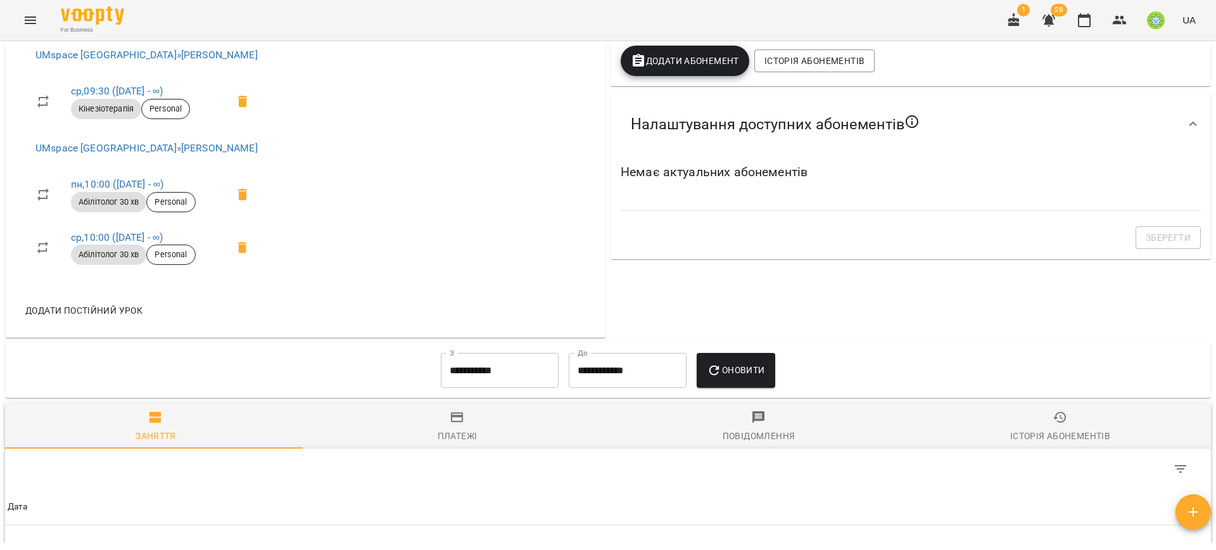
scroll to position [542, 0]
click at [30, 15] on icon "Menu" at bounding box center [30, 20] width 15 height 15
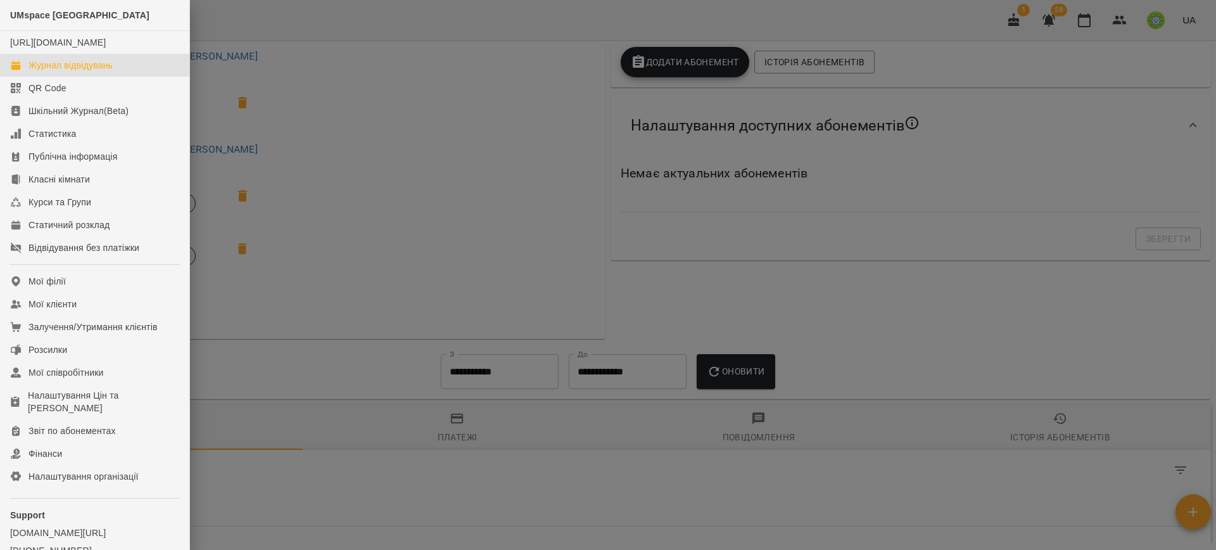
drag, startPoint x: 75, startPoint y: 75, endPoint x: 642, endPoint y: 253, distance: 594.0
click at [76, 72] on div "Журнал відвідувань" at bounding box center [71, 65] width 84 height 13
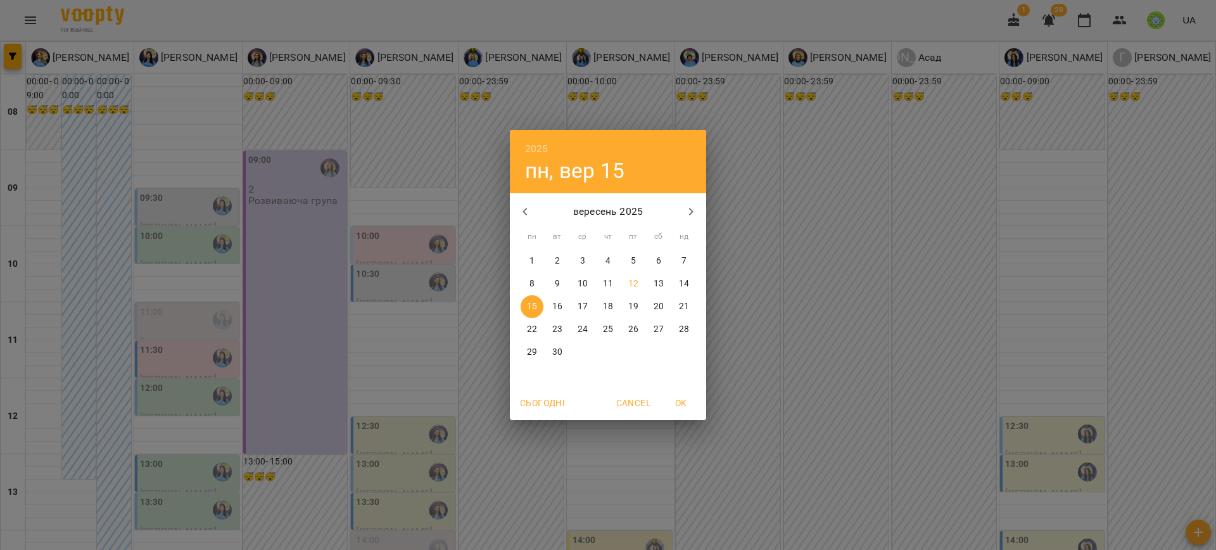
click at [656, 283] on p "13" at bounding box center [659, 283] width 10 height 13
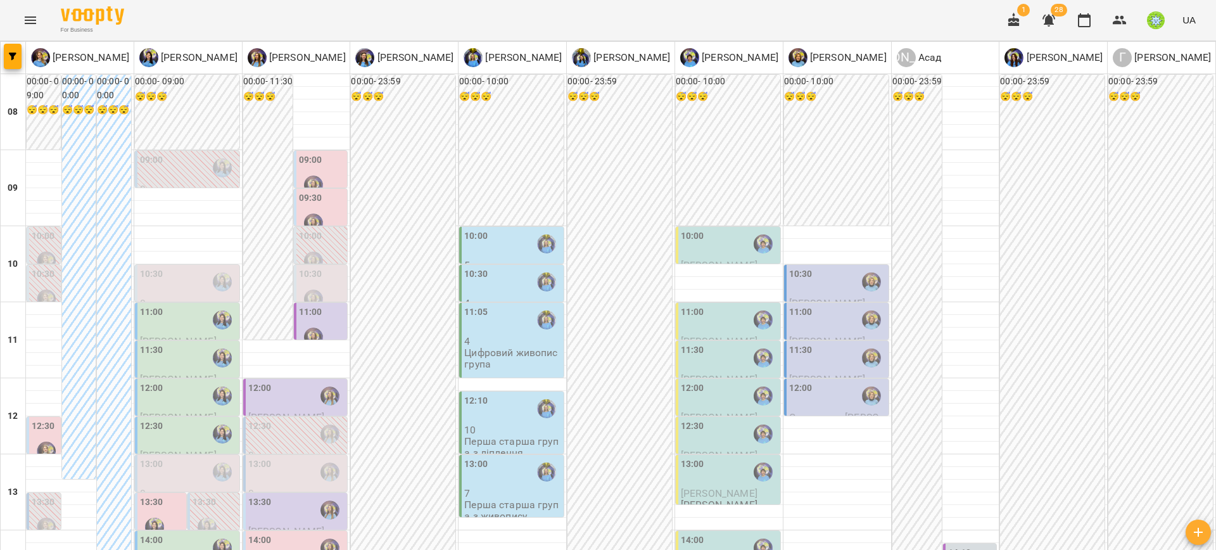
click at [813, 363] on div "11:30" at bounding box center [837, 357] width 97 height 29
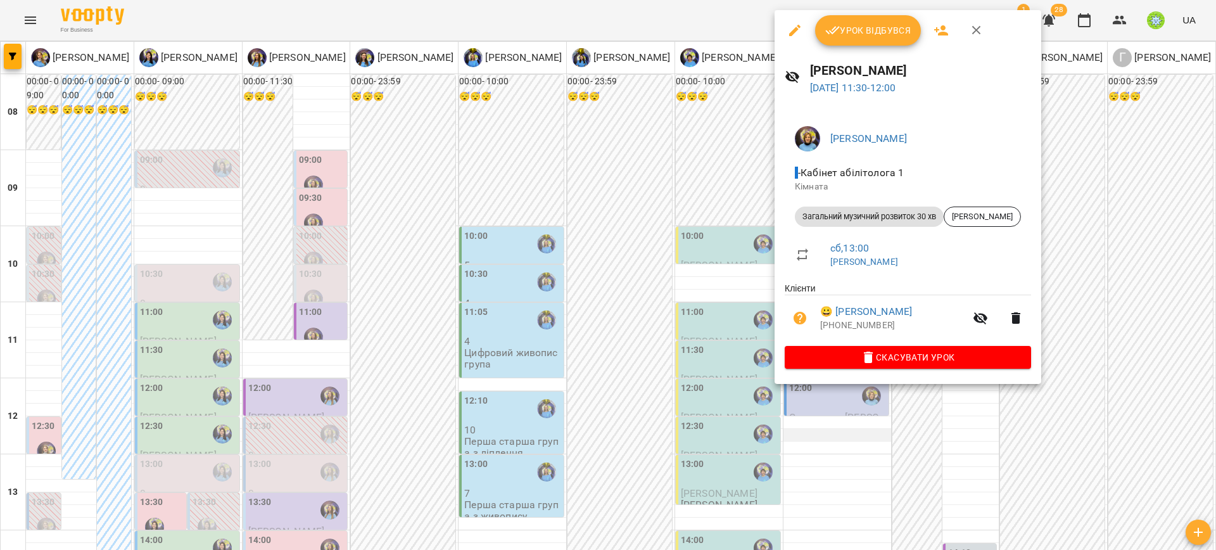
click at [827, 432] on div at bounding box center [608, 275] width 1216 height 550
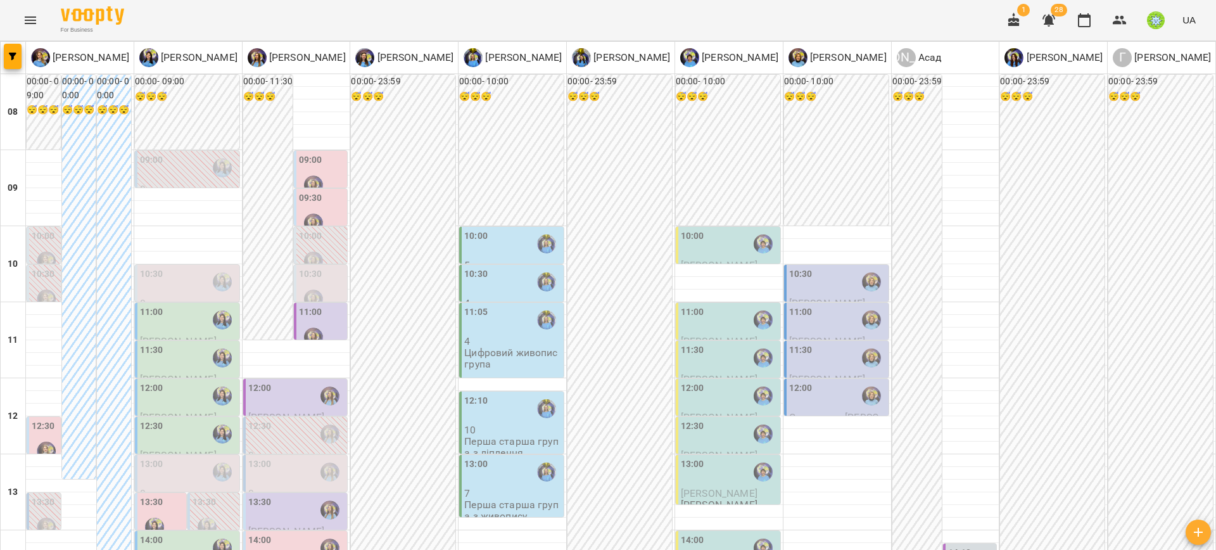
click at [708, 323] on div "11:00" at bounding box center [729, 319] width 97 height 29
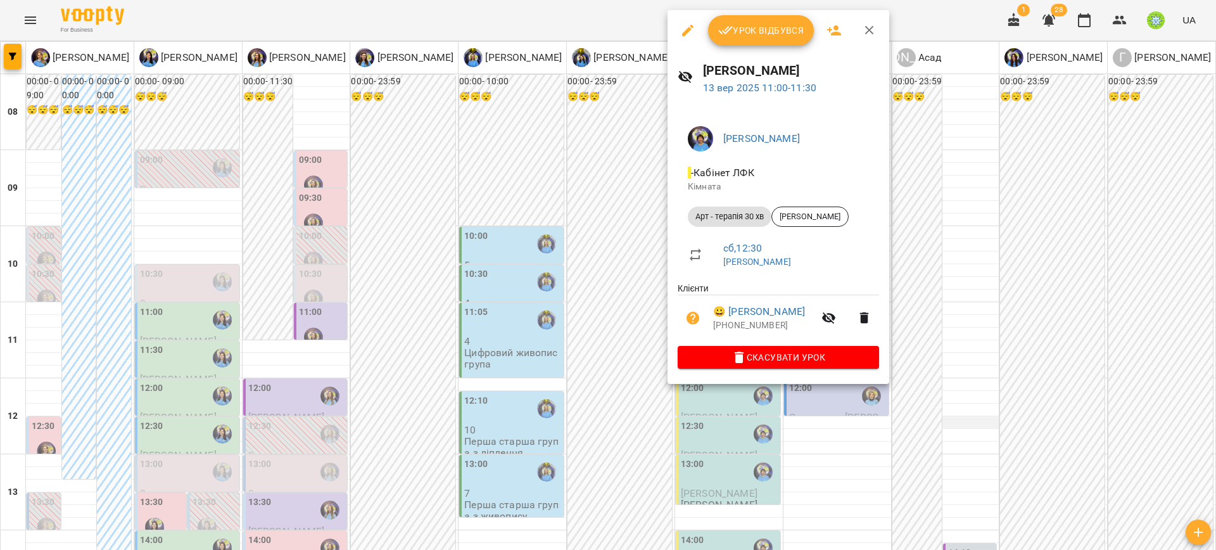
click at [965, 424] on div at bounding box center [608, 275] width 1216 height 550
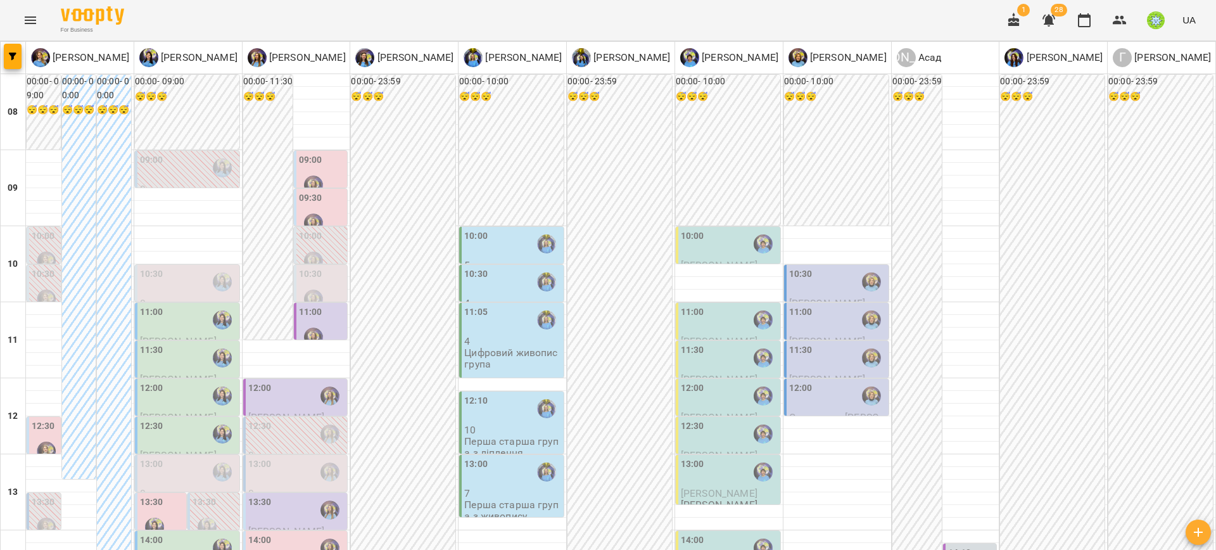
click at [795, 352] on label "11:30" at bounding box center [800, 350] width 23 height 14
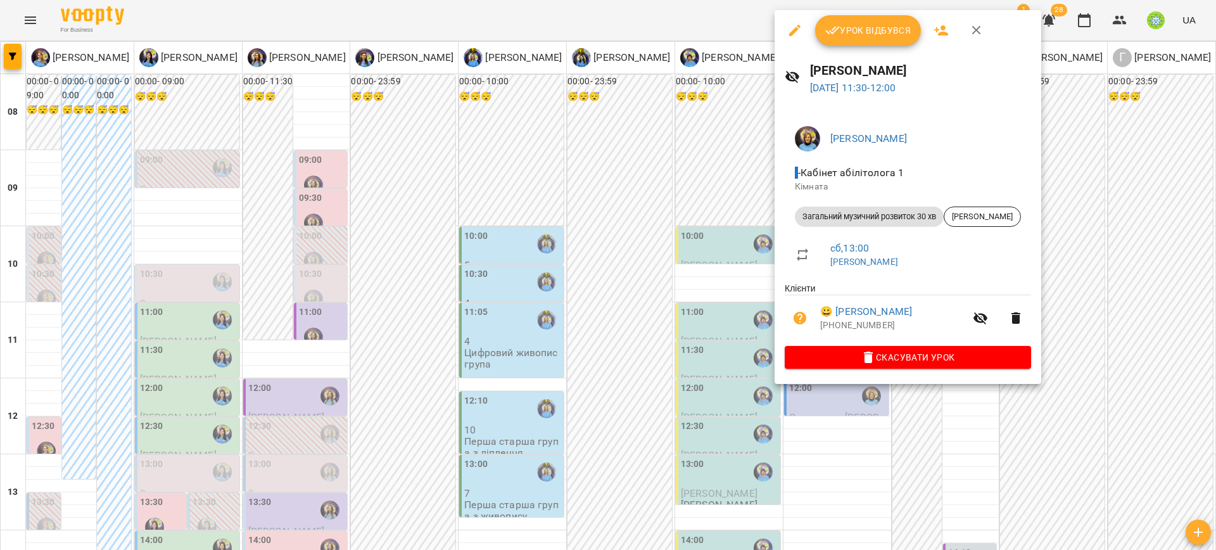
click at [1023, 398] on div at bounding box center [608, 275] width 1216 height 550
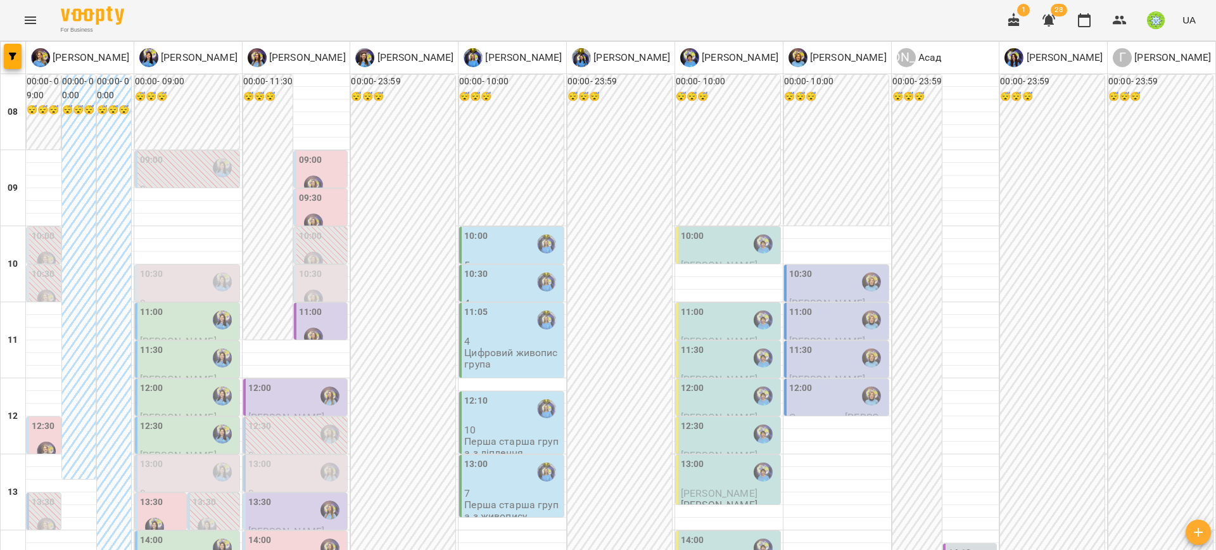
type input "**********"
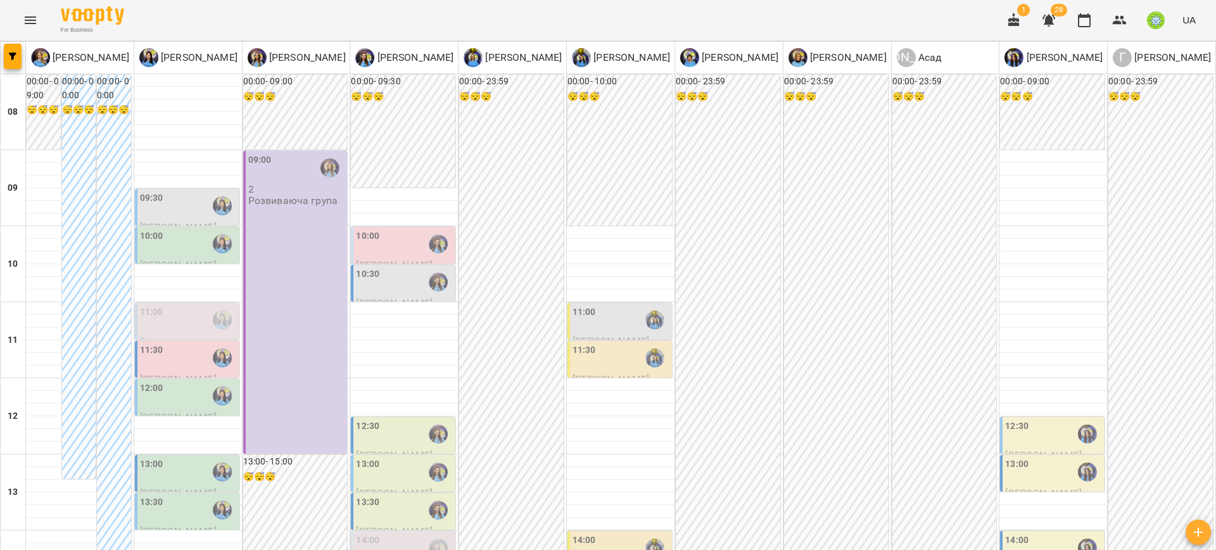
scroll to position [549, 0]
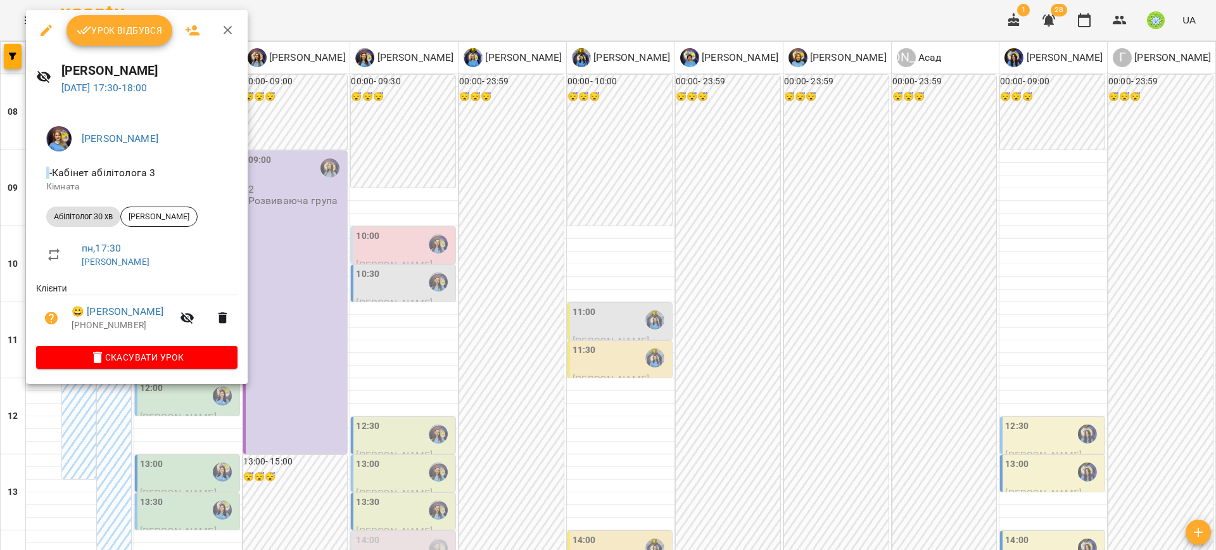
drag, startPoint x: 336, startPoint y: 315, endPoint x: 301, endPoint y: 307, distance: 35.8
click at [335, 315] on div at bounding box center [608, 275] width 1216 height 550
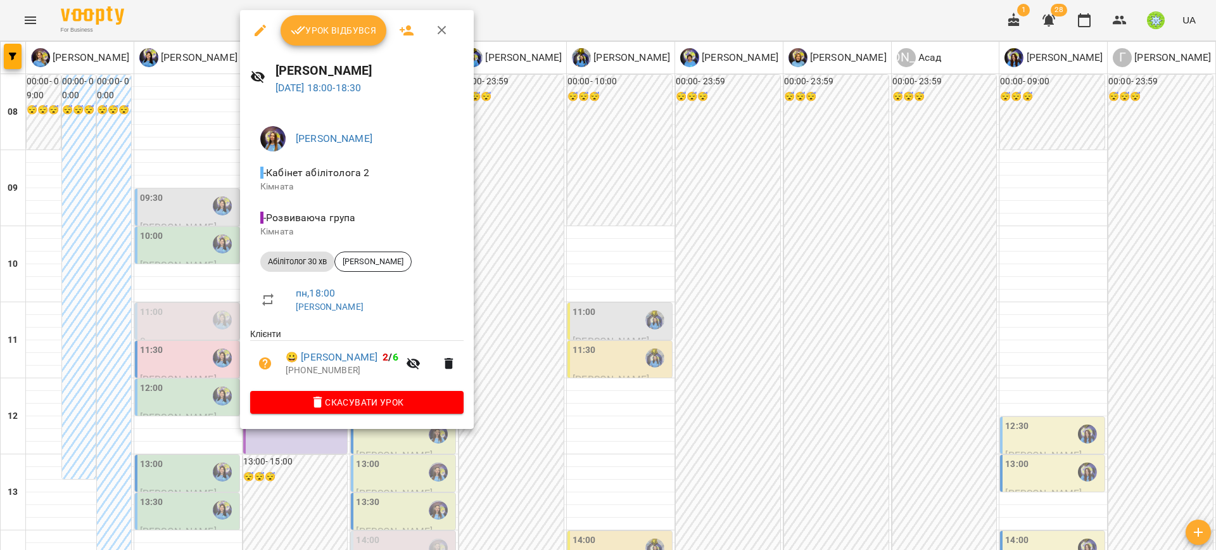
click at [531, 409] on div at bounding box center [608, 275] width 1216 height 550
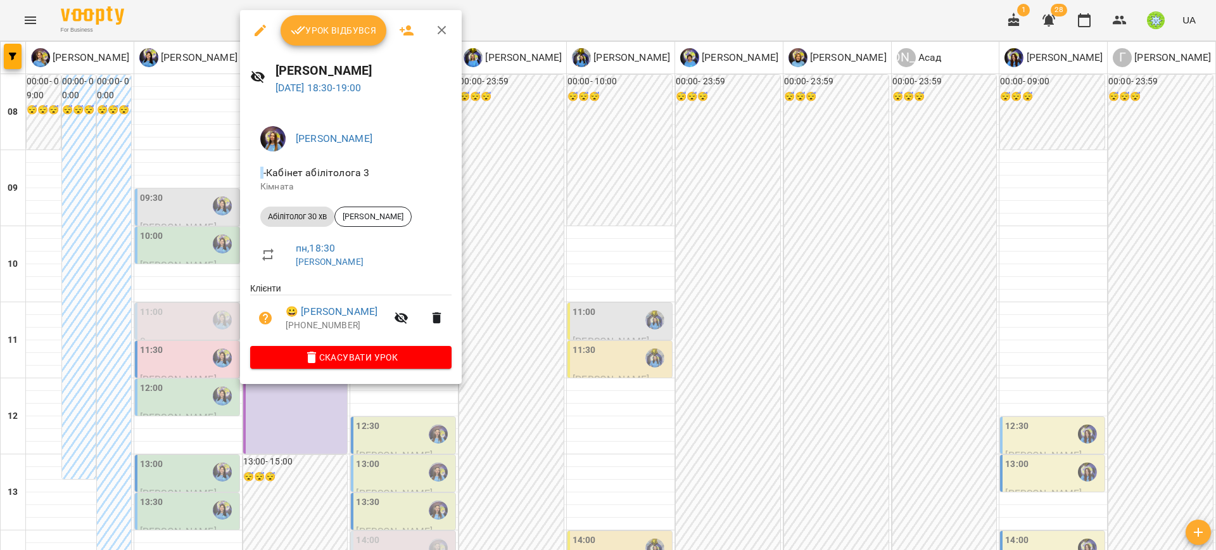
drag, startPoint x: 466, startPoint y: 416, endPoint x: 344, endPoint y: 350, distance: 138.9
click at [466, 416] on div at bounding box center [608, 275] width 1216 height 550
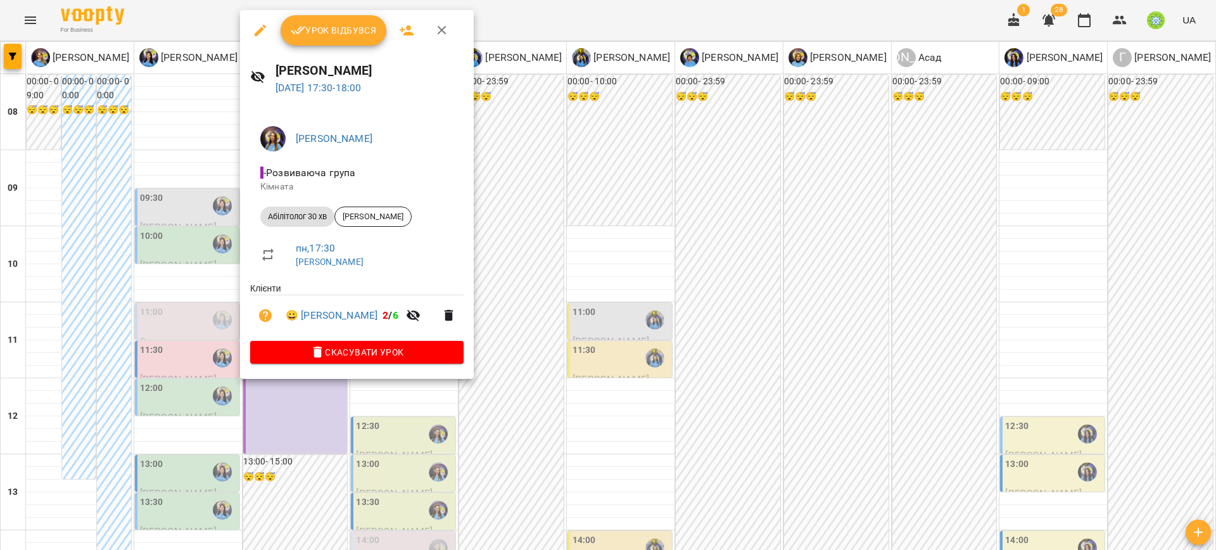
drag, startPoint x: 477, startPoint y: 420, endPoint x: 449, endPoint y: 382, distance: 47.1
click at [476, 419] on div at bounding box center [608, 275] width 1216 height 550
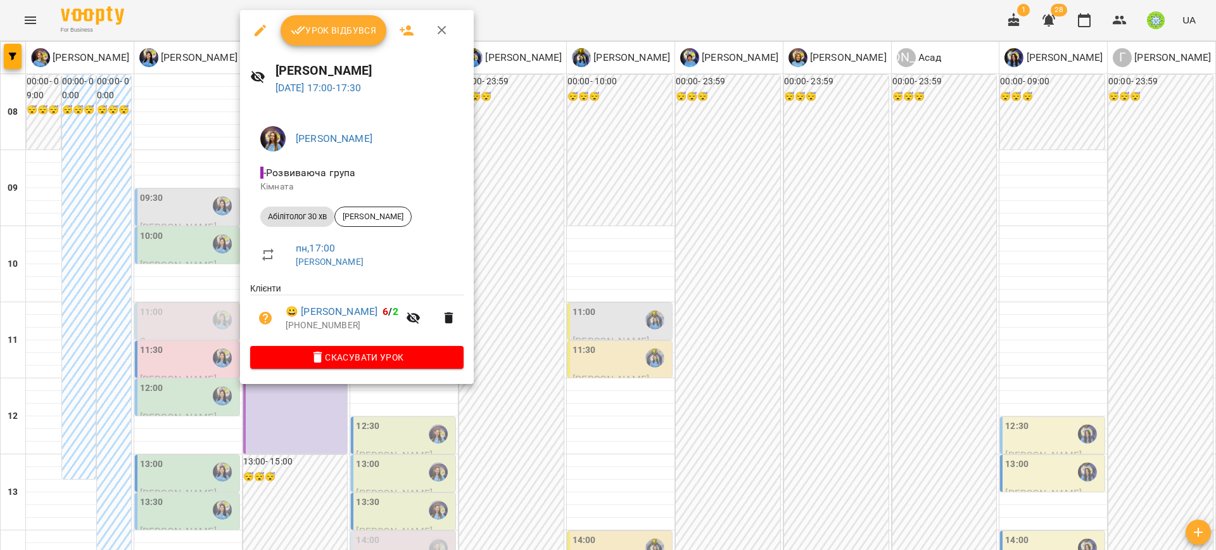
drag, startPoint x: 507, startPoint y: 422, endPoint x: 421, endPoint y: 341, distance: 117.9
click at [505, 419] on div at bounding box center [608, 275] width 1216 height 550
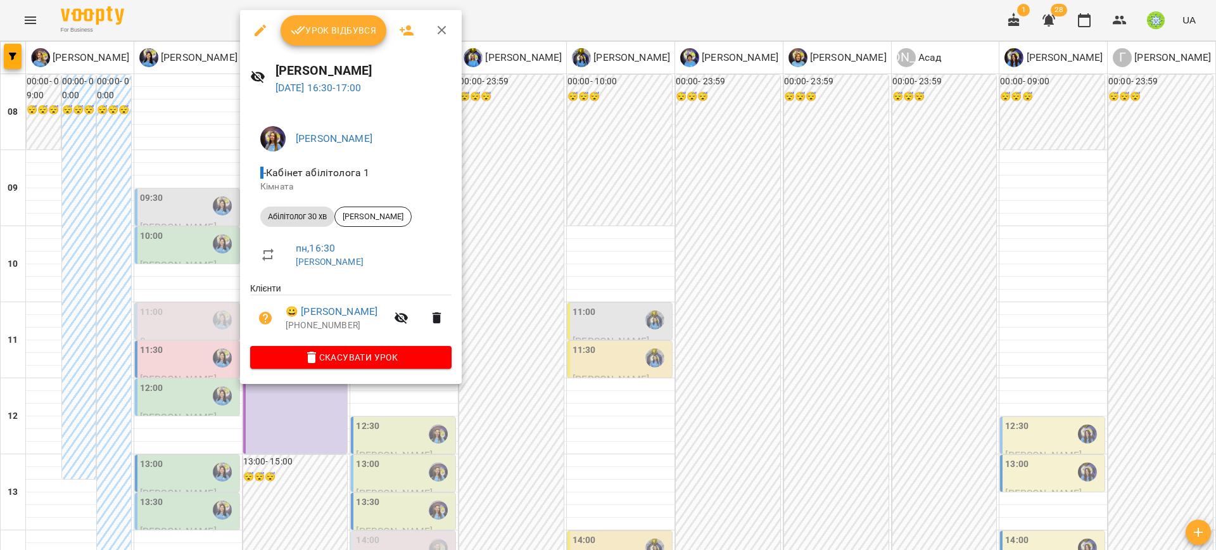
drag, startPoint x: 416, startPoint y: 416, endPoint x: 410, endPoint y: 415, distance: 6.4
click at [416, 416] on div at bounding box center [608, 275] width 1216 height 550
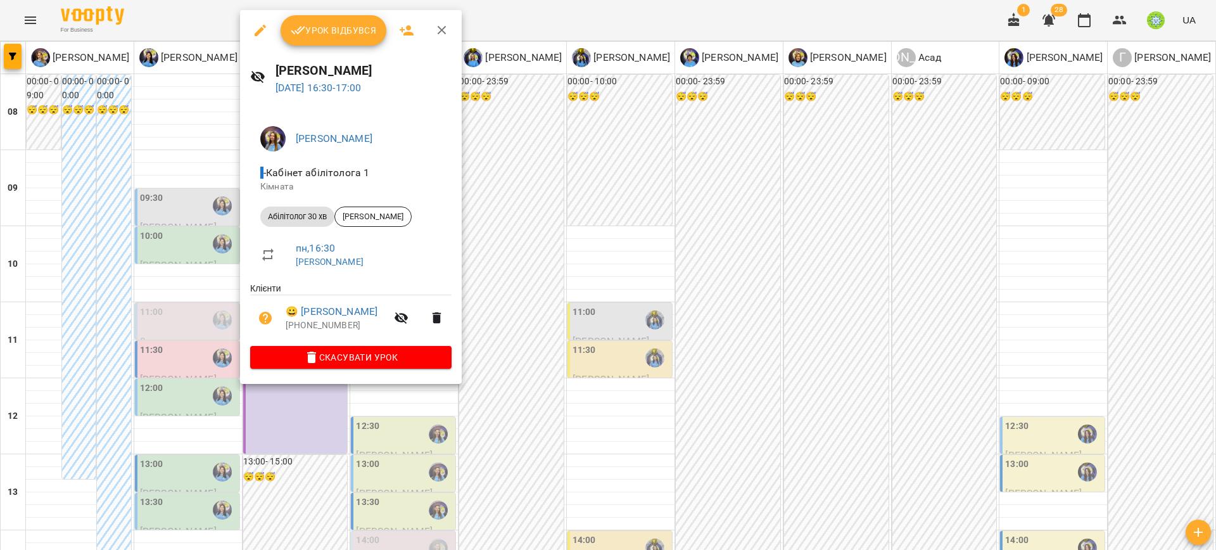
click at [488, 409] on div at bounding box center [608, 275] width 1216 height 550
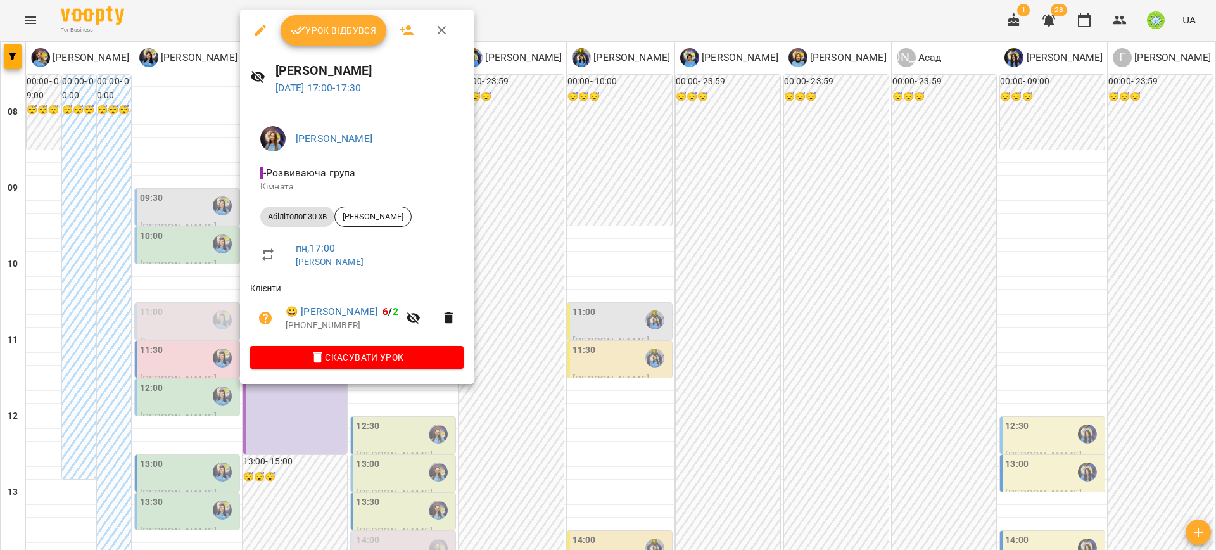
click at [505, 258] on div at bounding box center [608, 275] width 1216 height 550
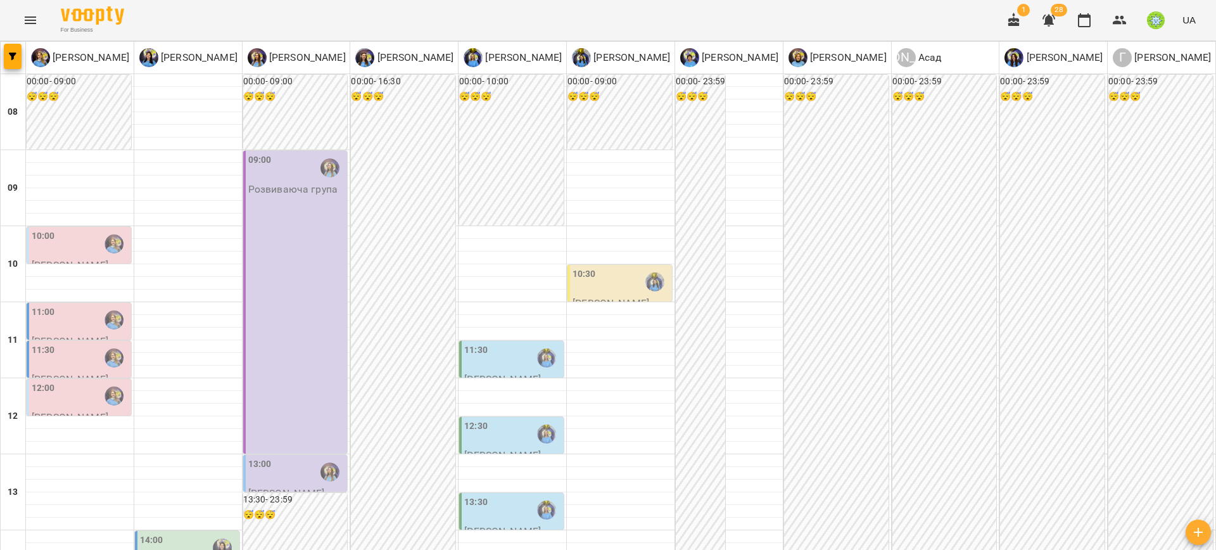
scroll to position [595, 0]
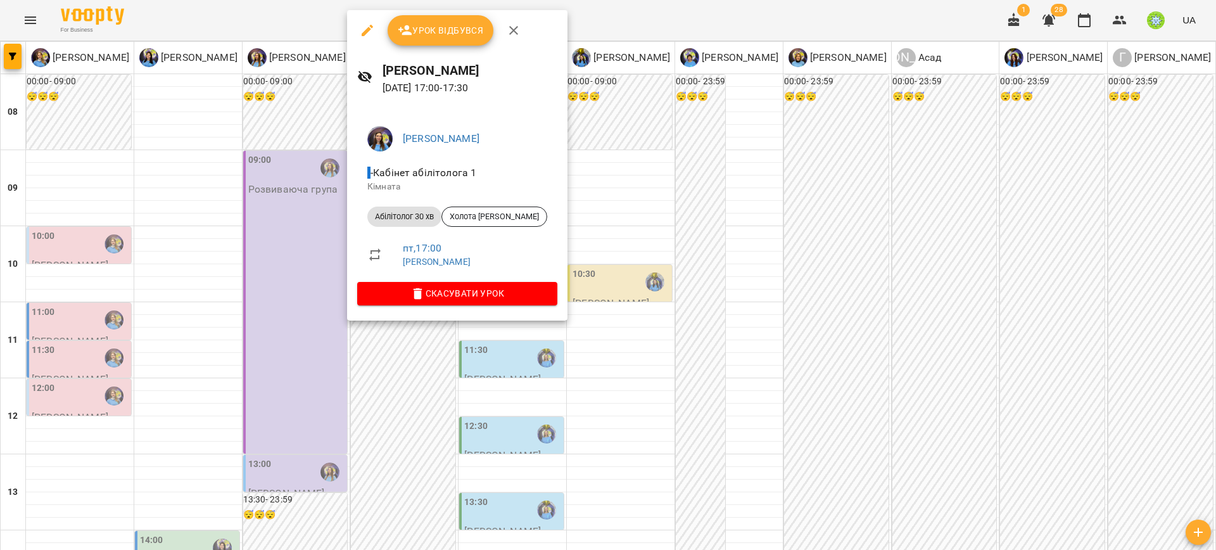
drag, startPoint x: 558, startPoint y: 296, endPoint x: 488, endPoint y: 258, distance: 79.9
click at [556, 292] on div at bounding box center [608, 275] width 1216 height 550
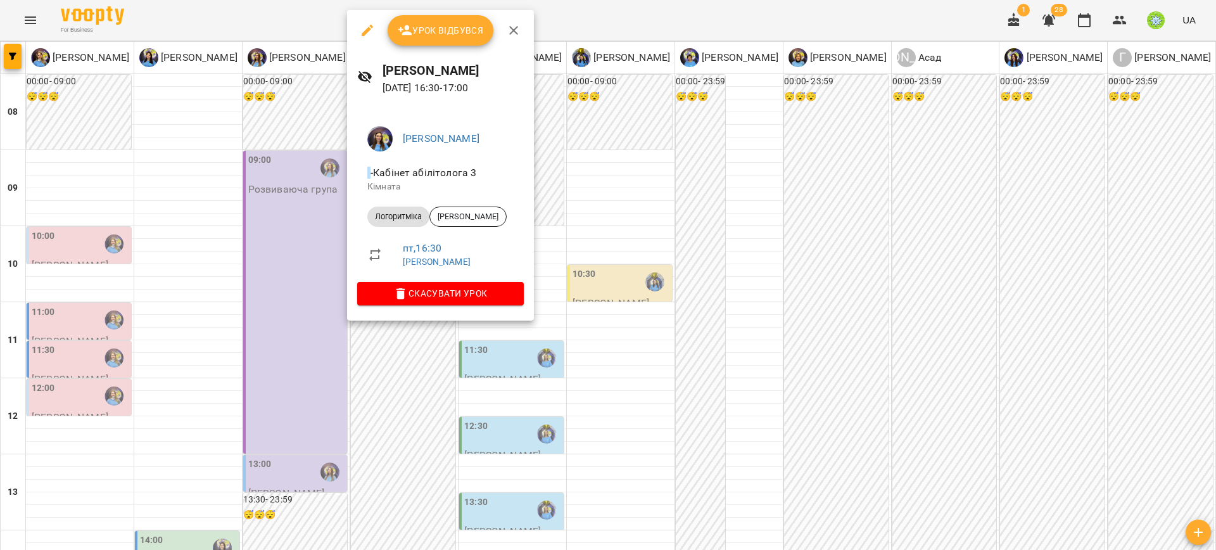
drag, startPoint x: 659, startPoint y: 302, endPoint x: 597, endPoint y: 276, distance: 67.3
click at [658, 298] on div at bounding box center [608, 275] width 1216 height 550
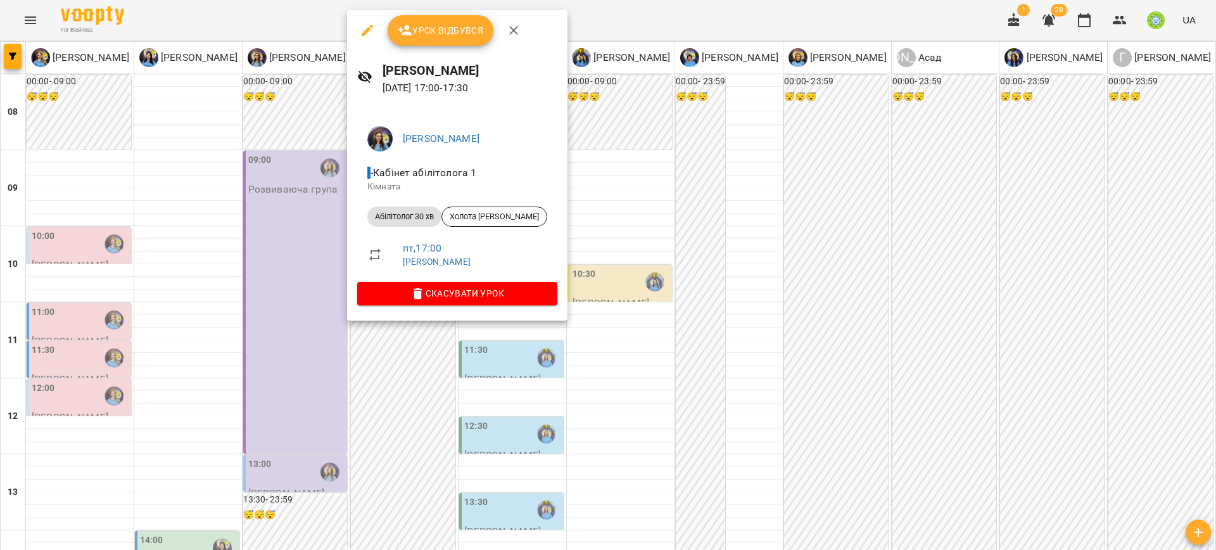
drag, startPoint x: 674, startPoint y: 329, endPoint x: 618, endPoint y: 306, distance: 60.8
click at [672, 327] on div at bounding box center [608, 275] width 1216 height 550
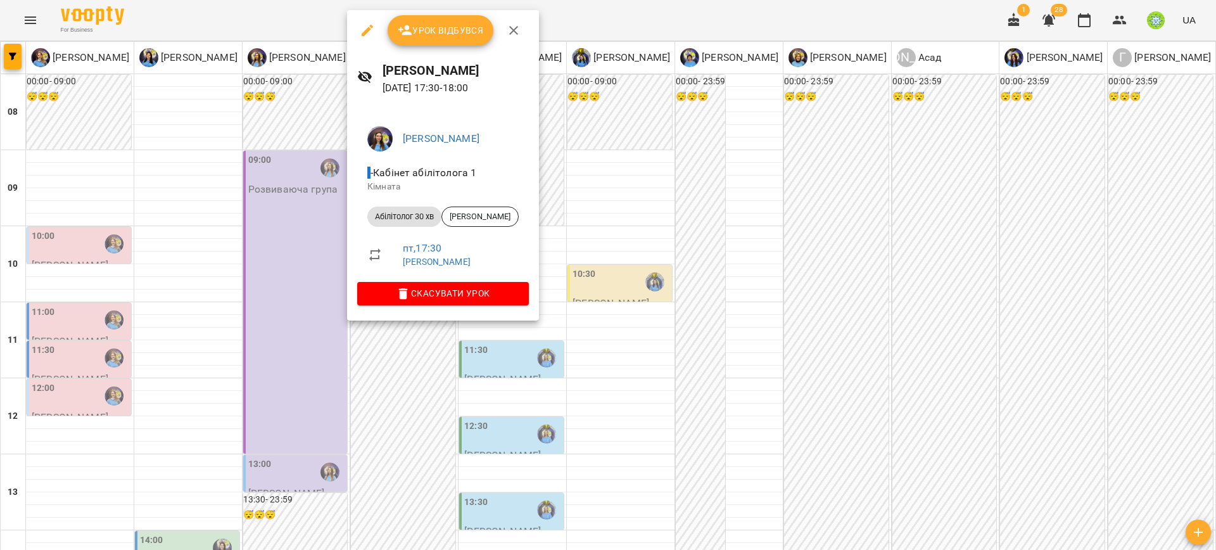
drag, startPoint x: 642, startPoint y: 308, endPoint x: 505, endPoint y: 260, distance: 144.4
click at [640, 307] on div at bounding box center [608, 275] width 1216 height 550
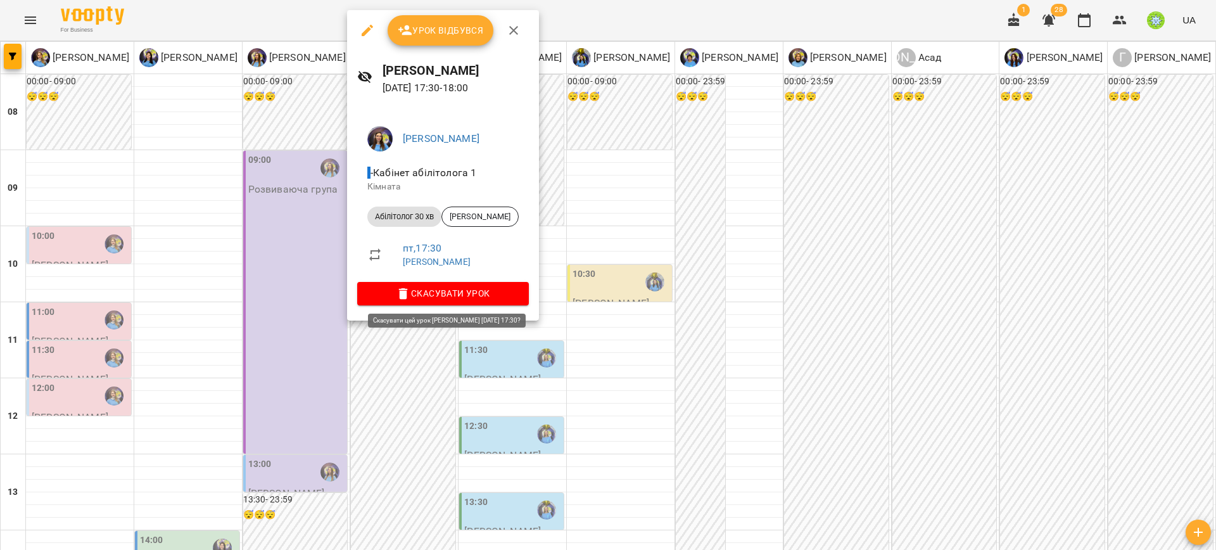
click at [509, 293] on span "Скасувати Урок" at bounding box center [442, 293] width 151 height 15
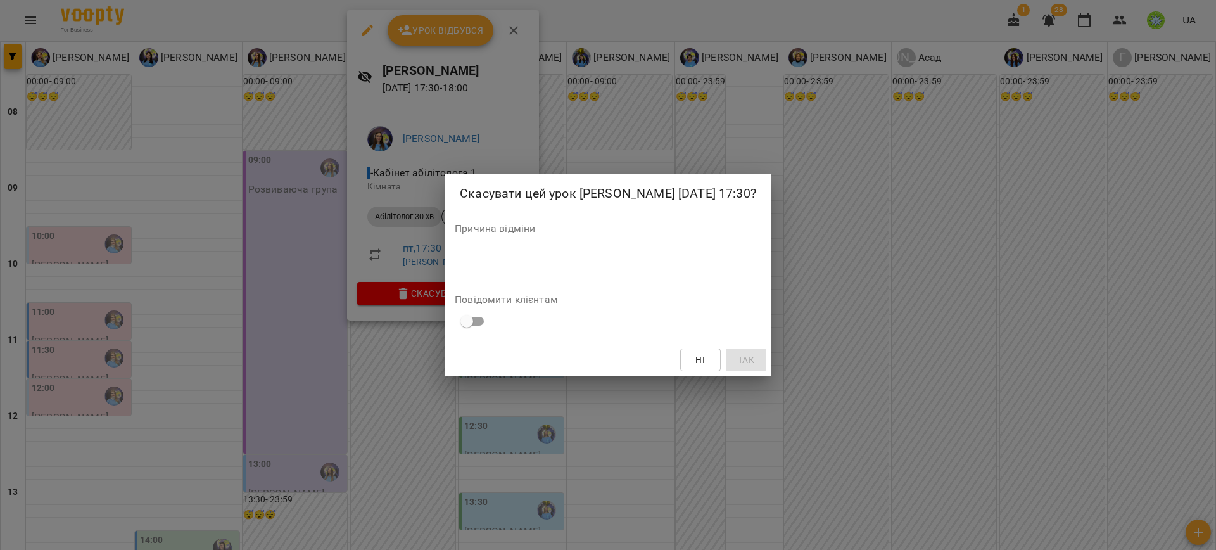
click at [534, 265] on div "*" at bounding box center [608, 259] width 307 height 20
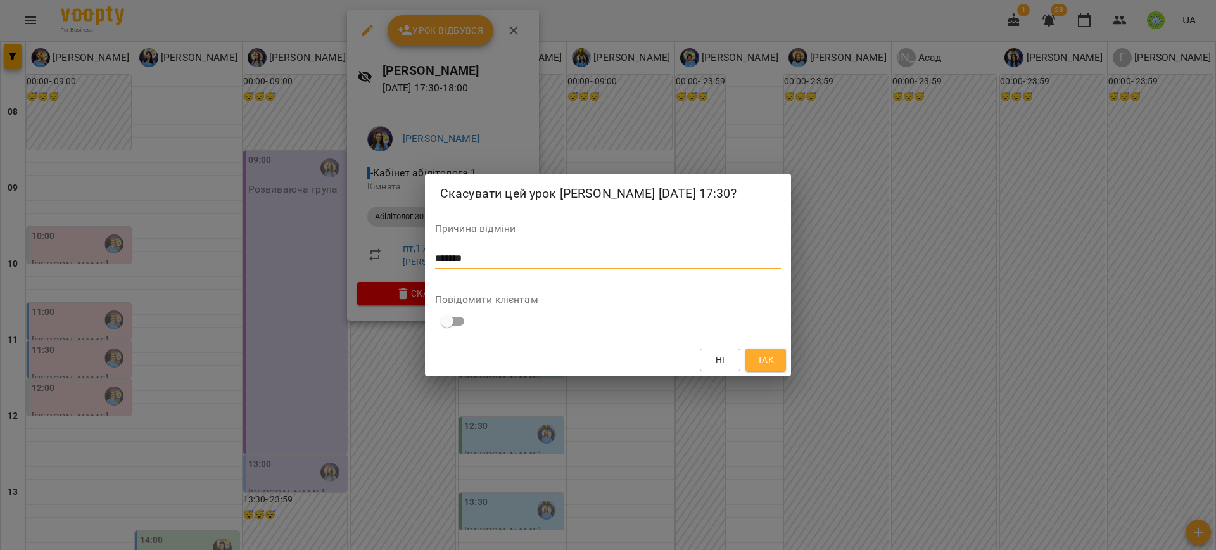
type textarea "*******"
click at [766, 357] on span "Так" at bounding box center [766, 359] width 16 height 15
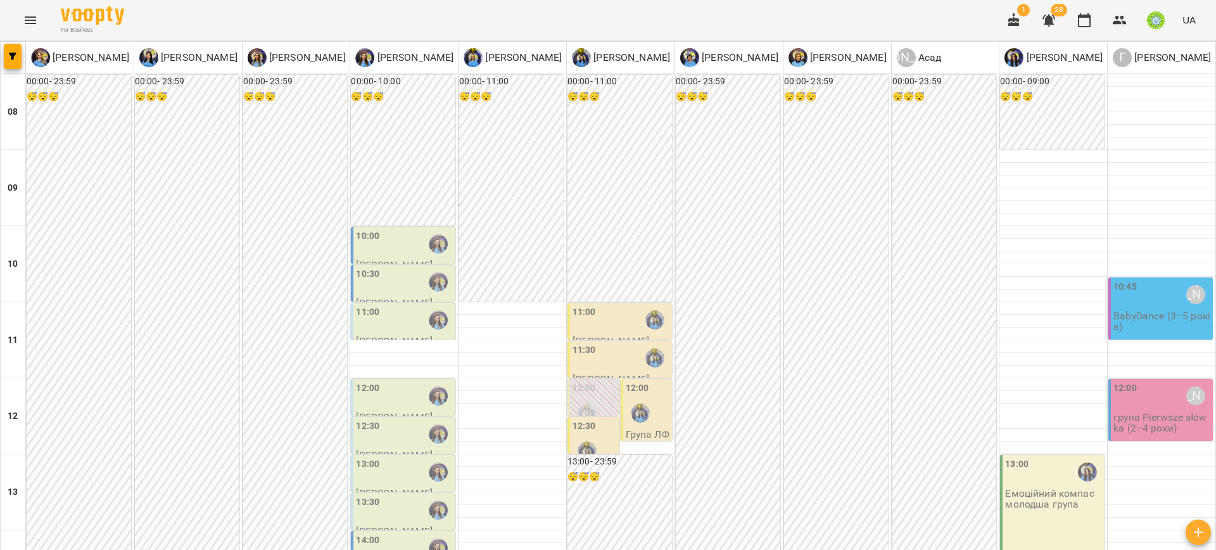
click at [390, 319] on div "11:00" at bounding box center [404, 319] width 97 height 29
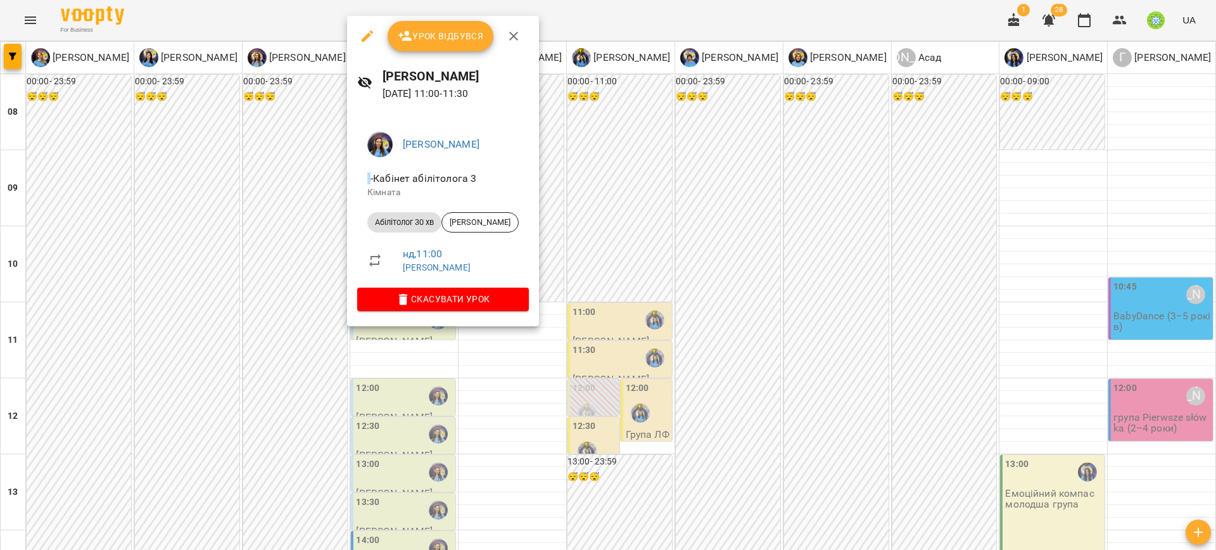
drag, startPoint x: 634, startPoint y: 255, endPoint x: 526, endPoint y: 255, distance: 108.3
click at [623, 251] on div at bounding box center [608, 275] width 1216 height 550
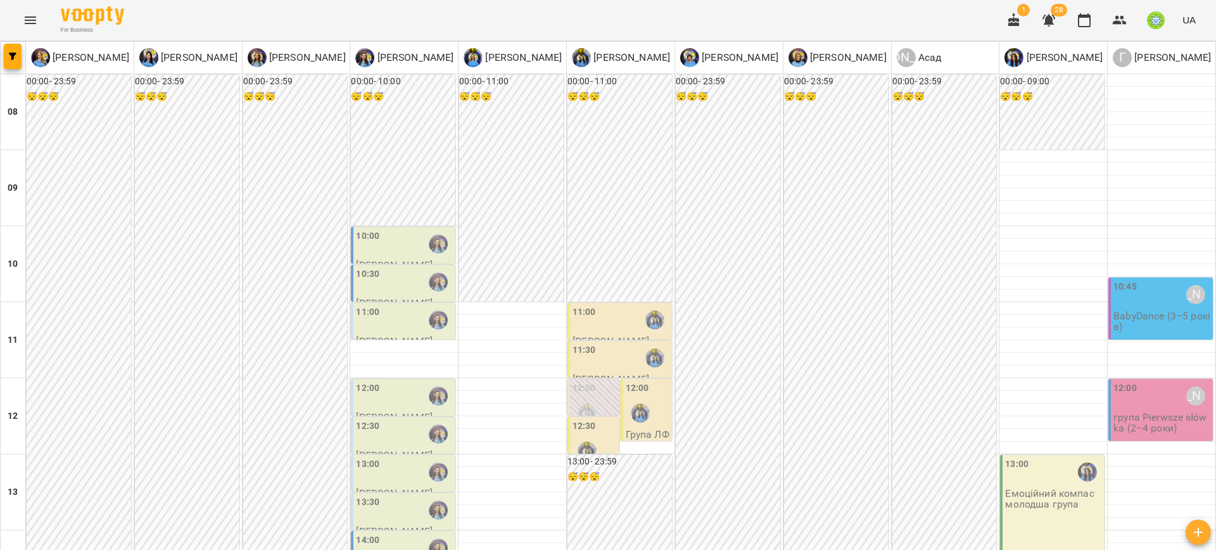
drag, startPoint x: 386, startPoint y: 263, endPoint x: 390, endPoint y: 269, distance: 6.9
click at [386, 264] on div "10:30 Ігнатенко Оксана" at bounding box center [403, 283] width 106 height 38
click at [387, 275] on div "10:30" at bounding box center [404, 281] width 97 height 29
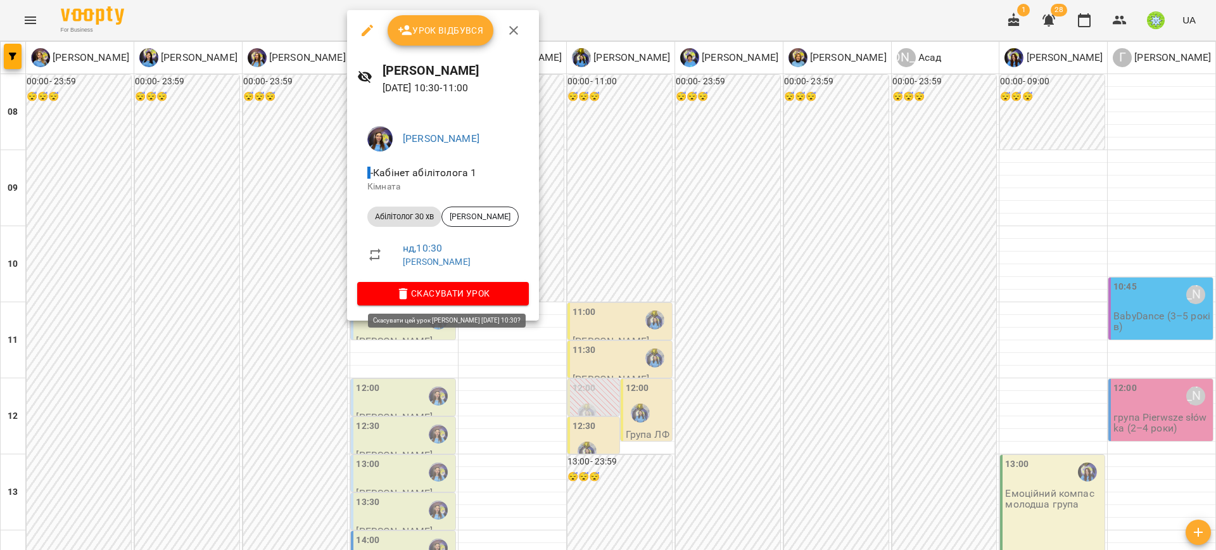
click at [430, 296] on span "Скасувати Урок" at bounding box center [442, 293] width 151 height 15
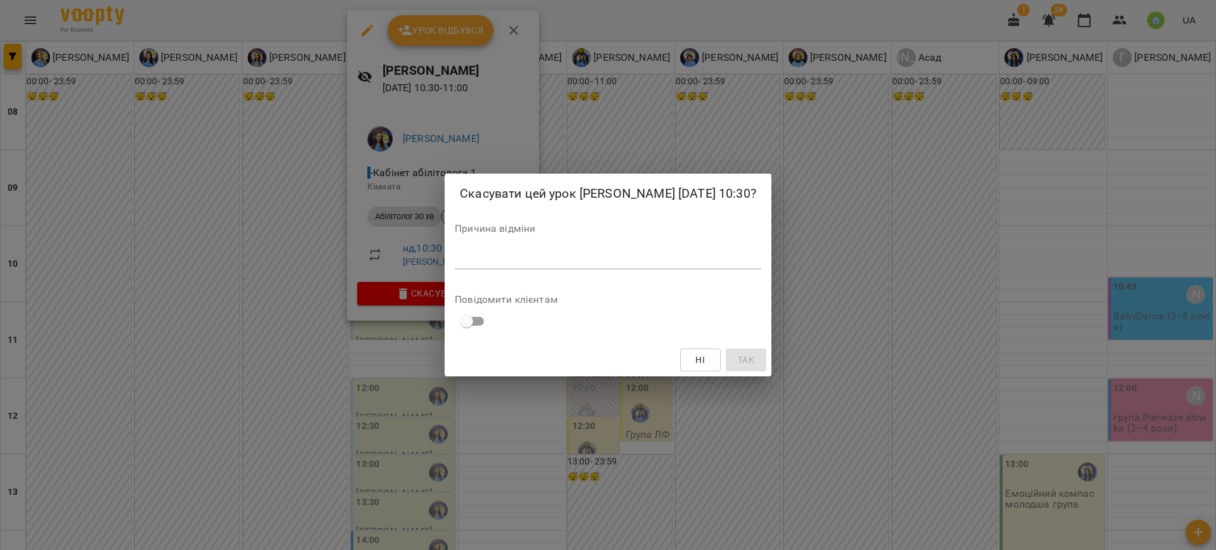
click at [517, 256] on textarea at bounding box center [608, 259] width 307 height 12
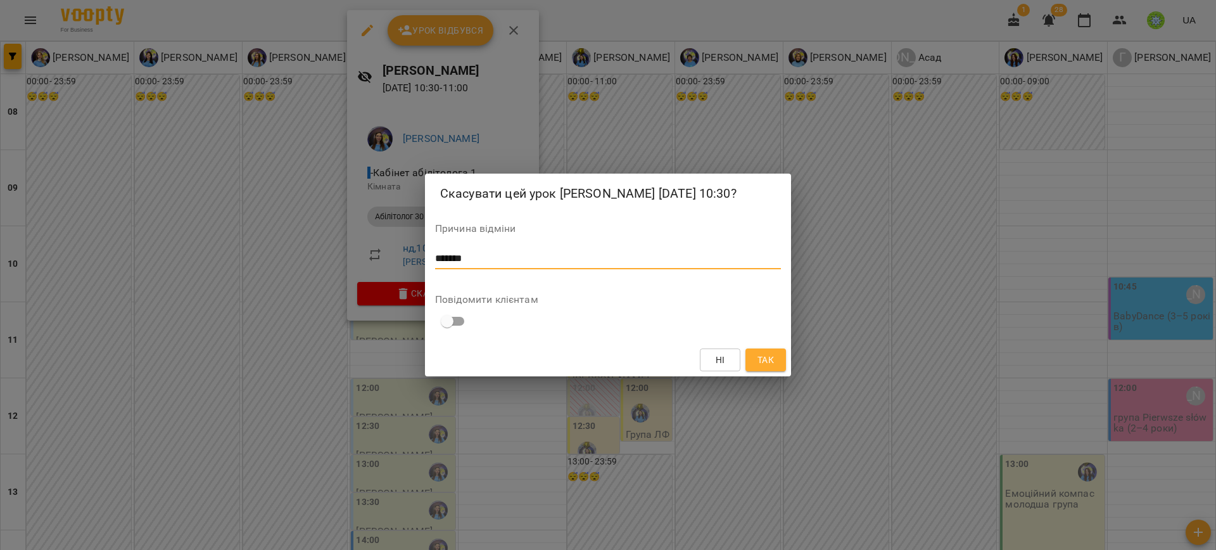
type textarea "*******"
drag, startPoint x: 766, startPoint y: 364, endPoint x: 760, endPoint y: 367, distance: 7.1
click at [765, 362] on span "Так" at bounding box center [766, 359] width 16 height 15
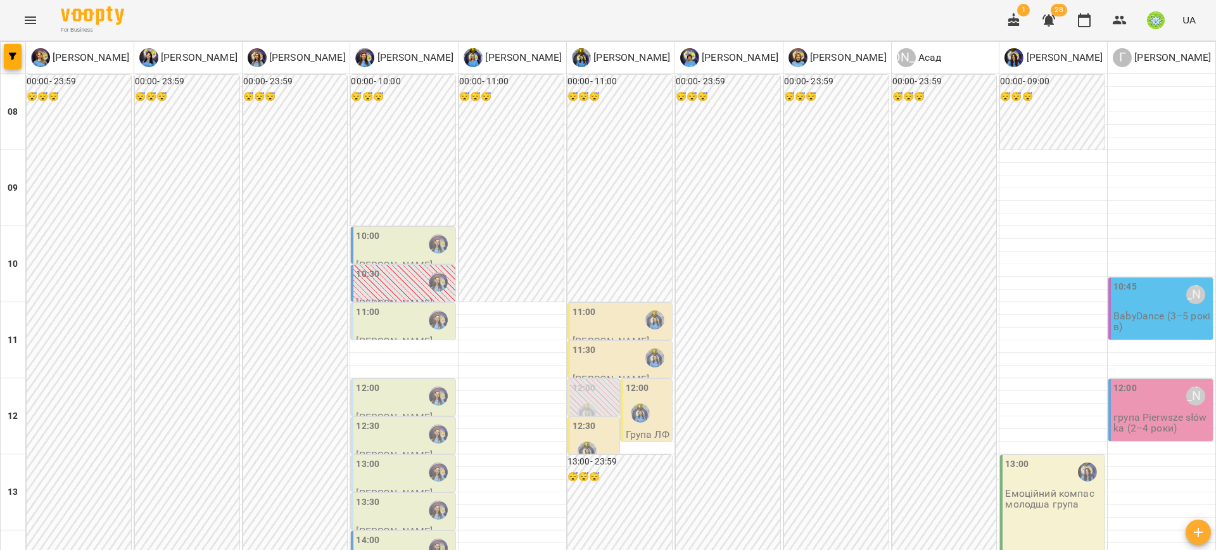
click at [590, 330] on div "11:00" at bounding box center [621, 319] width 97 height 29
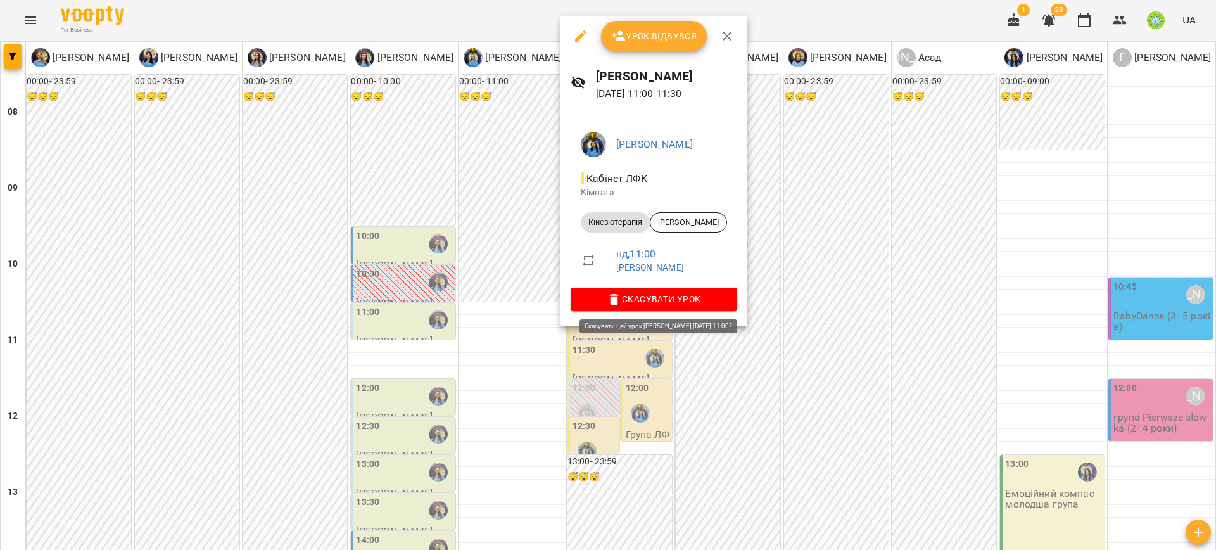
click at [668, 298] on span "Скасувати Урок" at bounding box center [654, 298] width 146 height 15
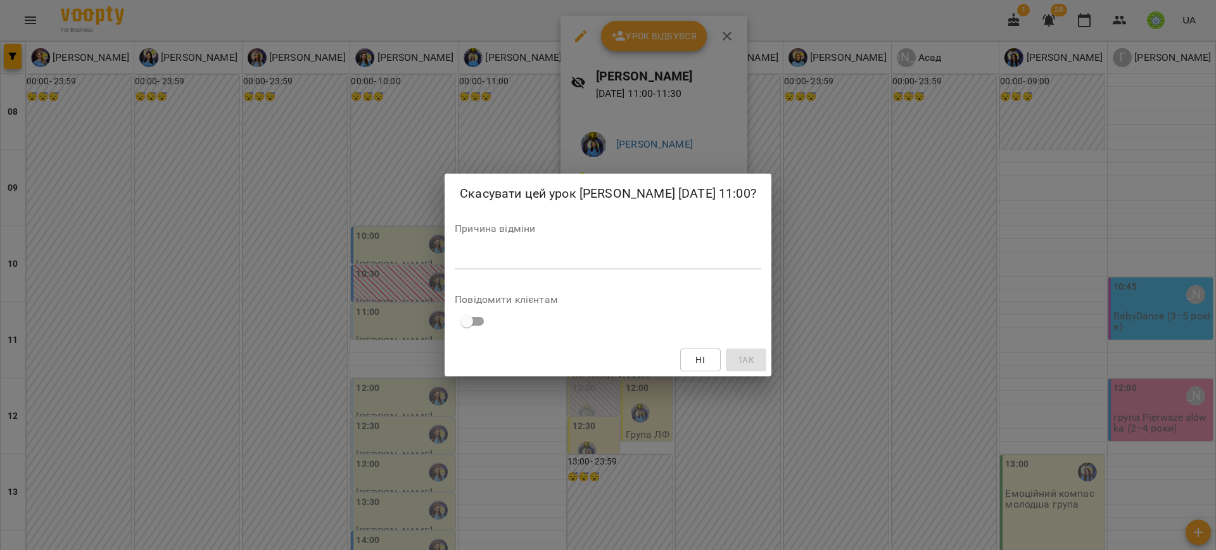
click at [526, 257] on textarea at bounding box center [608, 259] width 307 height 12
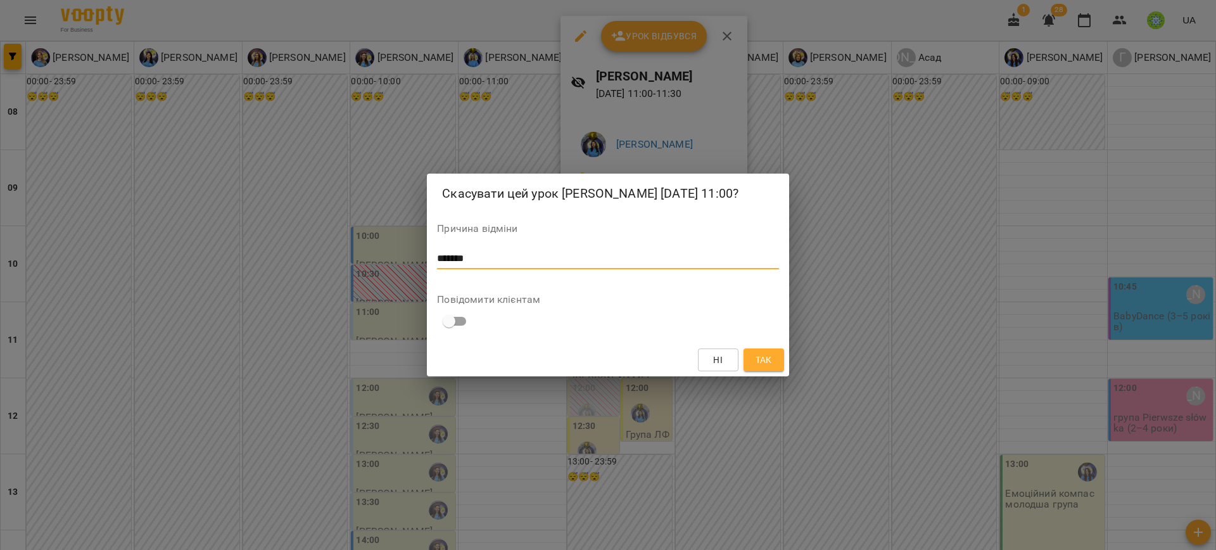
type textarea "*******"
click at [758, 355] on span "Так" at bounding box center [764, 359] width 16 height 15
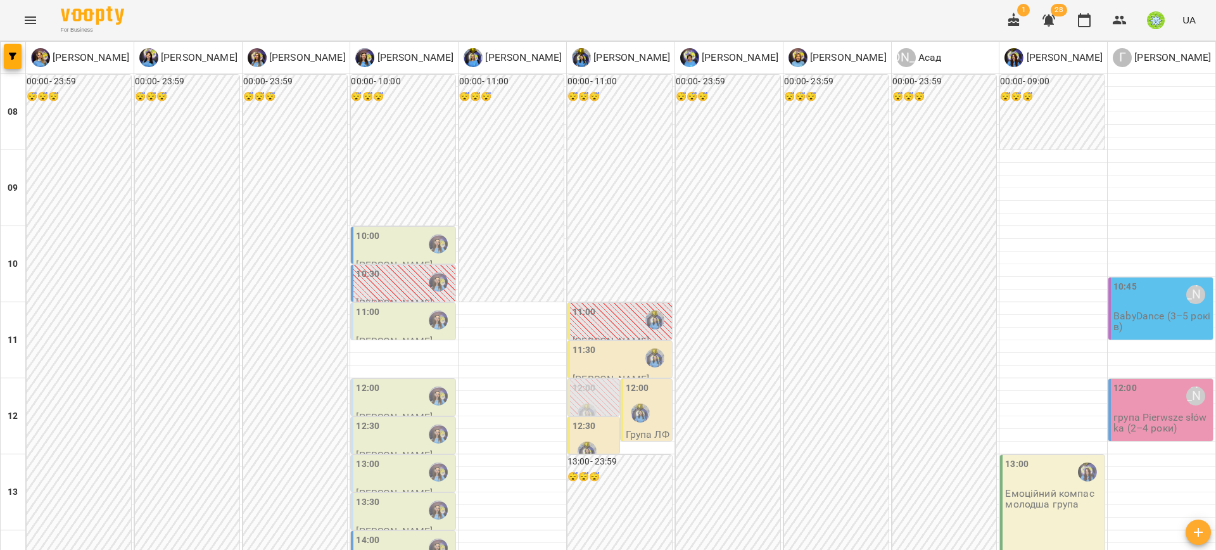
type input "**********"
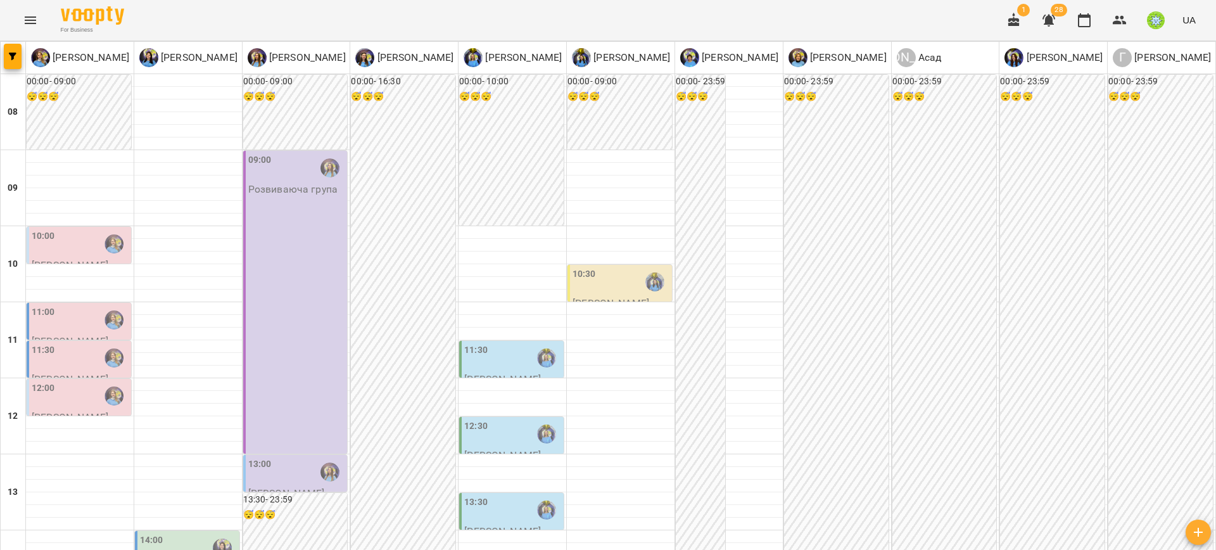
scroll to position [553, 0]
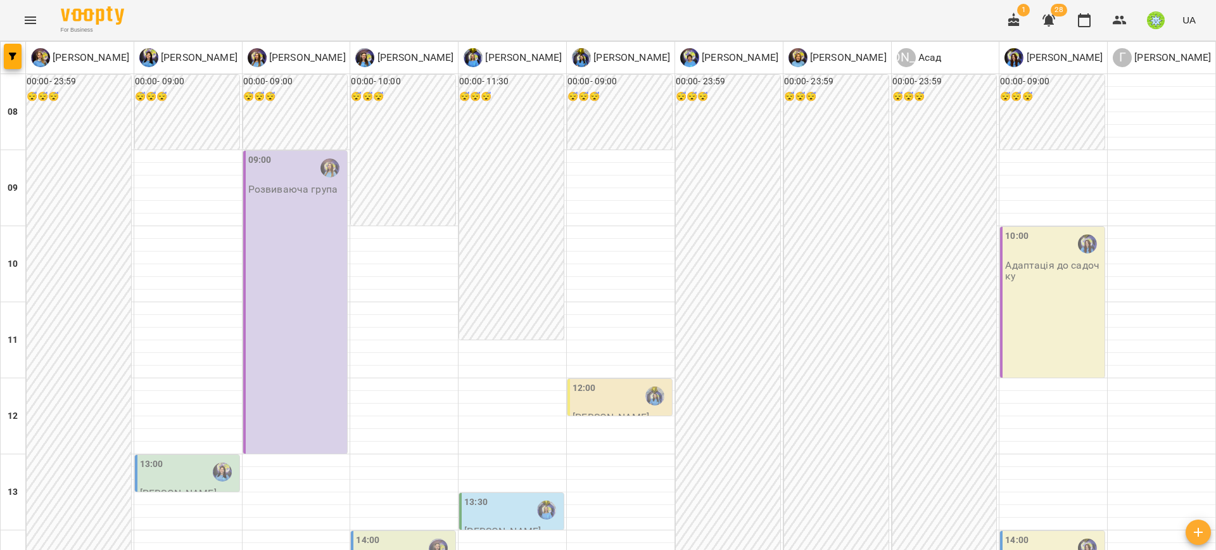
scroll to position [595, 0]
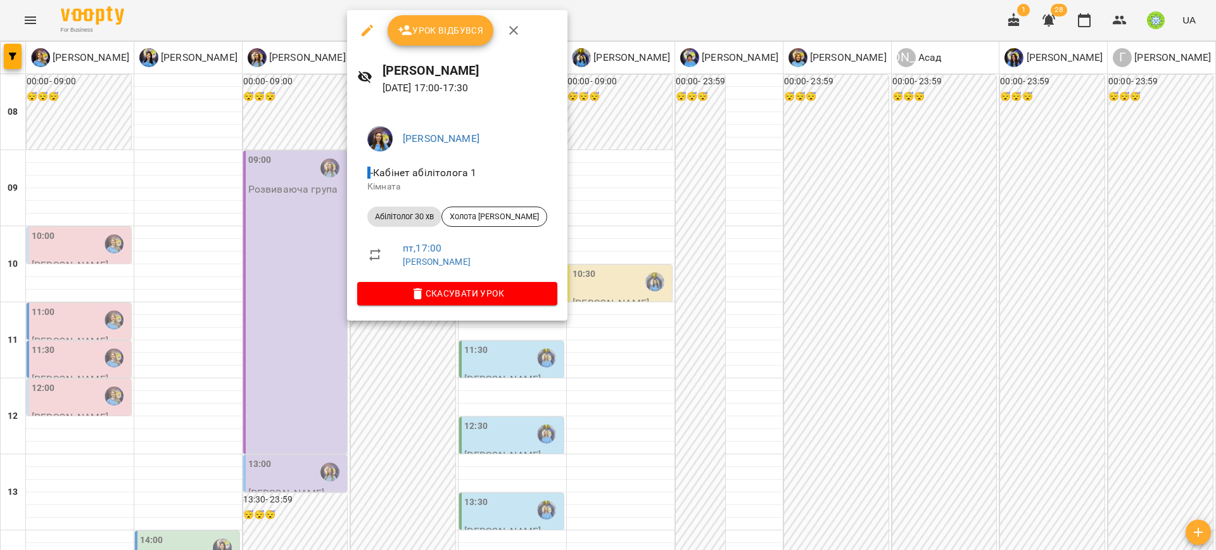
click at [661, 303] on div at bounding box center [608, 275] width 1216 height 550
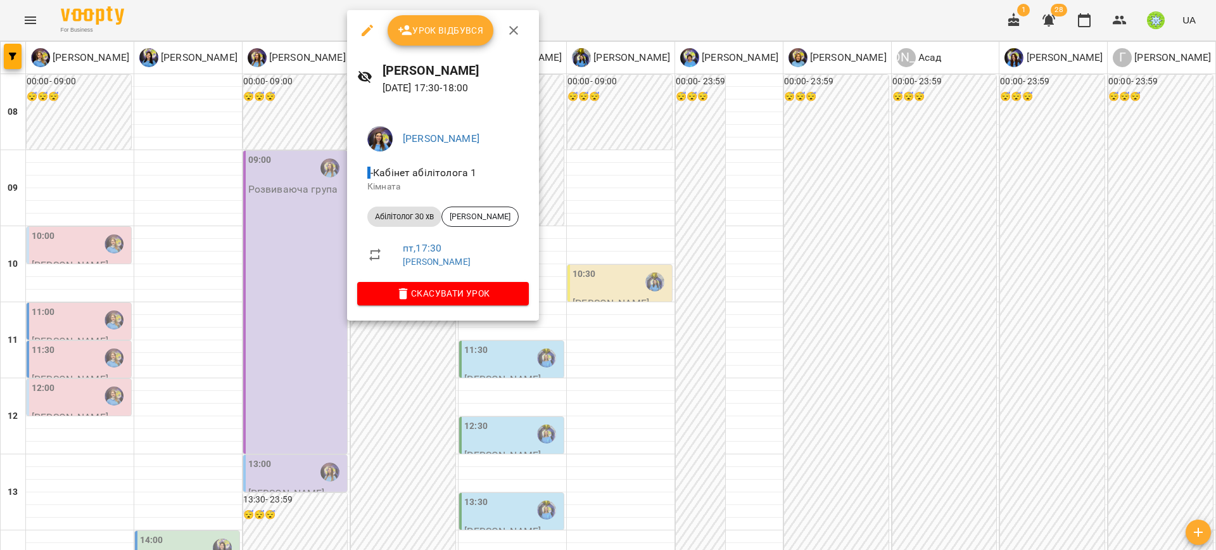
click at [365, 30] on icon "button" at bounding box center [367, 30] width 11 height 11
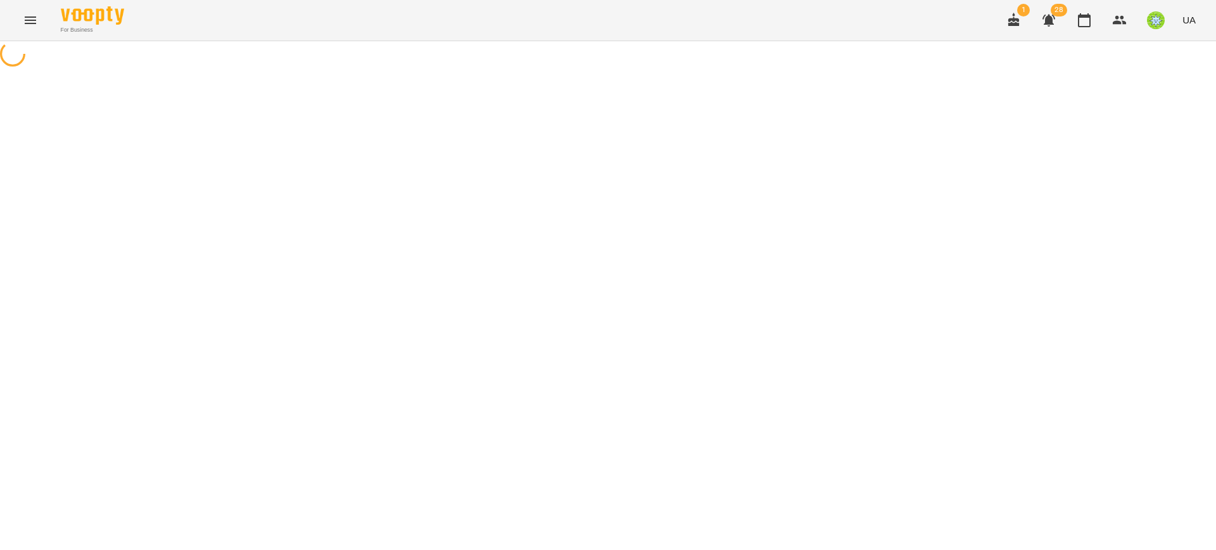
select select "**********"
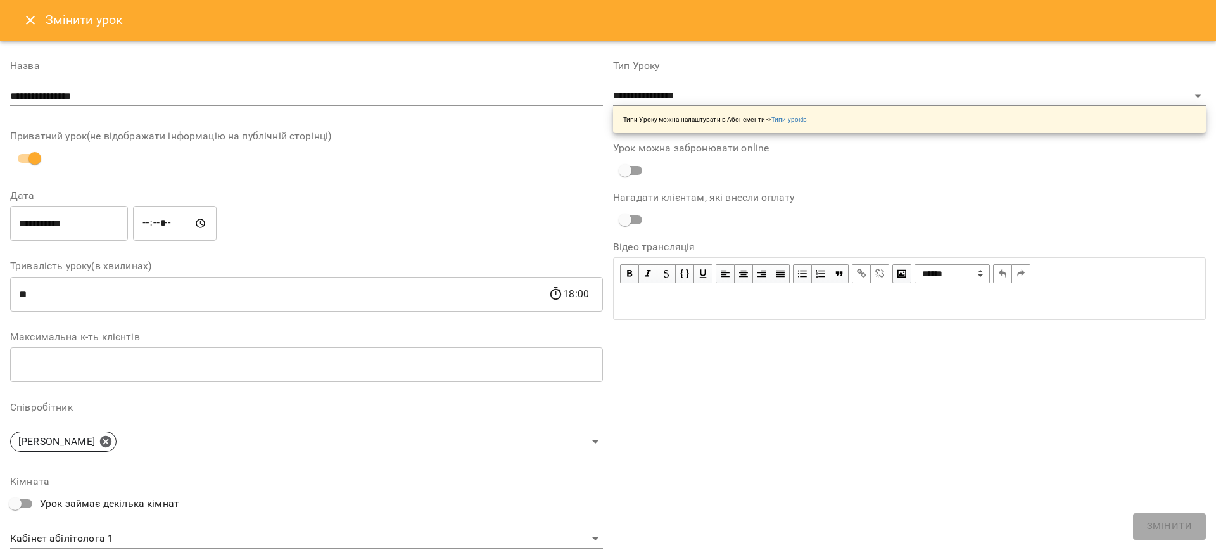
click at [54, 224] on input "**********" at bounding box center [69, 223] width 118 height 35
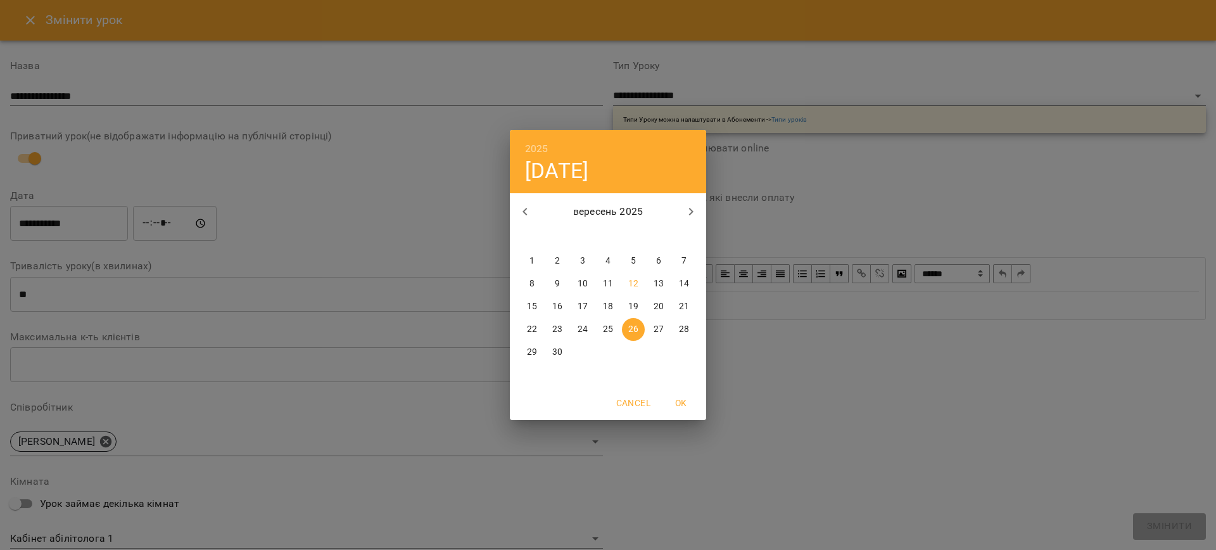
click at [604, 324] on p "25" at bounding box center [608, 329] width 10 height 13
type input "**********"
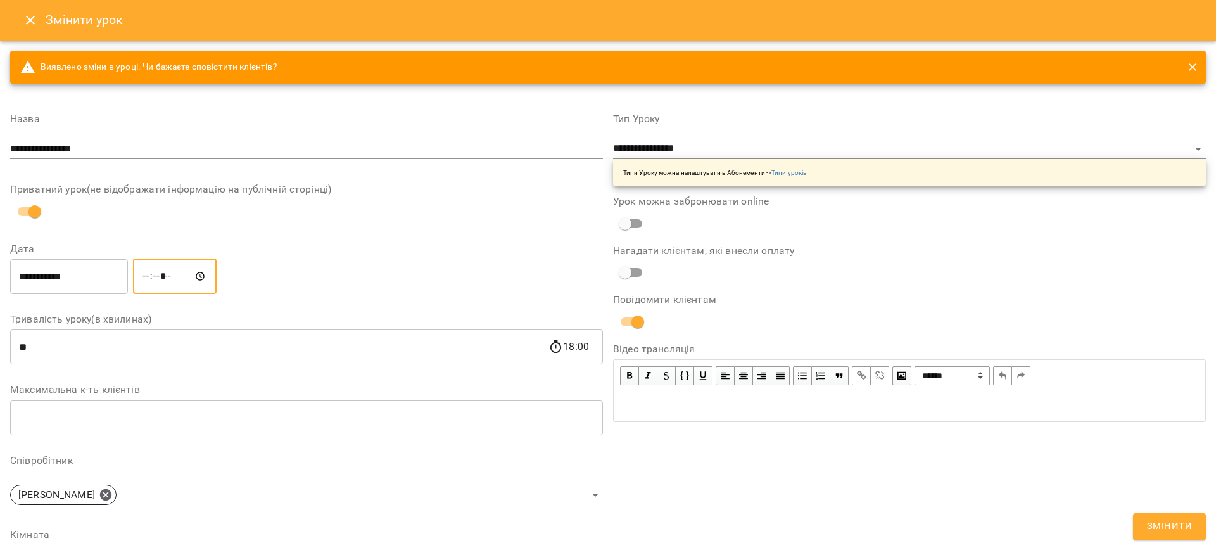
click at [150, 267] on input "*****" at bounding box center [175, 275] width 84 height 35
click at [1174, 533] on span "Змінити" at bounding box center [1169, 526] width 45 height 16
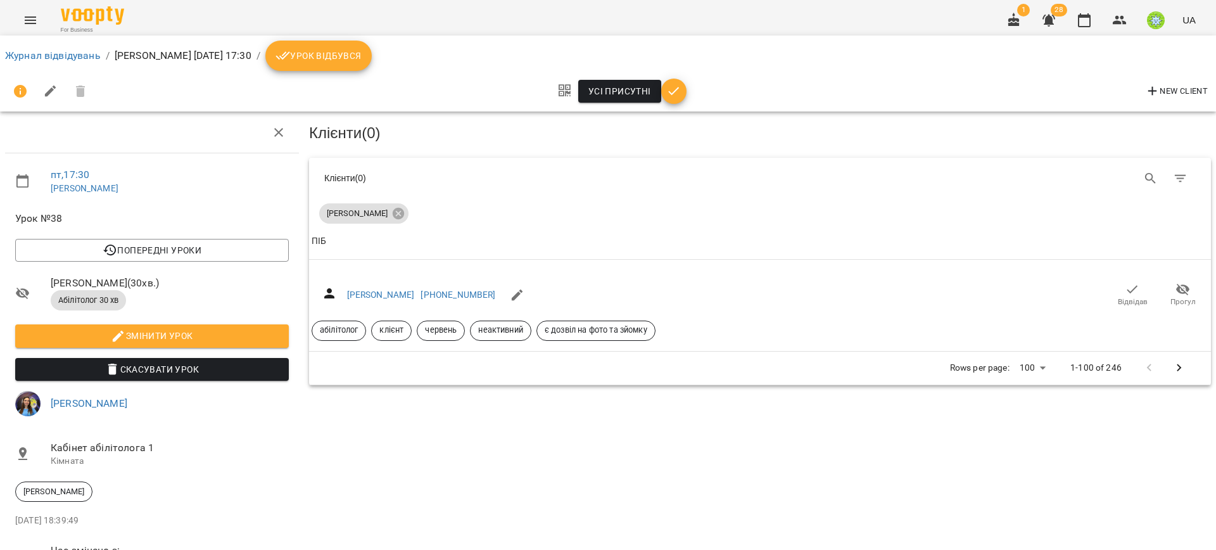
click at [32, 62] on li "Журнал відвідувань" at bounding box center [53, 55] width 96 height 15
click at [34, 52] on link "Журнал відвідувань" at bounding box center [53, 55] width 96 height 12
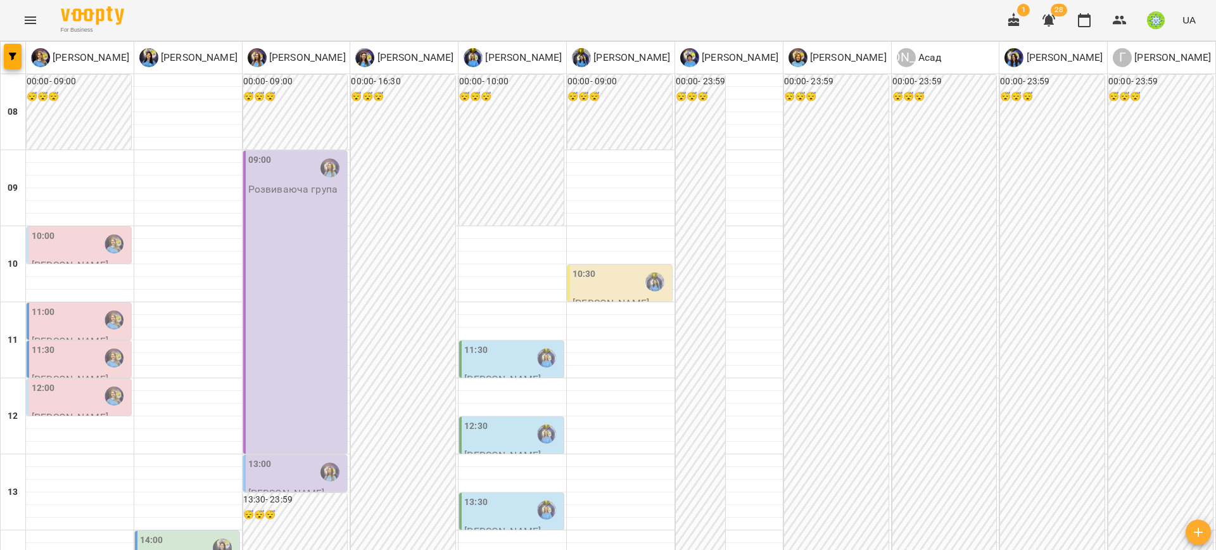
scroll to position [93, 0]
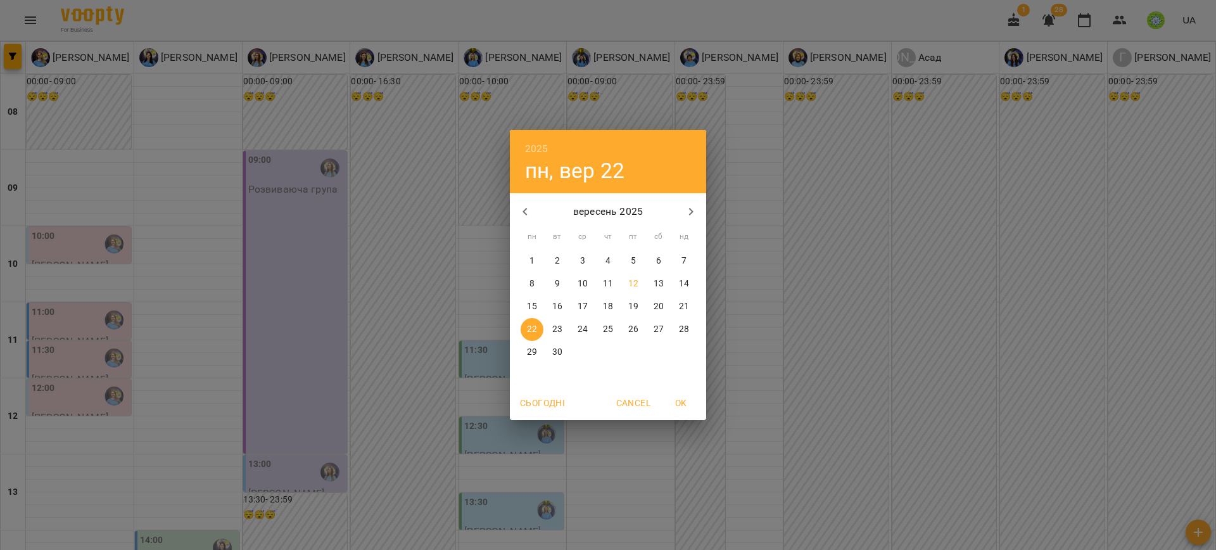
click at [635, 282] on p "12" at bounding box center [633, 283] width 10 height 13
type input "**********"
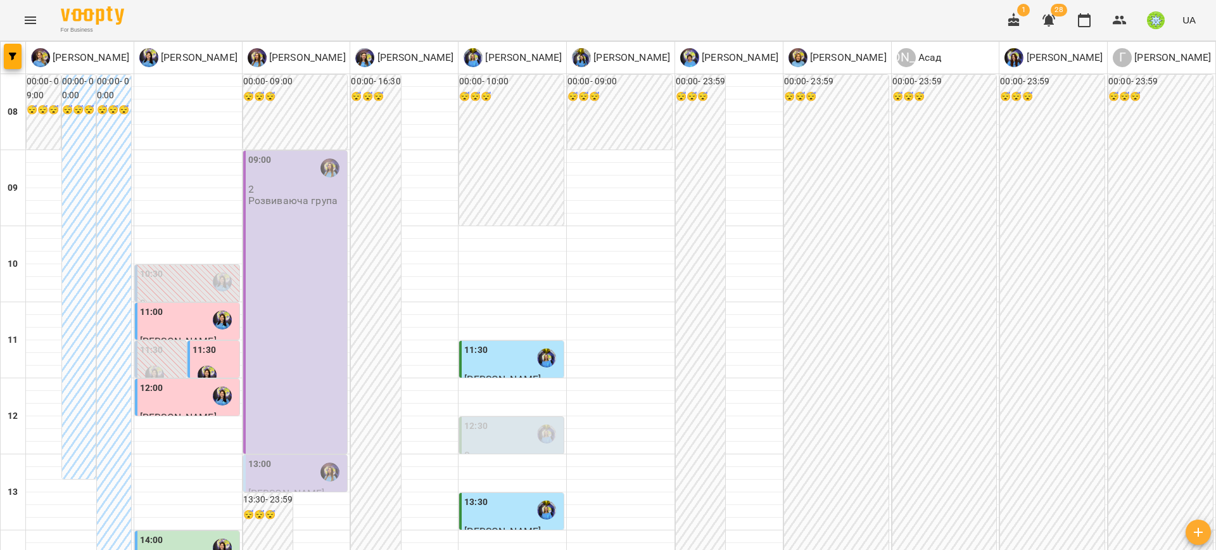
scroll to position [585, 0]
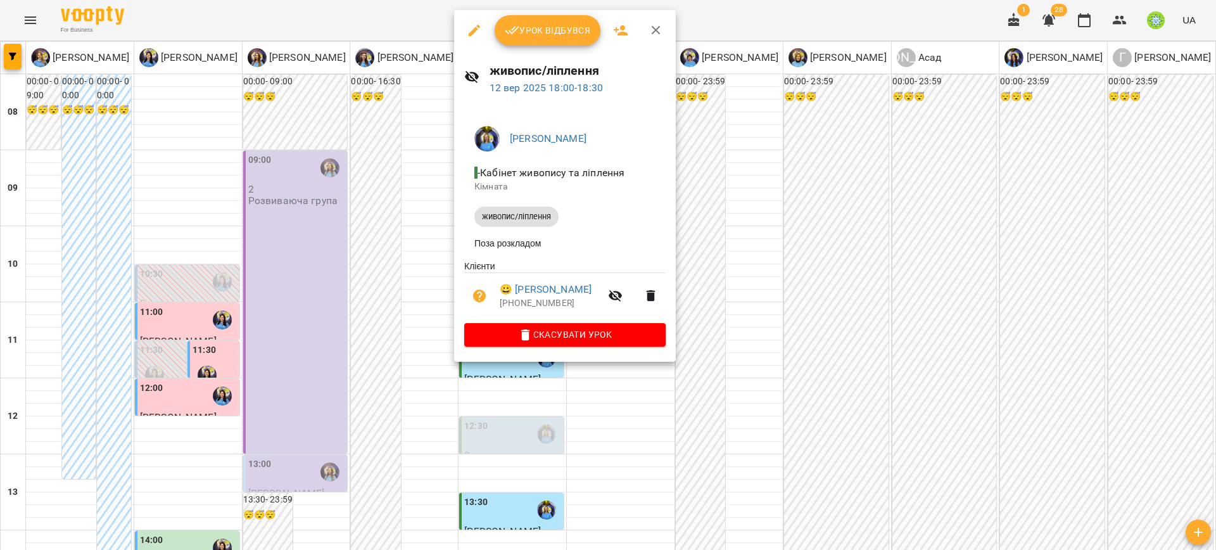
click at [820, 390] on div at bounding box center [608, 275] width 1216 height 550
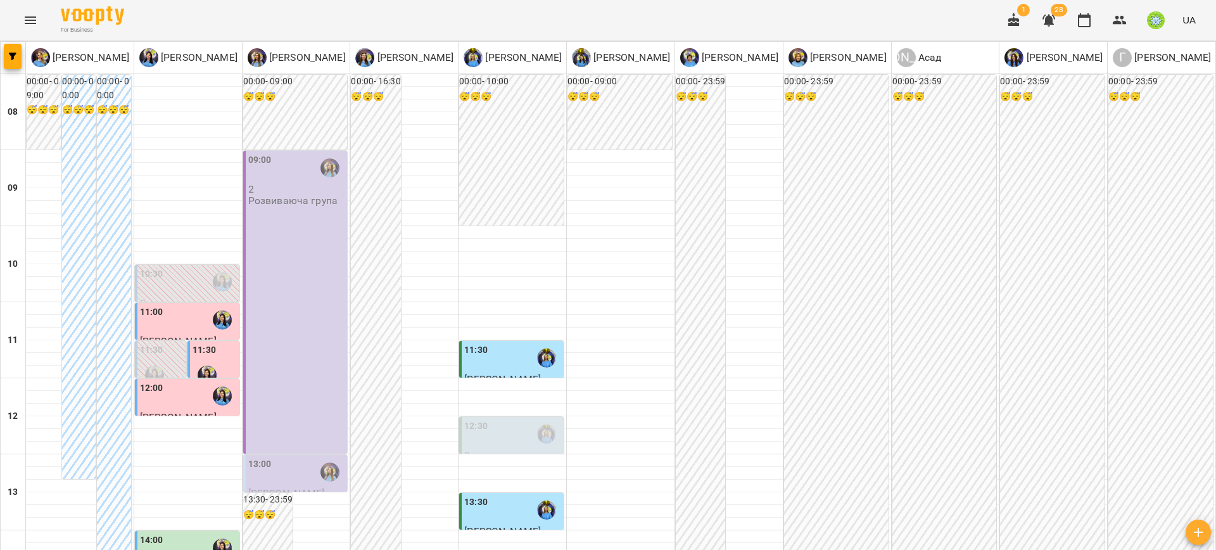
scroll to position [595, 0]
